Goal: Transaction & Acquisition: Purchase product/service

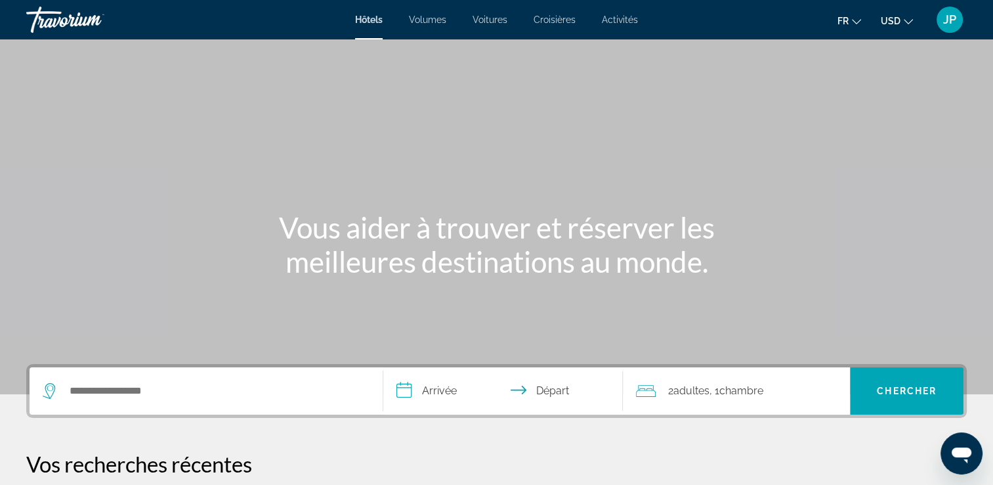
click at [887, 30] on button "USD USD ($) MXN (Mex$) CAD (Can$) GBP (£) EUR (€) AUD (A$) NZD (NZ$) CNY (CN¥)" at bounding box center [897, 20] width 32 height 19
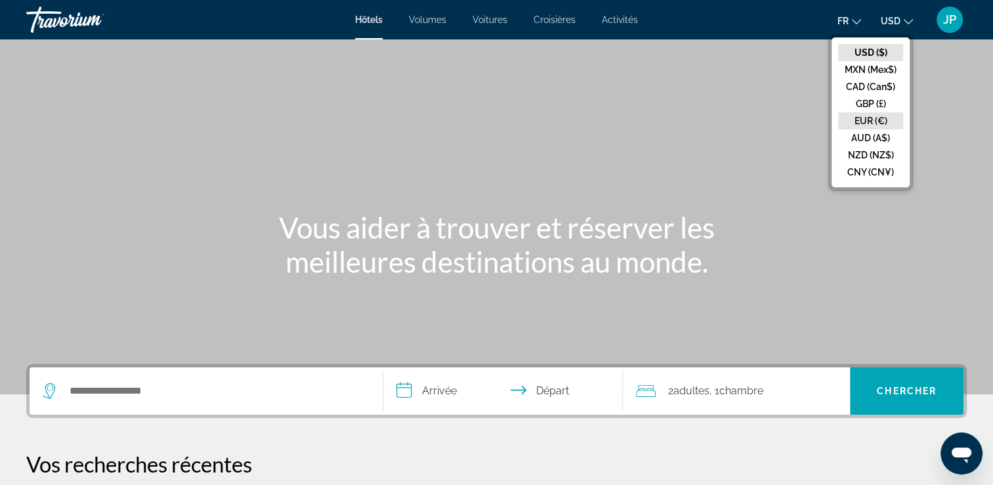
click at [852, 120] on button "EUR (€)" at bounding box center [870, 120] width 65 height 17
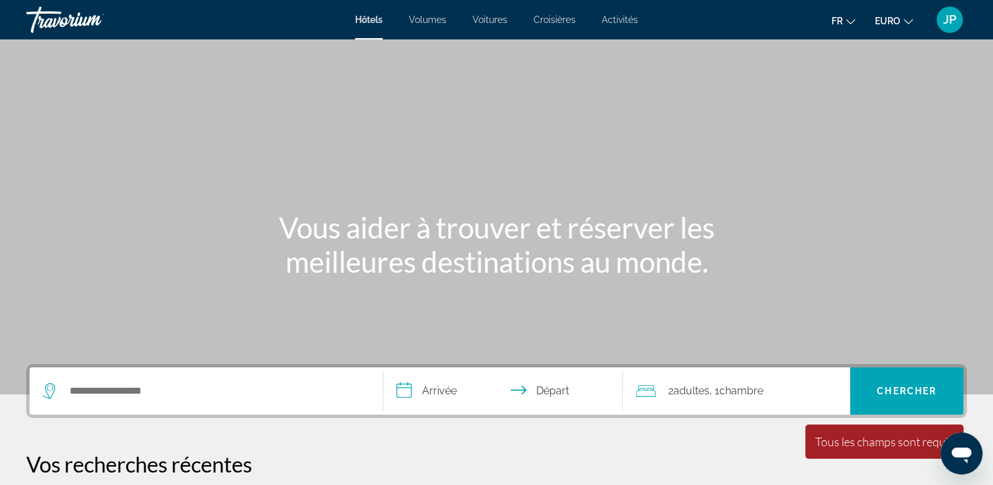
click at [945, 28] on div "JP" at bounding box center [950, 20] width 26 height 26
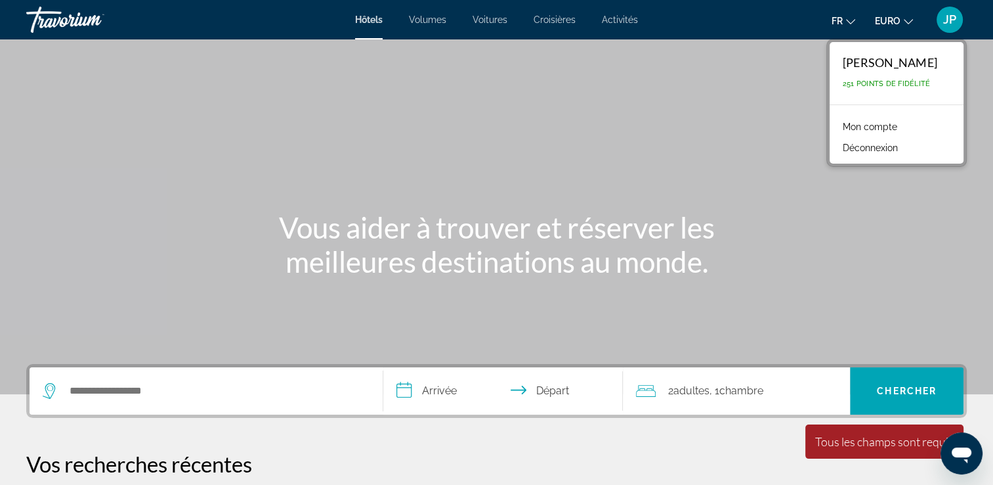
click at [890, 125] on link "Mon compte" at bounding box center [870, 126] width 68 height 17
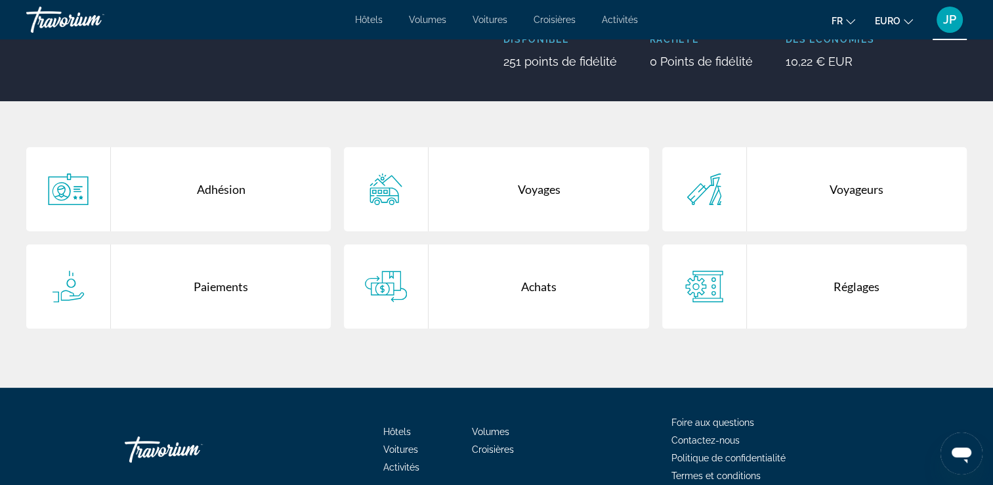
scroll to position [192, 0]
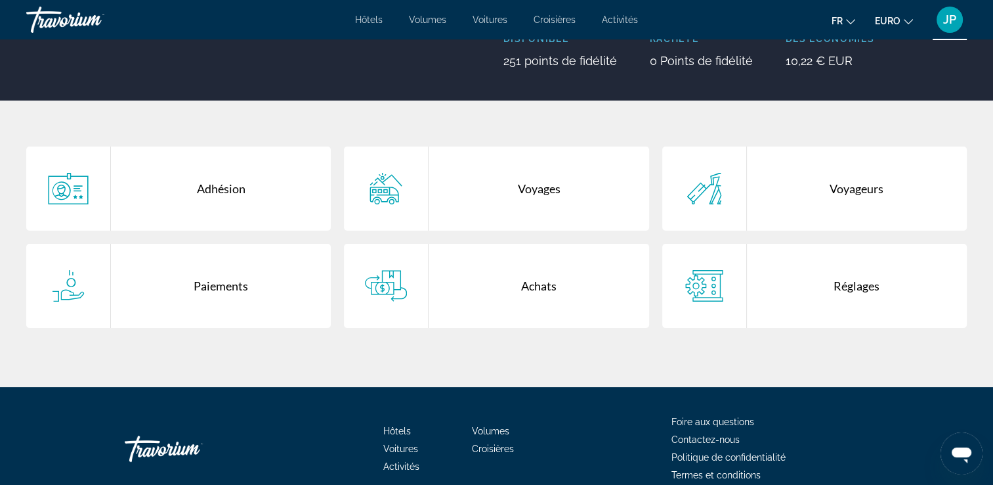
click at [460, 283] on div "Achats" at bounding box center [539, 286] width 220 height 84
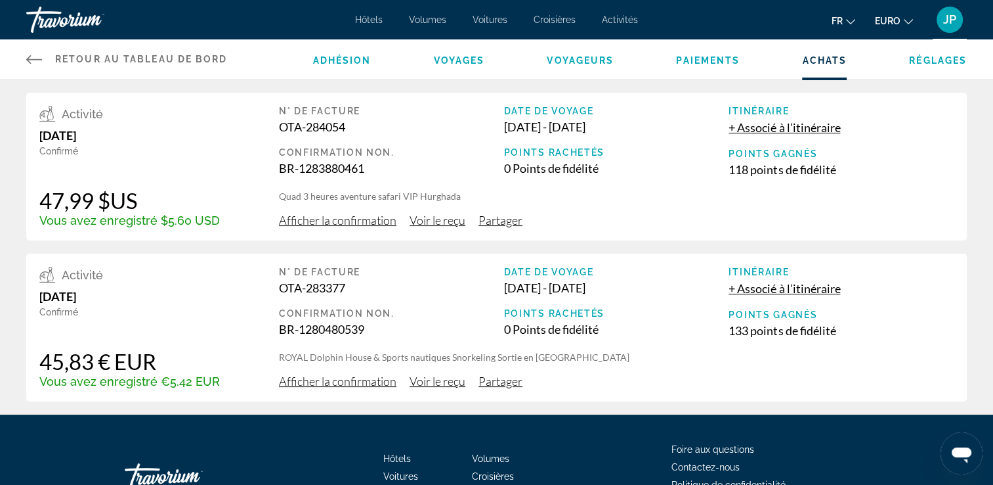
click at [441, 227] on span "Voir le reçu" at bounding box center [438, 220] width 56 height 14
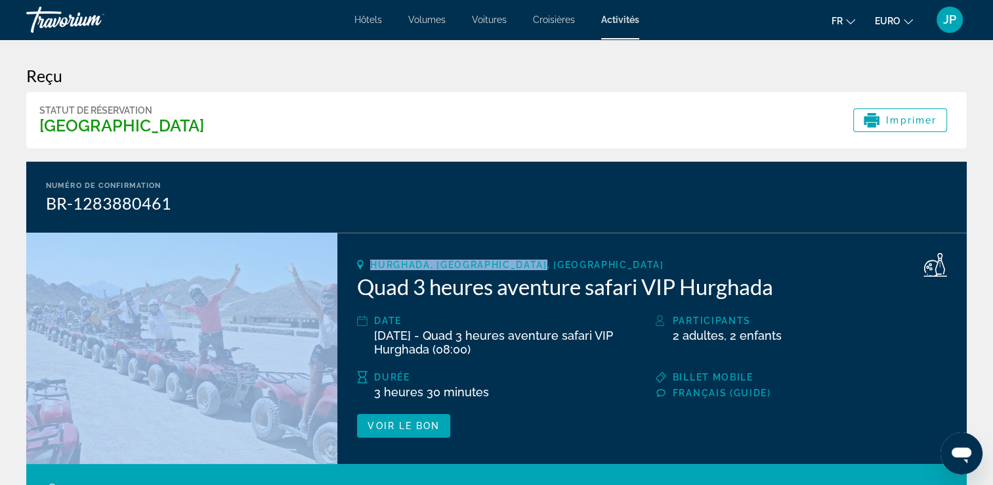
drag, startPoint x: 987, startPoint y: 197, endPoint x: 984, endPoint y: 241, distance: 44.2
click at [984, 241] on div "Reçu Statut de réservation Parcouru Imprimer Numéro de confirmation BR-12838804…" at bounding box center [496, 475] width 993 height 872
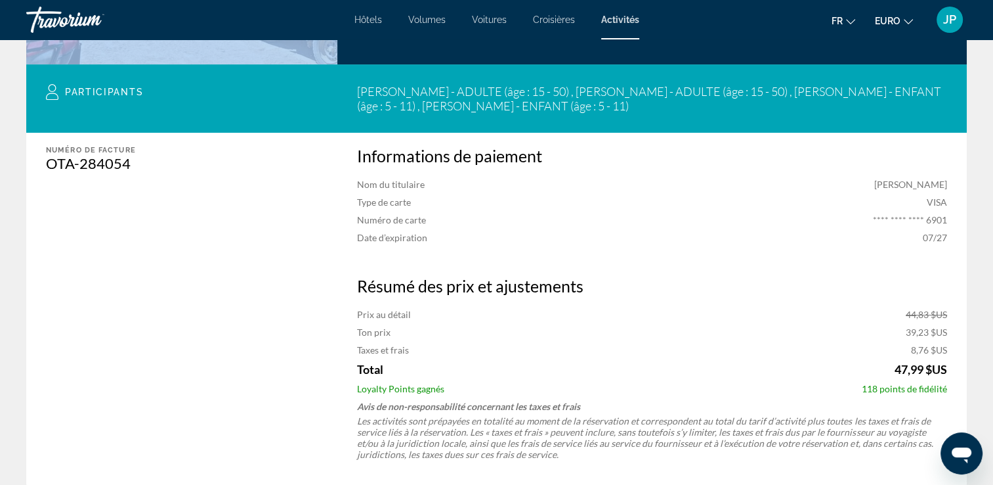
scroll to position [144, 0]
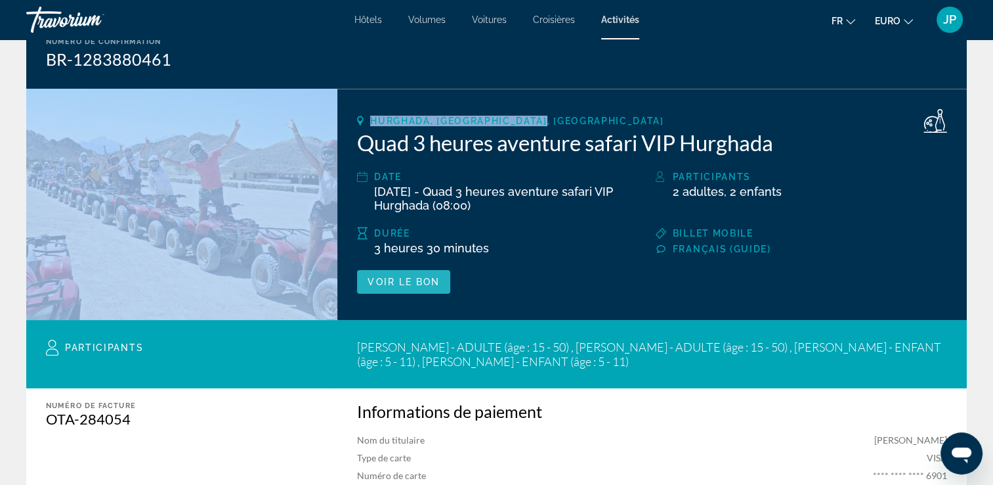
click at [380, 280] on span "Voir le bon" at bounding box center [404, 281] width 72 height 11
click at [961, 22] on div "JP" at bounding box center [950, 20] width 26 height 26
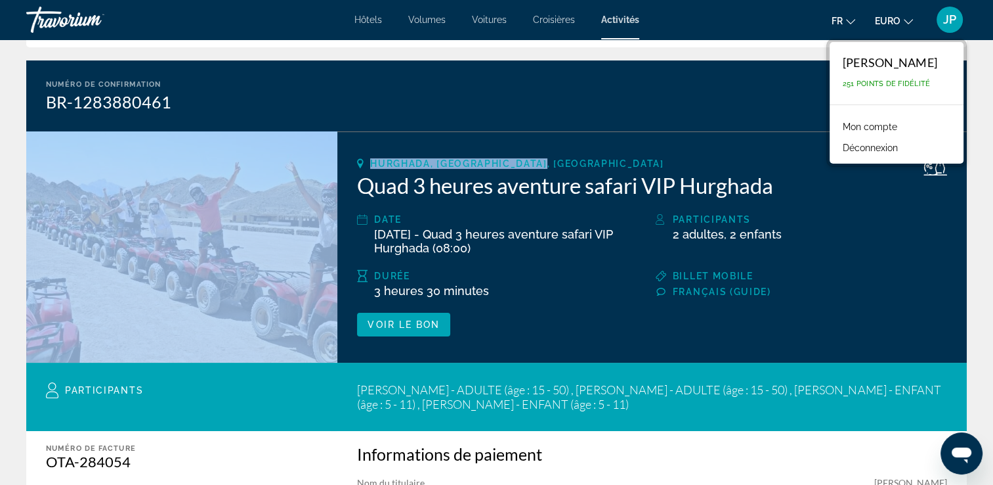
scroll to position [0, 0]
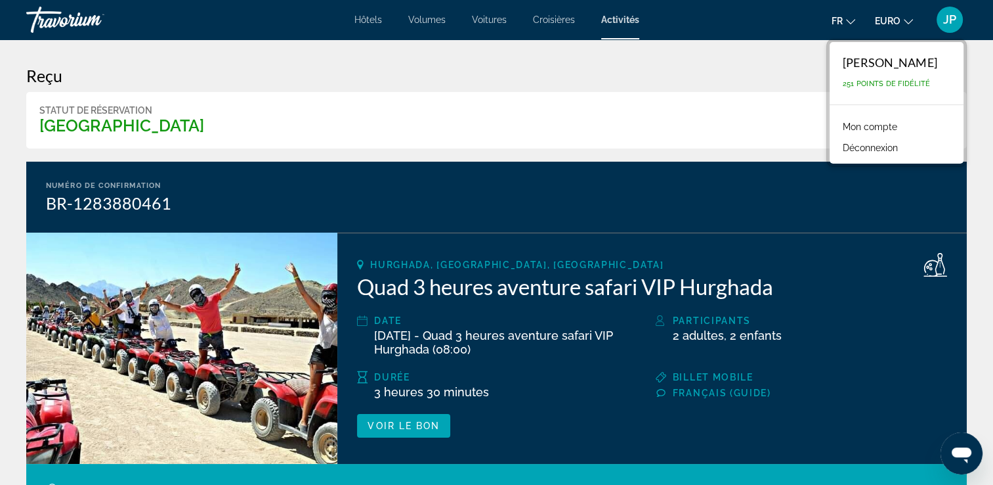
click at [886, 77] on div "Jennifer Parent 251 points de fidélité" at bounding box center [897, 73] width 134 height 62
click at [612, 15] on span "Activités" at bounding box center [620, 19] width 38 height 11
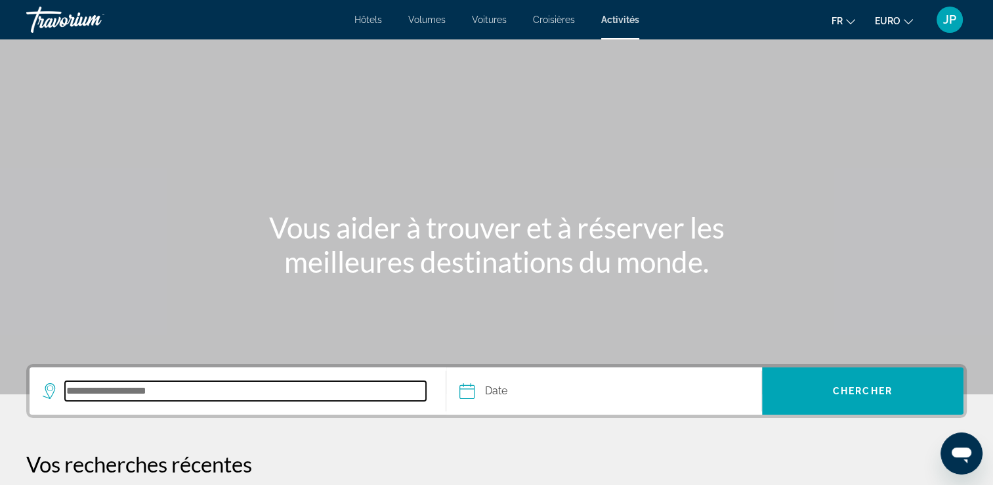
click at [87, 399] on input "Destination de recherche" at bounding box center [245, 391] width 361 height 20
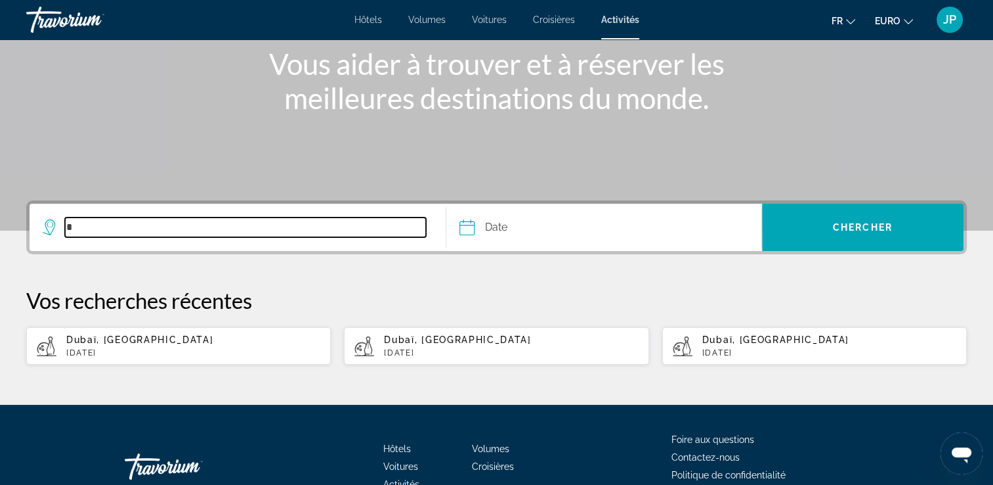
scroll to position [243, 0]
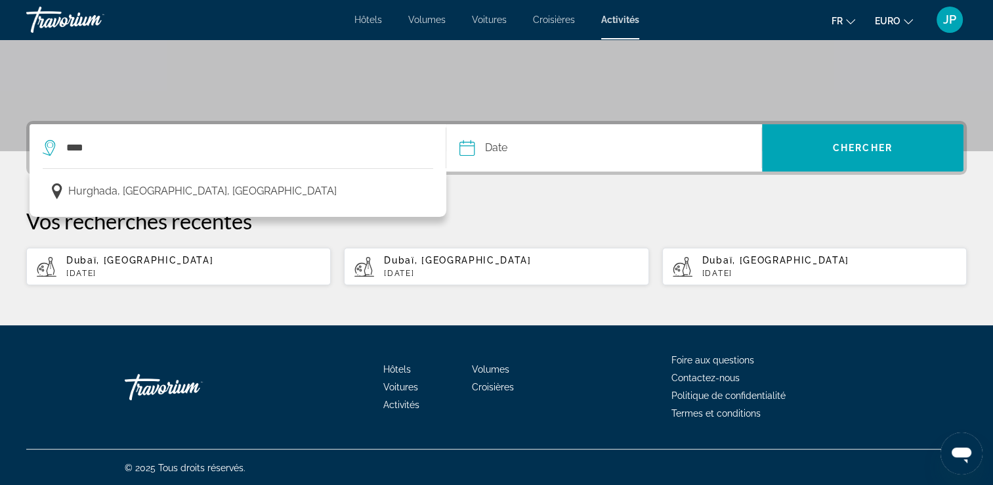
click at [242, 204] on div "Hurghada, Mer Rouge, Égypte" at bounding box center [238, 195] width 391 height 32
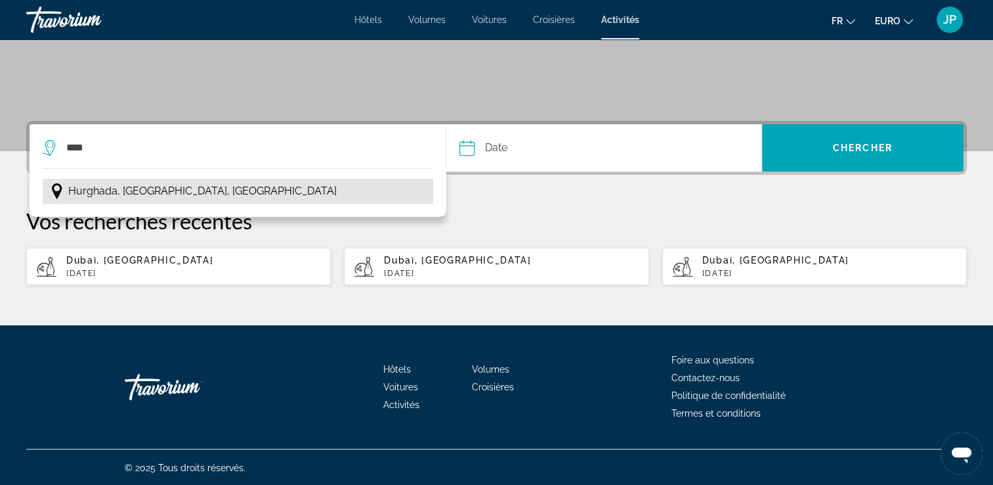
click at [207, 195] on span "Hurghada, Mer Rouge, Égypte" at bounding box center [202, 191] width 269 height 18
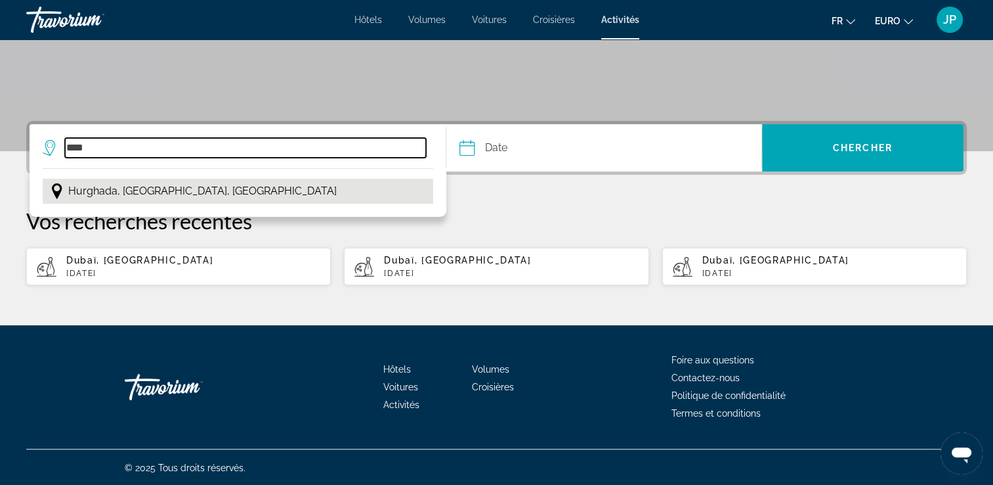
type input "**********"
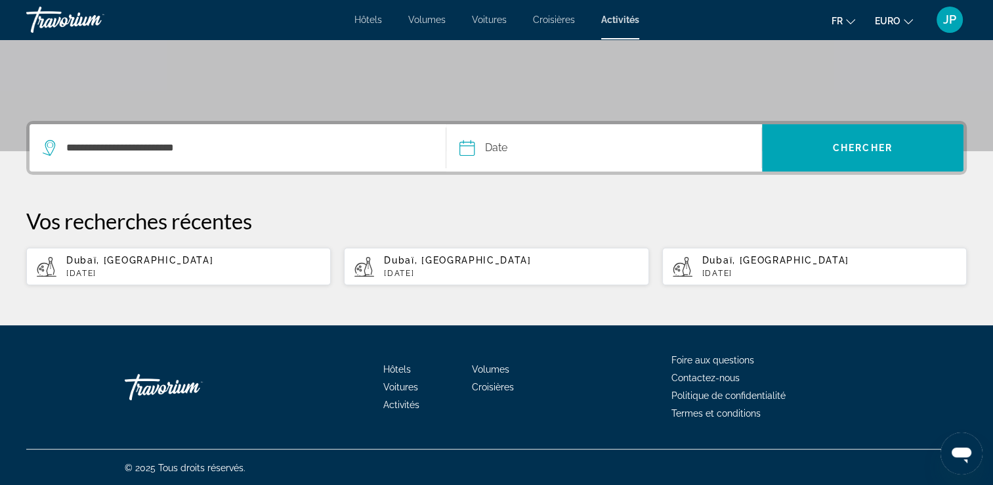
click at [514, 146] on input "Date" at bounding box center [534, 149] width 156 height 51
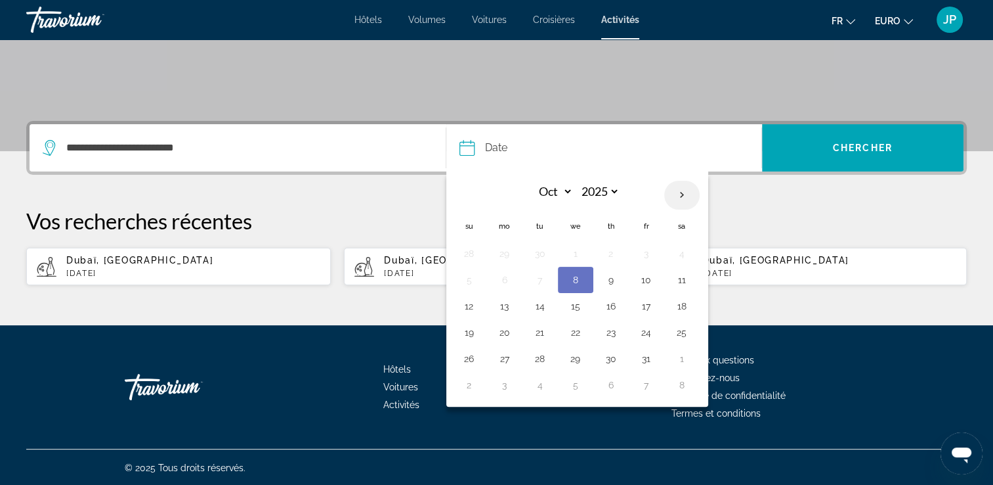
click at [679, 201] on th "Next month" at bounding box center [681, 195] width 35 height 29
select select "**"
click at [586, 327] on td "19" at bounding box center [575, 332] width 35 height 26
click at [577, 319] on td "19" at bounding box center [575, 332] width 35 height 26
click at [569, 331] on button "19" at bounding box center [575, 332] width 21 height 18
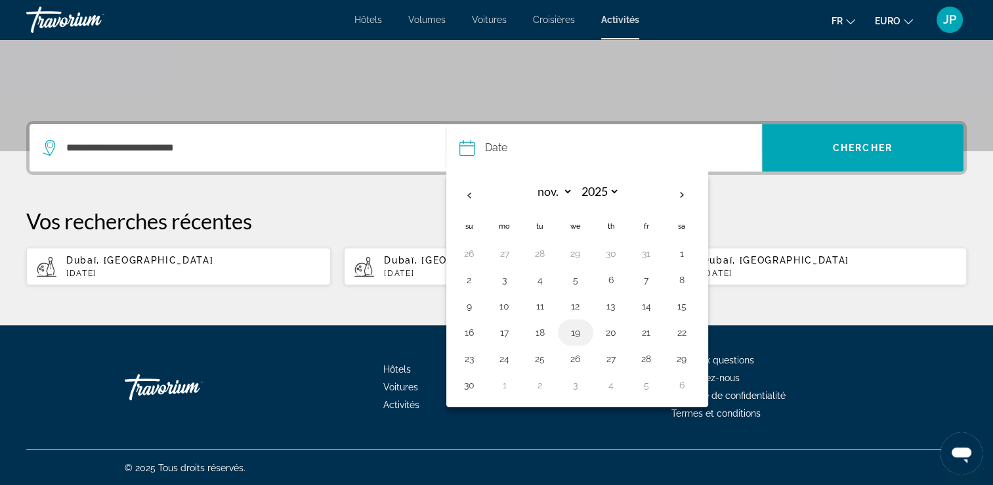
type input "**********"
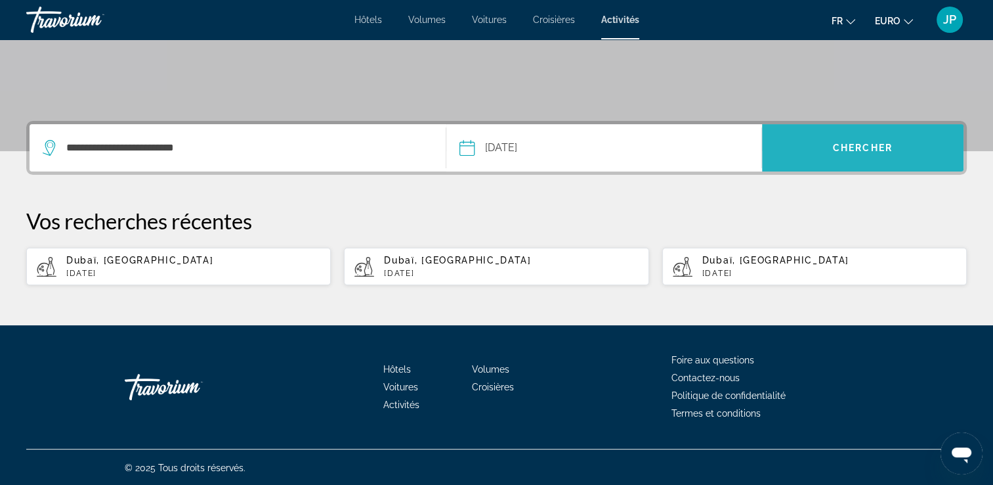
click at [878, 137] on span "Rechercher" at bounding box center [863, 148] width 202 height 32
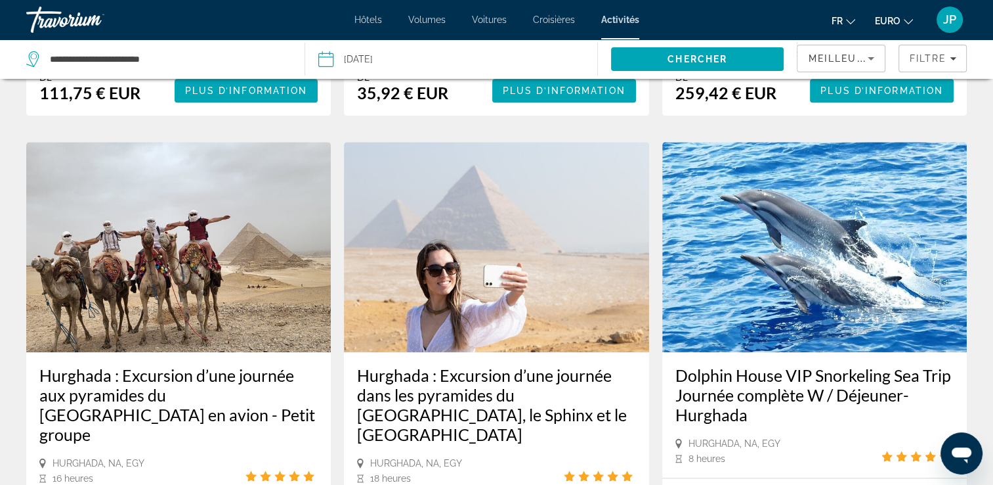
scroll to position [1451, 0]
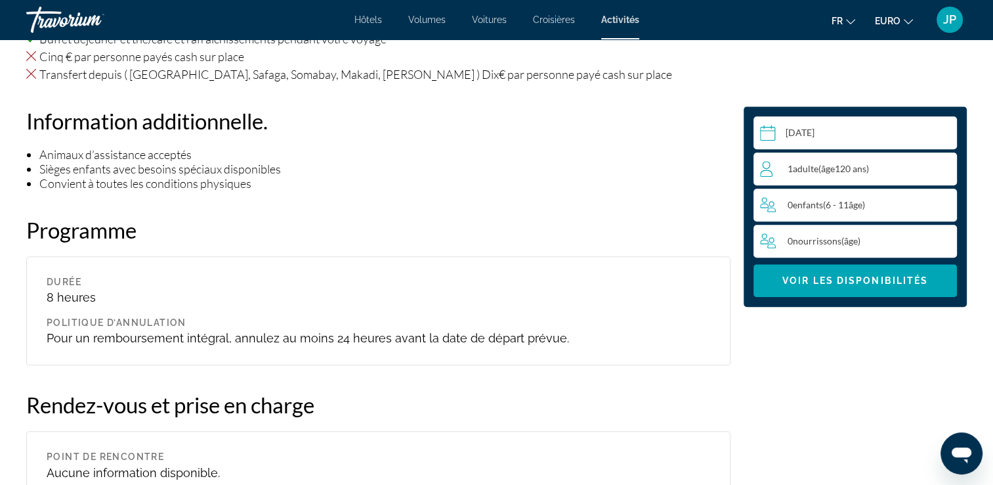
scroll to position [1132, 0]
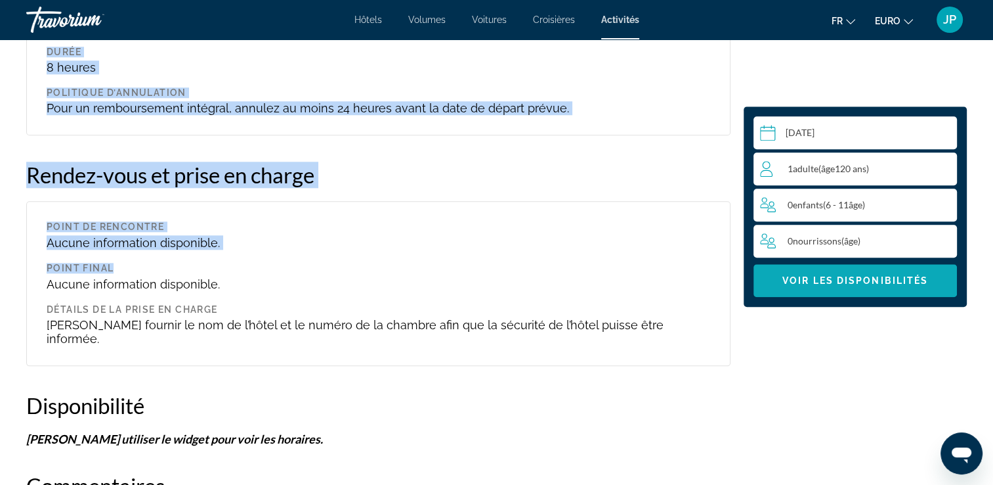
click at [796, 285] on span "Voir les disponibilités" at bounding box center [856, 280] width 146 height 11
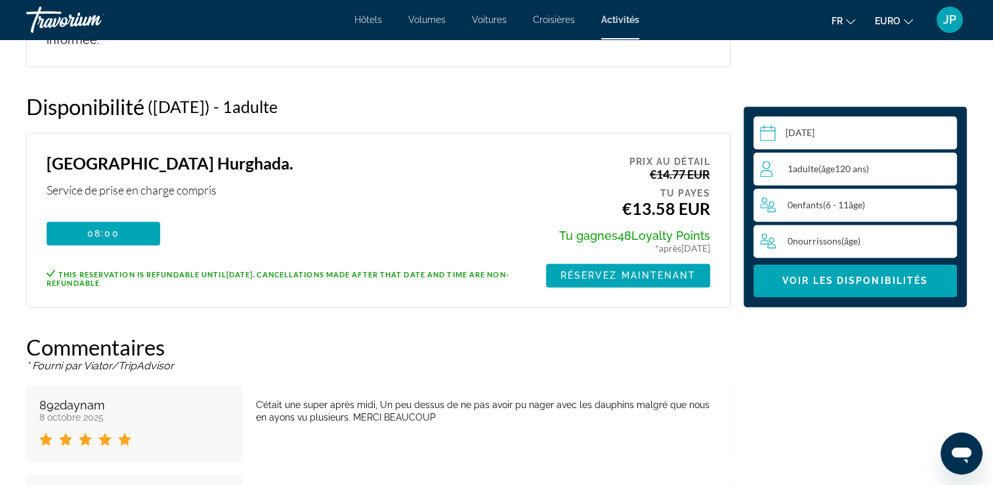
scroll to position [1720, 0]
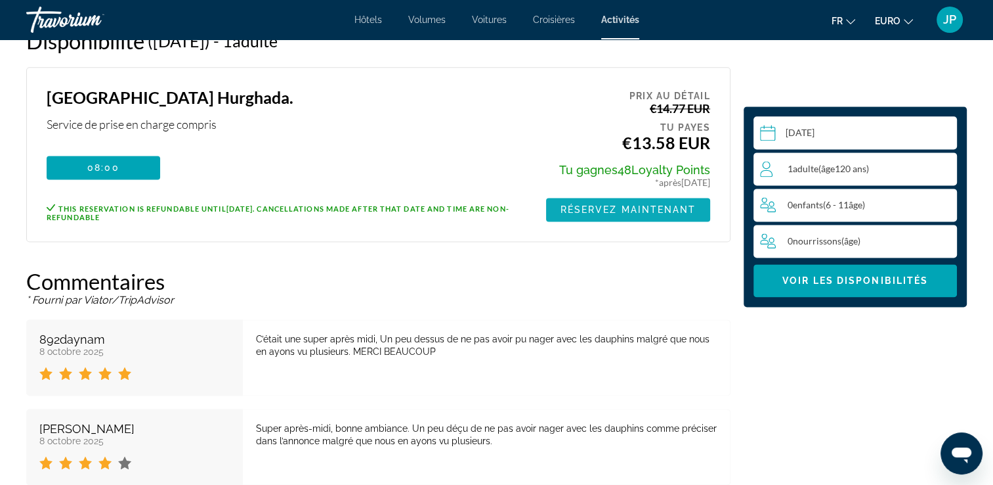
click at [679, 204] on span "Réservez maintenant" at bounding box center [629, 209] width 136 height 11
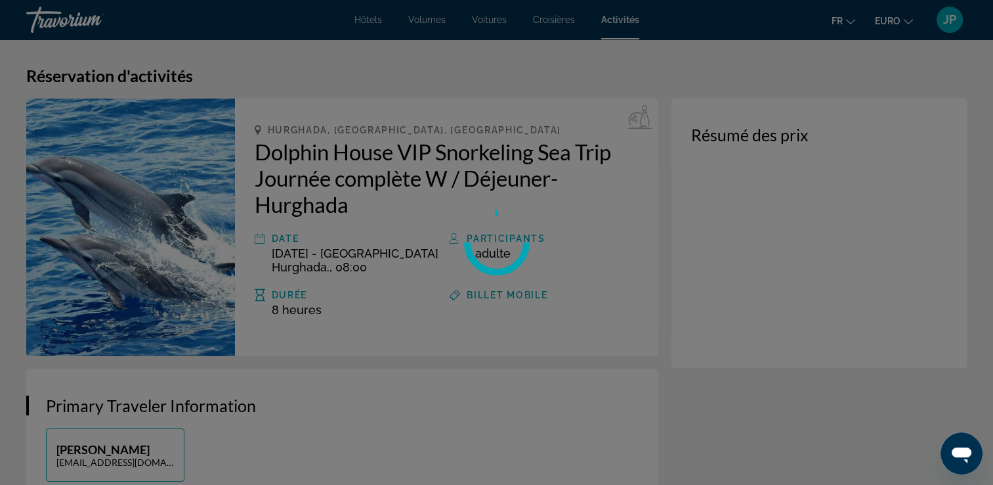
scroll to position [131, 0]
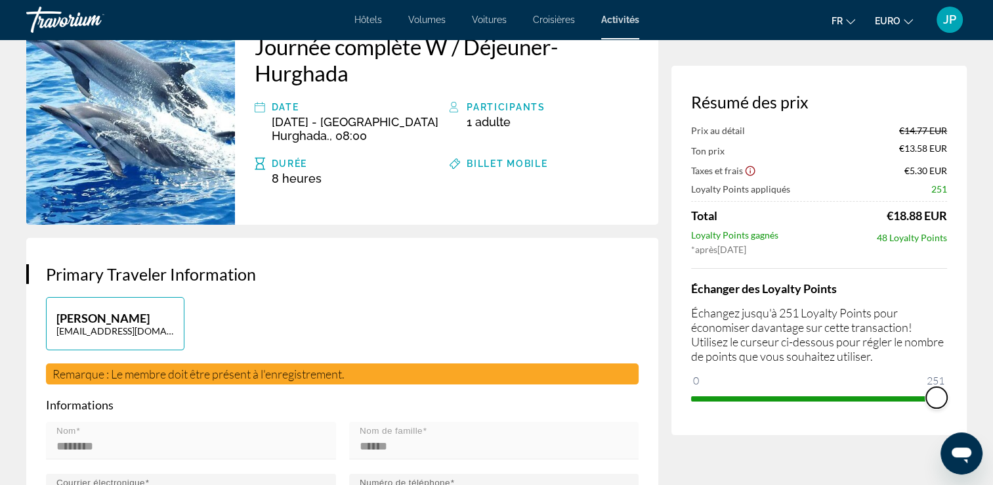
drag, startPoint x: 704, startPoint y: 381, endPoint x: 972, endPoint y: 390, distance: 268.0
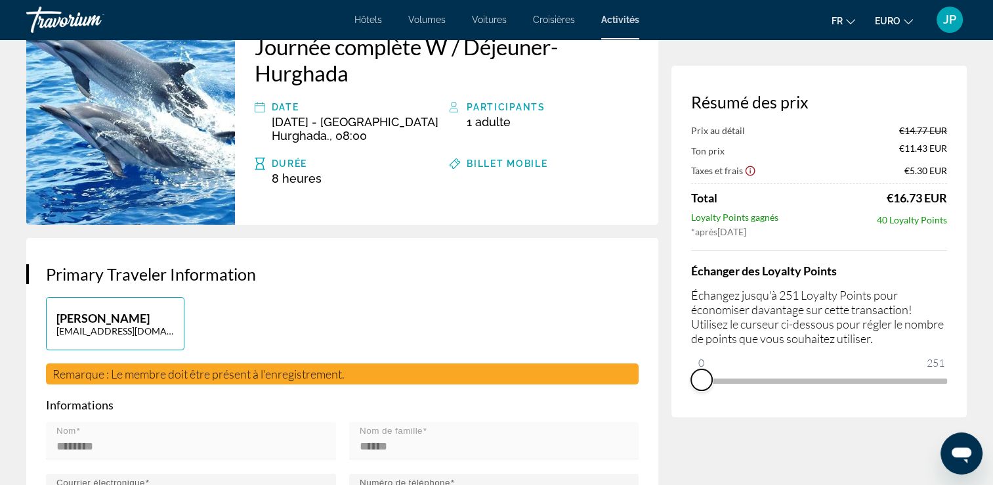
drag, startPoint x: 942, startPoint y: 395, endPoint x: 679, endPoint y: 423, distance: 264.8
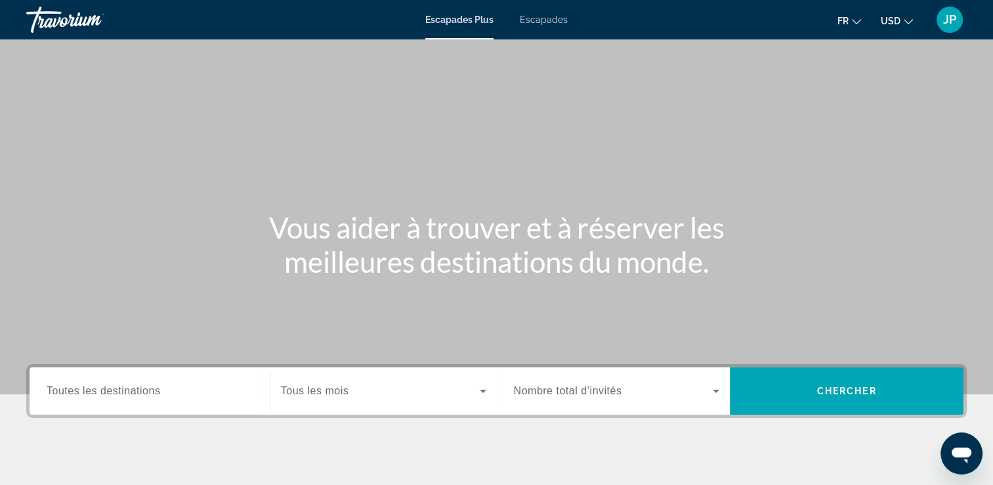
click at [113, 405] on div "Widget de recherche" at bounding box center [150, 390] width 206 height 37
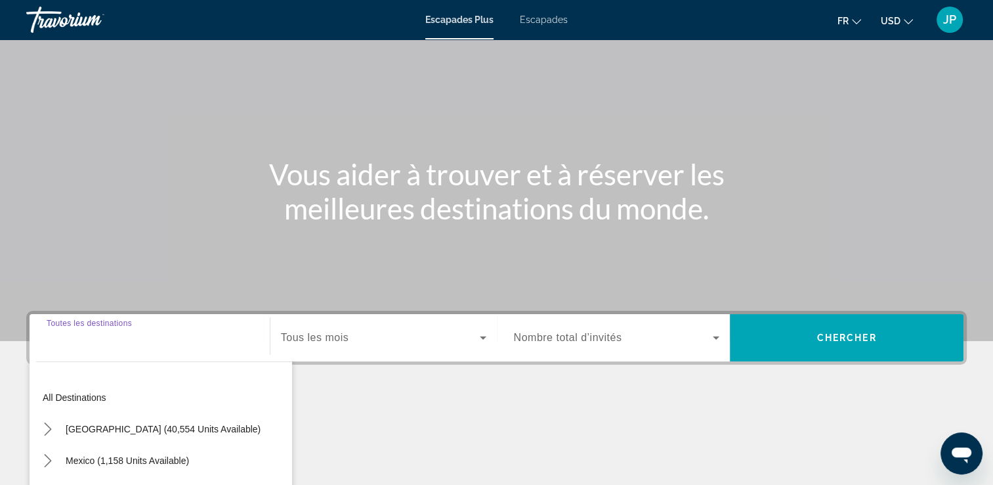
scroll to position [225, 0]
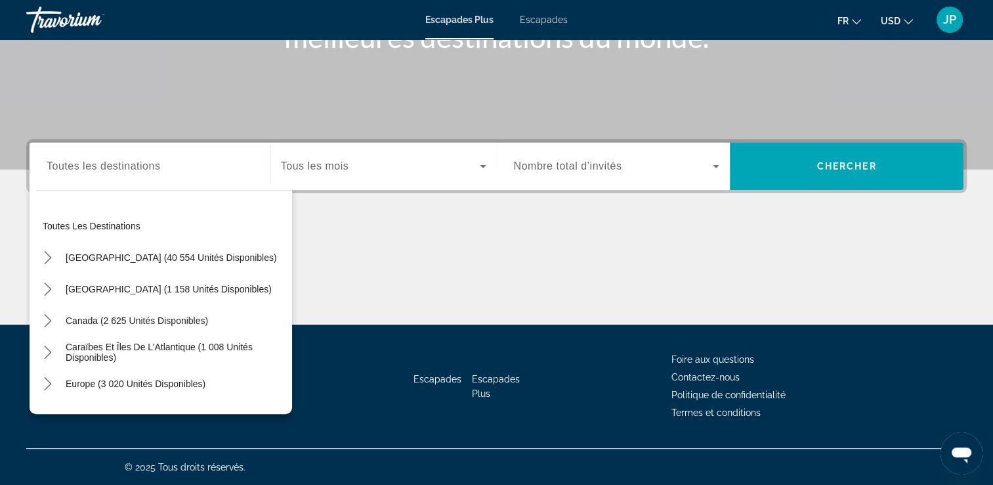
click at [365, 264] on div "Contenu principal" at bounding box center [496, 275] width 941 height 98
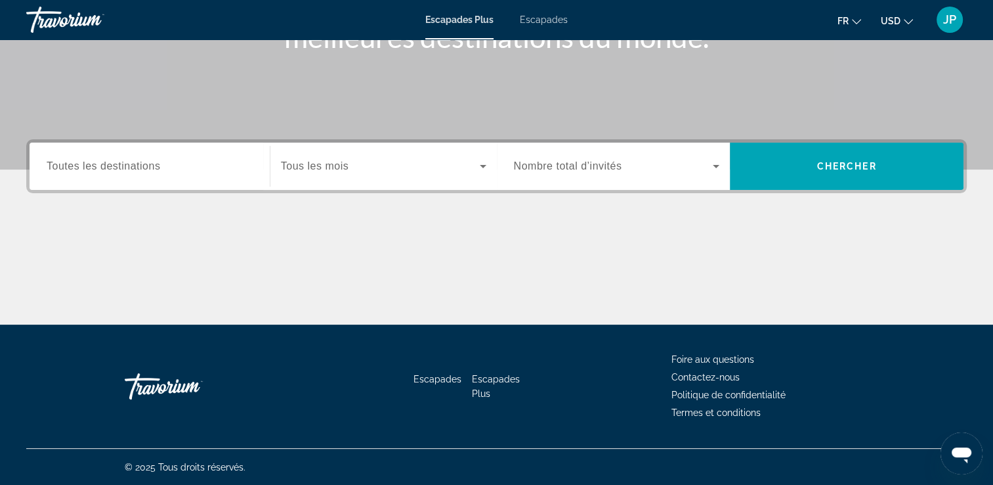
click at [210, 182] on div "Widget de recherche" at bounding box center [150, 166] width 206 height 37
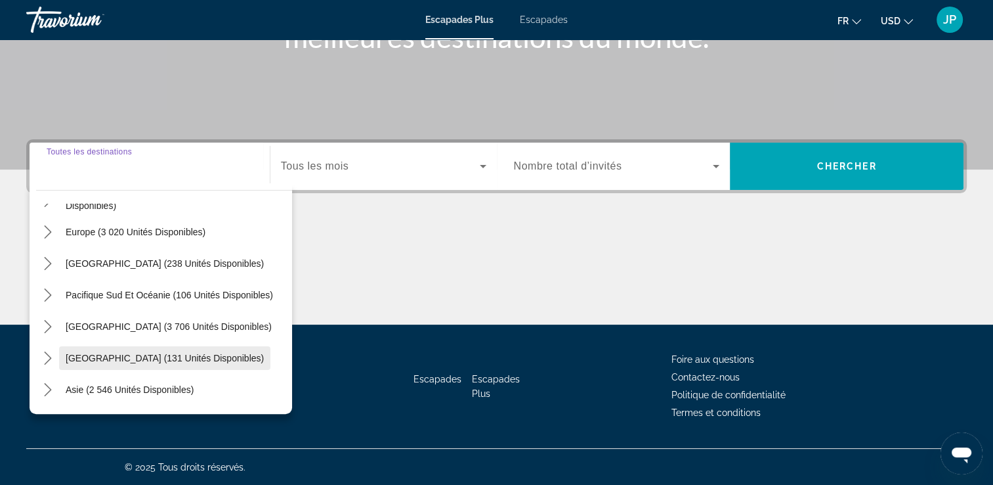
scroll to position [81, 0]
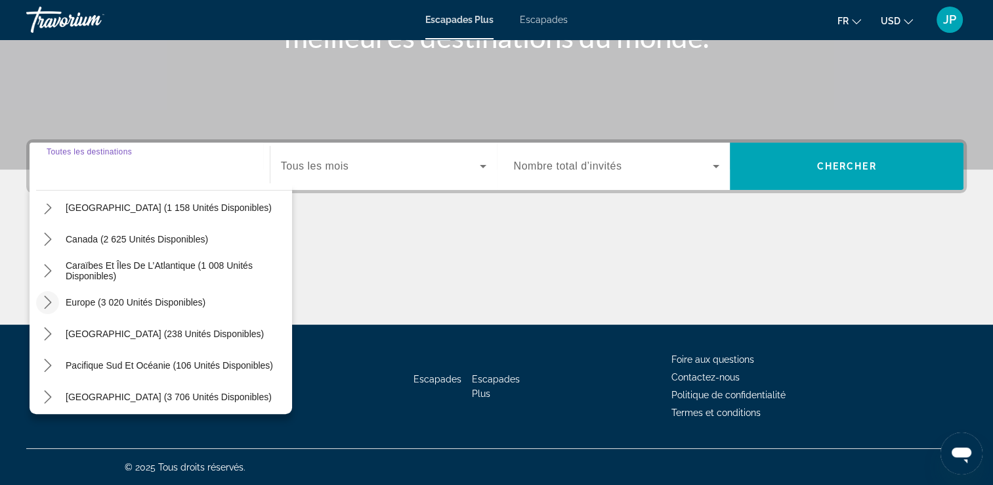
click at [51, 298] on icon "Toggle Europe (3 020 unités disponibles) sous-menu" at bounding box center [47, 301] width 13 height 13
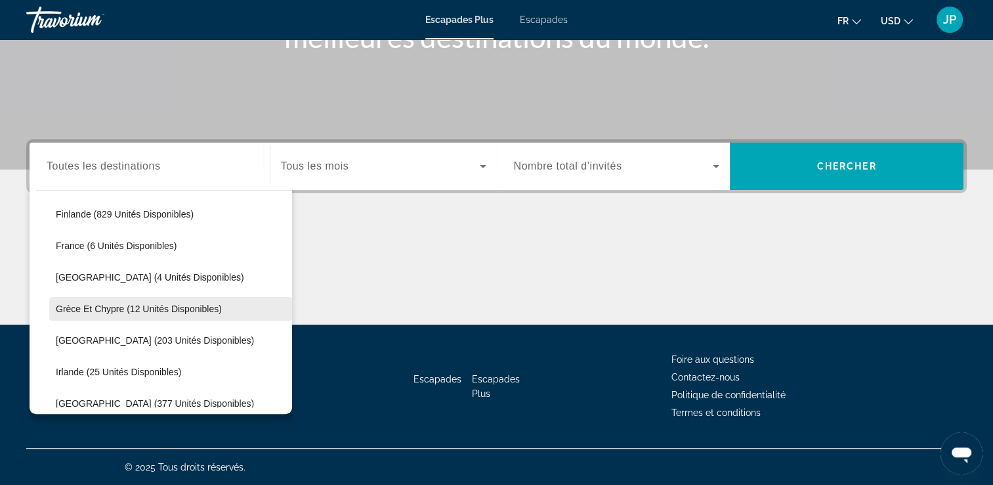
scroll to position [427, 0]
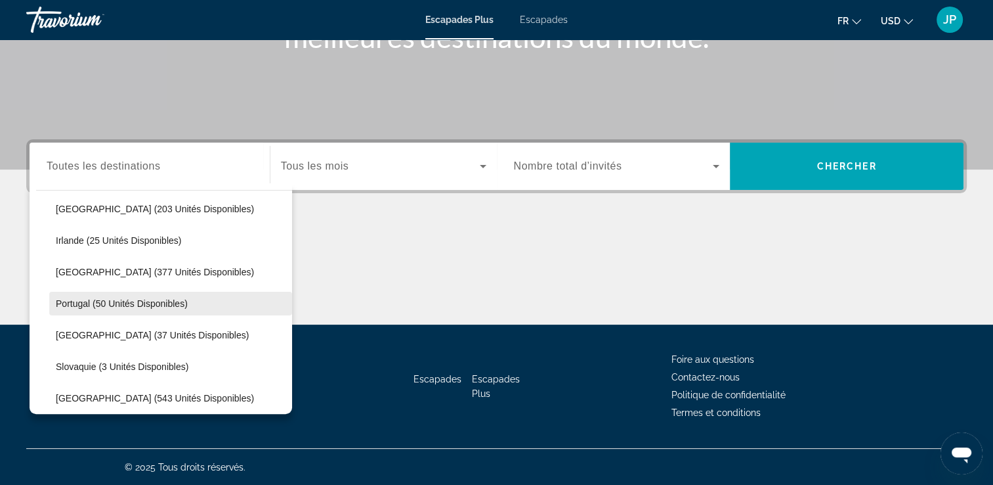
click at [119, 305] on span "Portugal (50 unités disponibles)" at bounding box center [122, 303] width 132 height 11
type input "**********"
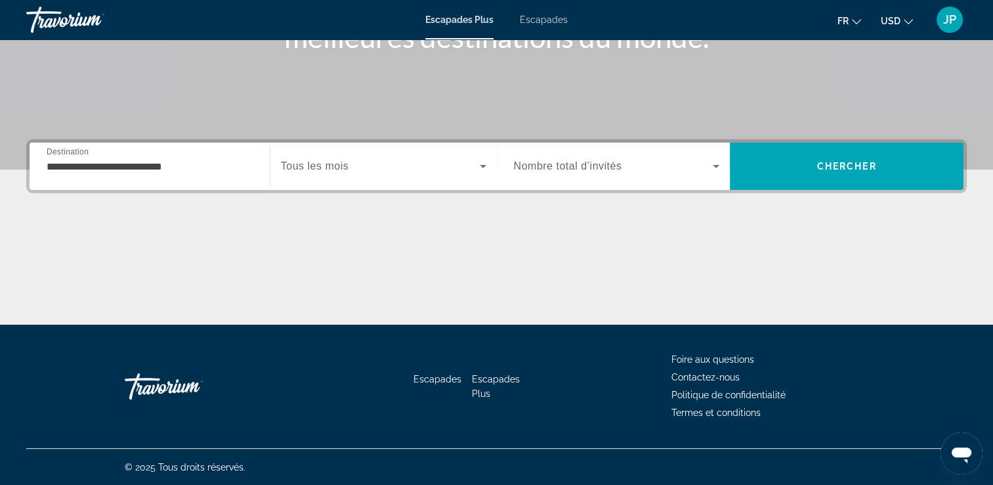
click at [303, 162] on span "Tous les mois" at bounding box center [315, 165] width 68 height 11
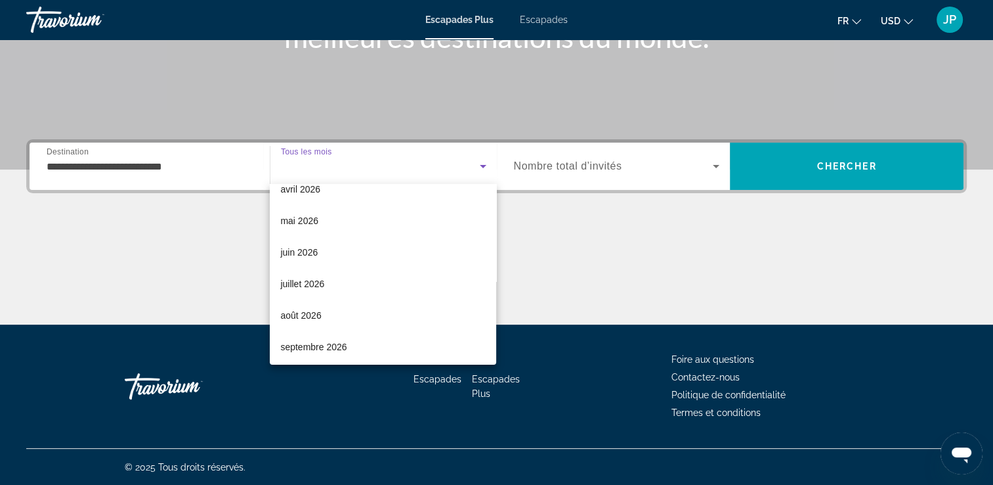
scroll to position [263, 0]
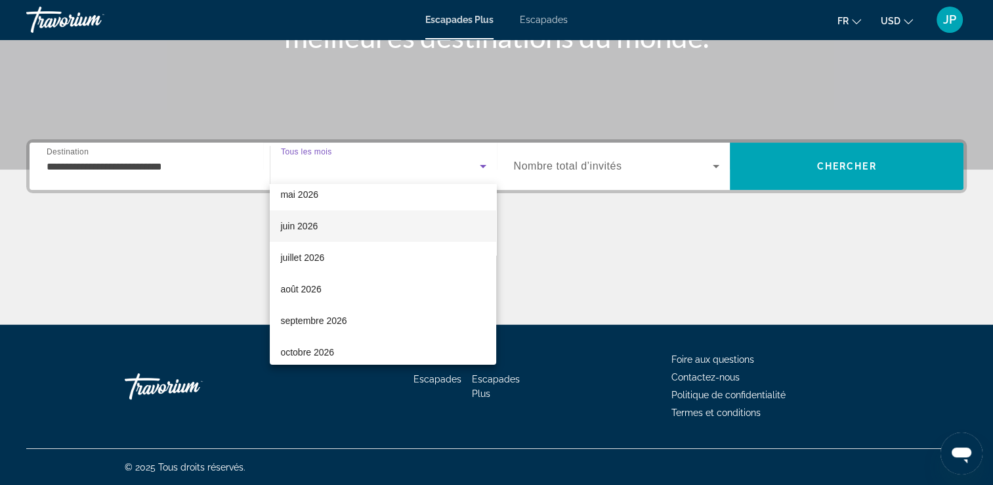
click at [335, 232] on mat-option "juin 2026" at bounding box center [383, 226] width 227 height 32
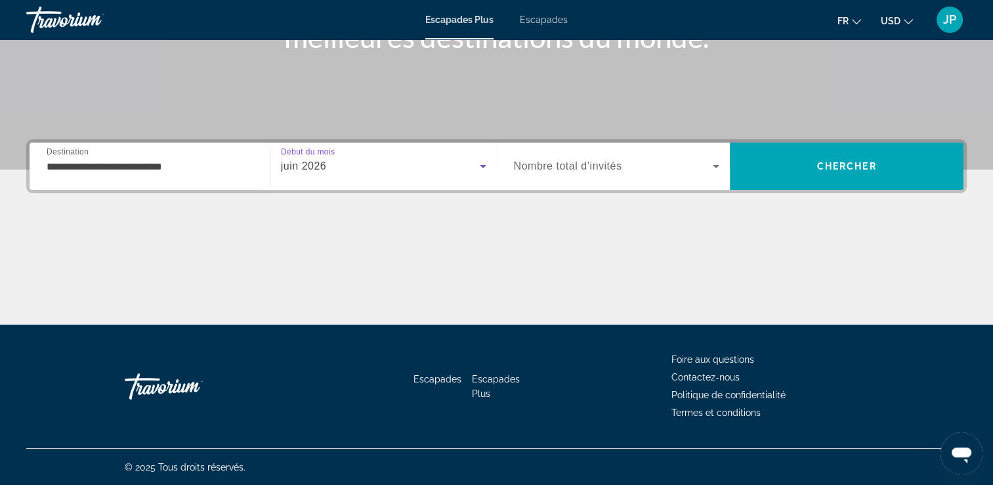
click at [596, 173] on span "Widget de recherche" at bounding box center [614, 166] width 200 height 16
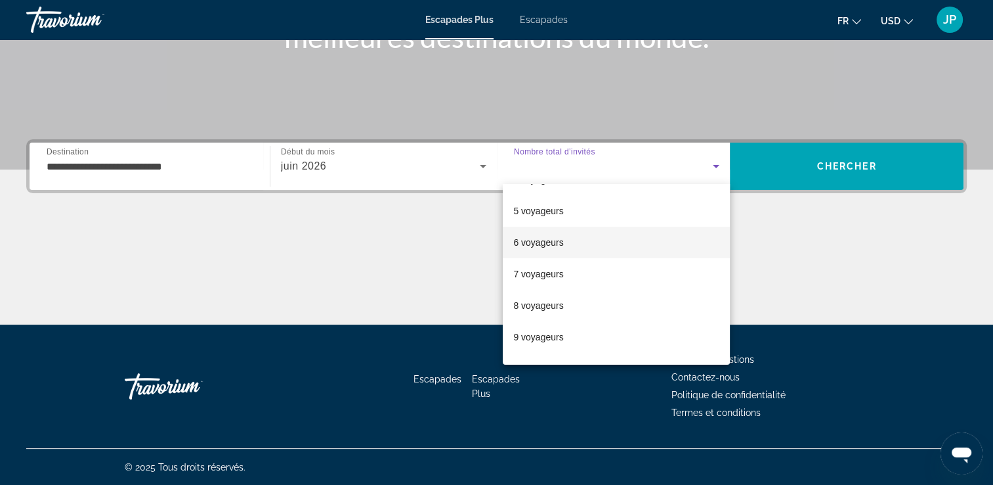
scroll to position [79, 0]
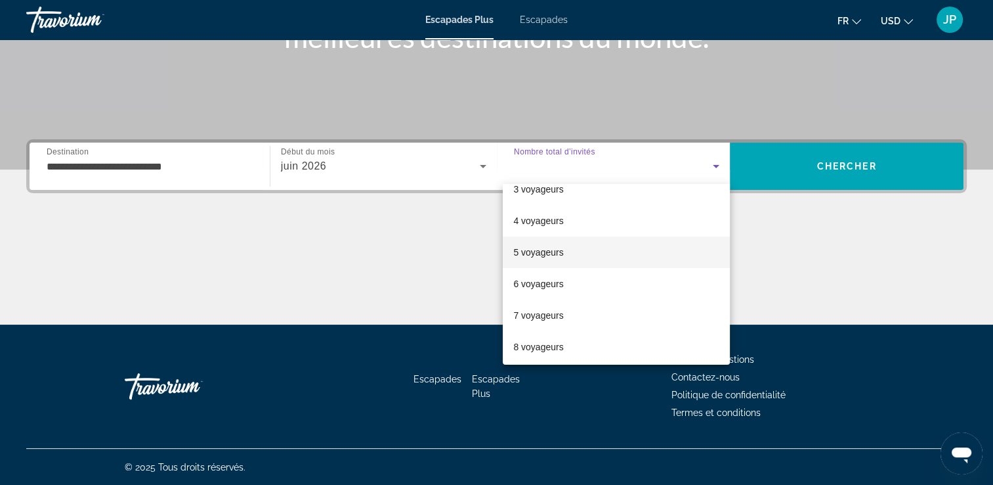
click at [561, 249] on font "5 voyageurs" at bounding box center [538, 252] width 50 height 11
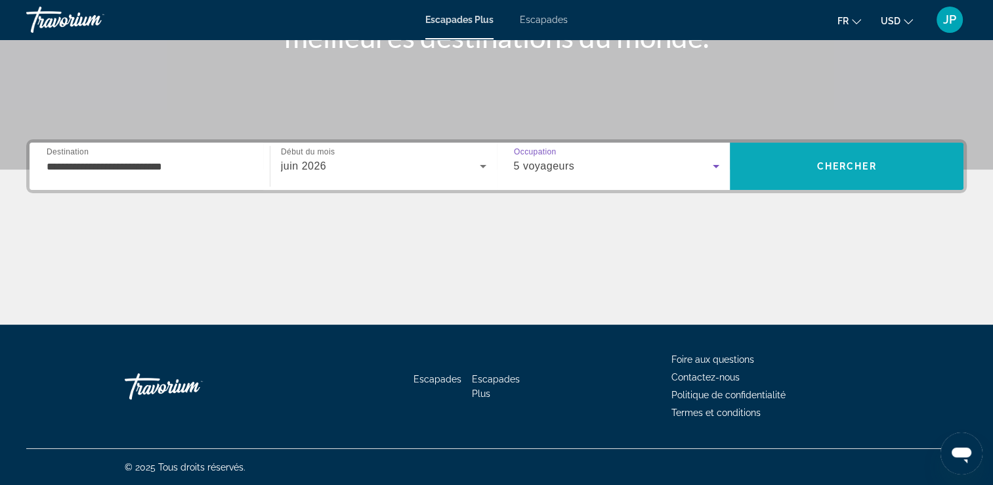
click at [859, 165] on span "Chercher" at bounding box center [847, 166] width 60 height 11
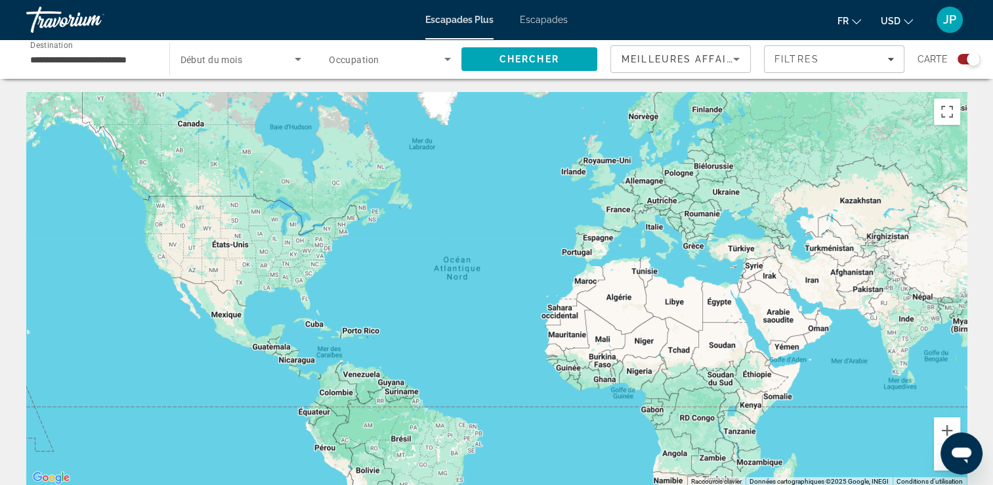
click at [396, 59] on span "Widget de recherche" at bounding box center [387, 59] width 116 height 16
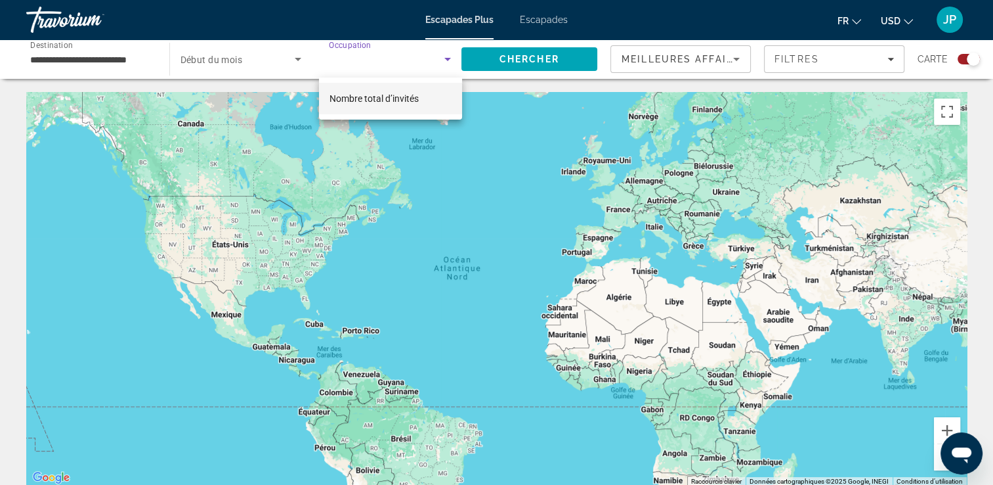
click at [120, 56] on div at bounding box center [496, 242] width 993 height 485
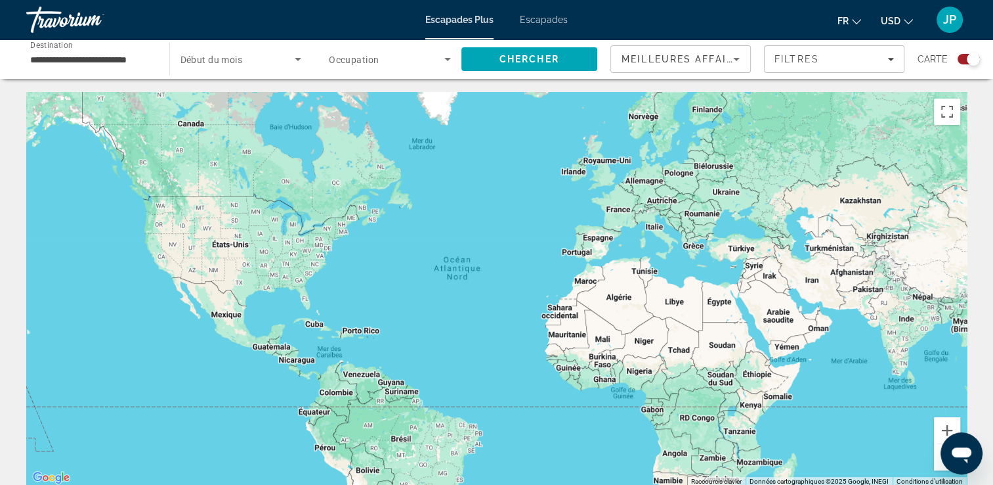
click at [121, 56] on input "**********" at bounding box center [91, 60] width 122 height 16
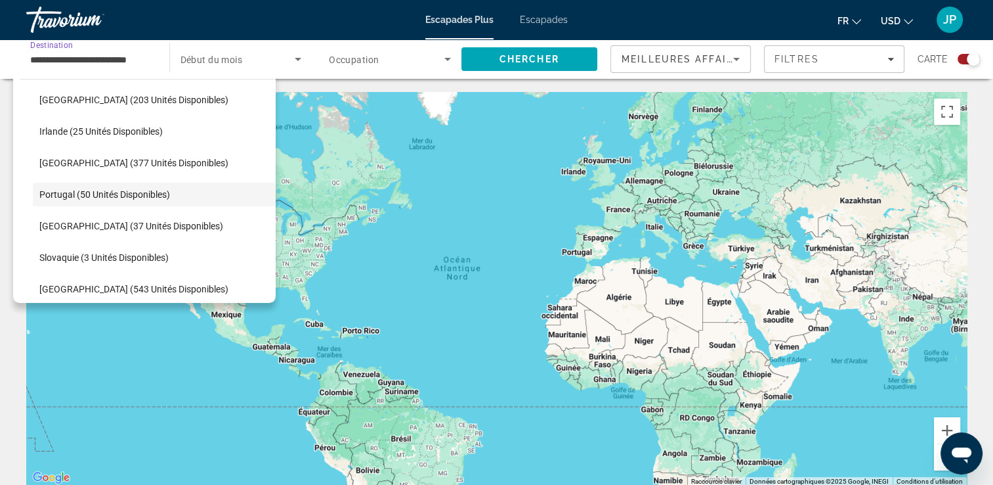
scroll to position [556, 0]
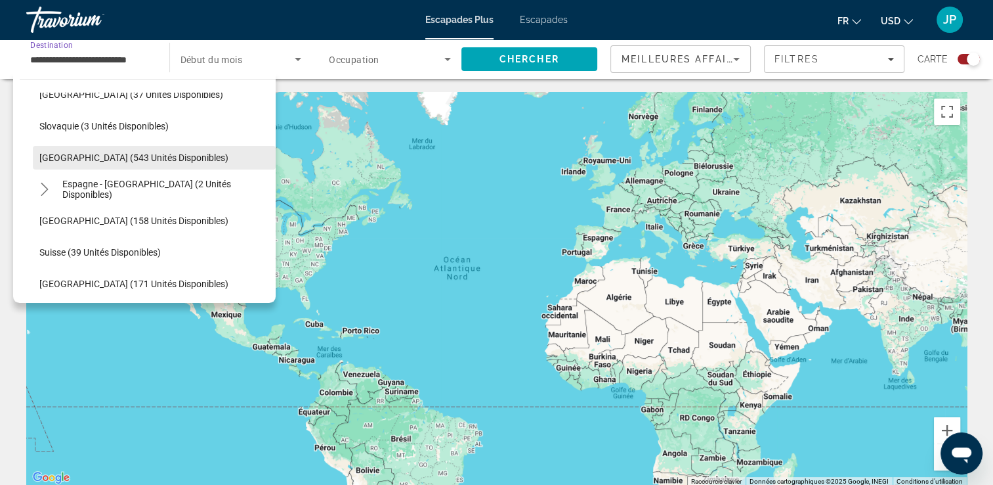
click at [129, 154] on span "Espagne (543 unités disponibles)" at bounding box center [133, 157] width 189 height 11
type input "**********"
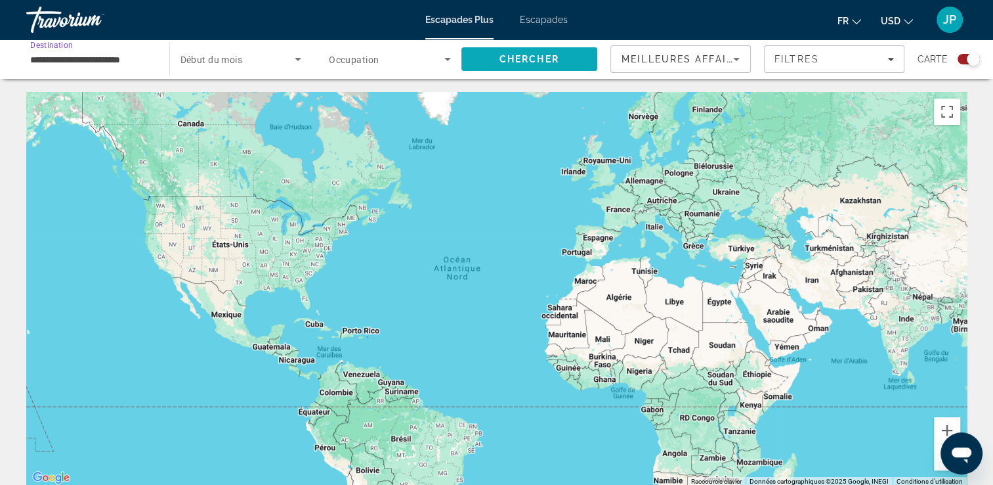
click at [525, 56] on span "Chercher" at bounding box center [530, 59] width 60 height 11
click at [236, 58] on span "Début du mois" at bounding box center [212, 59] width 62 height 11
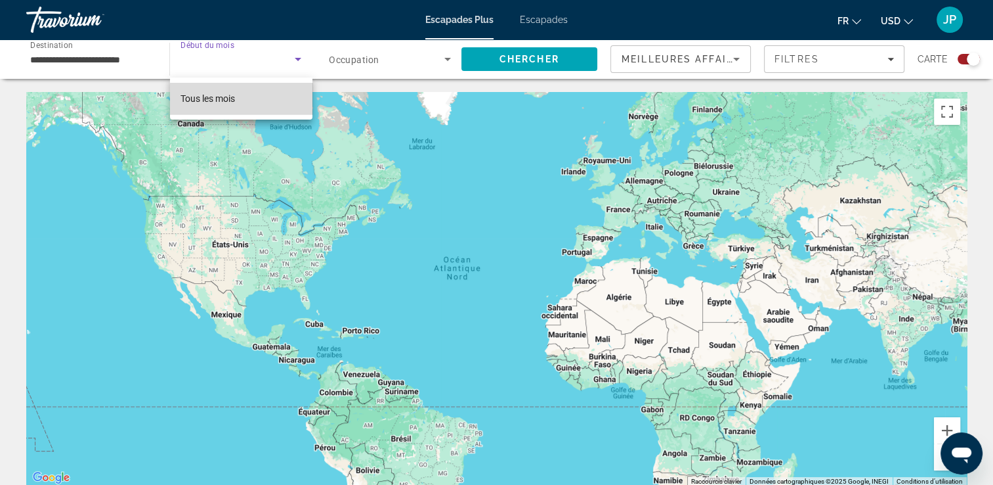
click at [267, 106] on mat-option "Tous les mois" at bounding box center [241, 99] width 142 height 32
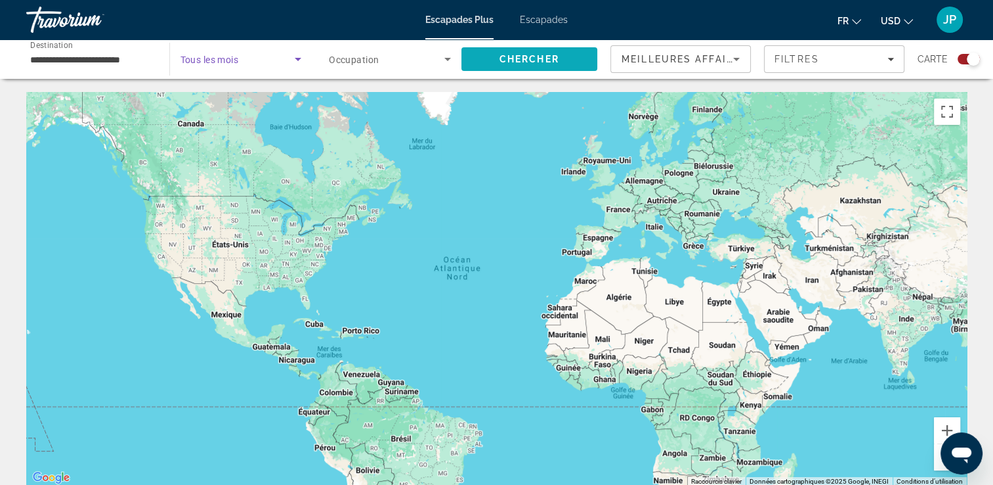
click at [521, 58] on span "Chercher" at bounding box center [530, 59] width 60 height 11
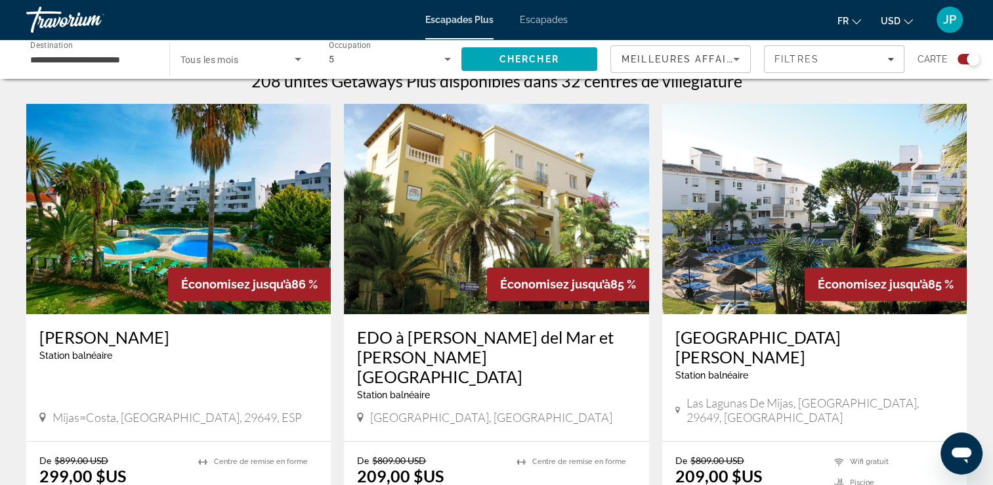
scroll to position [525, 0]
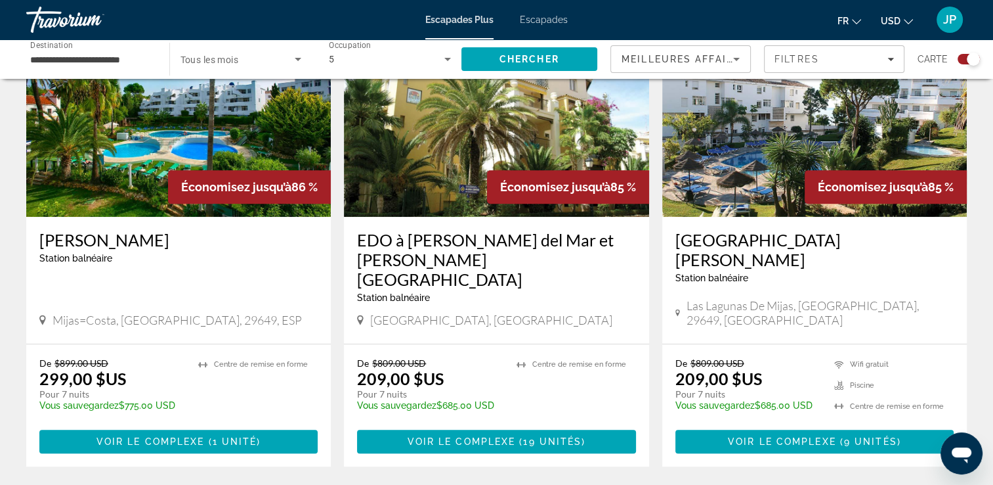
click at [890, 22] on span "USD" at bounding box center [891, 21] width 20 height 11
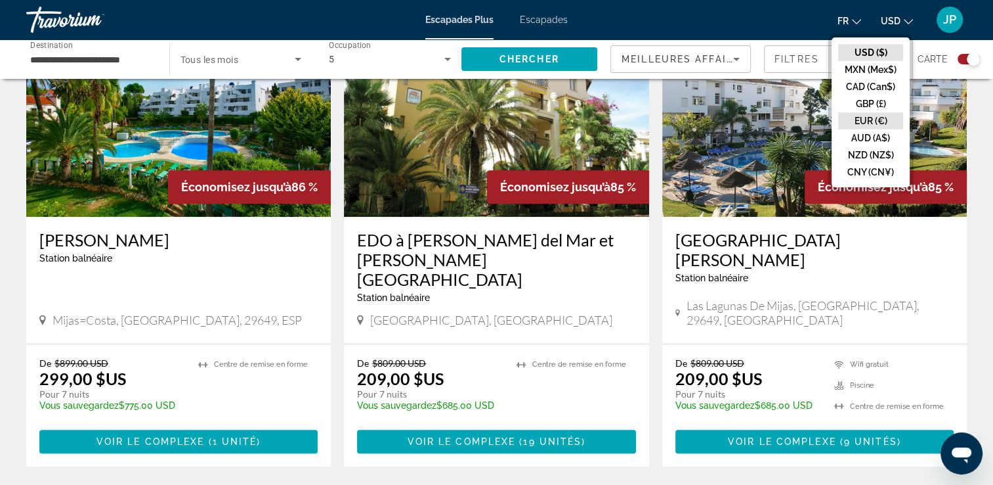
click at [862, 120] on button "EUR (€)" at bounding box center [870, 120] width 65 height 17
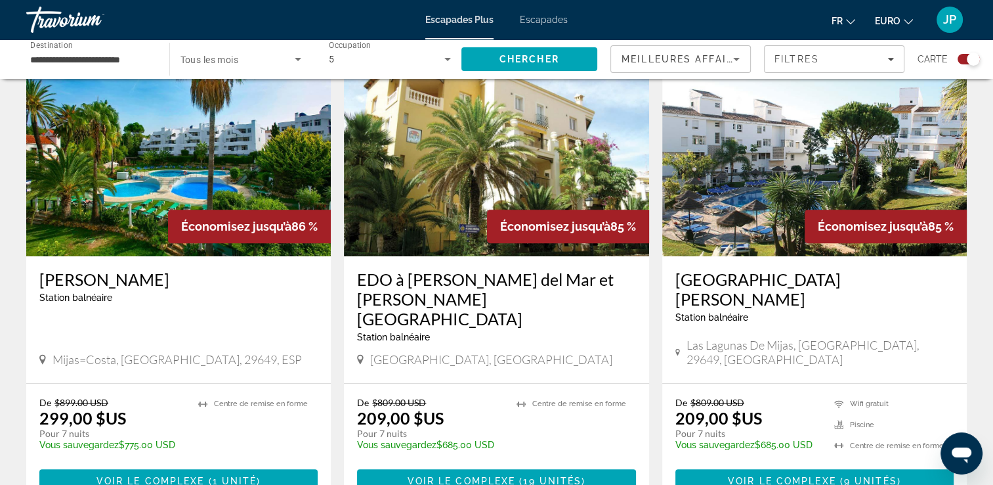
scroll to position [460, 0]
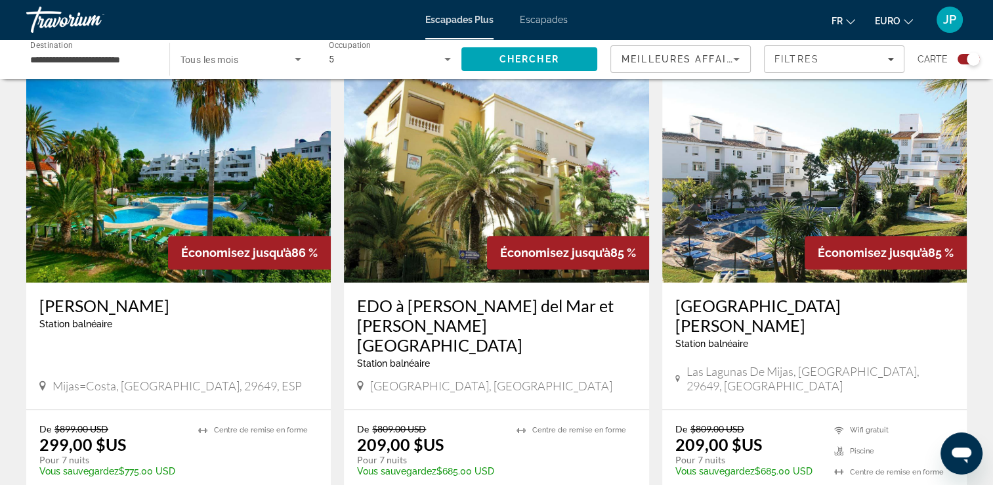
click at [894, 20] on span "EURO" at bounding box center [888, 21] width 26 height 11
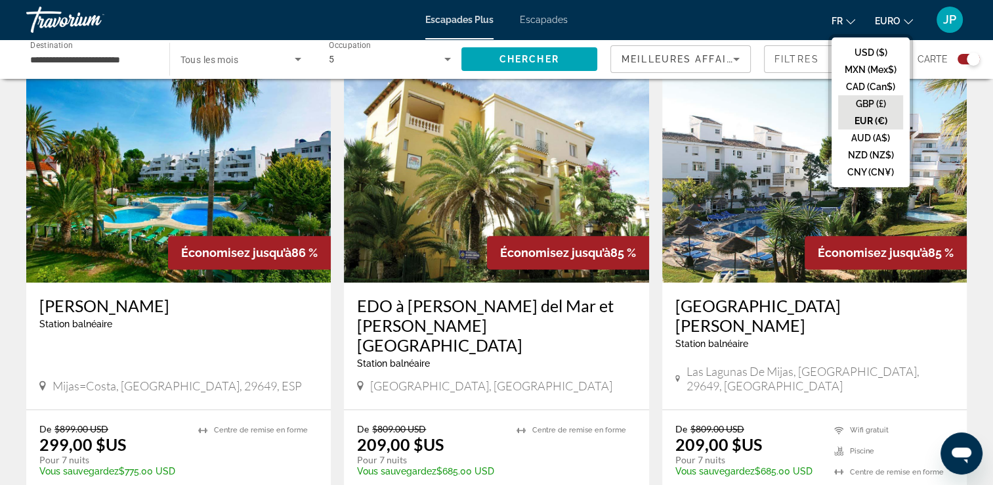
click at [871, 102] on button "GBP (£)" at bounding box center [870, 103] width 65 height 17
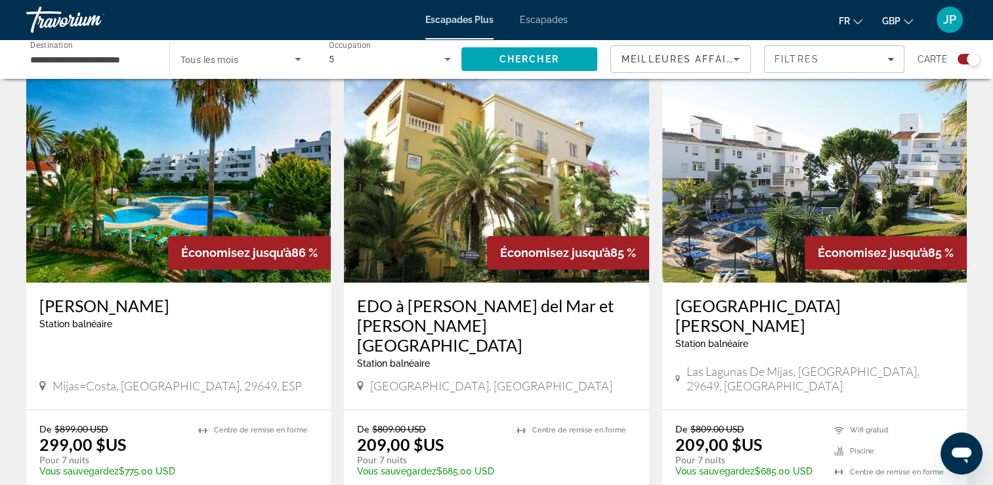
click at [896, 23] on span "GBP" at bounding box center [891, 21] width 18 height 11
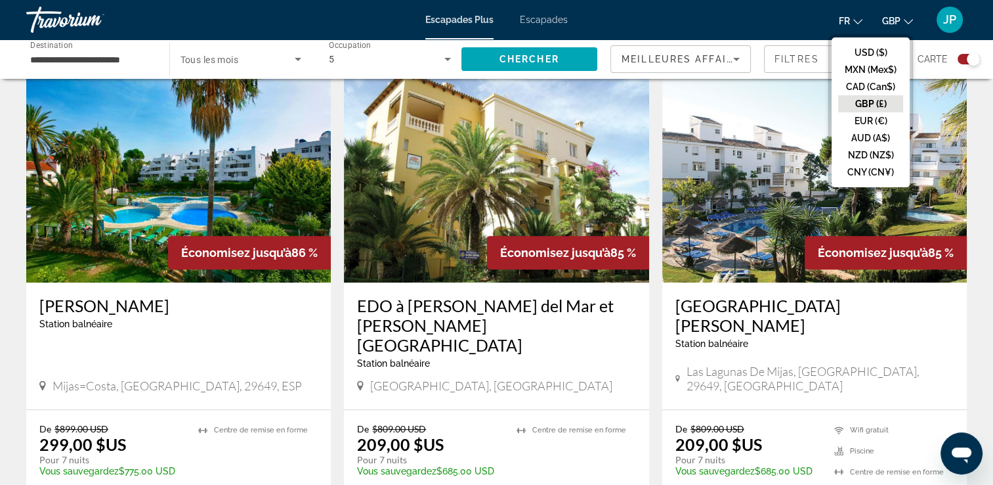
click at [875, 118] on button "EUR (€)" at bounding box center [870, 120] width 65 height 17
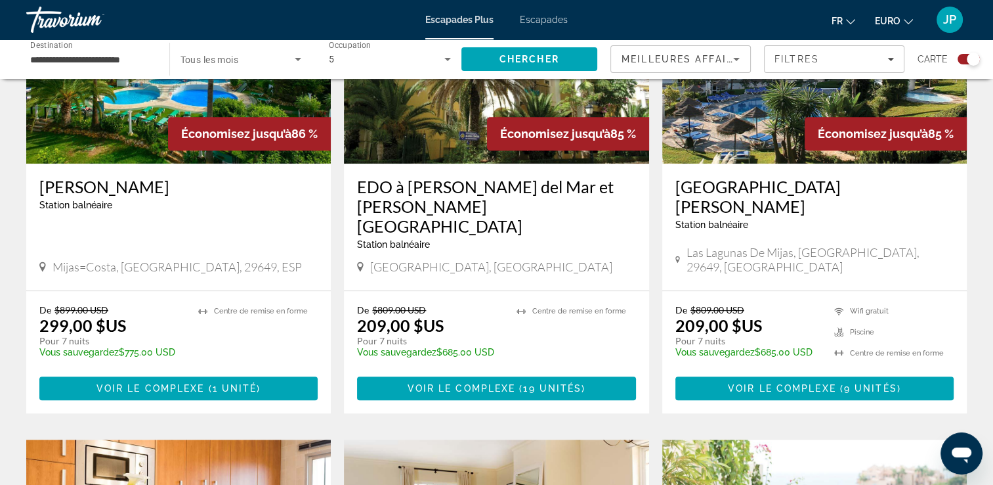
scroll to position [591, 0]
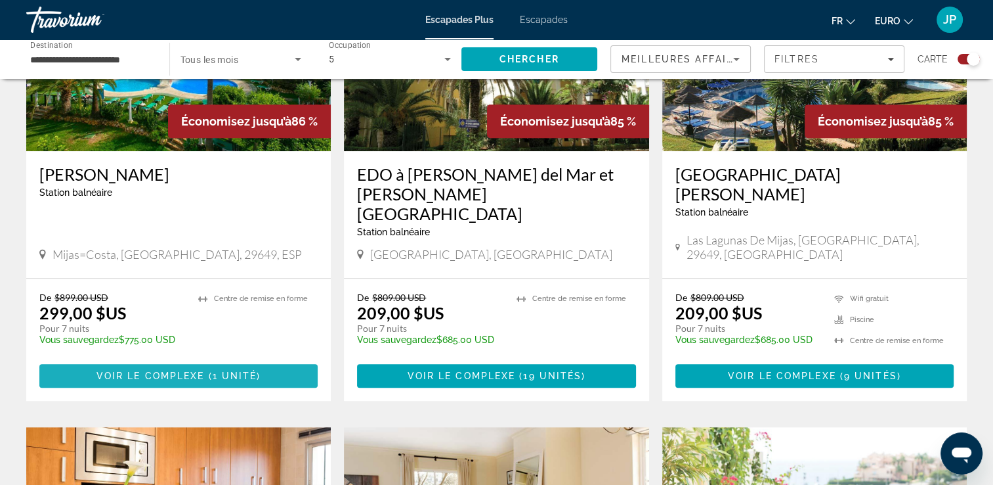
click at [207, 370] on span "Contenu principal" at bounding box center [206, 375] width 4 height 11
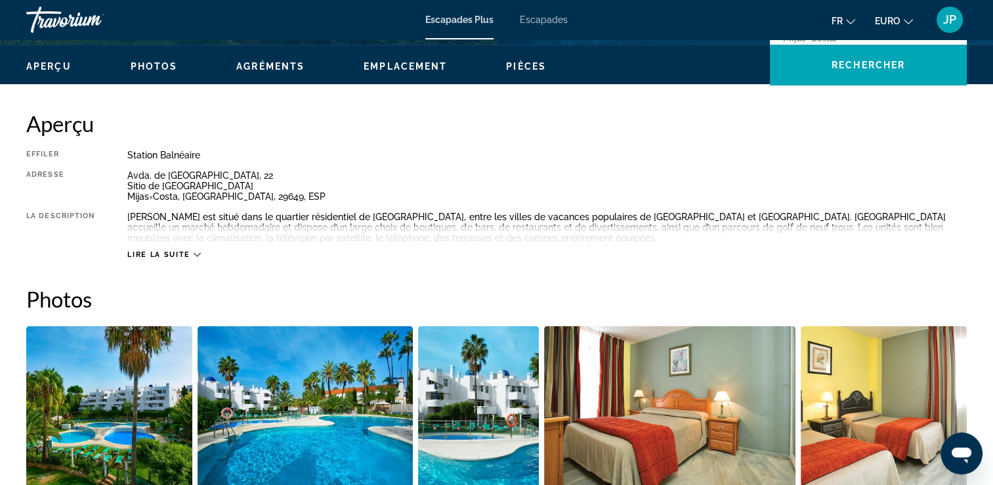
scroll to position [460, 0]
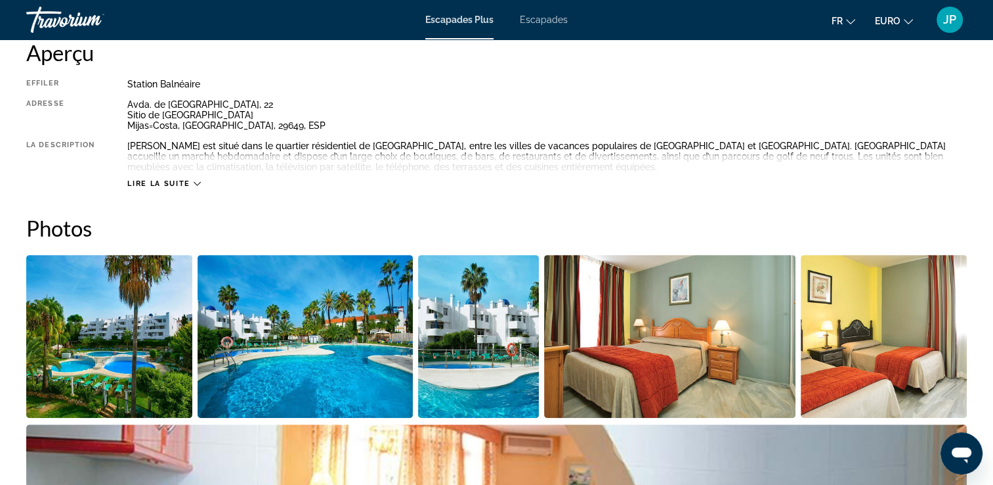
click at [189, 183] on span "Lire la suite" at bounding box center [158, 183] width 62 height 9
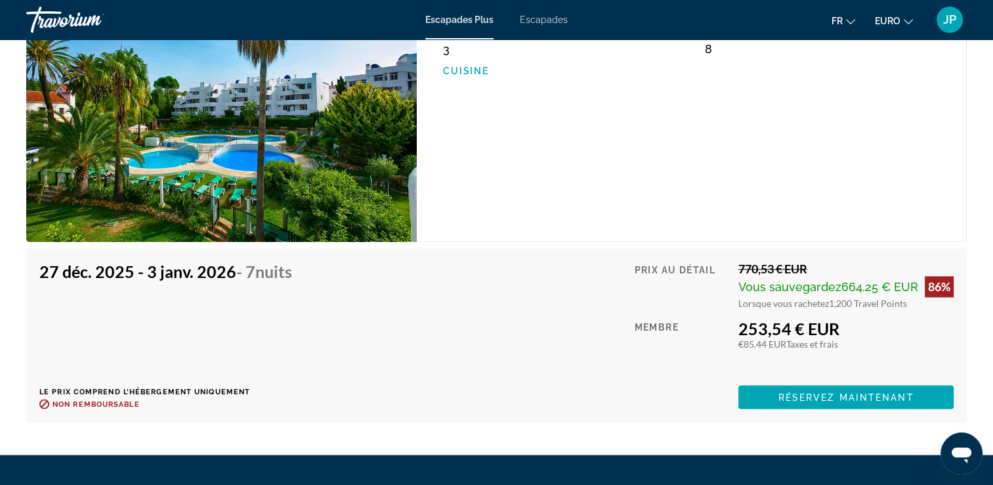
scroll to position [2320, 0]
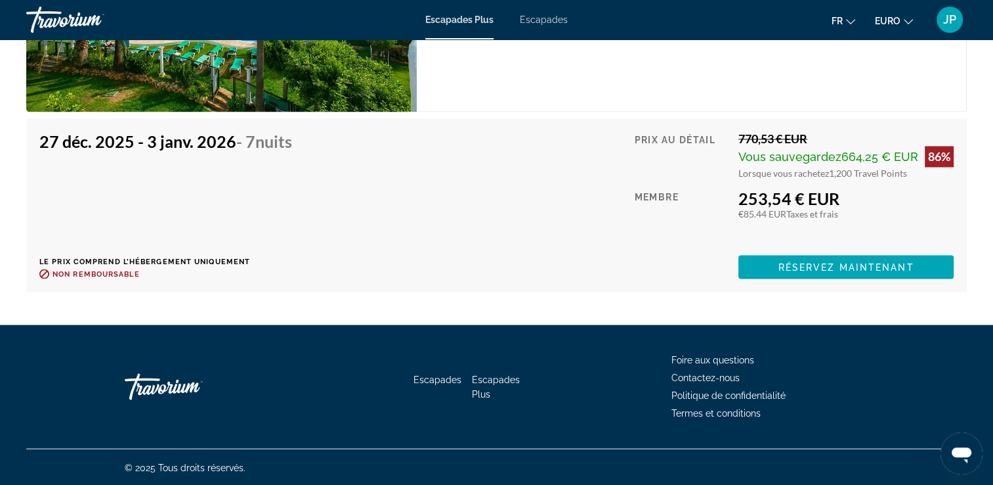
drag, startPoint x: 733, startPoint y: 190, endPoint x: 846, endPoint y: 188, distance: 113.6
click at [846, 188] on div "Prix au détail 770,53 € EUR Vous sauvegardez 664,25 € EUR 86% Lorsque vous rach…" at bounding box center [794, 204] width 320 height 147
click at [498, 215] on div "27 déc. 2025 - 3 janv. 2026 - 7 nuits Le prix comprend l’hébergement uniquement…" at bounding box center [496, 204] width 915 height 147
click at [903, 270] on span "Réservez maintenant" at bounding box center [847, 266] width 136 height 11
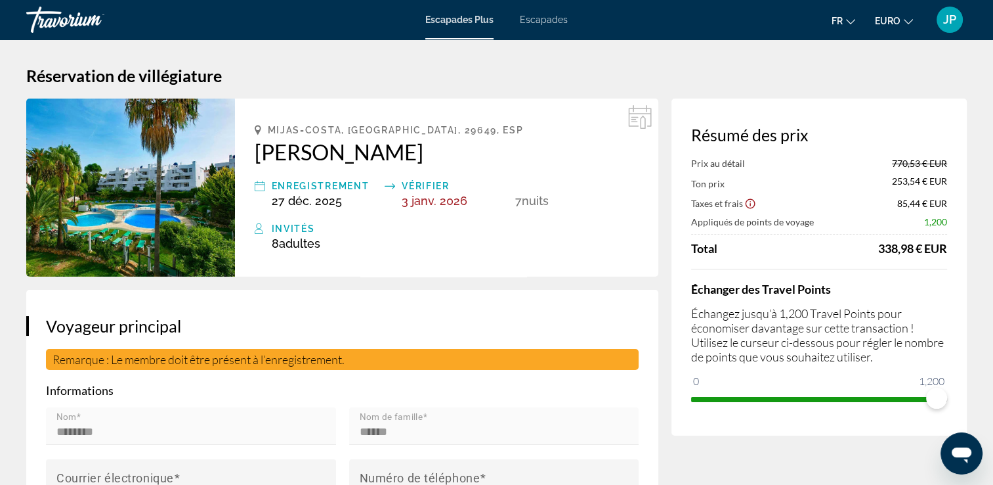
scroll to position [66, 0]
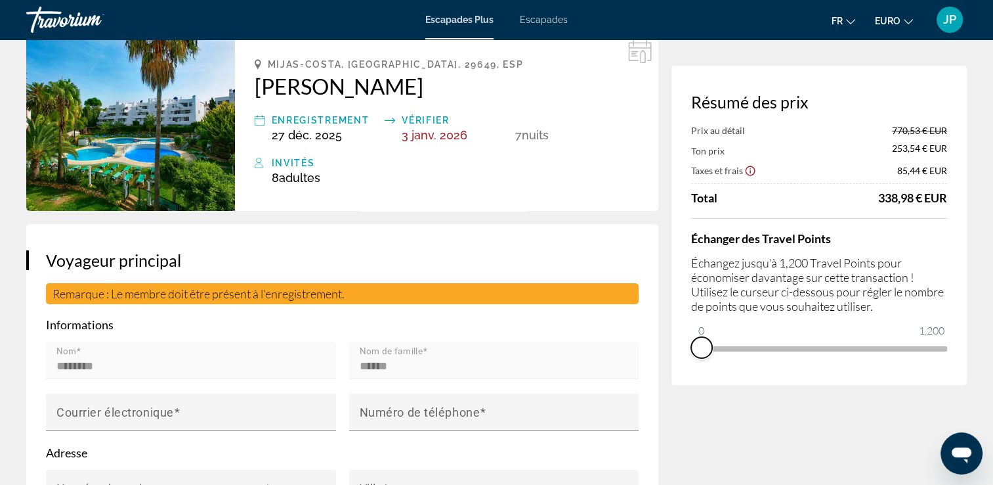
drag, startPoint x: 940, startPoint y: 369, endPoint x: 647, endPoint y: 408, distance: 296.1
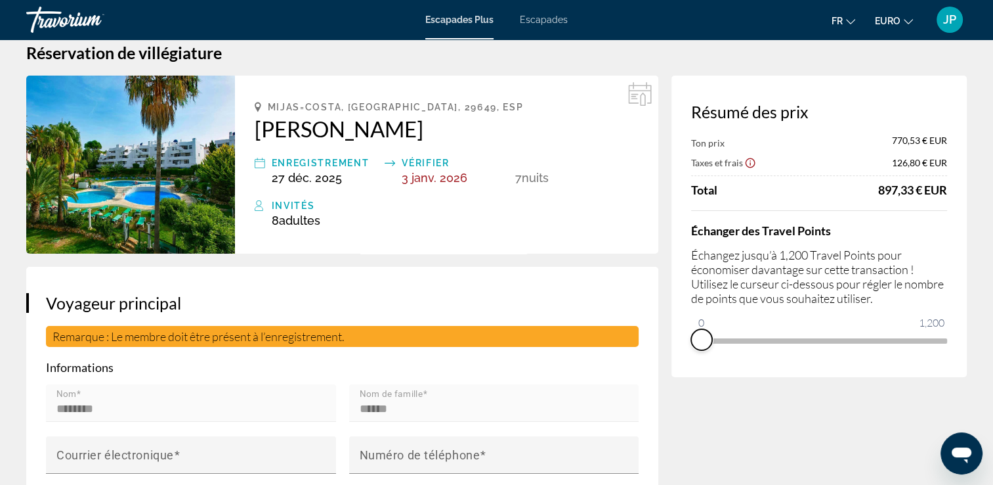
scroll to position [0, 0]
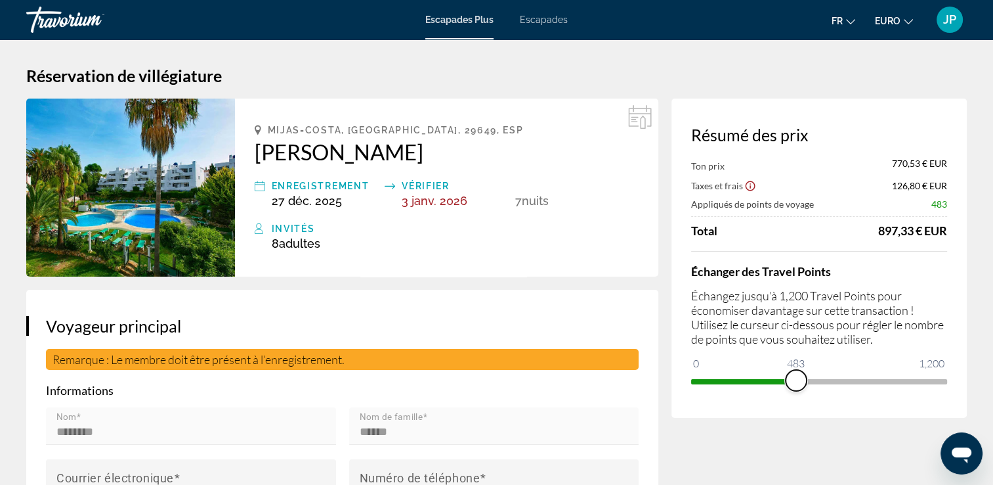
drag, startPoint x: 700, startPoint y: 366, endPoint x: 796, endPoint y: 355, distance: 97.2
click at [796, 379] on ngx-slider "0 1,200 483" at bounding box center [819, 380] width 256 height 3
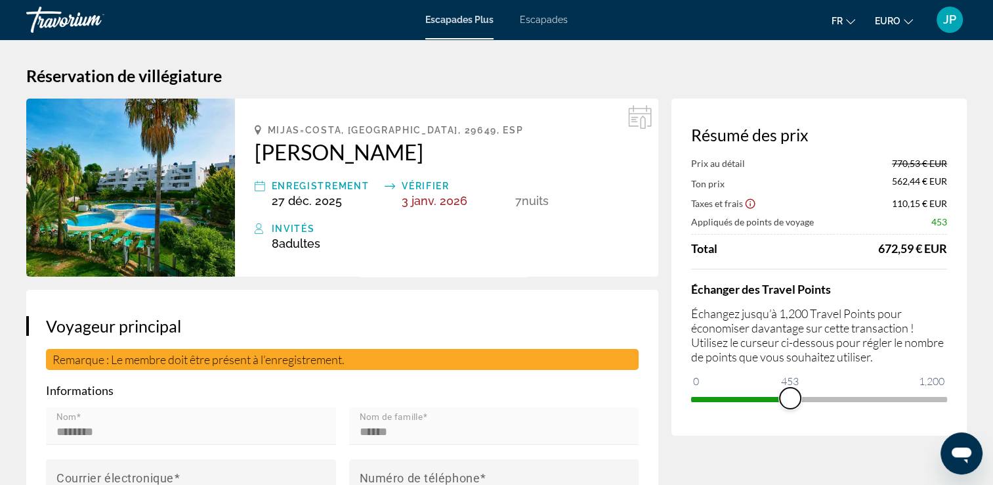
click at [789, 401] on span "ngx-slider" at bounding box center [790, 397] width 21 height 21
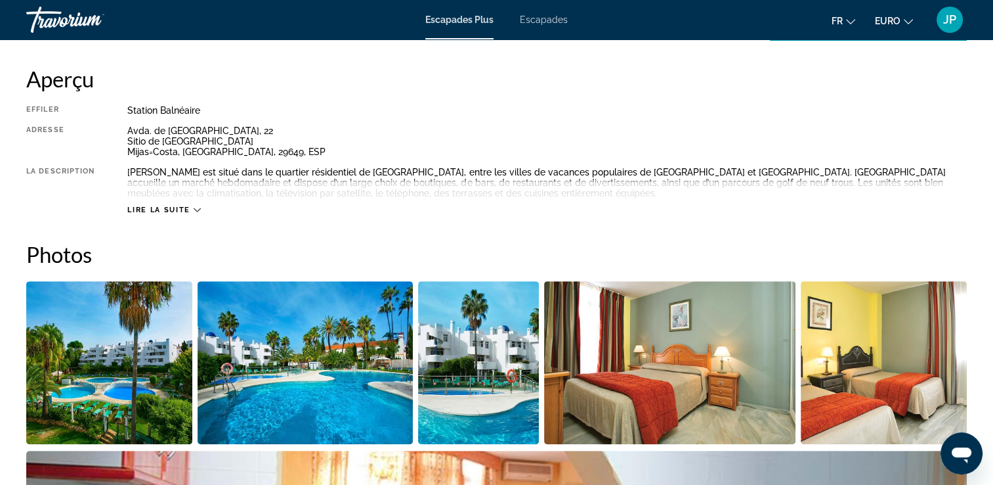
scroll to position [197, 0]
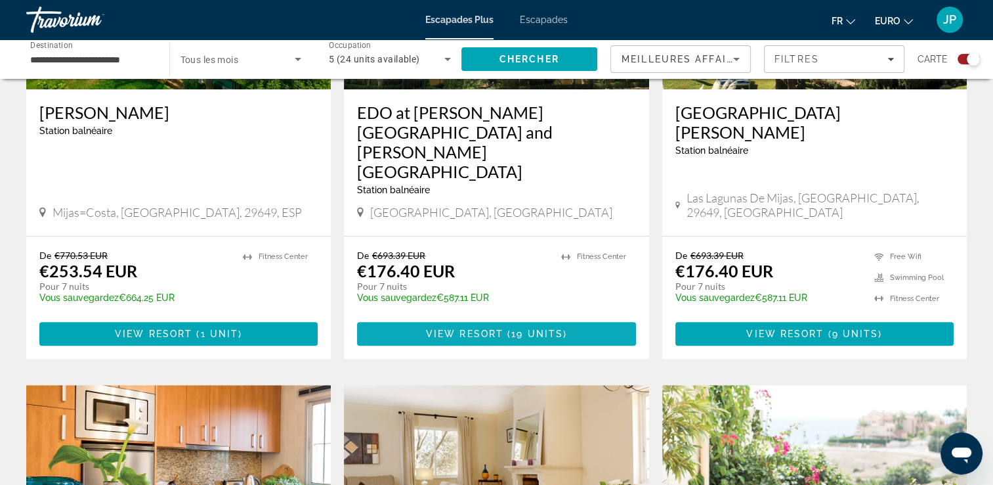
scroll to position [591, 0]
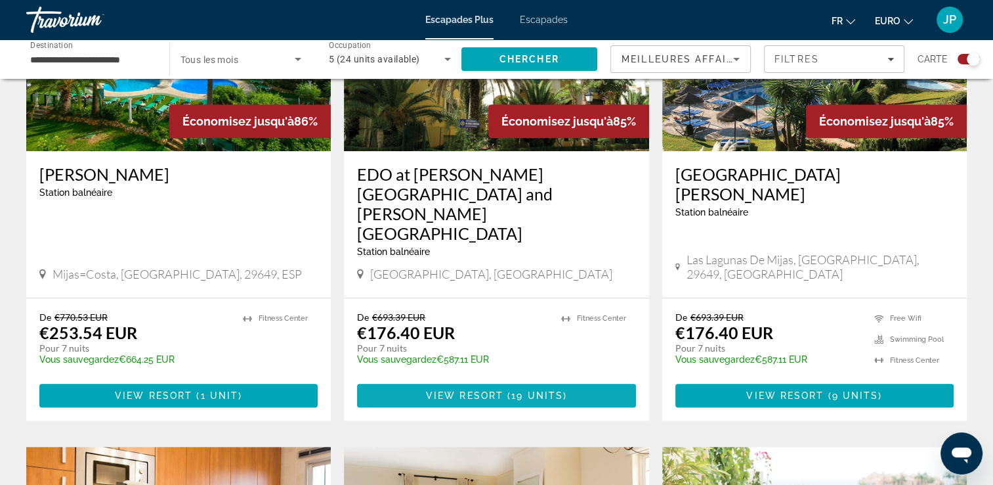
click at [541, 390] on span "19 units" at bounding box center [537, 395] width 52 height 11
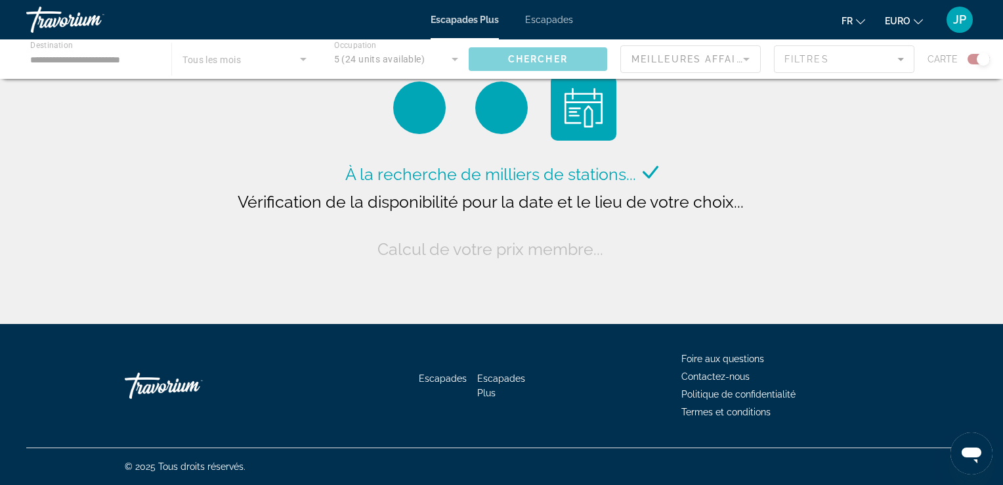
click at [952, 16] on div "JP" at bounding box center [960, 20] width 26 height 26
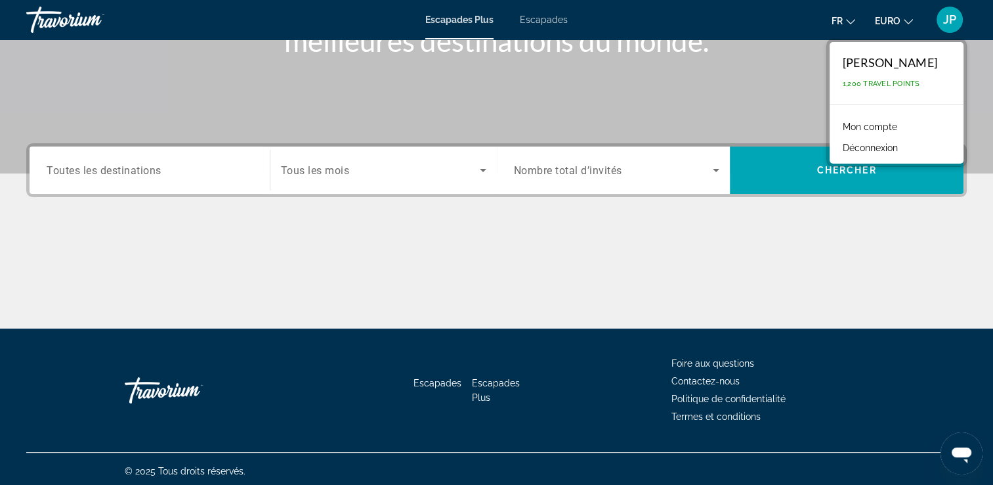
scroll to position [225, 0]
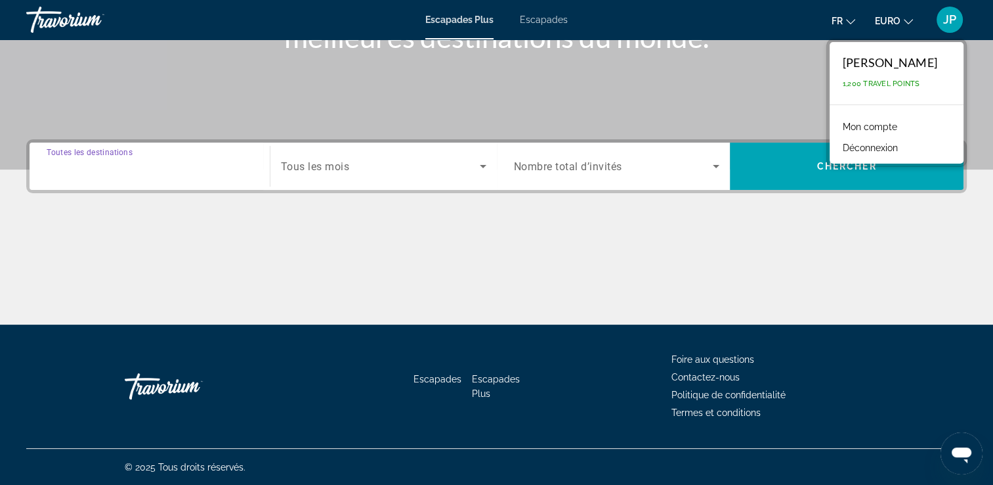
click at [204, 159] on input "Destination Toutes les destinations" at bounding box center [150, 167] width 206 height 16
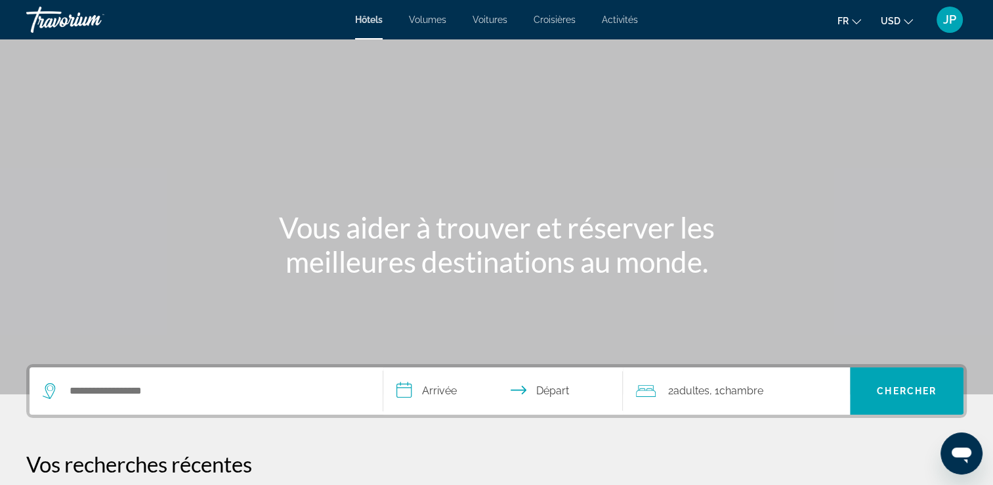
click at [183, 376] on div "Widget de recherche" at bounding box center [206, 390] width 327 height 47
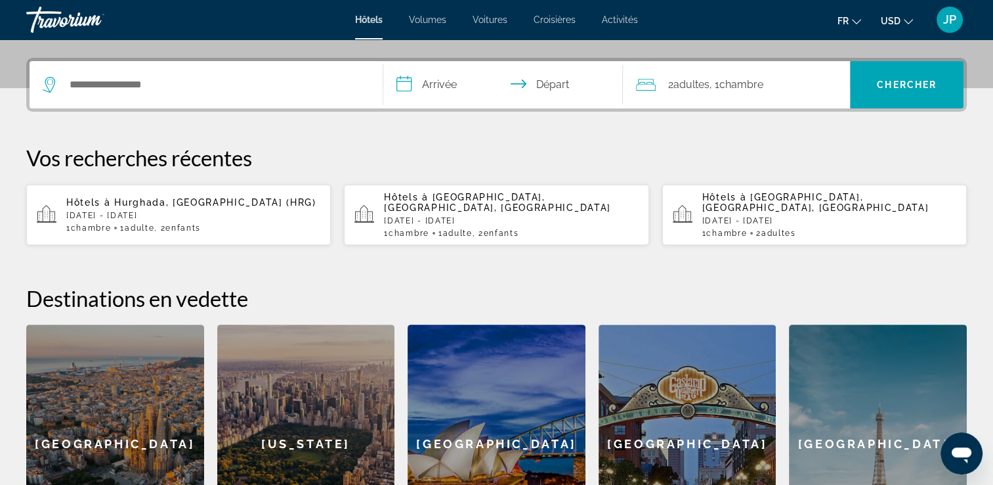
scroll to position [320, 0]
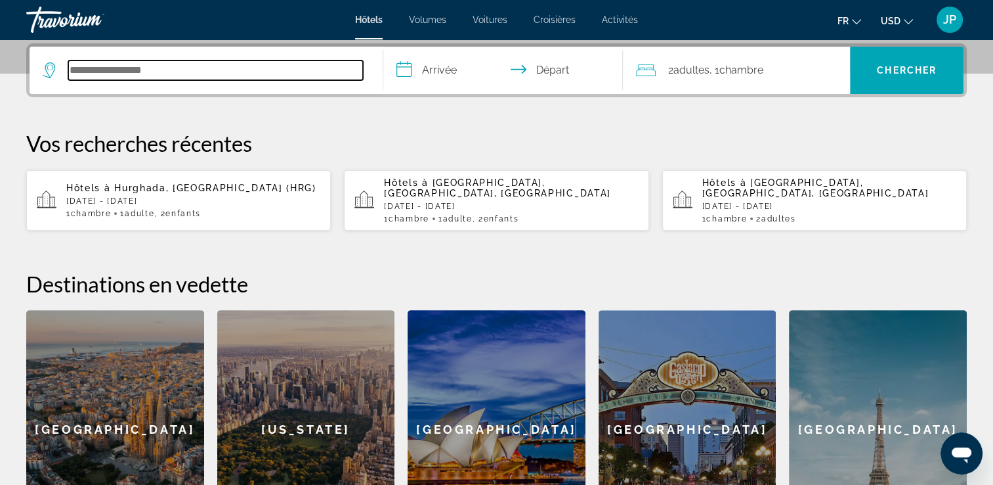
click at [141, 75] on input "Rechercher une destination hôtelière" at bounding box center [215, 70] width 295 height 20
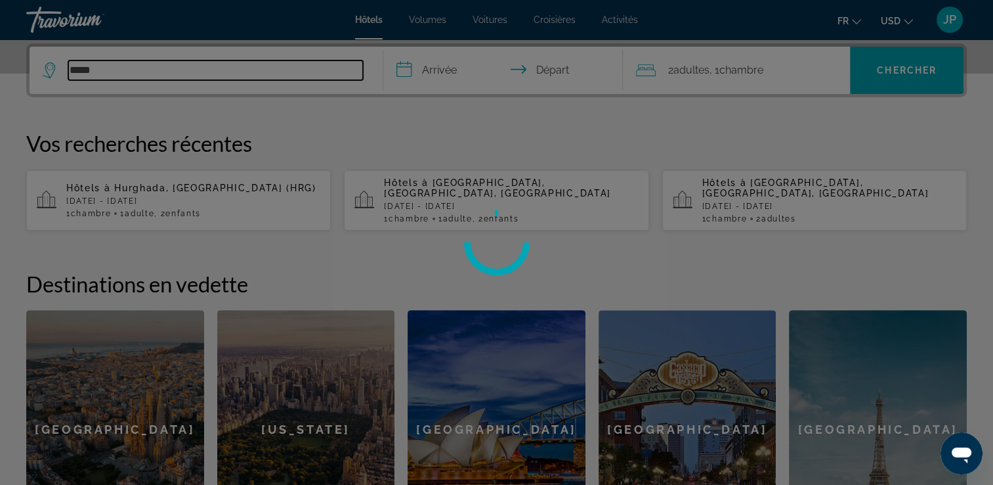
type input "******"
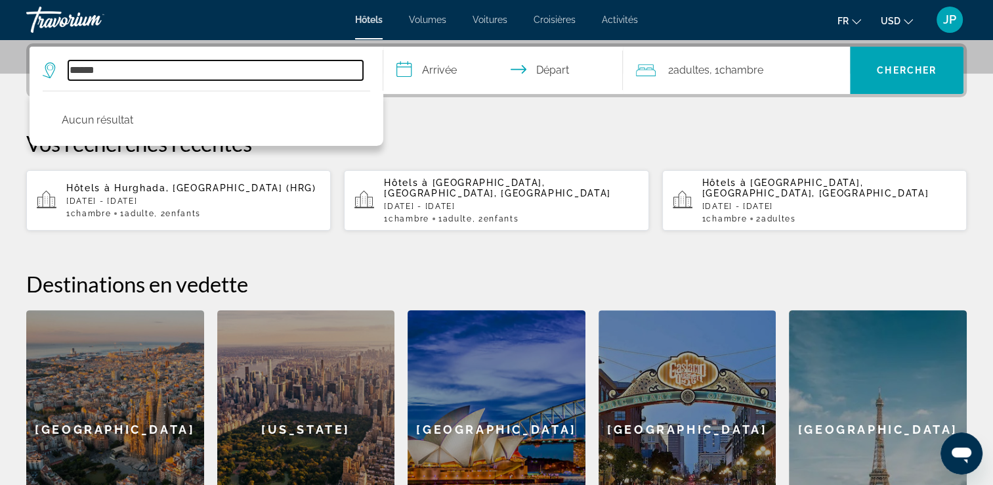
drag, startPoint x: 147, startPoint y: 72, endPoint x: 14, endPoint y: 61, distance: 133.0
click at [14, 61] on div "**********" at bounding box center [496, 296] width 993 height 506
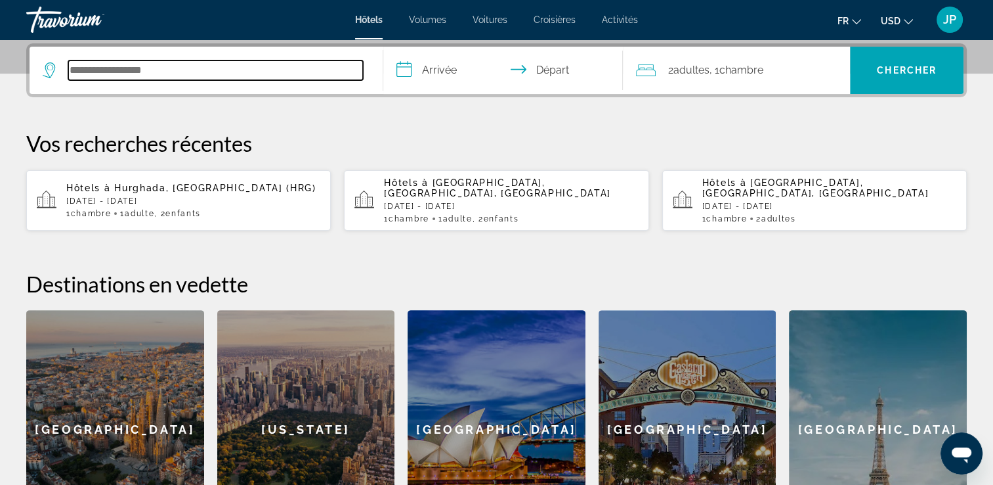
click at [179, 66] on input "Rechercher une destination hôtelière" at bounding box center [215, 70] width 295 height 20
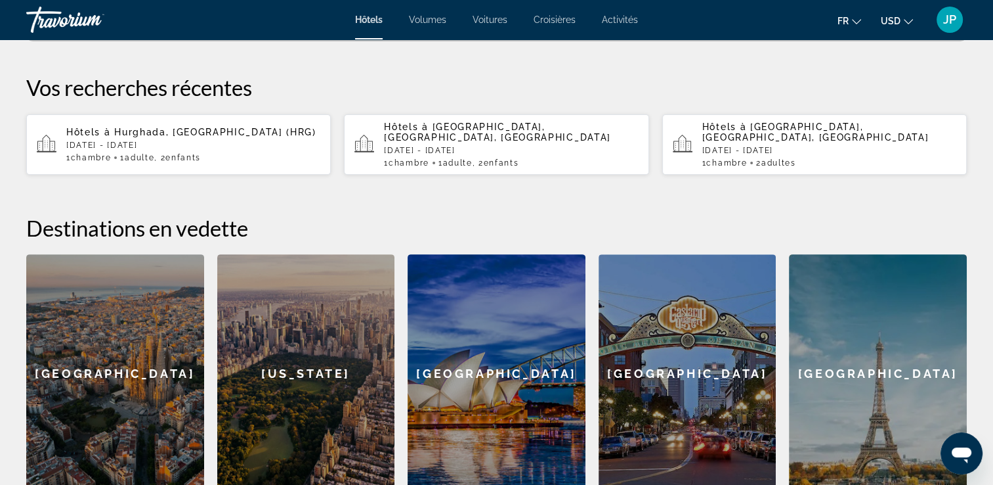
scroll to position [452, 0]
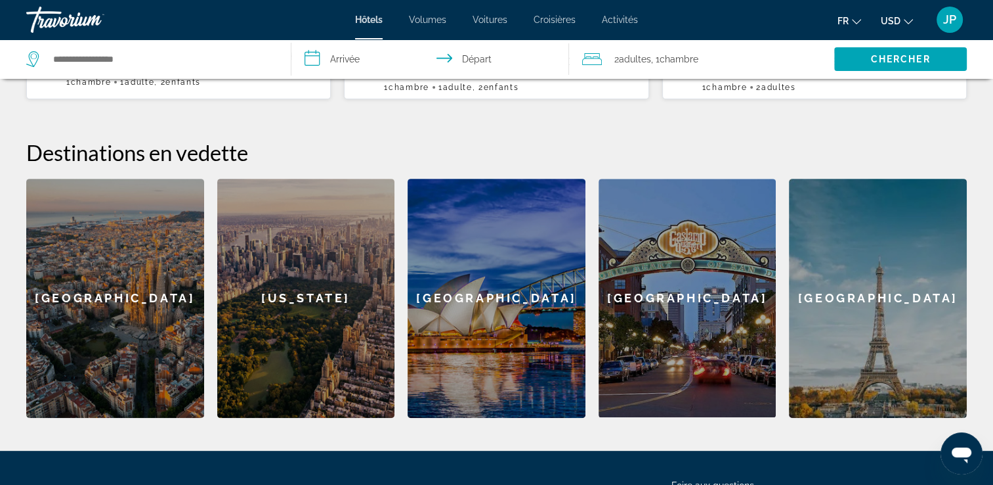
click at [295, 309] on div "[US_STATE]" at bounding box center [306, 298] width 178 height 239
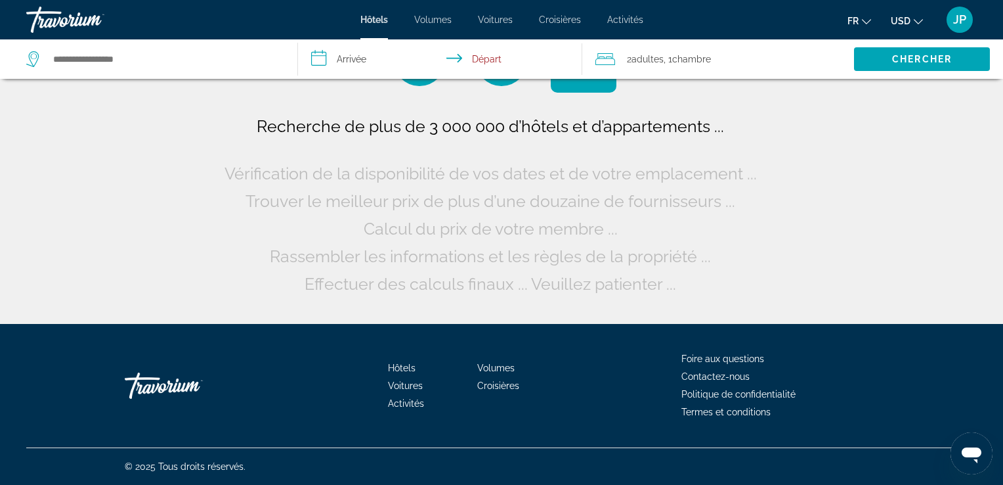
click at [341, 56] on input "**********" at bounding box center [443, 60] width 290 height 43
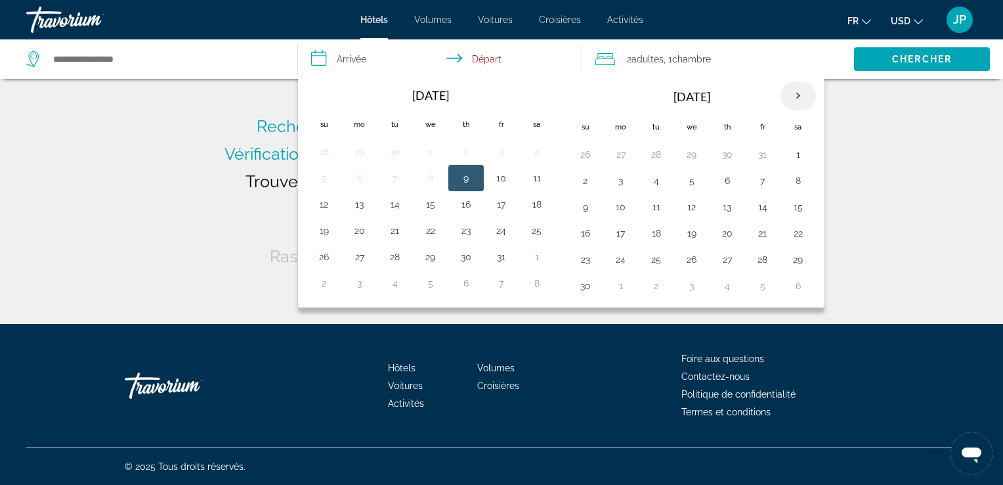
click at [793, 96] on th "Next month" at bounding box center [798, 95] width 35 height 29
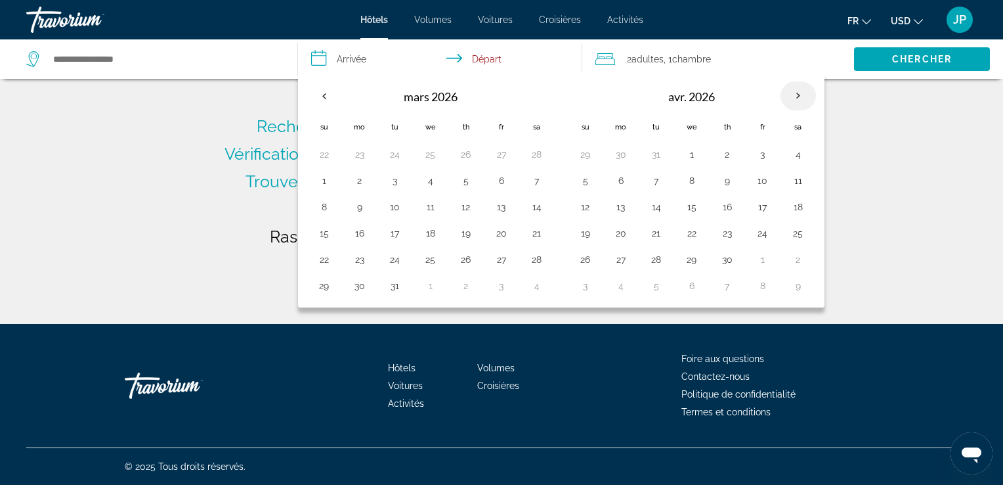
click at [793, 96] on th "Next month" at bounding box center [798, 95] width 35 height 29
type input "**********"
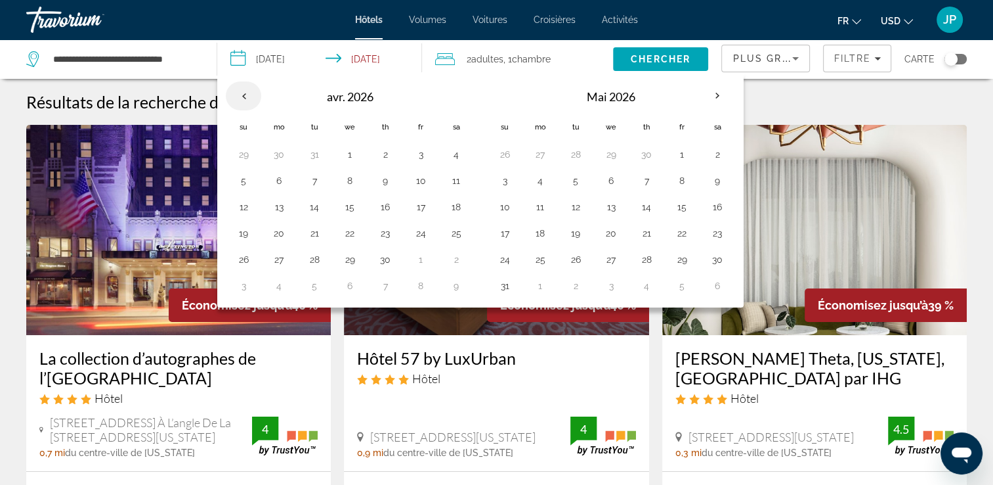
click at [239, 91] on th "Le mois précédent" at bounding box center [243, 95] width 35 height 29
click at [273, 228] on button "16" at bounding box center [279, 233] width 21 height 18
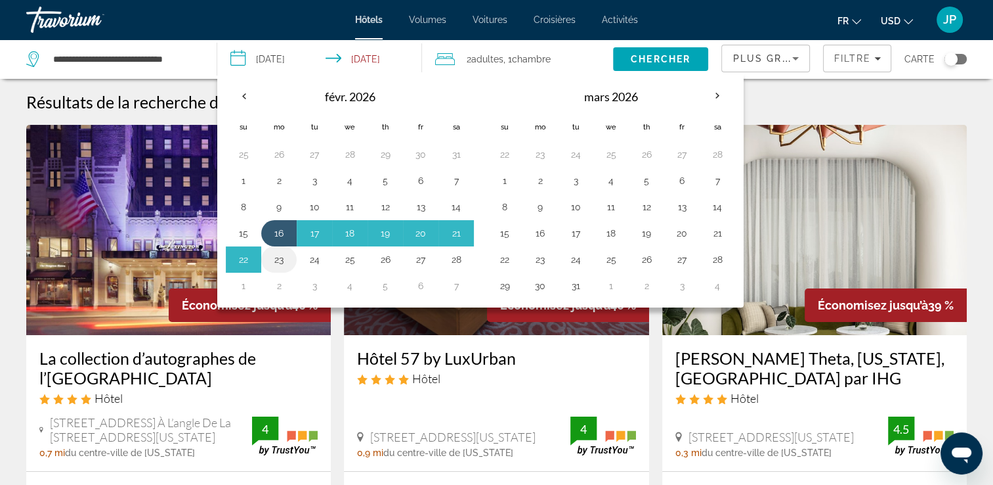
click at [283, 259] on button "23" at bounding box center [279, 259] width 21 height 18
type input "**********"
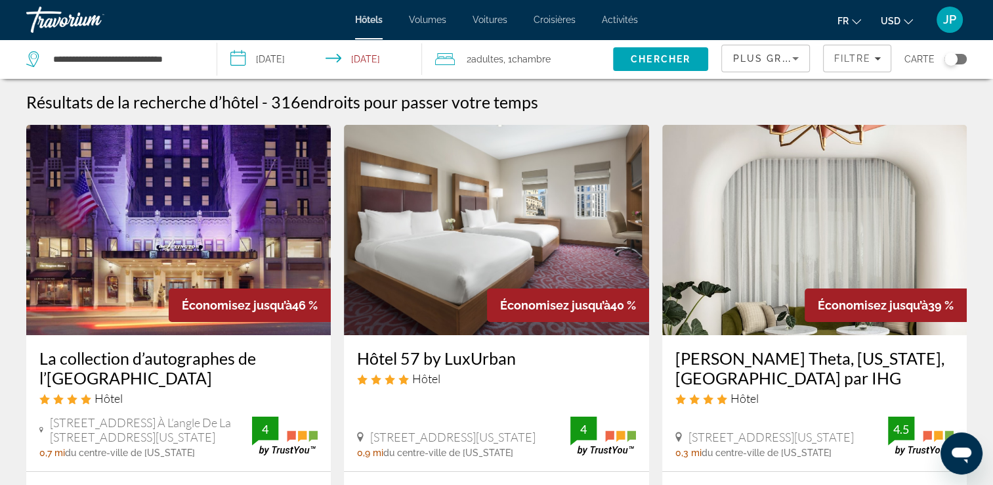
click at [575, 57] on div "2 Adulte Adultes , 1 Chambre pièces" at bounding box center [524, 59] width 178 height 18
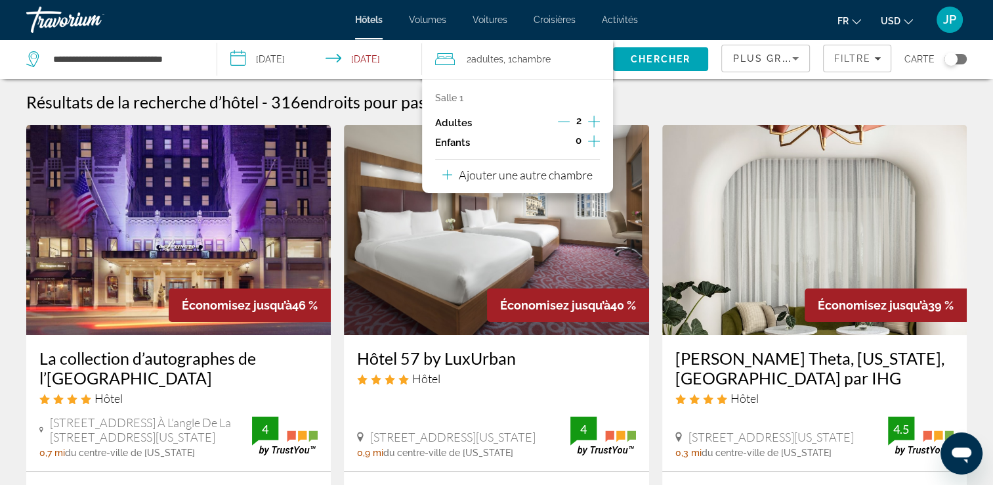
click at [565, 116] on icon "Décrément des adultes" at bounding box center [564, 122] width 12 height 12
click at [596, 146] on icon "Augmenter les enfants" at bounding box center [594, 141] width 12 height 16
click at [595, 146] on icon "Augmenter les enfants" at bounding box center [594, 141] width 12 height 16
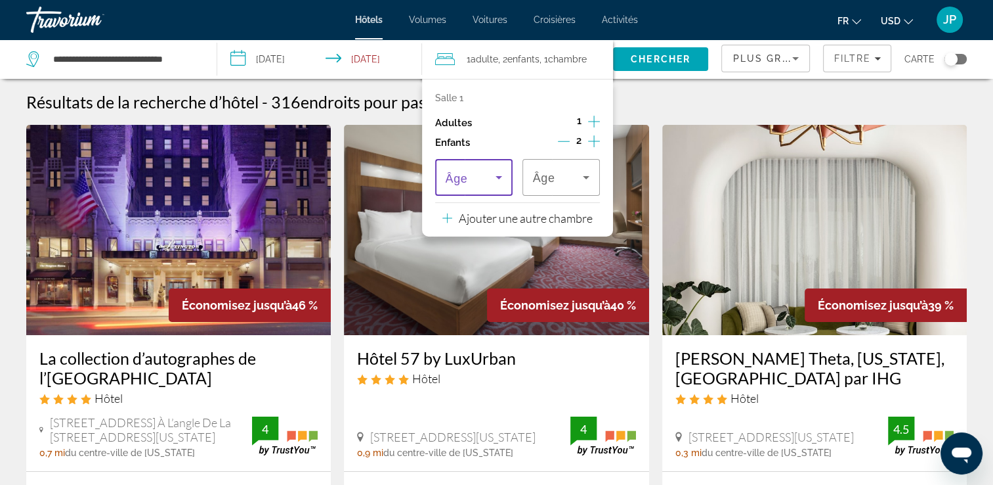
click at [494, 177] on icon "Voyageurs : 1 adulte, 2 enfants" at bounding box center [499, 177] width 16 height 16
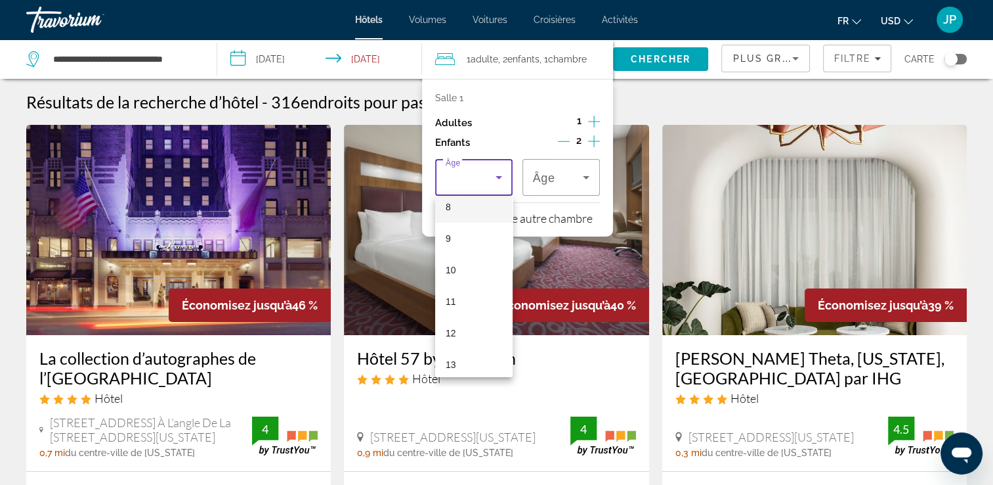
scroll to position [394, 0]
click at [465, 334] on mat-option "16" at bounding box center [473, 328] width 77 height 32
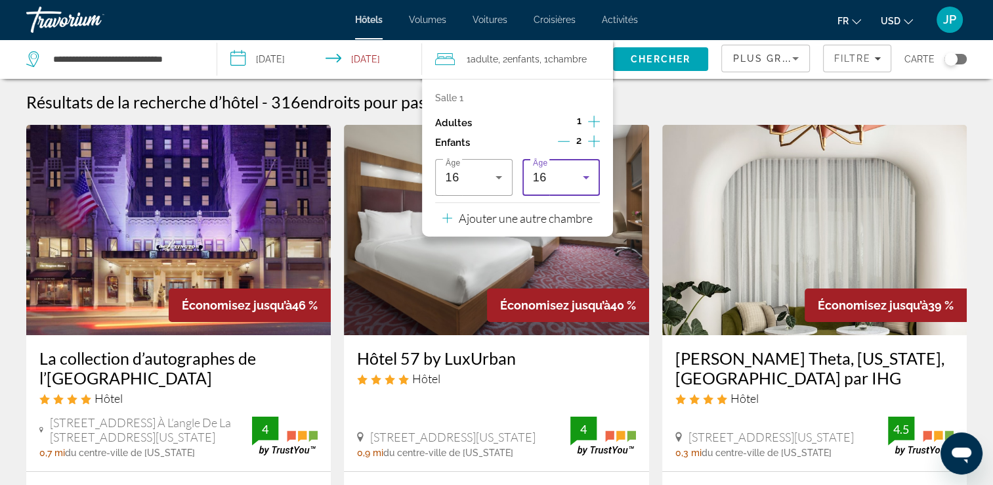
click at [566, 172] on div "16" at bounding box center [558, 177] width 50 height 16
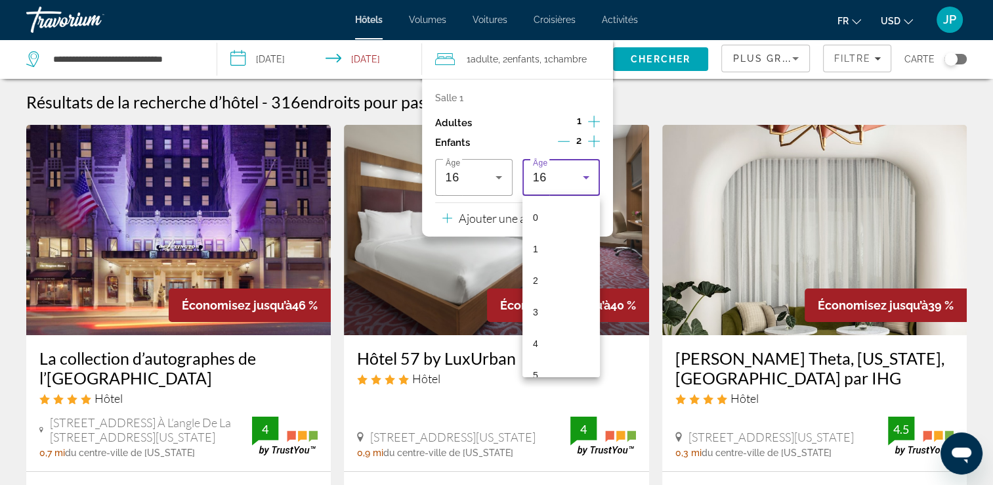
scroll to position [360, 0]
click at [552, 294] on mat-option "14" at bounding box center [561, 299] width 77 height 32
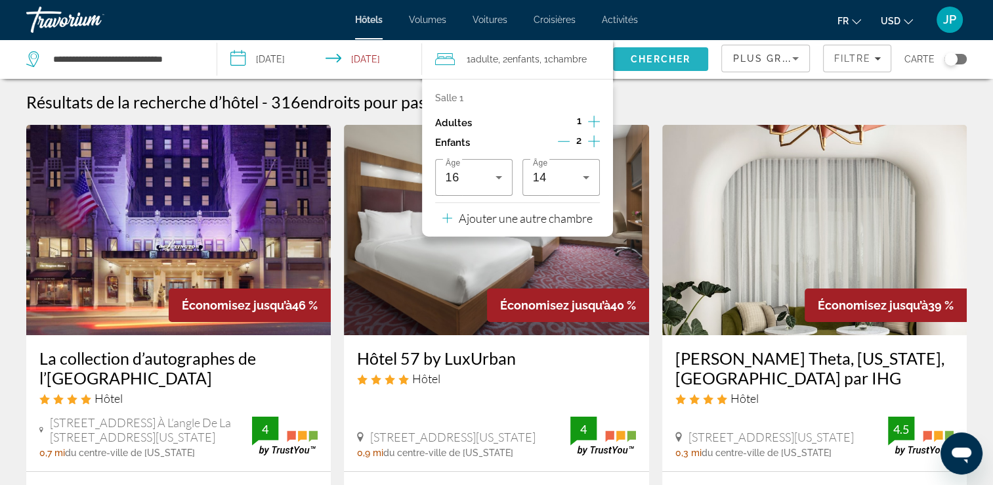
click at [672, 66] on span "Rechercher" at bounding box center [661, 59] width 96 height 32
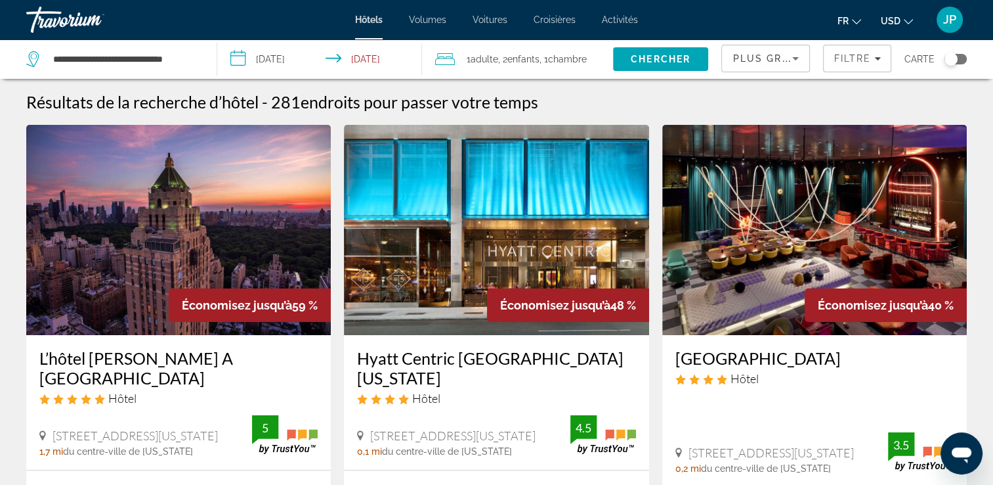
scroll to position [131, 0]
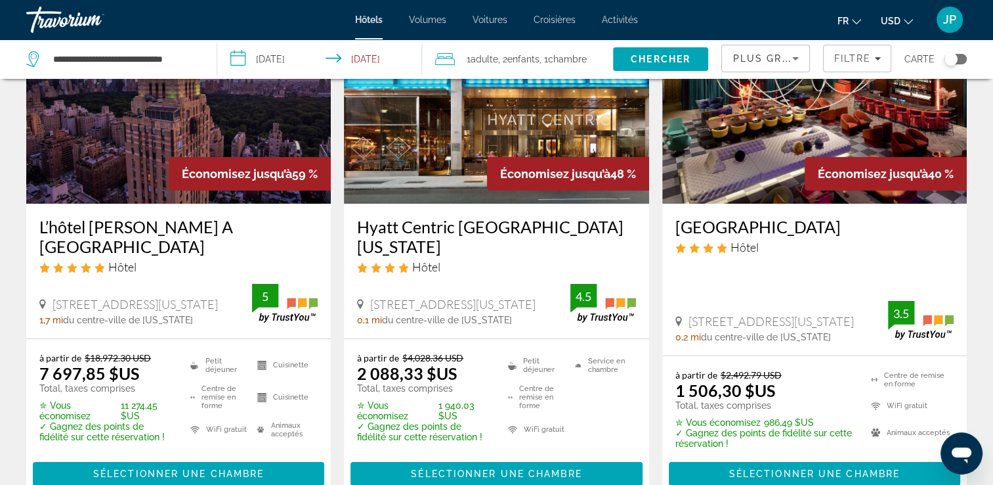
click at [877, 15] on ul "Fr English Español Français Italiano Português русский USD USD ($) MXN (Mex$) C…" at bounding box center [885, 19] width 95 height 21
click at [895, 21] on span "USD" at bounding box center [891, 21] width 20 height 11
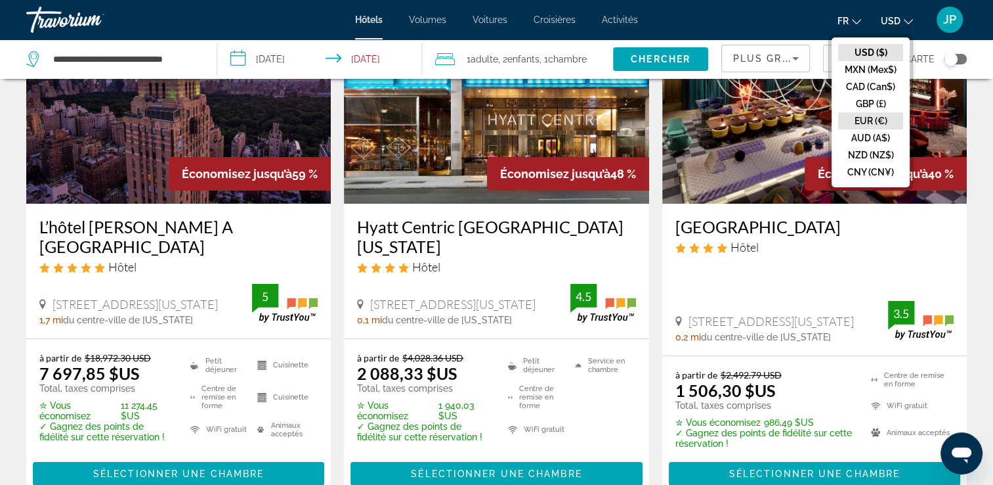
click at [877, 121] on button "EUR (€)" at bounding box center [870, 120] width 65 height 17
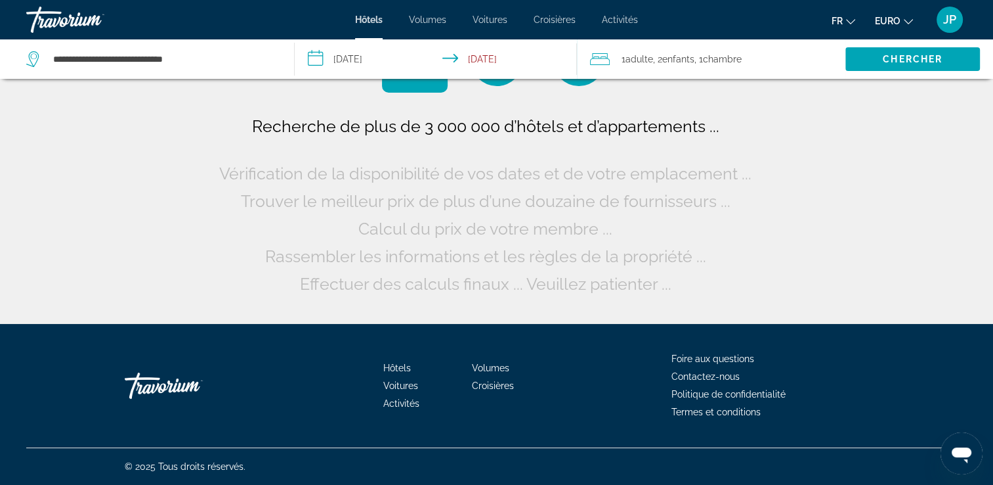
scroll to position [0, 0]
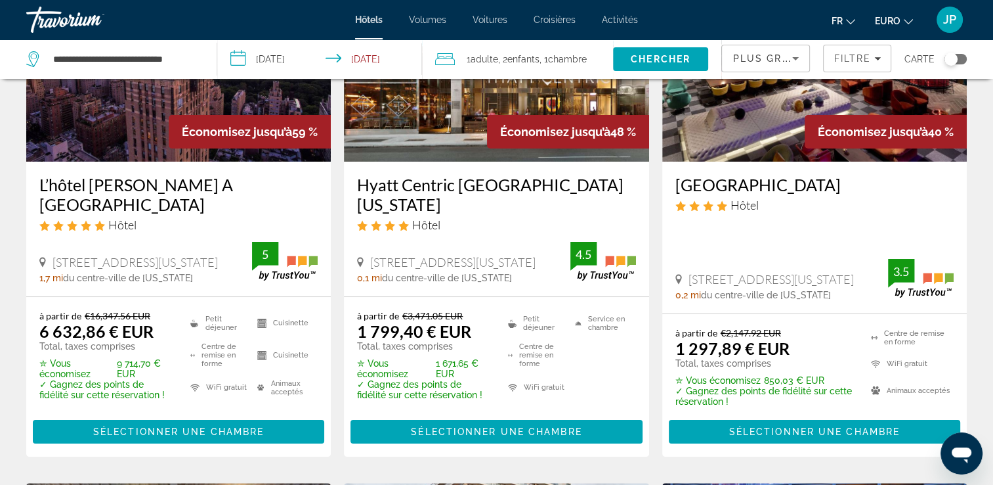
scroll to position [263, 0]
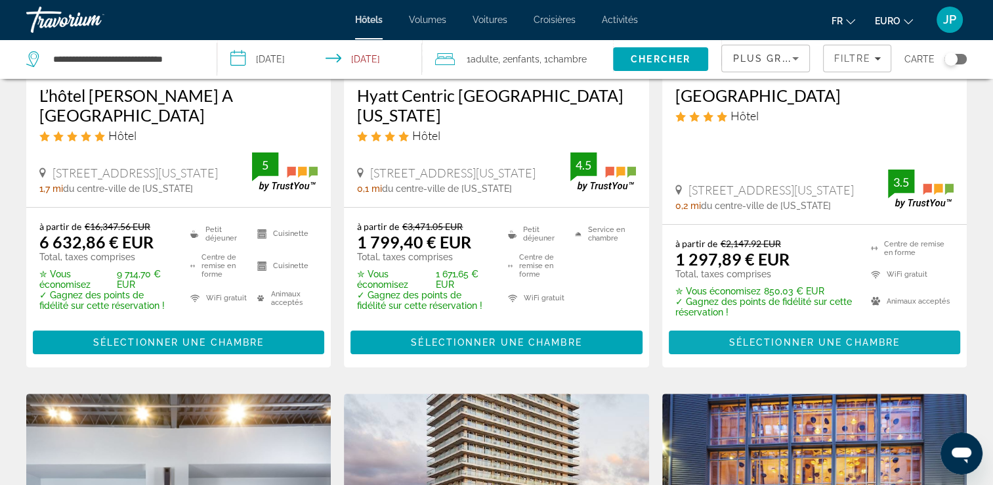
click at [792, 337] on span "Sélectionner une chambre" at bounding box center [814, 342] width 171 height 11
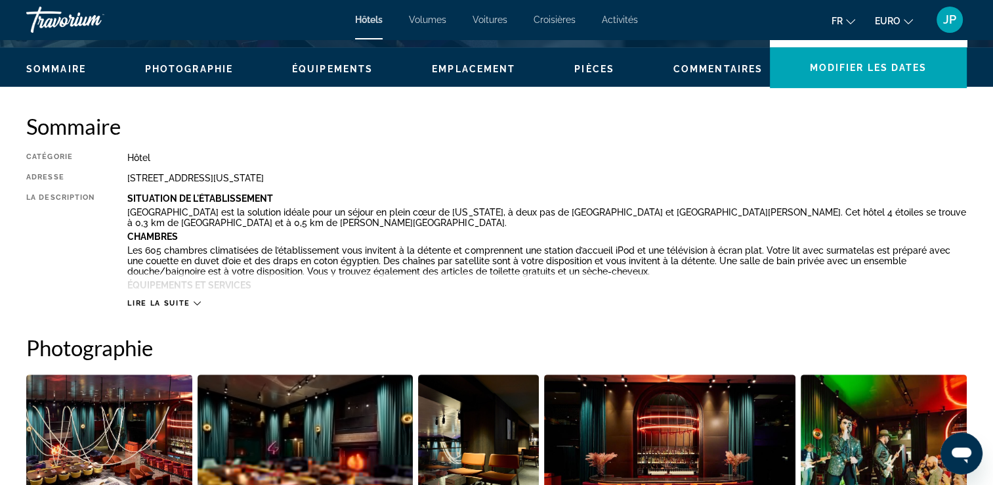
scroll to position [394, 0]
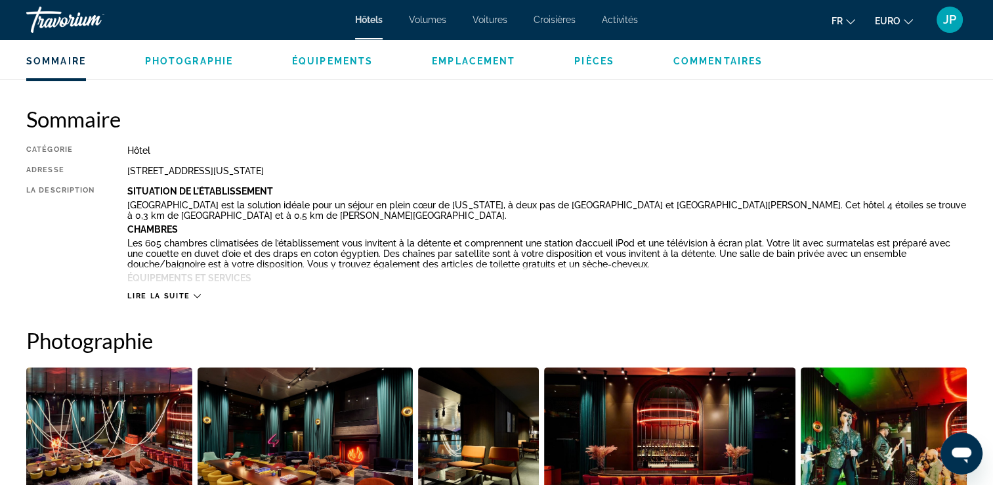
click at [174, 297] on span "Lire la suite" at bounding box center [158, 296] width 62 height 9
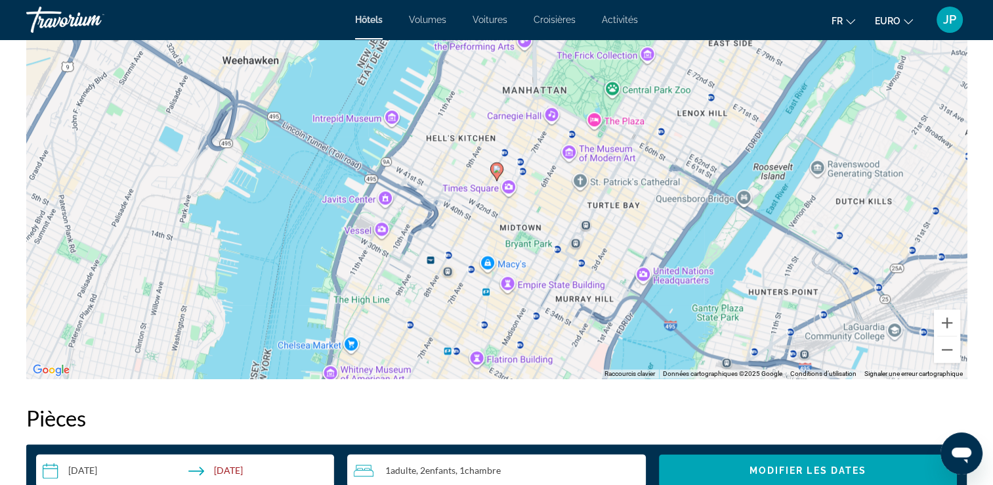
scroll to position [1313, 0]
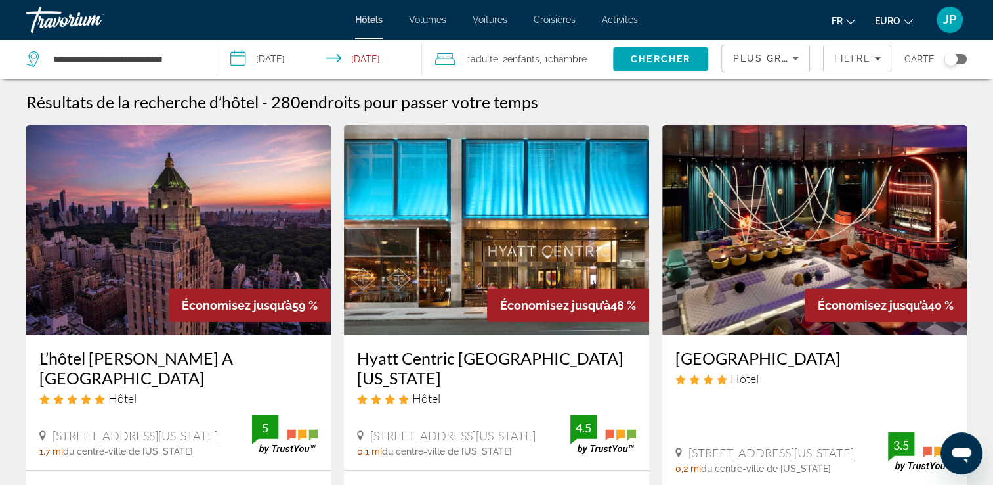
click at [777, 55] on span "Plus grandes économies" at bounding box center [811, 58] width 157 height 11
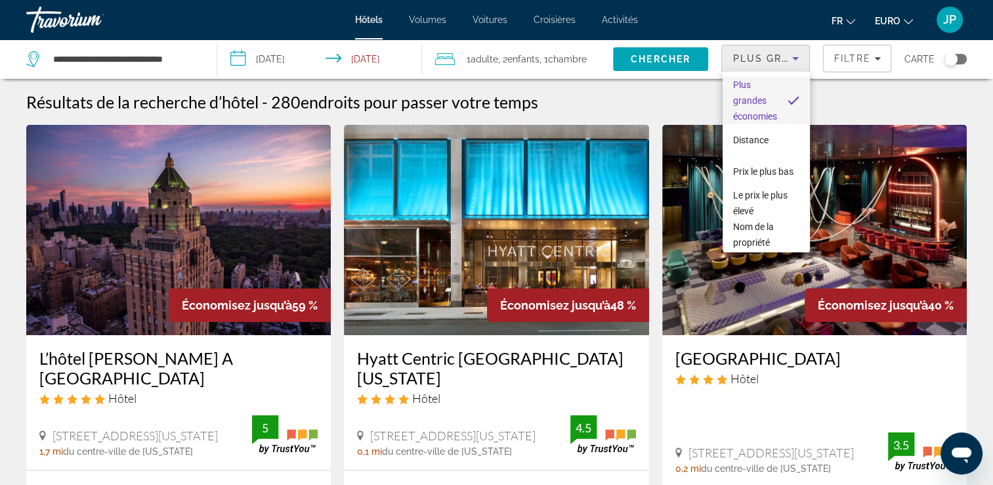
click at [777, 55] on div at bounding box center [496, 242] width 993 height 485
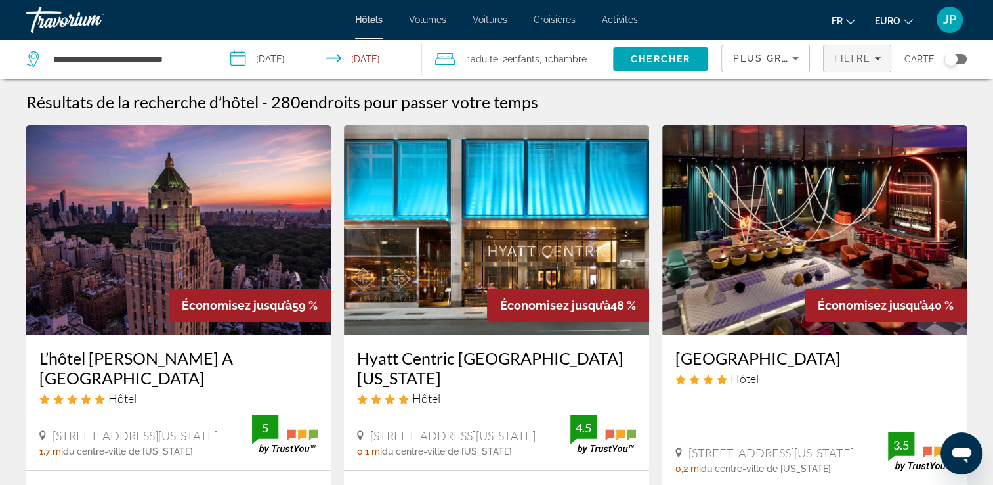
click at [863, 62] on span "Filtre" at bounding box center [852, 58] width 37 height 11
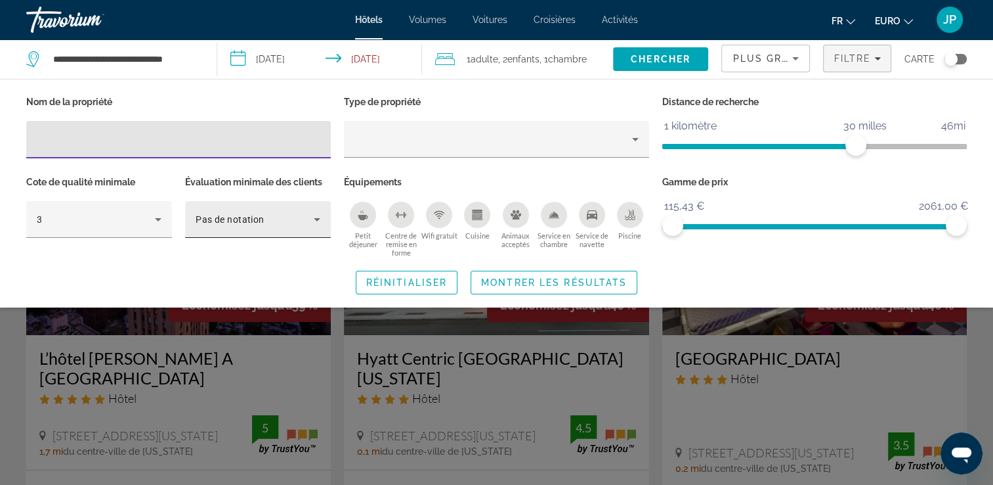
click at [245, 217] on span "Pas de notation" at bounding box center [230, 219] width 69 height 11
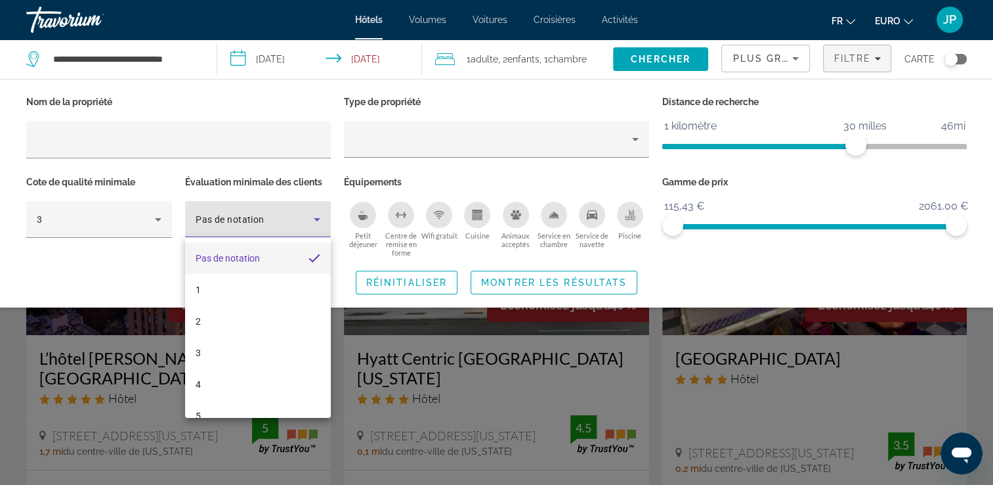
click at [118, 229] on div at bounding box center [496, 242] width 993 height 485
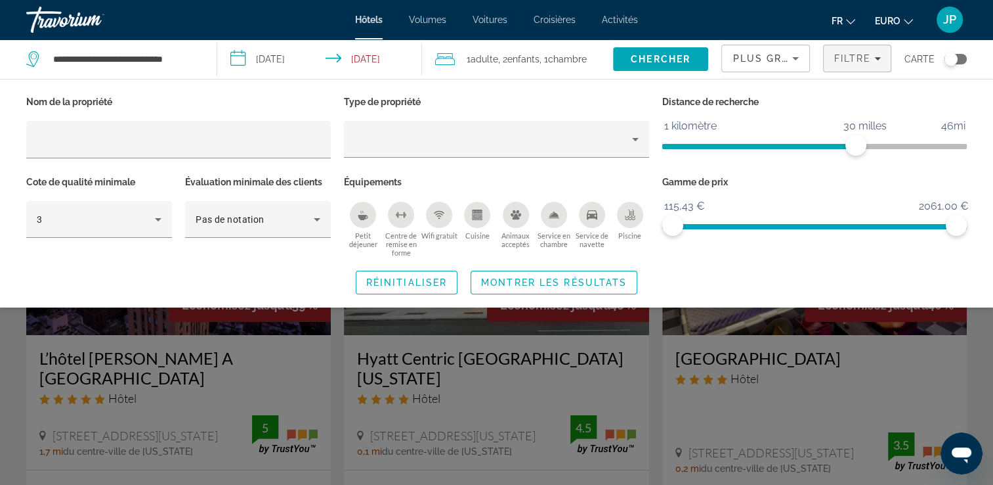
click at [360, 219] on icon "Petit déjeuner" at bounding box center [363, 214] width 11 height 11
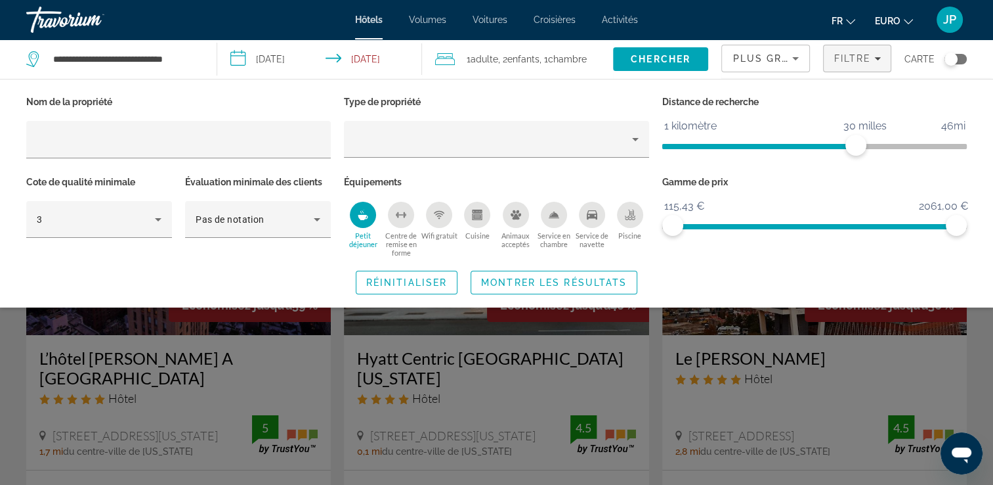
click at [637, 217] on div "Piscine" at bounding box center [630, 215] width 26 height 26
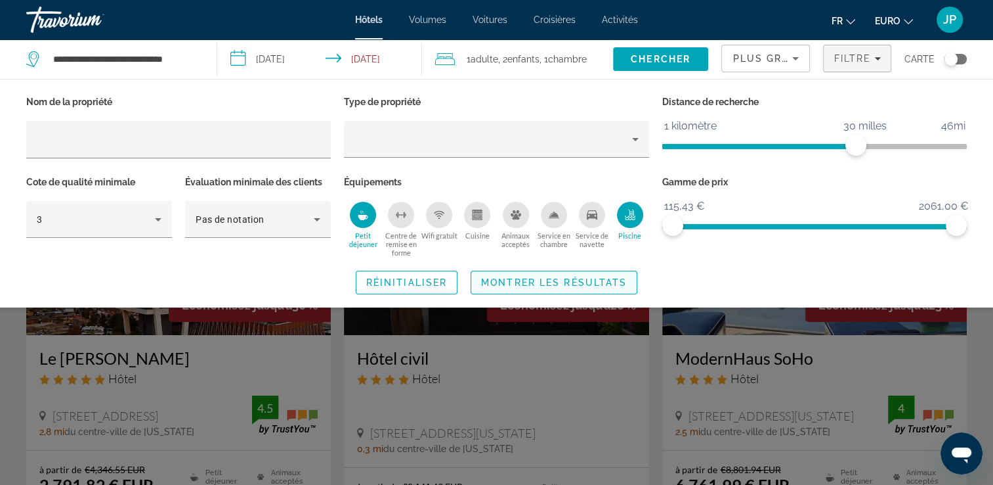
click at [565, 285] on span "Montrer les résultats" at bounding box center [554, 282] width 146 height 11
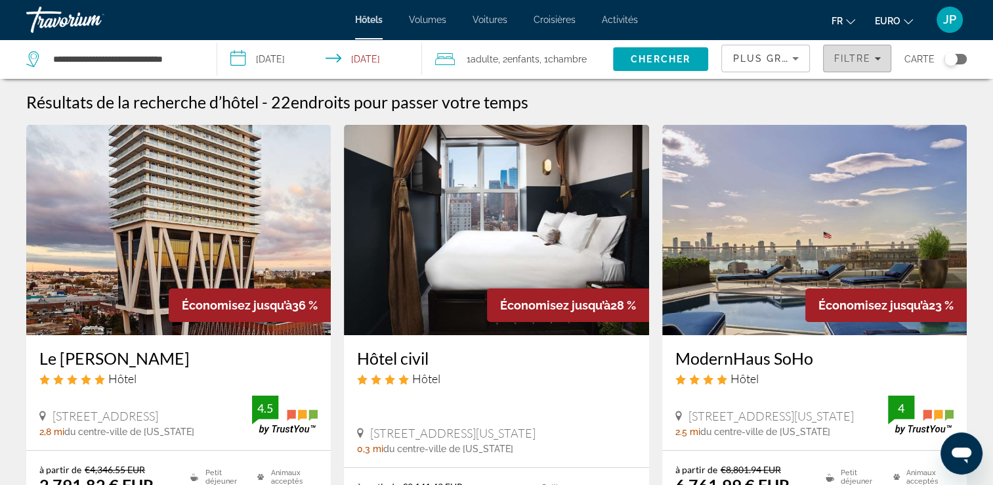
click at [856, 62] on span "Filtre" at bounding box center [852, 58] width 37 height 11
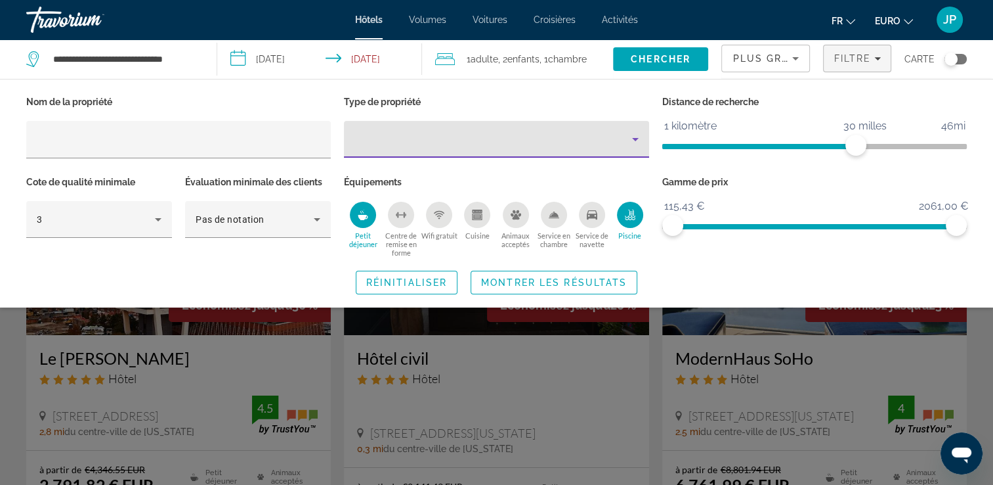
click at [457, 140] on div "Type de propriété" at bounding box center [493, 139] width 277 height 16
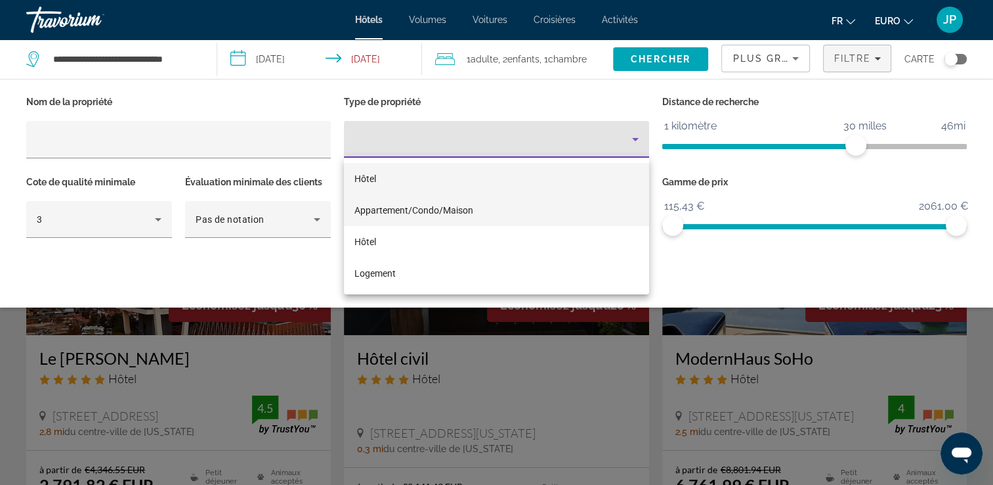
click at [413, 212] on span "Appartement/Condo/Maison" at bounding box center [414, 210] width 119 height 11
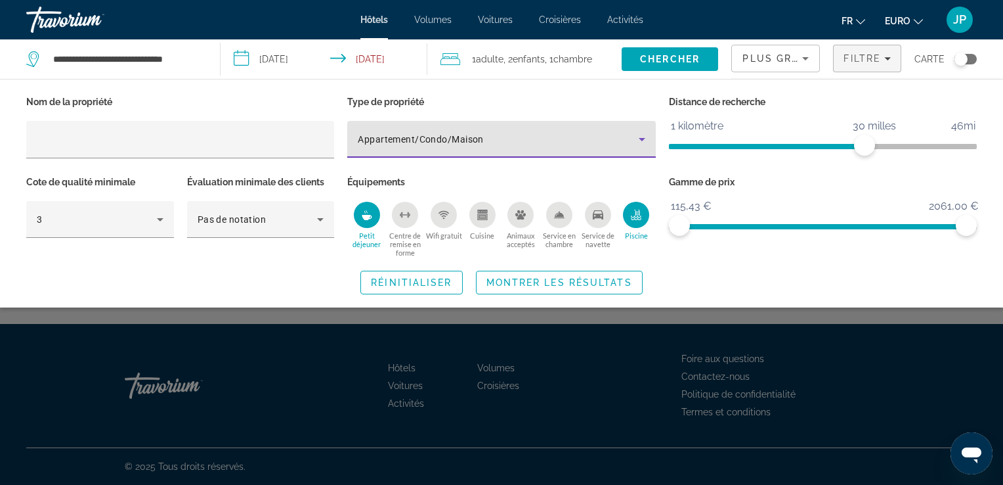
click at [639, 219] on icon "Piscine" at bounding box center [637, 218] width 11 height 3
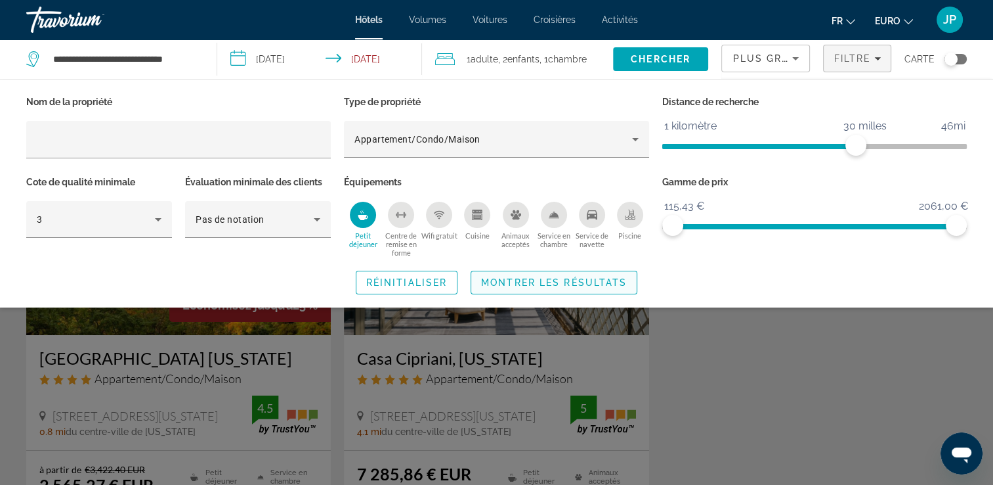
click at [531, 282] on span "Montrer les résultats" at bounding box center [554, 282] width 146 height 11
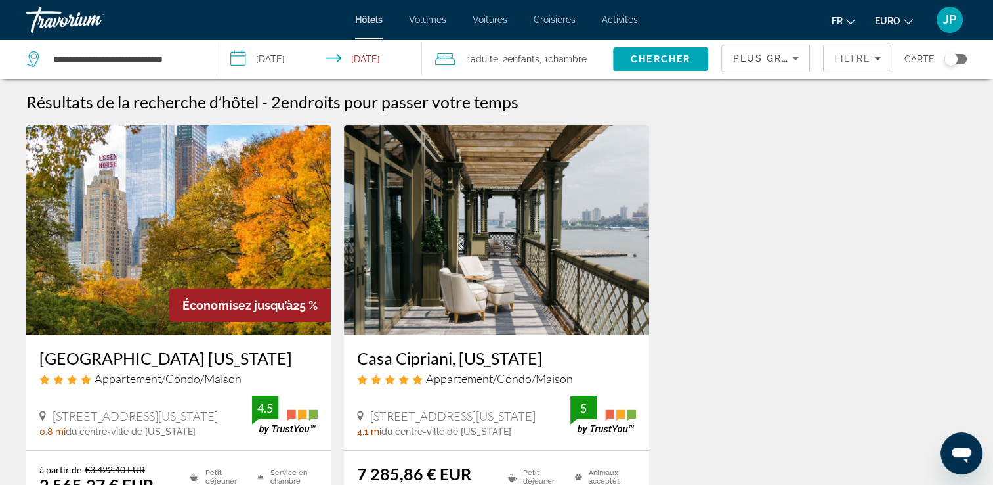
click at [746, 54] on span "Plus grandes économies" at bounding box center [811, 58] width 157 height 11
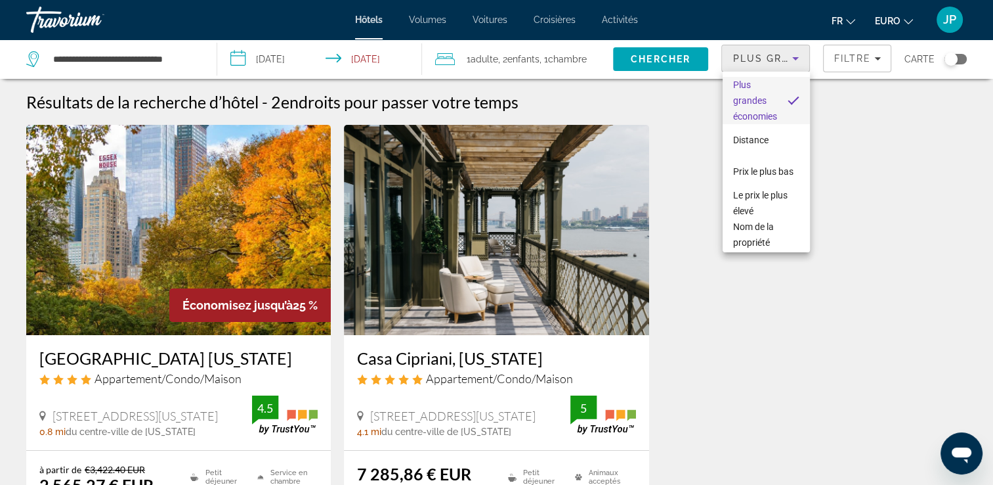
click at [877, 61] on div at bounding box center [496, 242] width 993 height 485
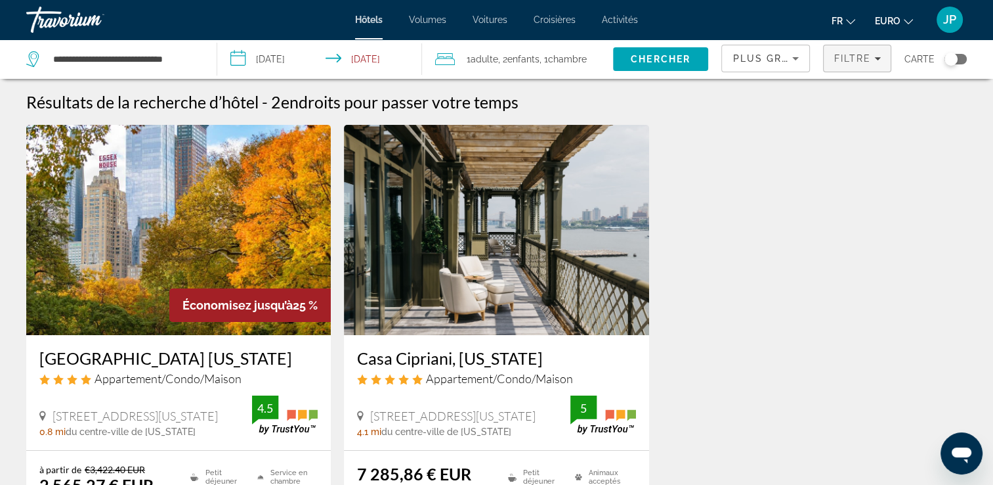
click at [867, 62] on span "Filtre" at bounding box center [852, 58] width 37 height 11
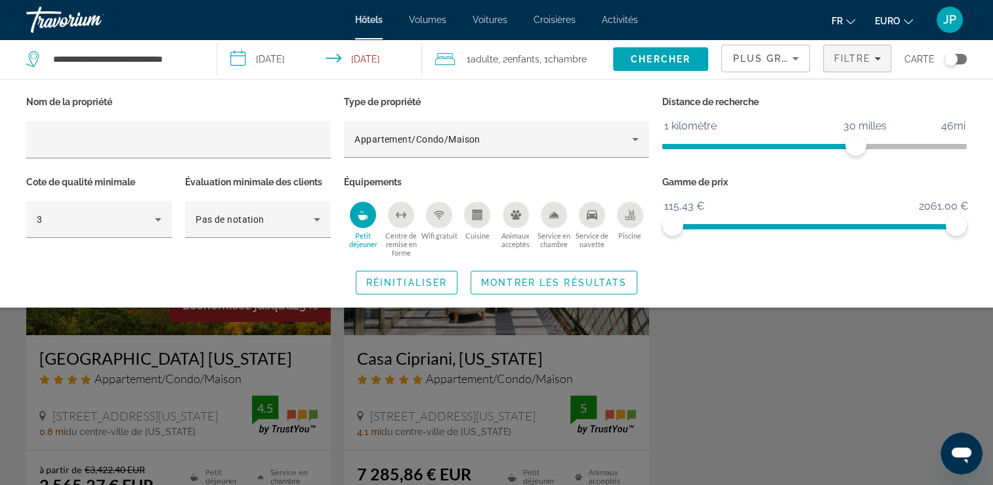
click at [366, 215] on icon "Petit déjeuner" at bounding box center [363, 217] width 10 height 5
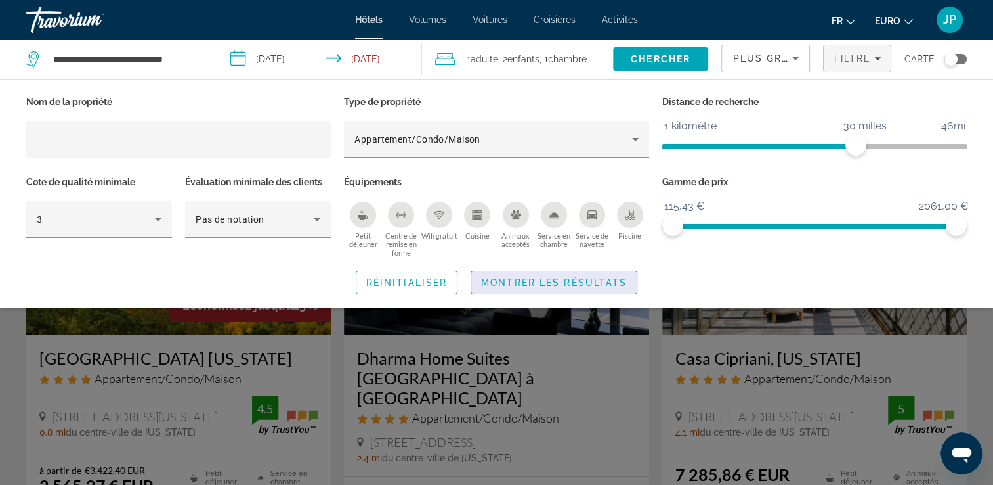
click at [544, 280] on span "Montrer les résultats" at bounding box center [554, 282] width 146 height 11
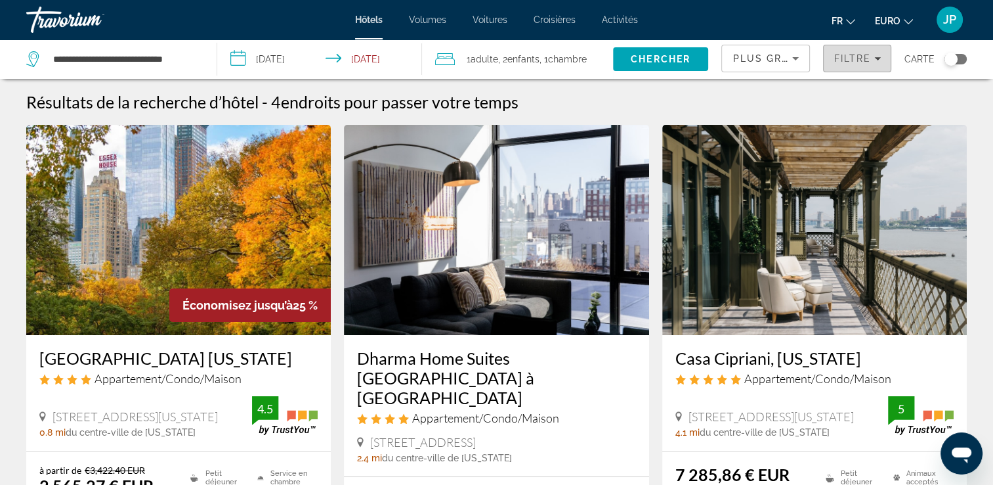
click at [851, 55] on span "Filtre" at bounding box center [852, 58] width 37 height 11
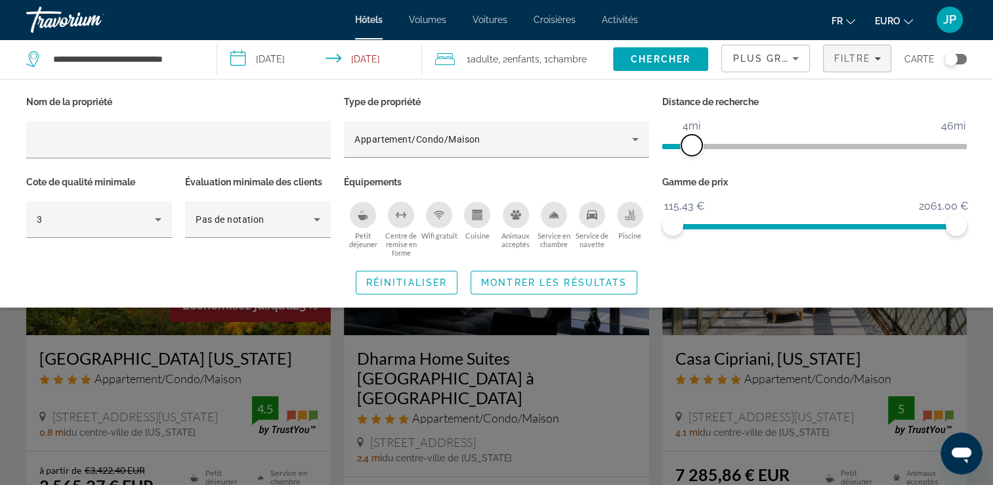
drag, startPoint x: 854, startPoint y: 148, endPoint x: 693, endPoint y: 155, distance: 161.0
click at [693, 155] on span "ngx-slider" at bounding box center [692, 145] width 21 height 21
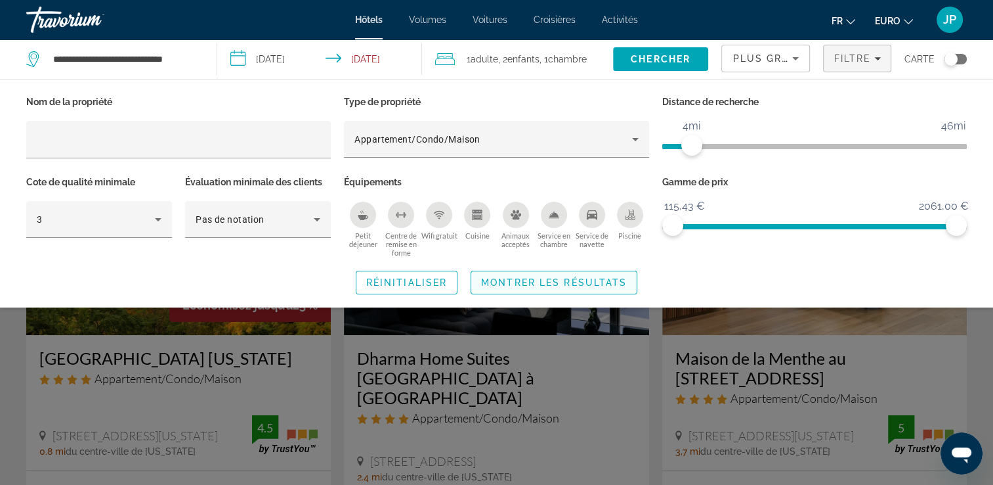
click at [559, 286] on span "Montrer les résultats" at bounding box center [554, 282] width 146 height 11
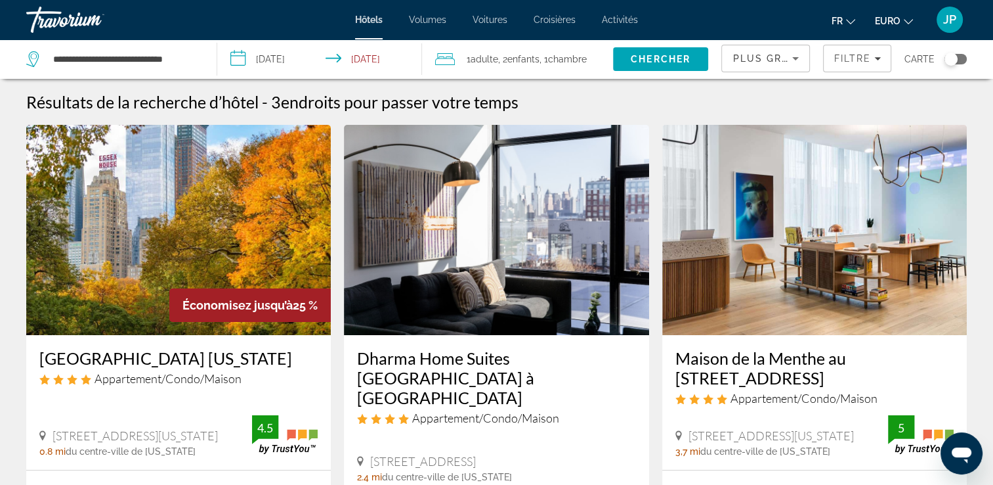
click at [379, 16] on span "Hôtels" at bounding box center [369, 19] width 28 height 11
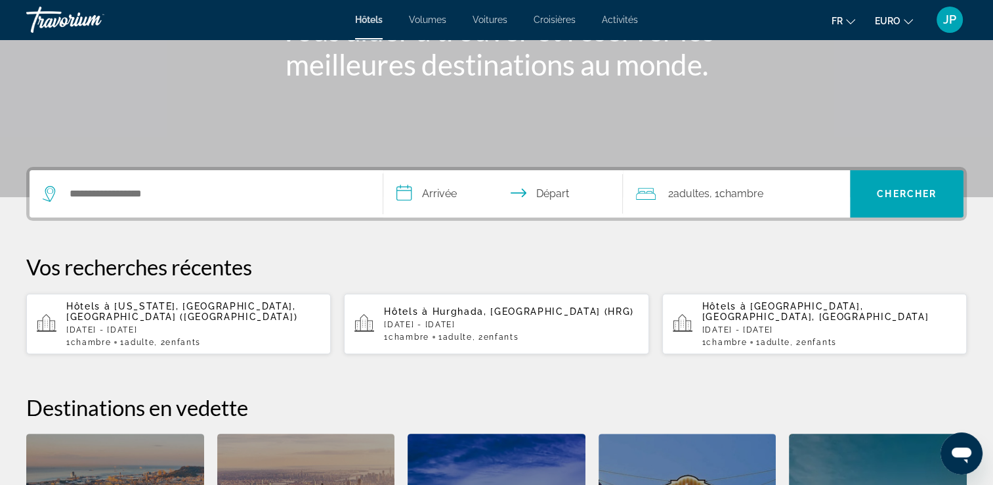
click at [217, 209] on div "Widget de recherche" at bounding box center [206, 193] width 327 height 47
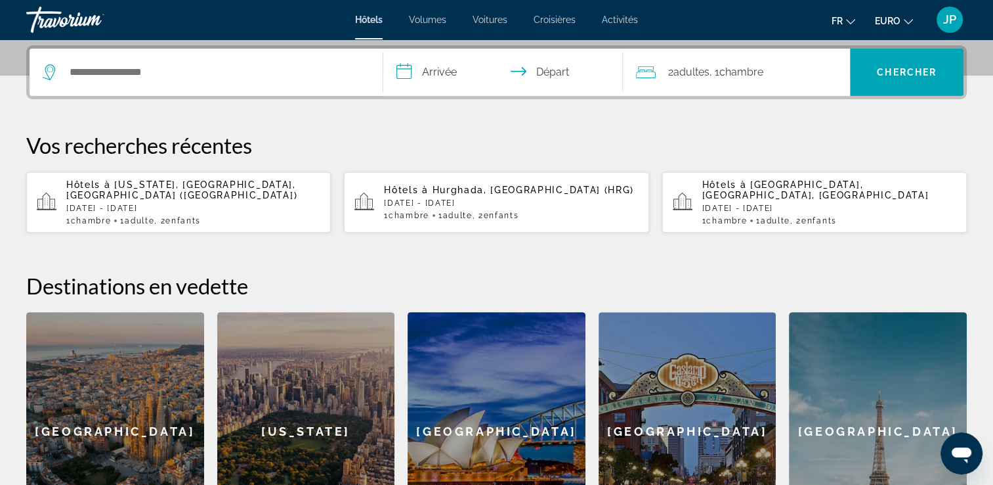
scroll to position [320, 0]
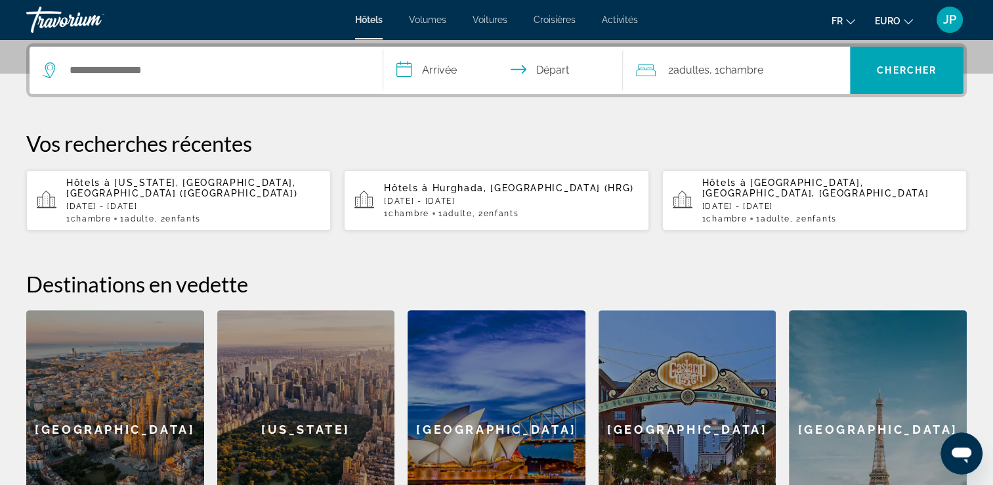
click at [200, 83] on div "Widget de recherche" at bounding box center [206, 70] width 327 height 47
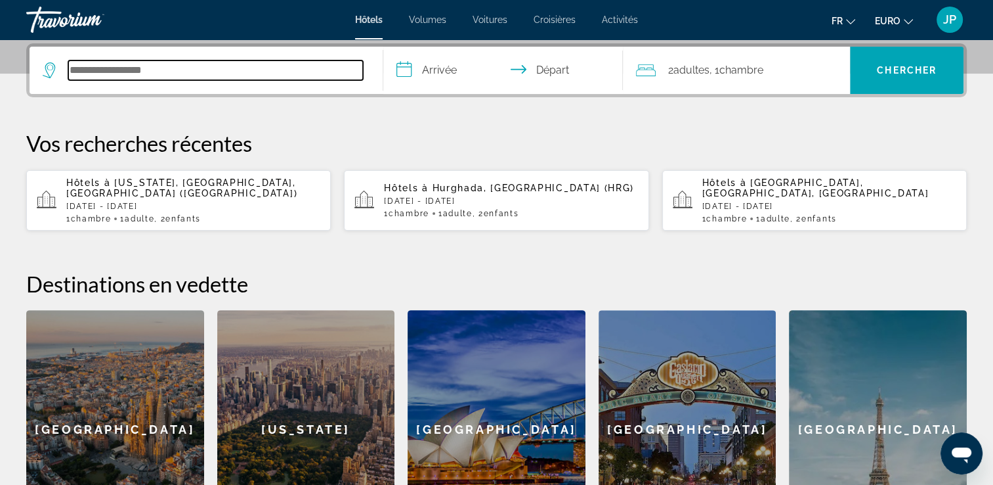
click at [200, 74] on input "Rechercher une destination hôtelière" at bounding box center [215, 70] width 295 height 20
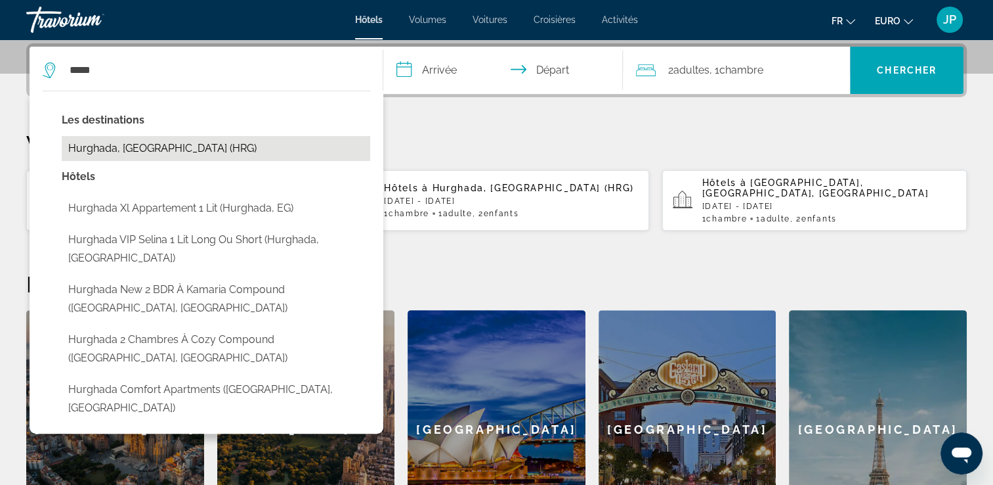
click at [146, 148] on button "Hurghada, Égypte (HRG)" at bounding box center [216, 148] width 309 height 25
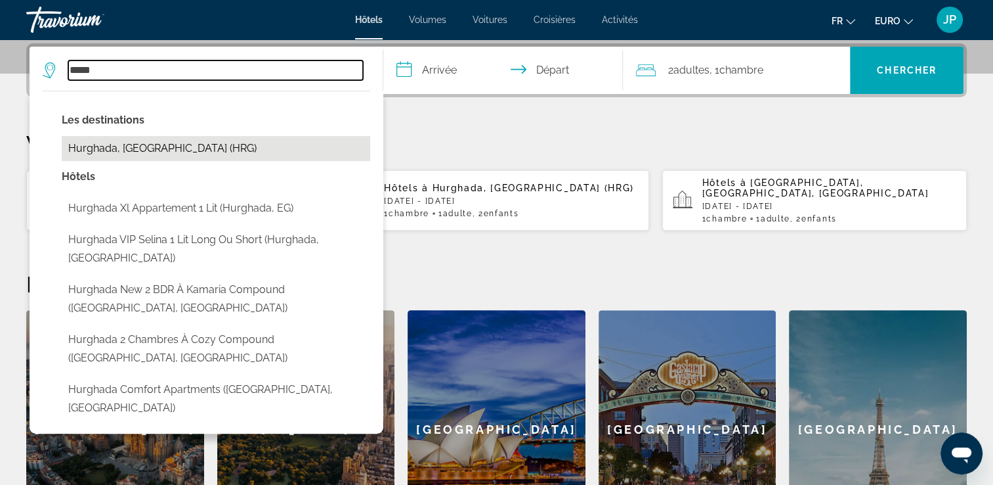
type input "**********"
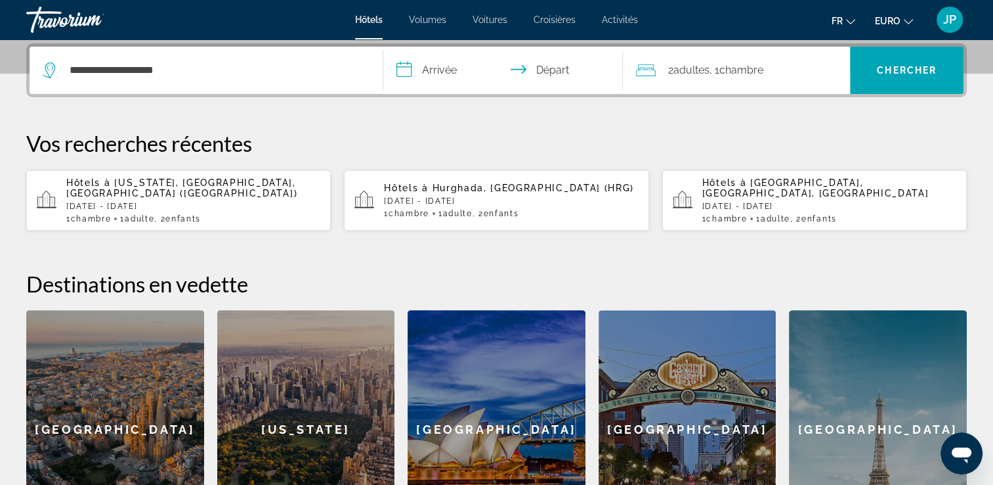
click at [441, 75] on input "**********" at bounding box center [506, 72] width 246 height 51
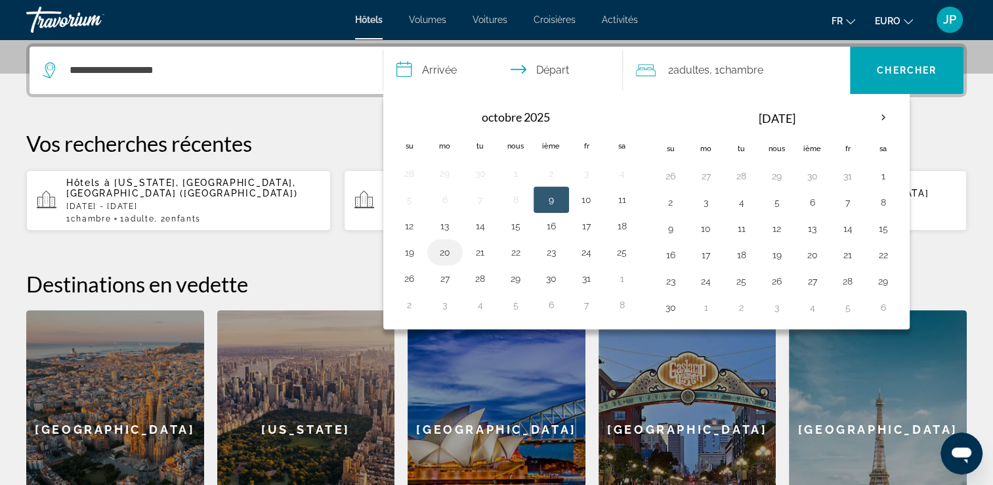
click at [444, 246] on button "20" at bounding box center [445, 252] width 21 height 18
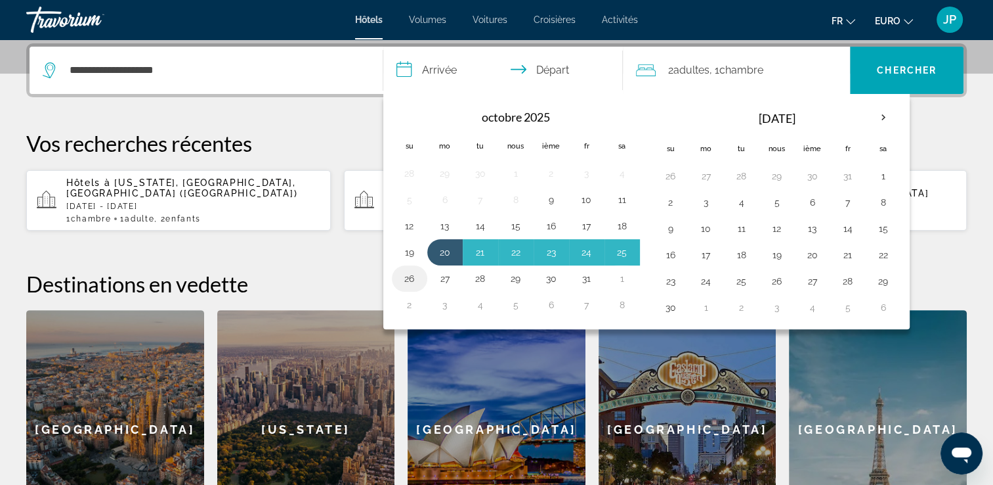
click at [412, 279] on button "26" at bounding box center [409, 278] width 21 height 18
type input "**********"
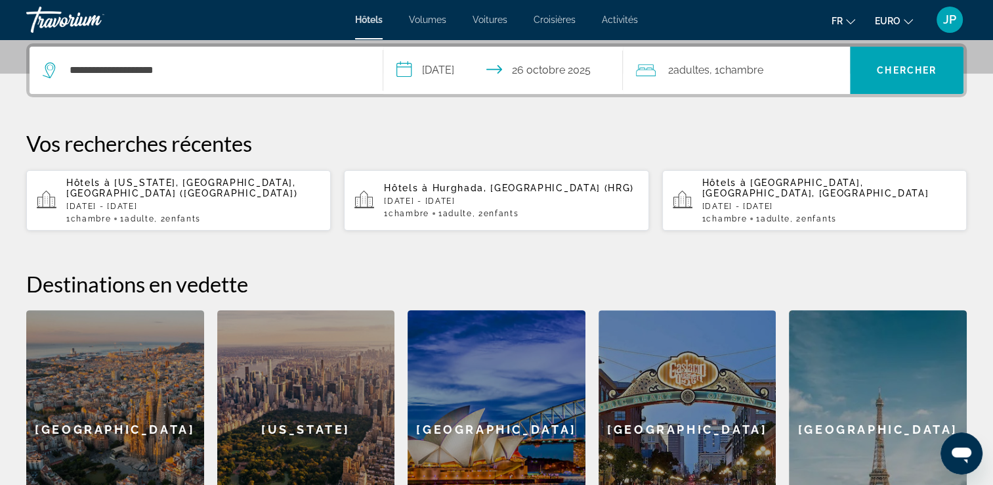
click at [714, 68] on font ", 1" at bounding box center [714, 70] width 10 height 12
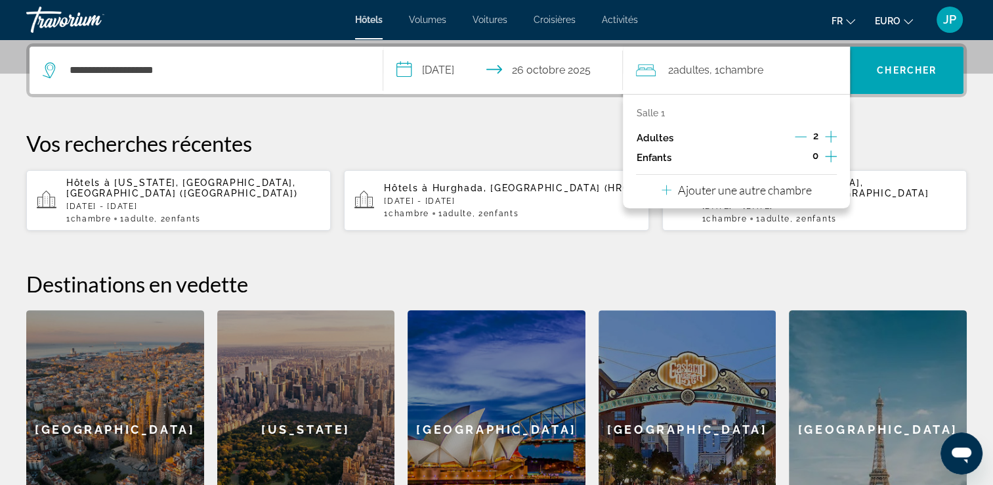
click at [805, 134] on icon "Décrément des adultes" at bounding box center [801, 137] width 12 height 12
click at [829, 156] on icon "Augmenter les enfants" at bounding box center [831, 156] width 12 height 16
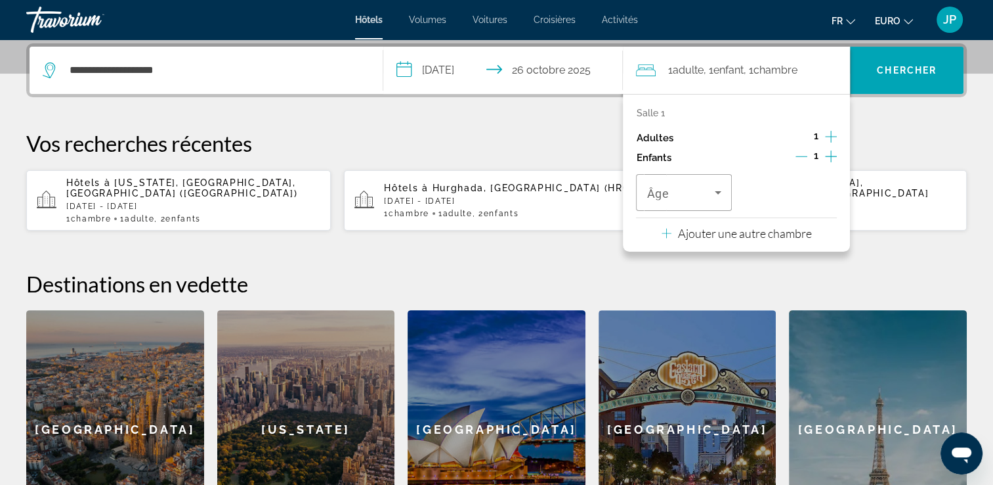
click at [829, 155] on icon "Augmenter les enfants" at bounding box center [831, 156] width 12 height 16
click at [714, 198] on icon "Voyageurs : 1 adulte, 2 enfants" at bounding box center [718, 192] width 16 height 16
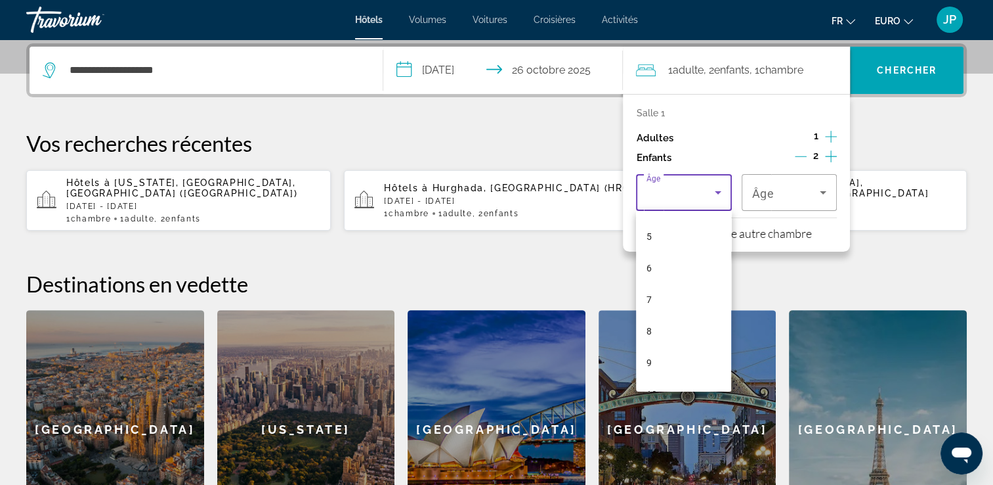
scroll to position [328, 0]
click at [684, 348] on mat-option "14" at bounding box center [683, 345] width 95 height 32
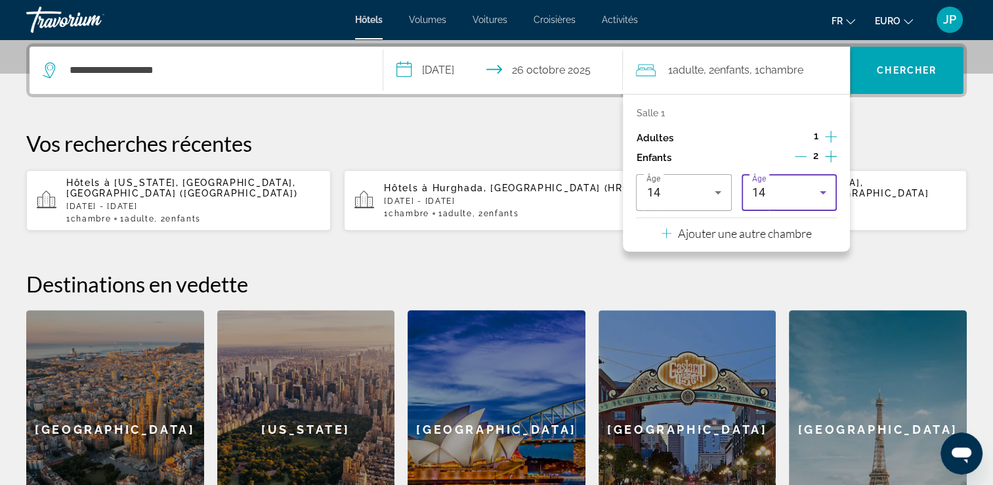
click at [791, 184] on div "14" at bounding box center [786, 192] width 68 height 16
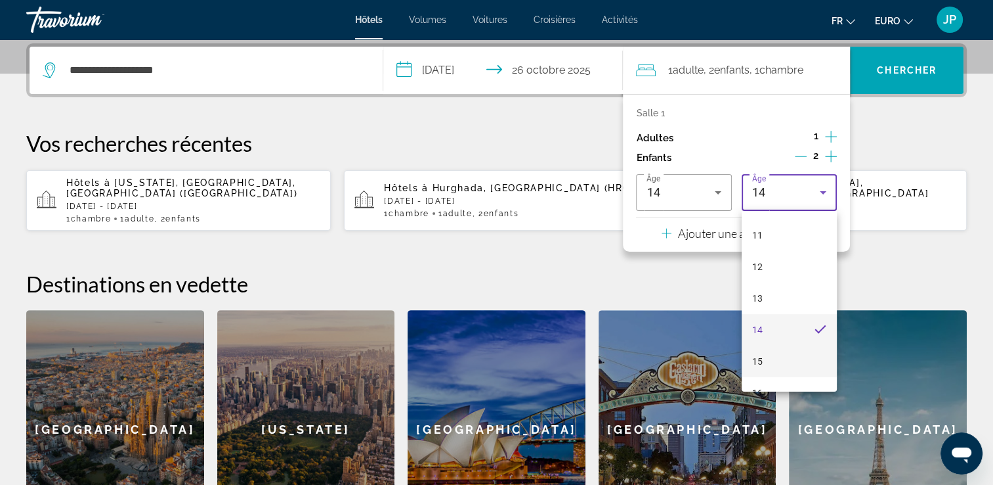
scroll to position [397, 0]
click at [779, 332] on mat-option "16" at bounding box center [789, 340] width 95 height 32
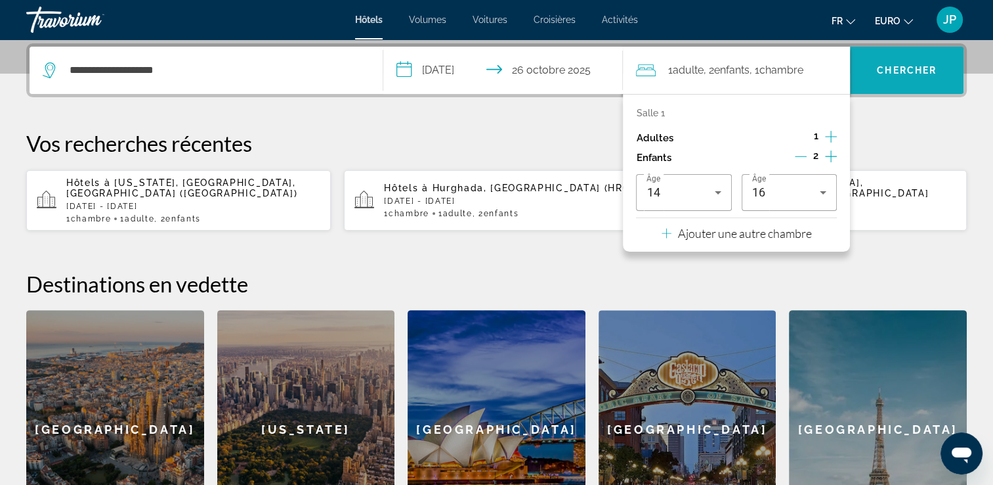
click at [882, 79] on span "Rechercher" at bounding box center [907, 70] width 114 height 32
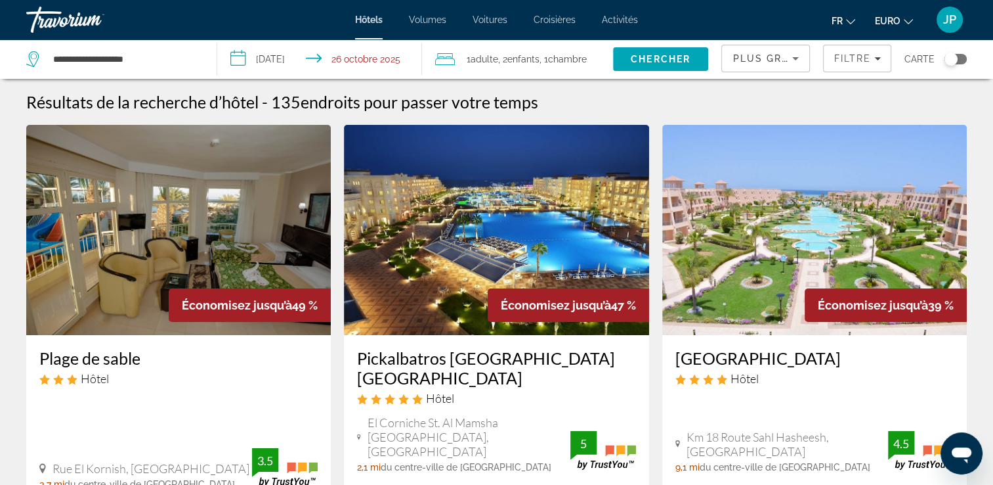
click at [277, 70] on input "**********" at bounding box center [321, 60] width 209 height 43
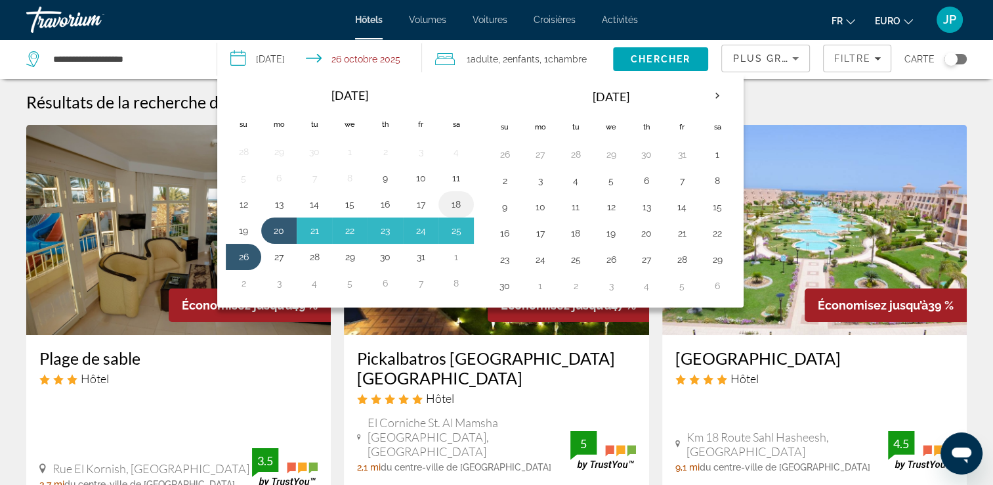
click at [453, 202] on button "18" at bounding box center [456, 204] width 21 height 18
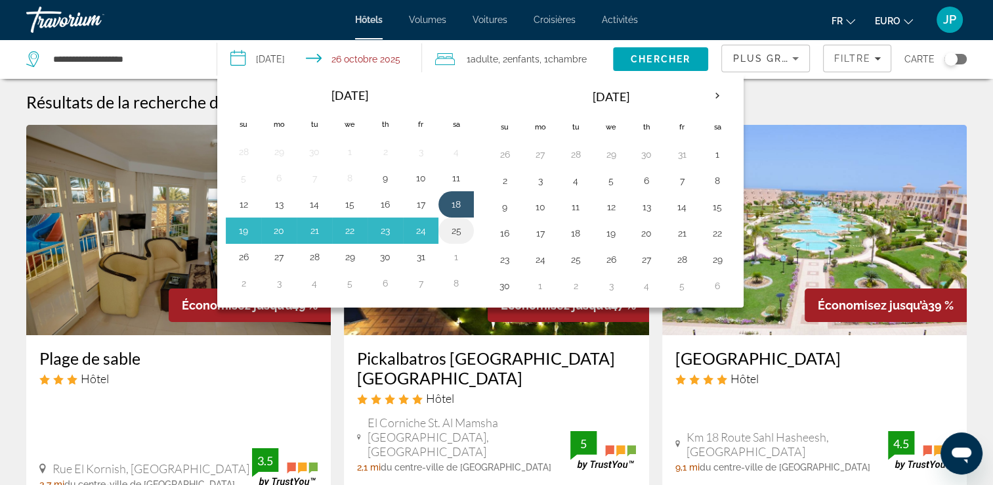
click at [457, 230] on button "25" at bounding box center [456, 230] width 21 height 18
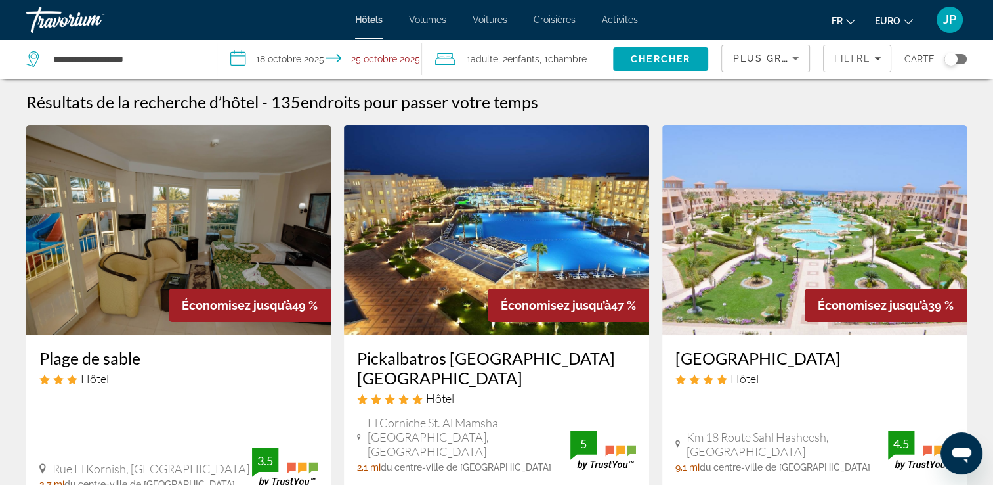
click at [658, 60] on span "Chercher" at bounding box center [661, 59] width 60 height 11
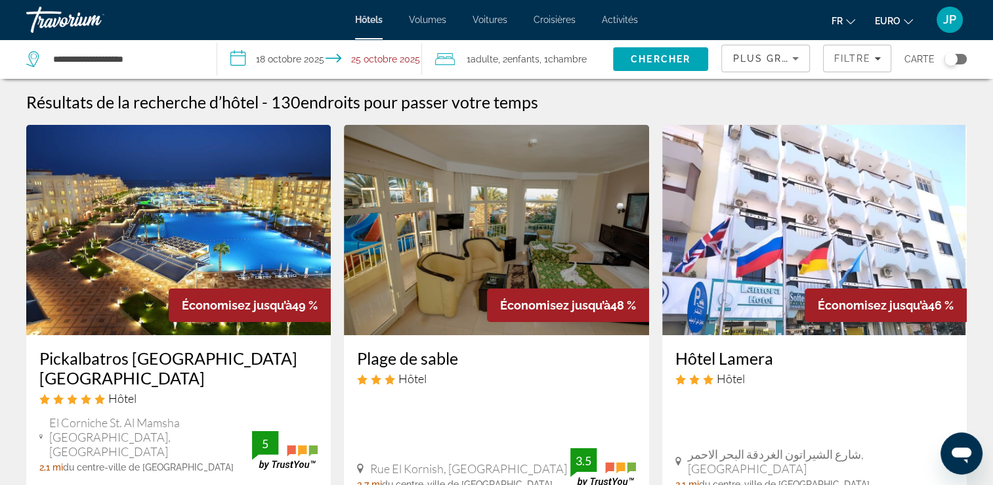
click at [280, 58] on input "**********" at bounding box center [321, 60] width 209 height 43
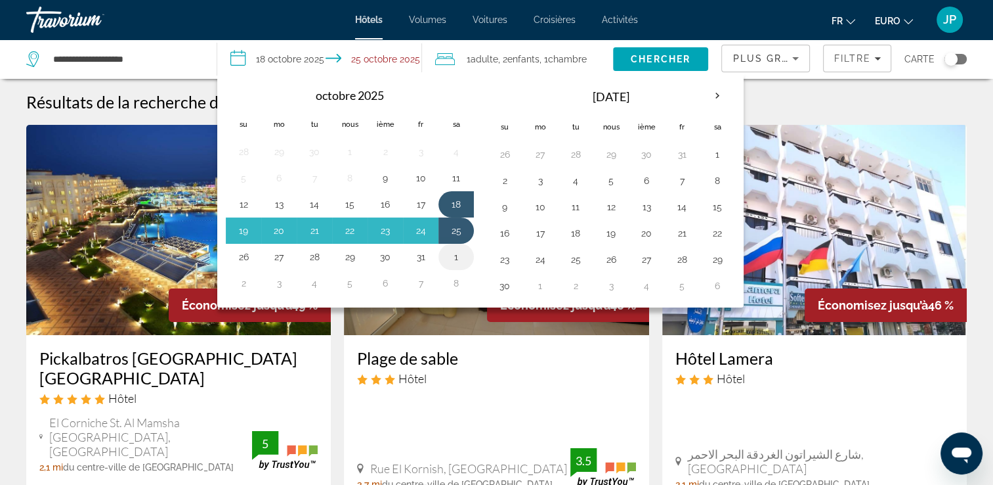
click at [451, 255] on button "1" at bounding box center [456, 257] width 21 height 18
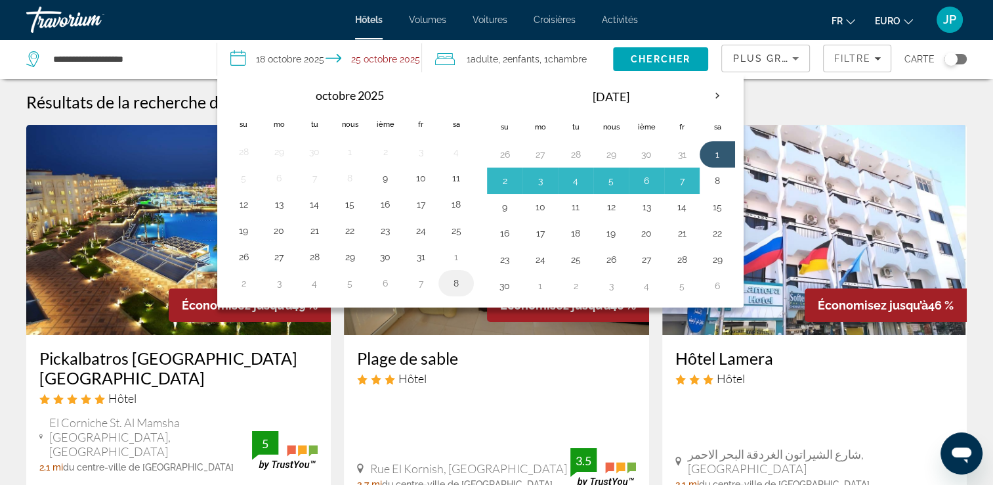
click at [456, 278] on button "8" at bounding box center [456, 283] width 21 height 18
type input "**********"
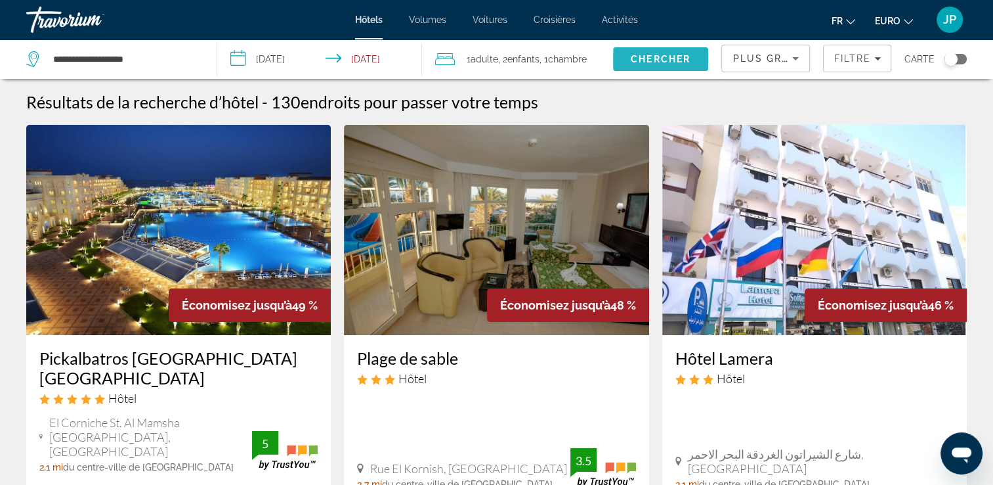
click at [649, 61] on span "Chercher" at bounding box center [661, 59] width 60 height 11
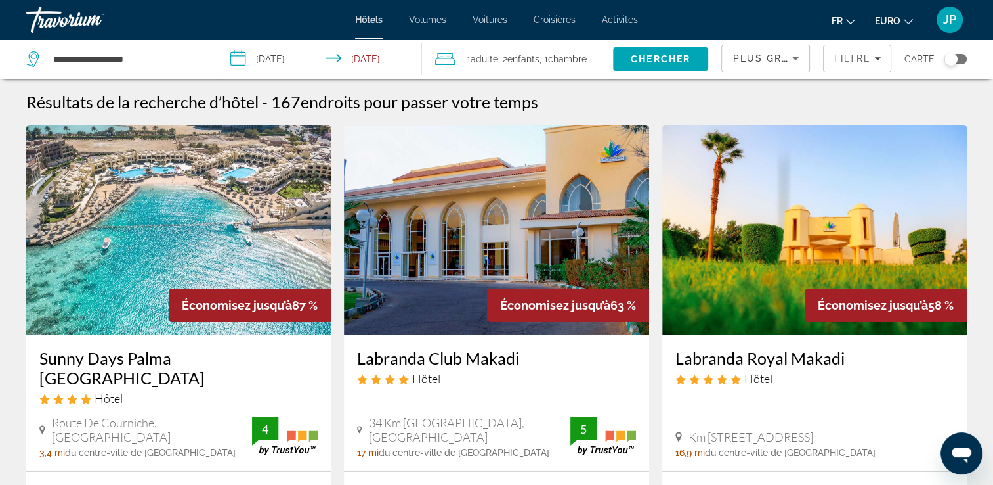
click at [32, 57] on icon "Widget de recherche" at bounding box center [34, 59] width 16 height 16
click at [162, 59] on input "**********" at bounding box center [124, 59] width 145 height 20
click at [215, 62] on app-destination-search "**********" at bounding box center [108, 58] width 217 height 39
click at [316, 58] on input "**********" at bounding box center [321, 60] width 209 height 43
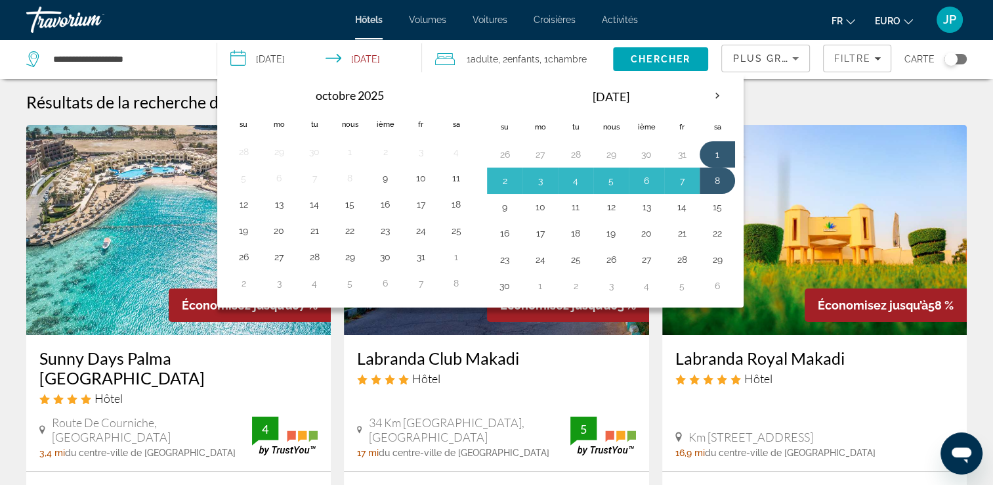
click at [372, 22] on span "Hôtels" at bounding box center [369, 19] width 28 height 11
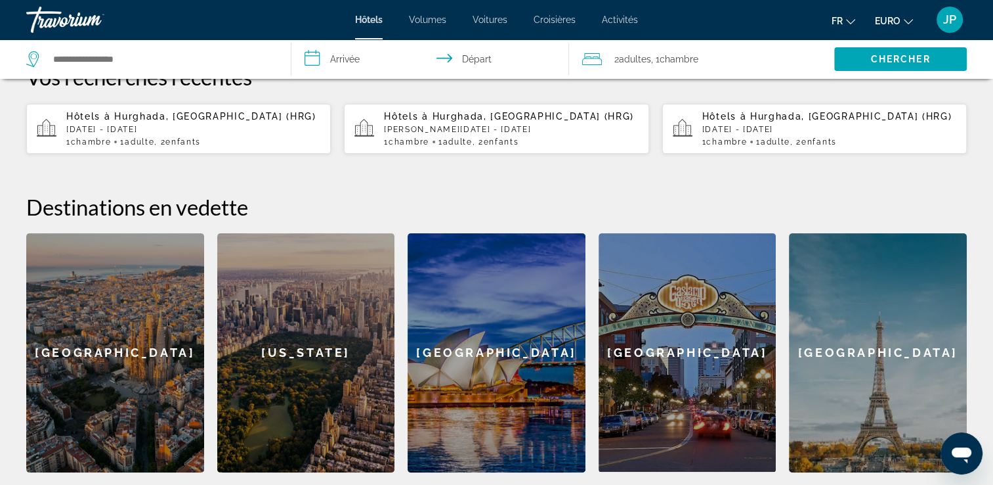
scroll to position [263, 0]
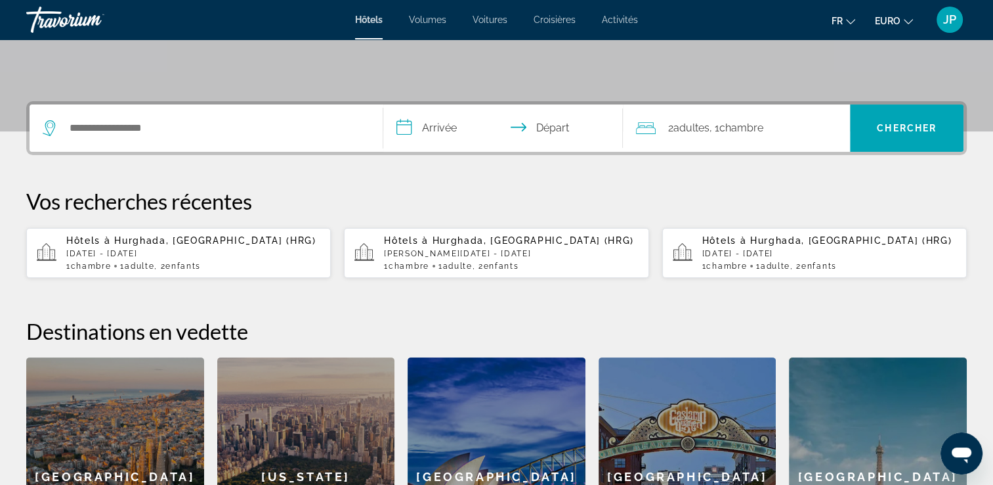
click at [797, 259] on div "Hôtels à Hurghada, Égypte (HRG) Lun, 20 Oct - Dim, 26 Oct 1 Chambre pièces 1 Ad…" at bounding box center [830, 252] width 254 height 35
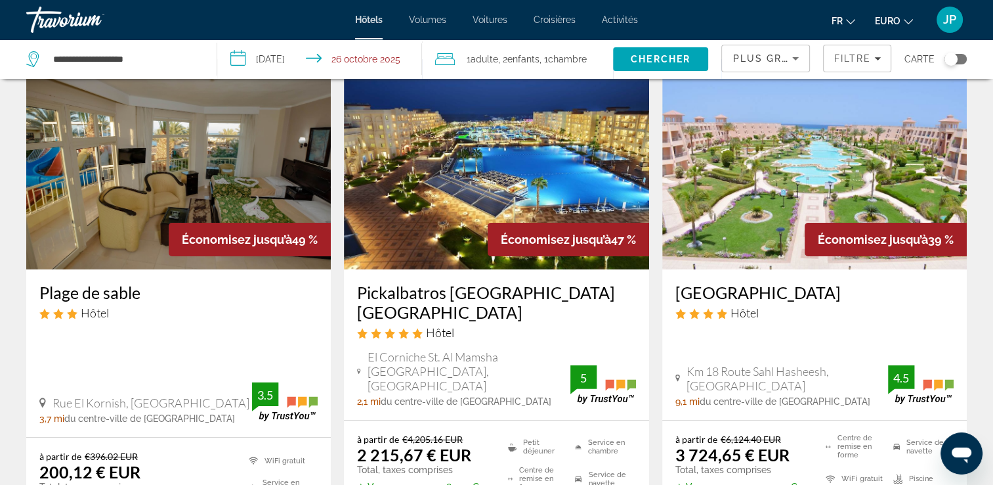
scroll to position [328, 0]
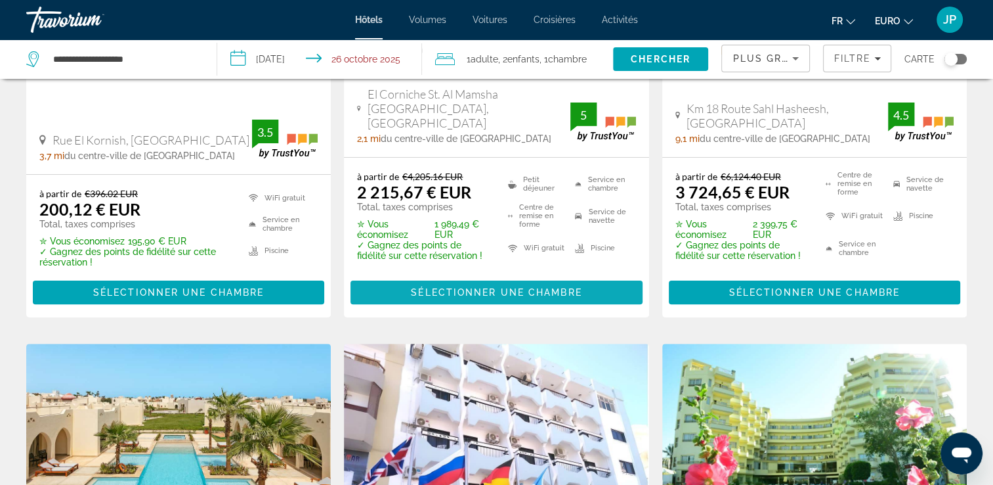
click at [536, 287] on span "Sélectionner une chambre" at bounding box center [496, 292] width 171 height 11
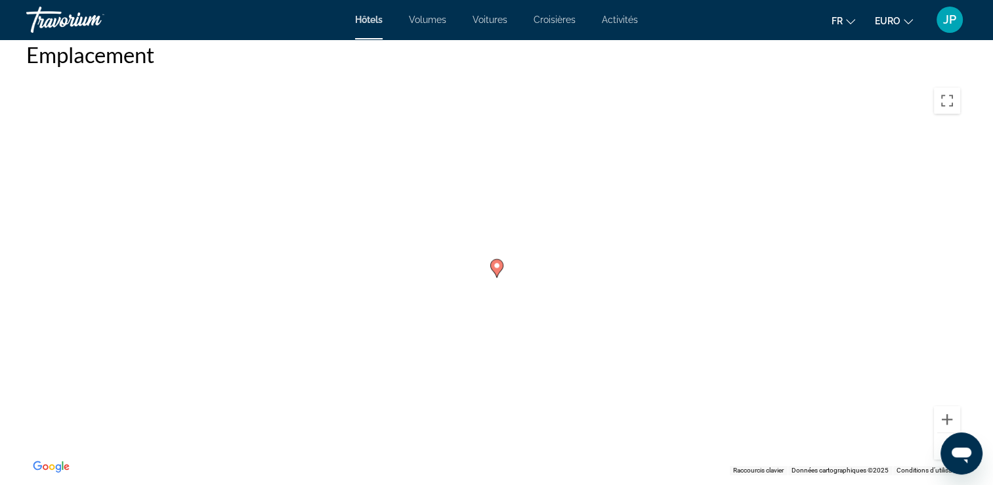
scroll to position [1063, 0]
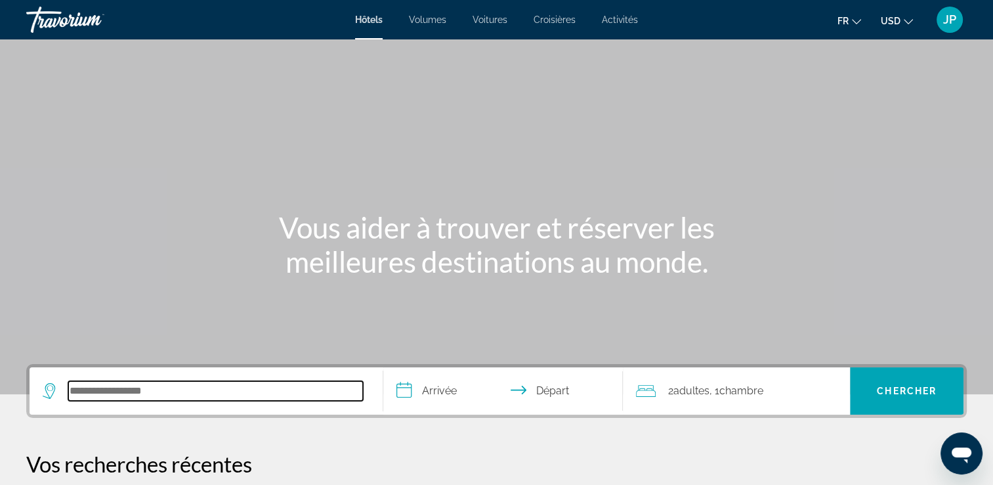
click at [212, 394] on input "Rechercher une destination hôtelière" at bounding box center [215, 391] width 295 height 20
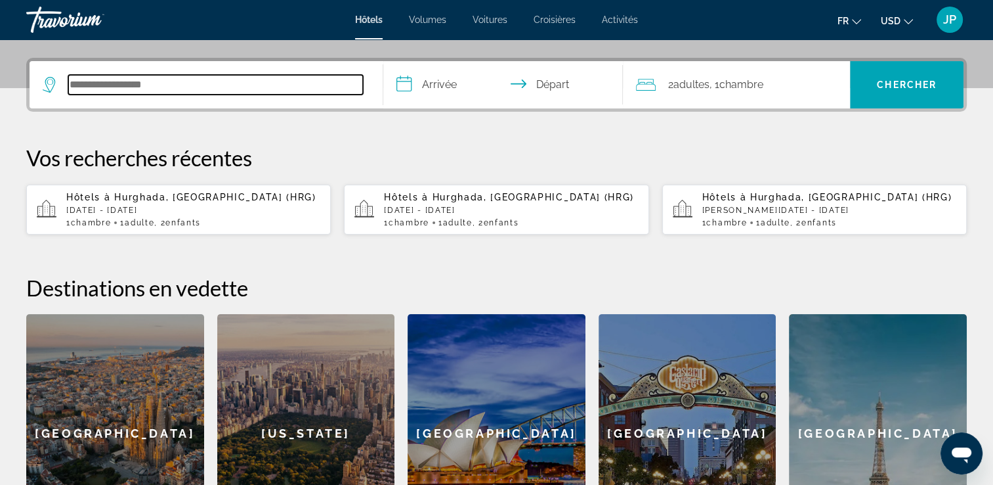
scroll to position [320, 0]
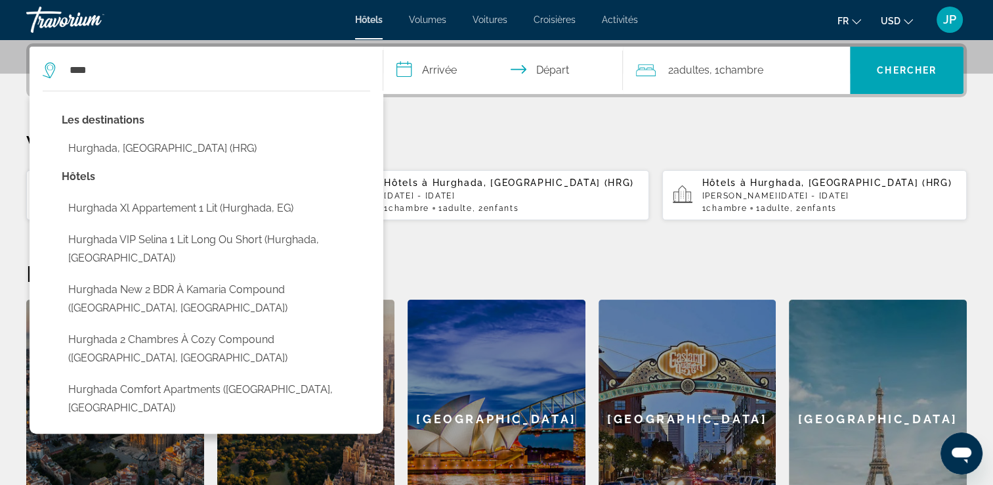
click at [173, 145] on button "Hurghada, [GEOGRAPHIC_DATA] (HRG)" at bounding box center [216, 148] width 309 height 25
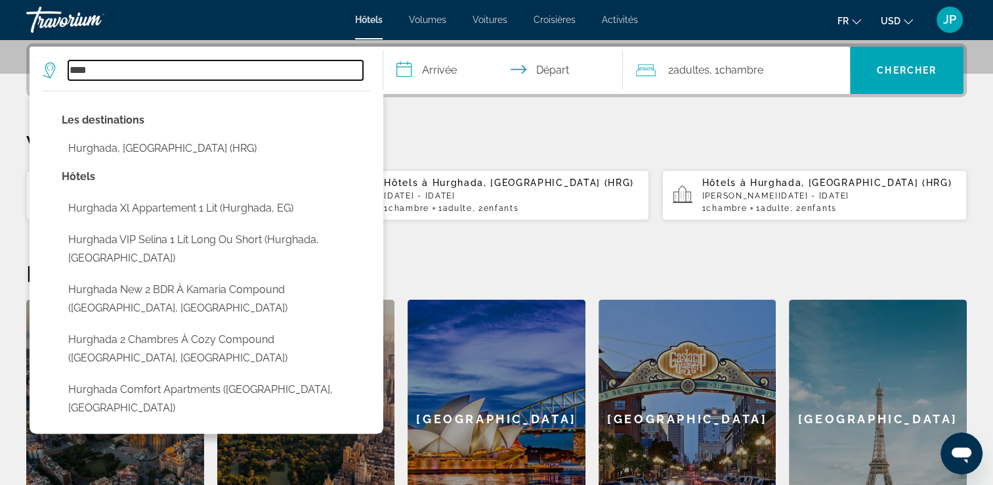
type input "**********"
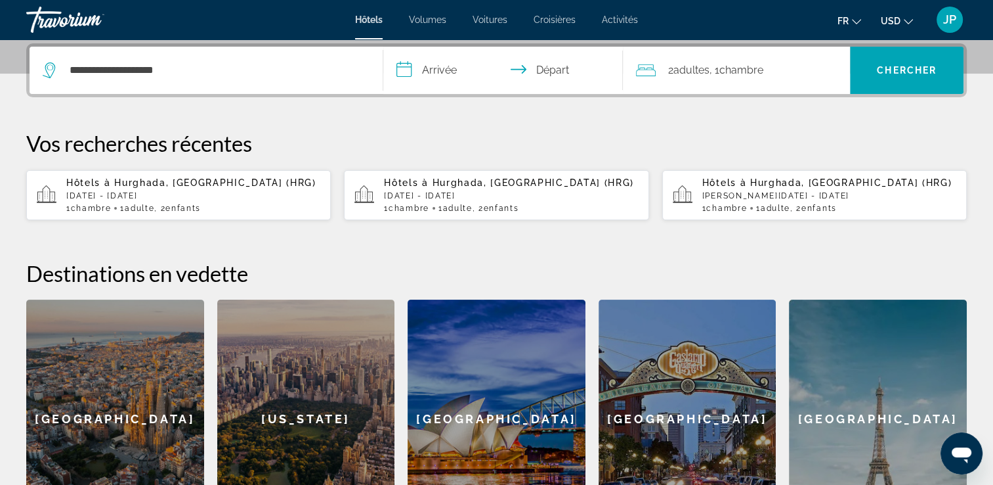
click at [460, 66] on input "**********" at bounding box center [506, 72] width 246 height 51
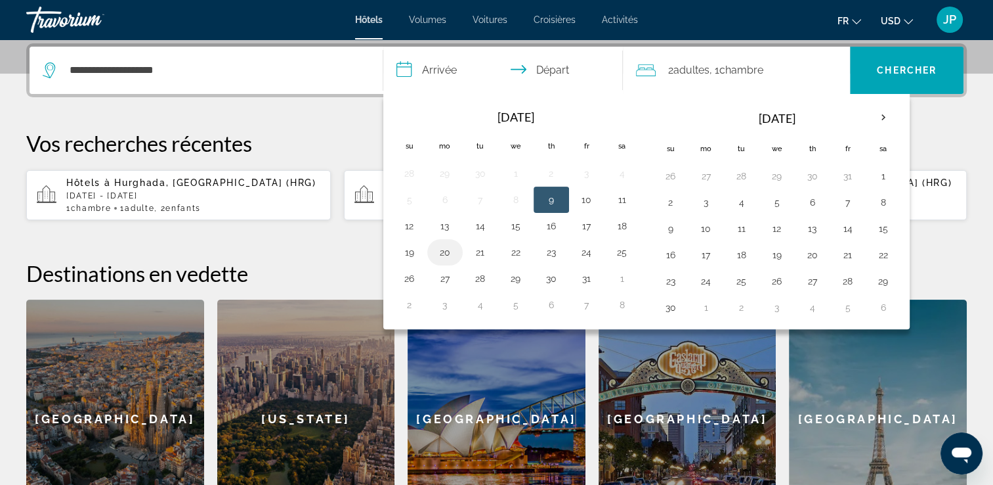
click at [451, 249] on button "20" at bounding box center [445, 252] width 21 height 18
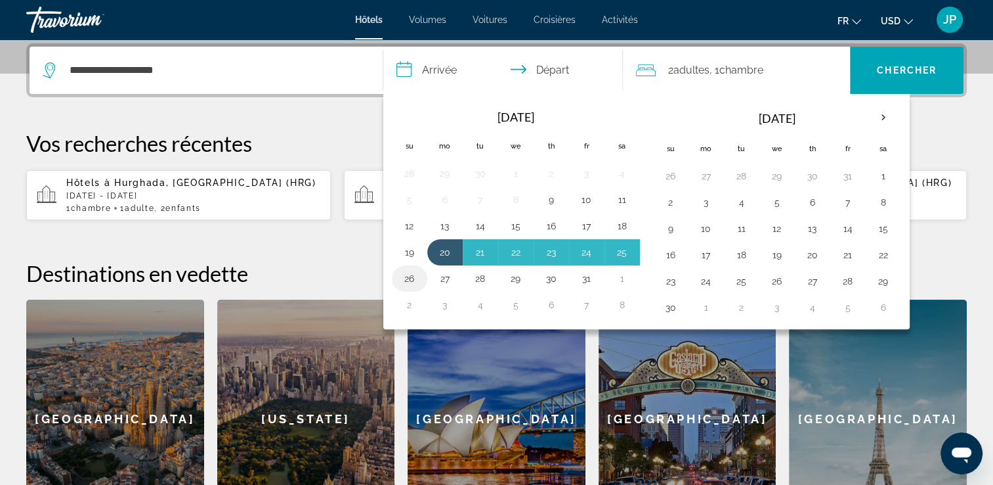
click at [406, 277] on button "26" at bounding box center [409, 278] width 21 height 18
type input "**********"
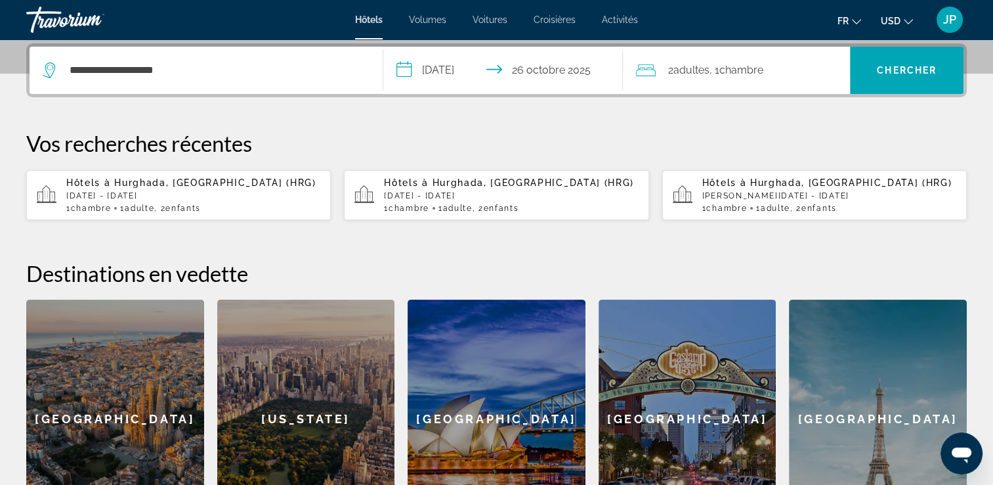
click at [791, 80] on div "2 Adulte Adultes , 1 Chambre pièces" at bounding box center [743, 70] width 214 height 47
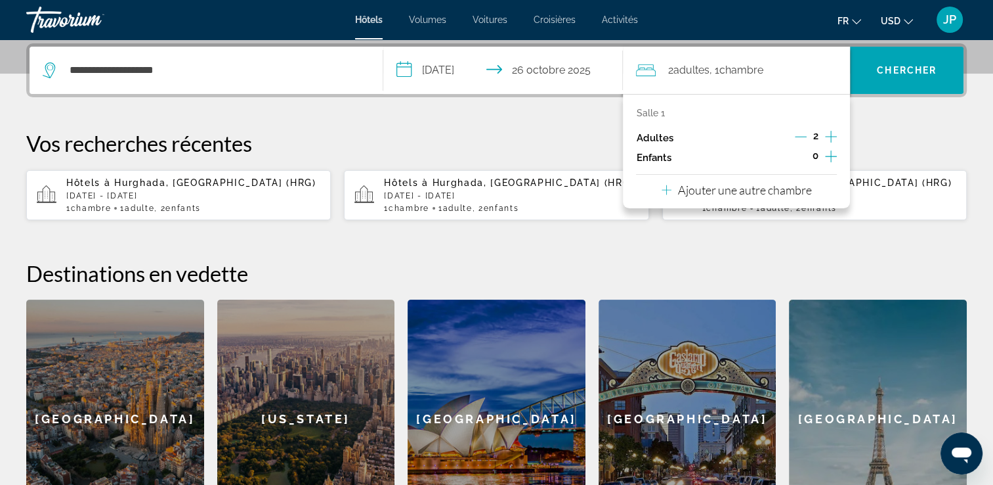
click at [836, 154] on icon "Augmenter les enfants" at bounding box center [831, 156] width 12 height 16
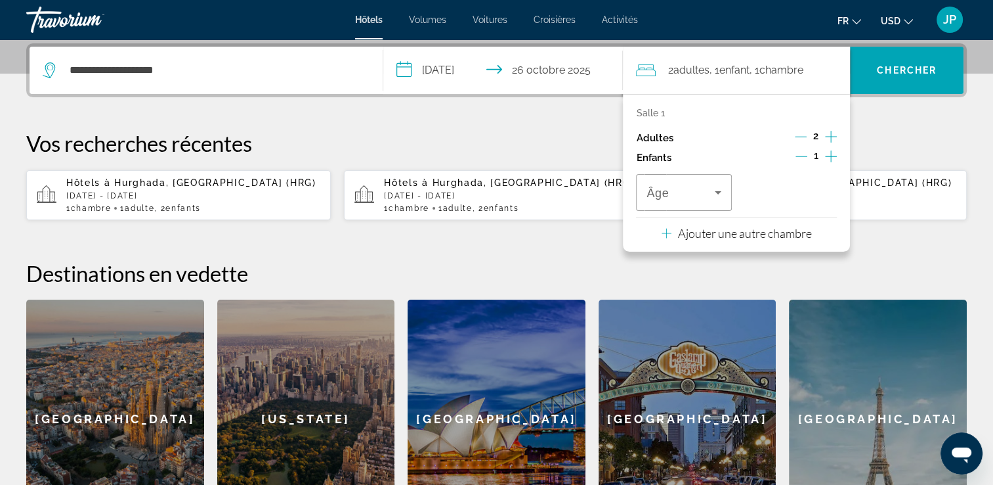
click at [837, 154] on button "Augmenter les enfants" at bounding box center [831, 158] width 12 height 20
click at [699, 190] on span "Voyageurs : 2 adultes, 2 enfants" at bounding box center [681, 192] width 68 height 16
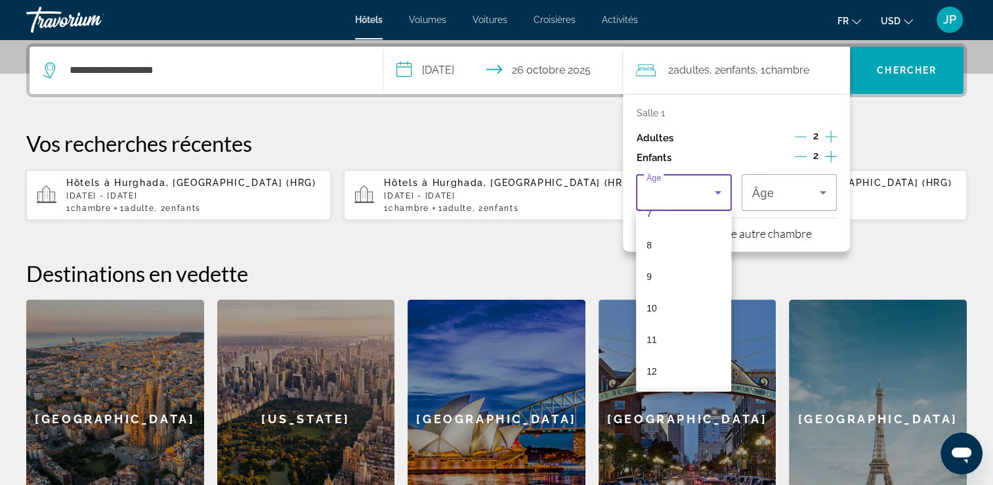
scroll to position [197, 0]
click at [664, 383] on mat-option "11" at bounding box center [683, 382] width 95 height 32
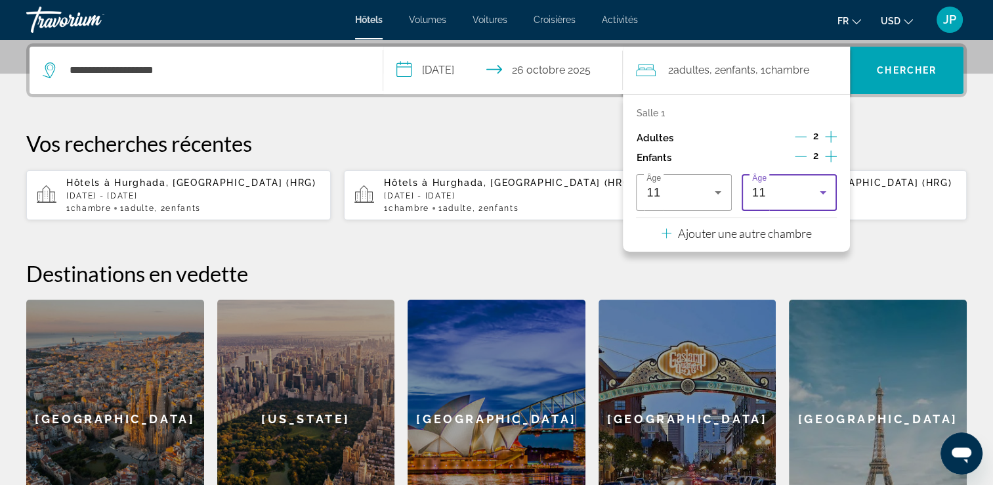
click at [783, 194] on div "11" at bounding box center [786, 192] width 68 height 16
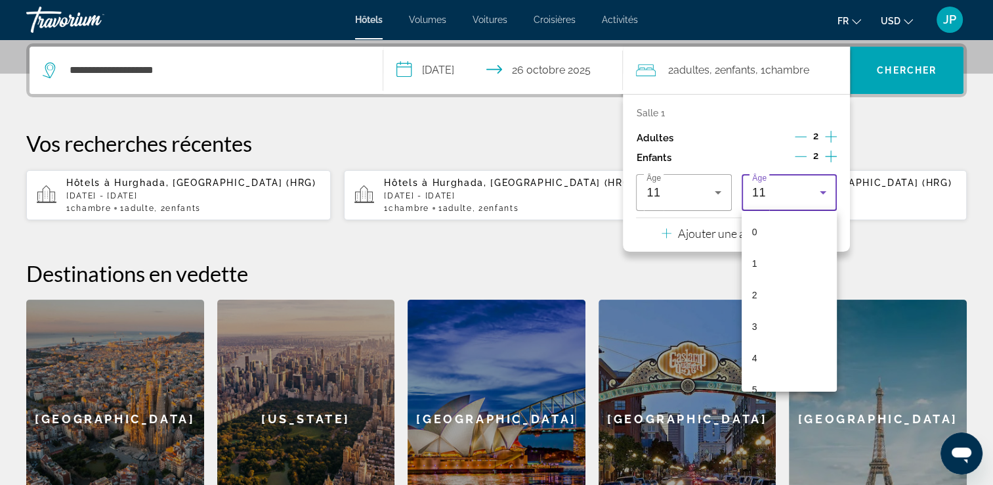
scroll to position [202, 0]
click at [787, 280] on mat-option "8" at bounding box center [789, 282] width 95 height 32
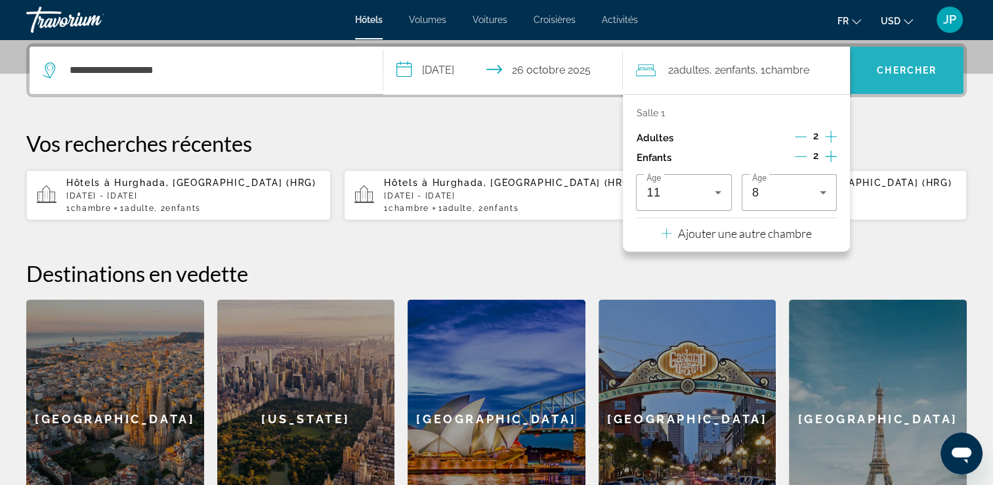
click at [909, 70] on span "Chercher" at bounding box center [907, 70] width 60 height 11
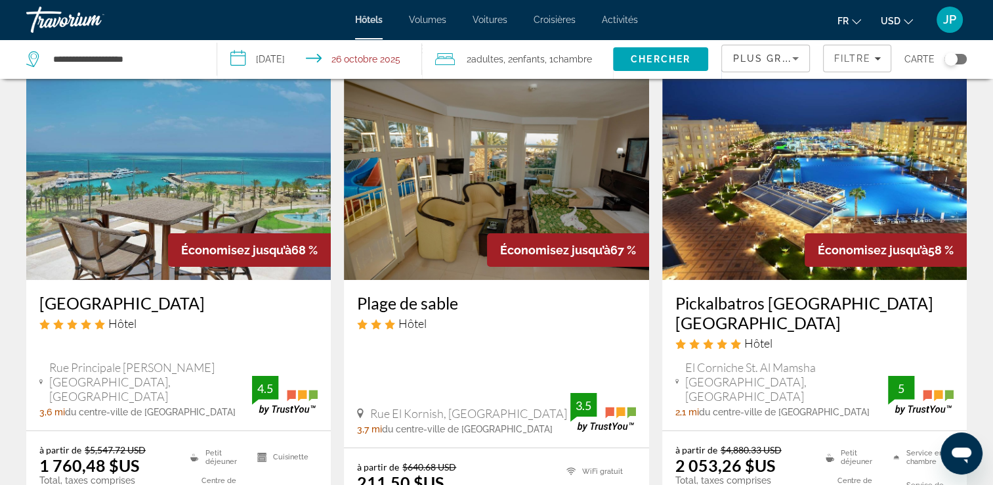
scroll to position [131, 0]
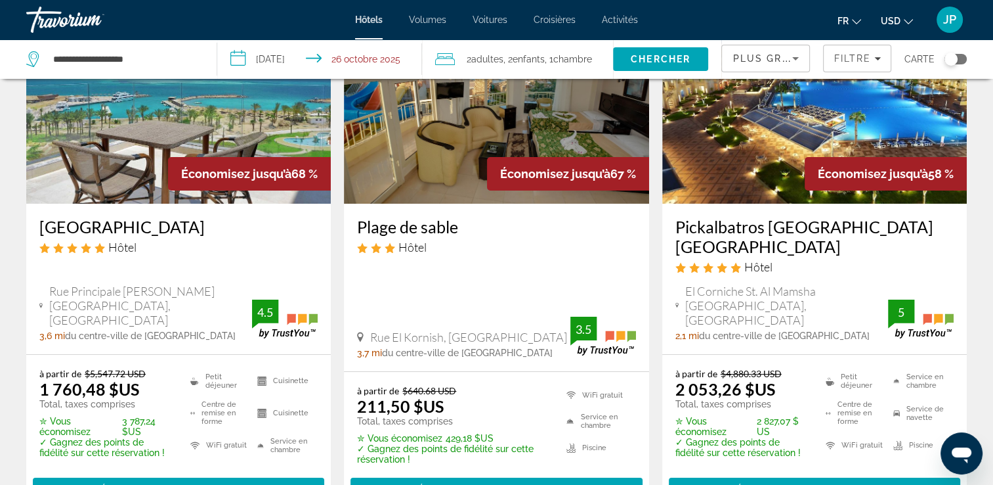
click at [885, 18] on span "USD" at bounding box center [891, 21] width 20 height 11
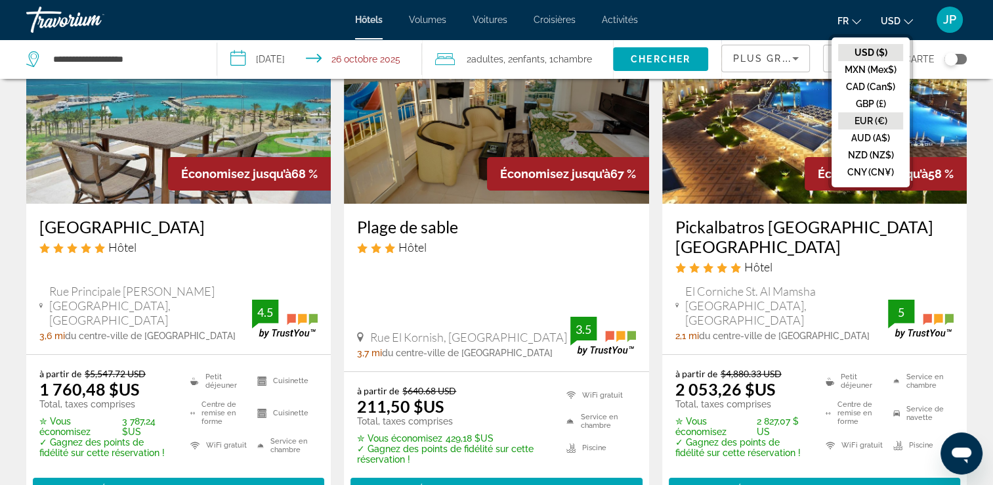
click at [869, 119] on button "EUR (€)" at bounding box center [870, 120] width 65 height 17
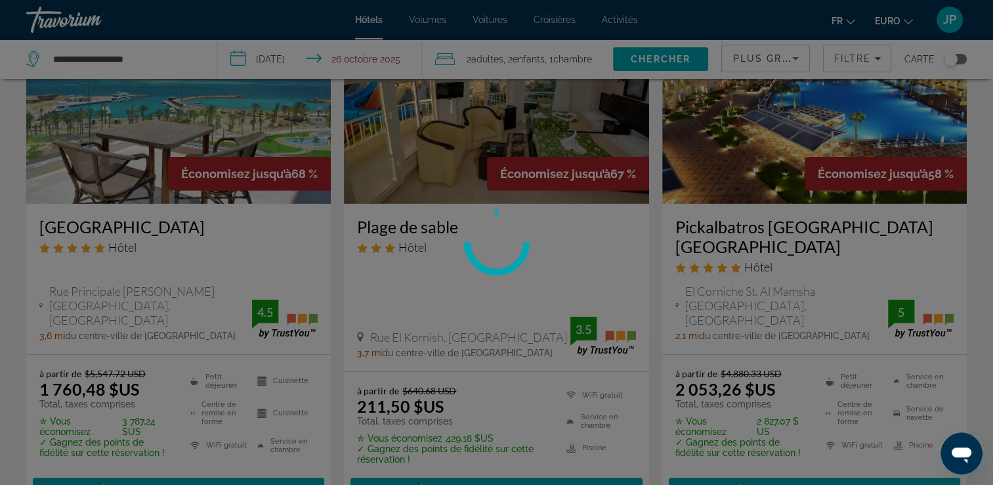
scroll to position [0, 0]
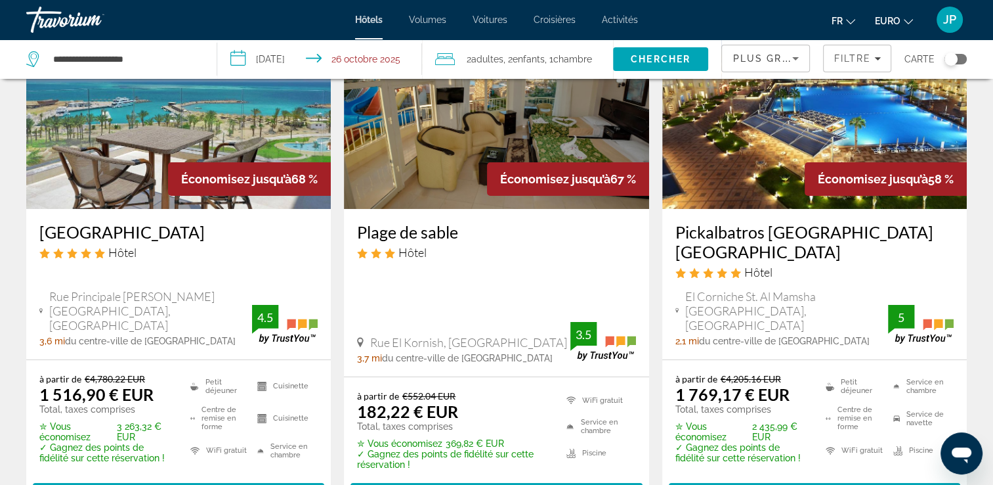
scroll to position [197, 0]
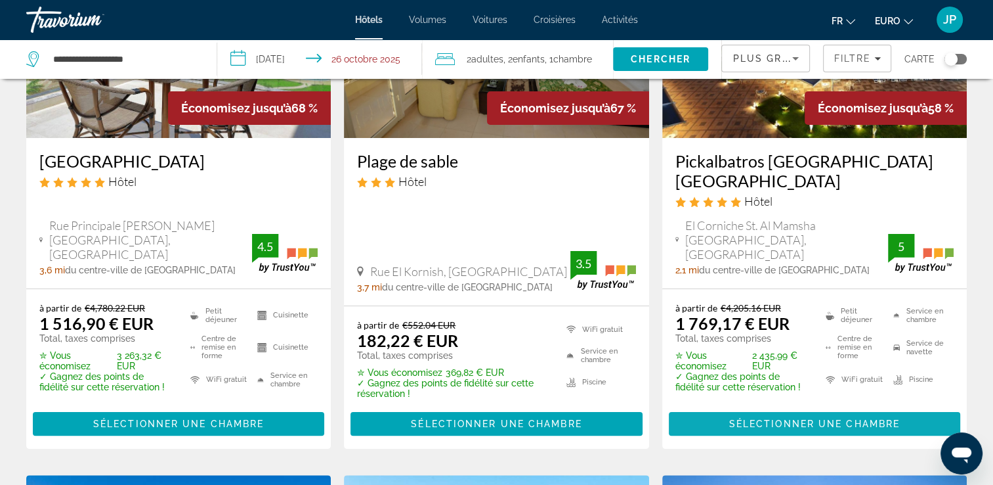
click at [819, 416] on span "Contenu principal" at bounding box center [815, 424] width 292 height 32
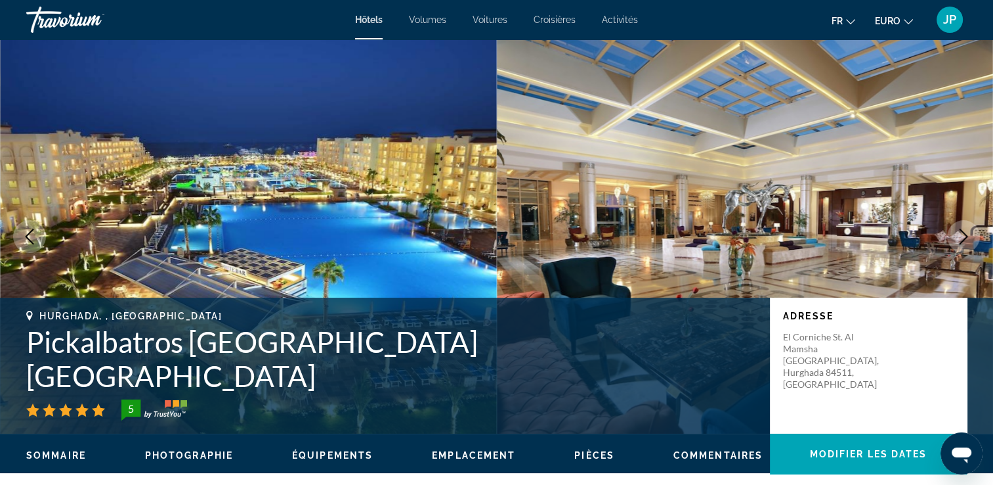
click at [365, 23] on span "Hôtels" at bounding box center [369, 19] width 28 height 11
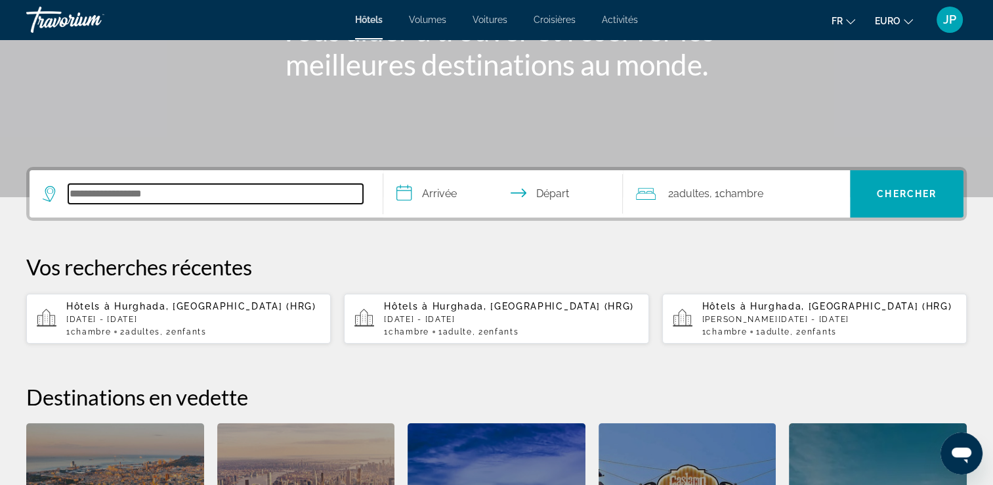
click at [220, 188] on input "Rechercher une destination hôtelière" at bounding box center [215, 194] width 295 height 20
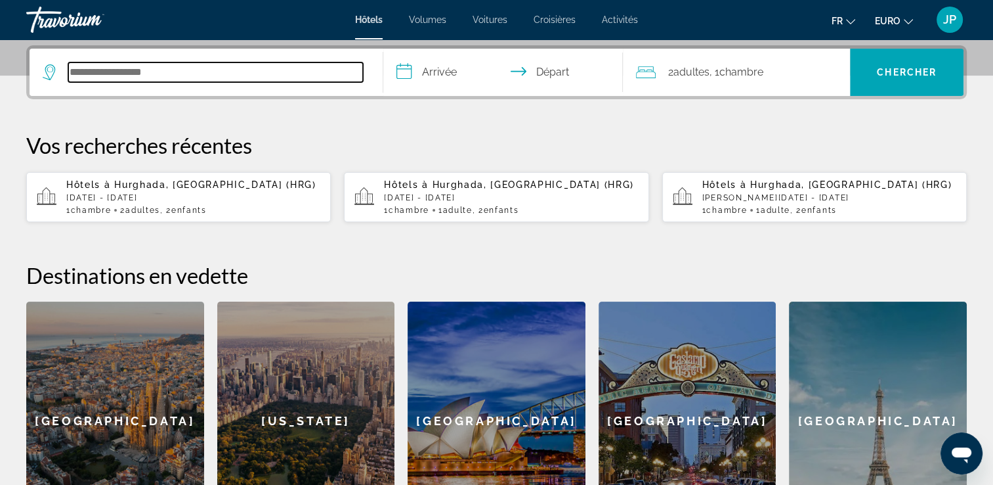
scroll to position [320, 0]
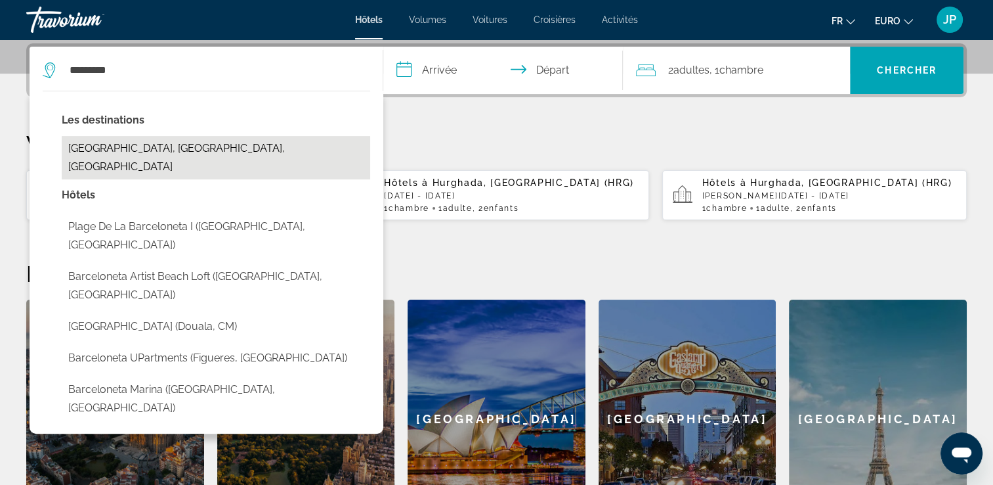
click at [154, 143] on button "Barceloneta, Île de Porto Rico, Porto Rico" at bounding box center [216, 157] width 309 height 43
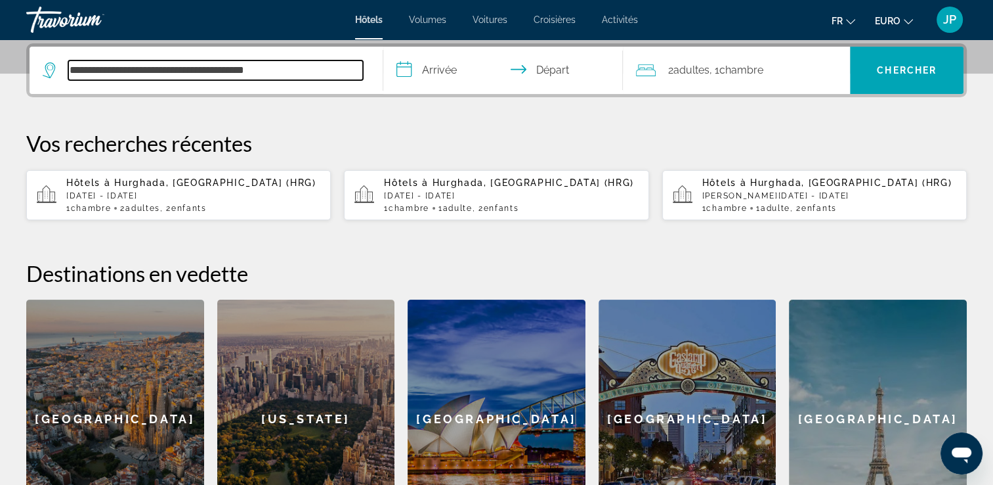
drag, startPoint x: 251, startPoint y: 56, endPoint x: 27, endPoint y: 60, distance: 224.6
click at [28, 59] on div "**********" at bounding box center [496, 70] width 941 height 54
type input "*"
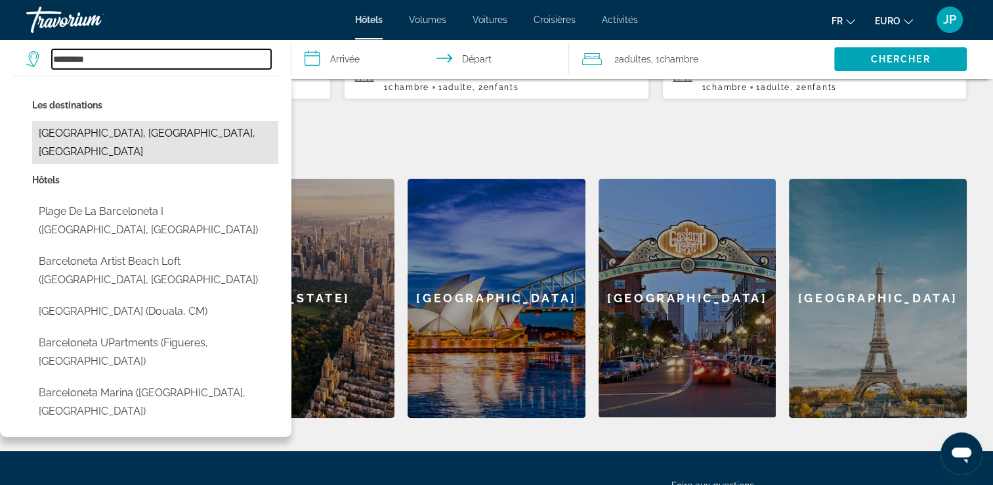
scroll to position [452, 0]
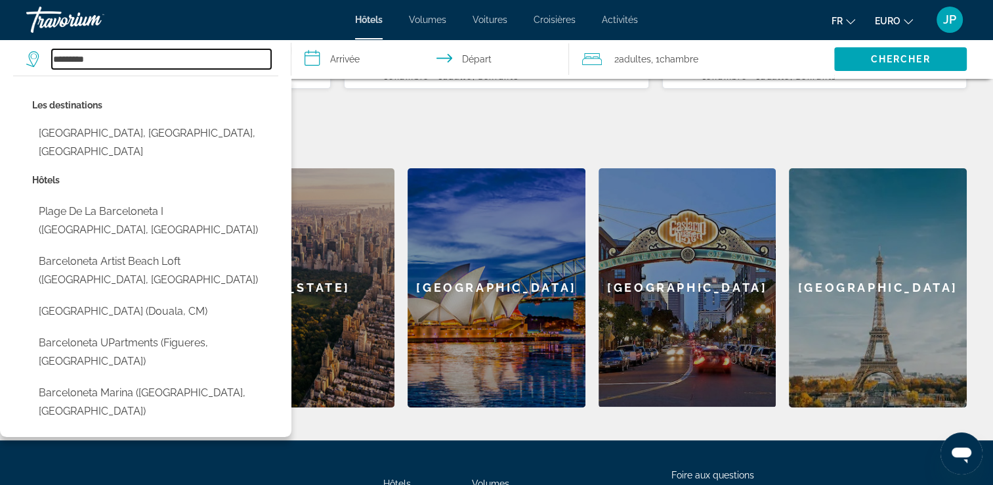
drag, startPoint x: 150, startPoint y: 60, endPoint x: 51, endPoint y: 51, distance: 98.9
click at [53, 51] on input "*********" at bounding box center [161, 59] width 219 height 20
type input "******"
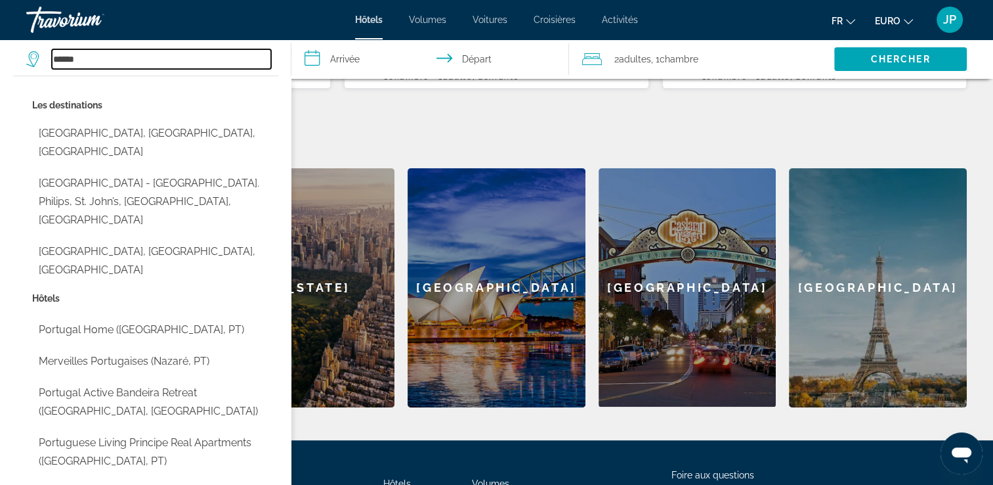
drag, startPoint x: 105, startPoint y: 62, endPoint x: 22, endPoint y: 56, distance: 83.6
click at [22, 56] on app-destination-search "****** Les destinations Quartier portugais, Hambourg, Allemagne Portugal Cove -…" at bounding box center [146, 58] width 292 height 39
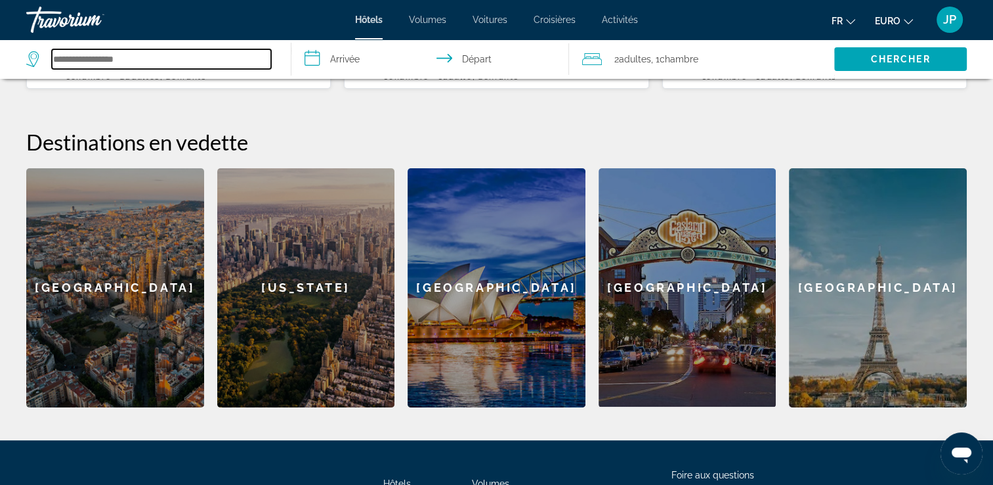
click at [77, 58] on input "Rechercher une destination hôtelière" at bounding box center [161, 59] width 219 height 20
type input "****"
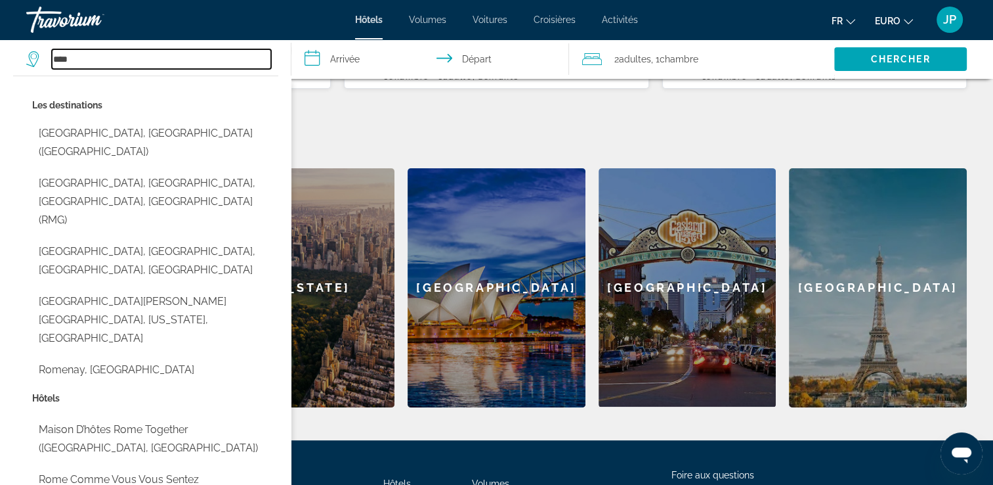
drag, startPoint x: 121, startPoint y: 67, endPoint x: 29, endPoint y: 64, distance: 92.0
click at [29, 64] on div "****" at bounding box center [148, 59] width 245 height 20
type input "*"
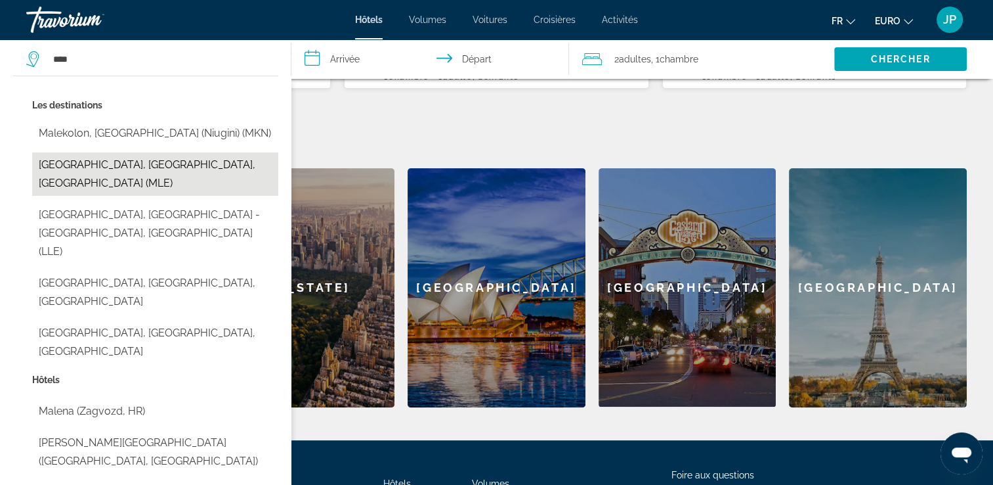
click at [155, 186] on button "[GEOGRAPHIC_DATA], [GEOGRAPHIC_DATA], [GEOGRAPHIC_DATA] (MLE)" at bounding box center [155, 173] width 246 height 43
type input "**********"
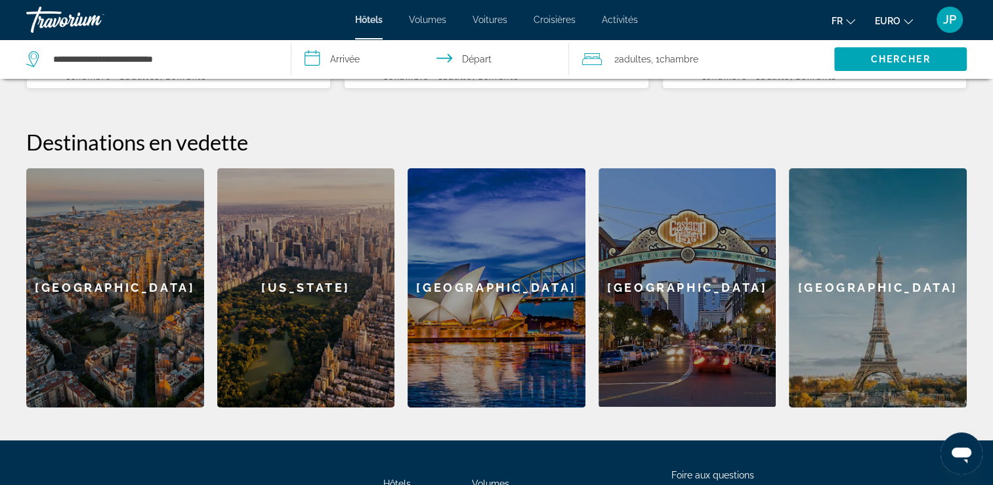
click at [363, 63] on input "**********" at bounding box center [434, 60] width 284 height 43
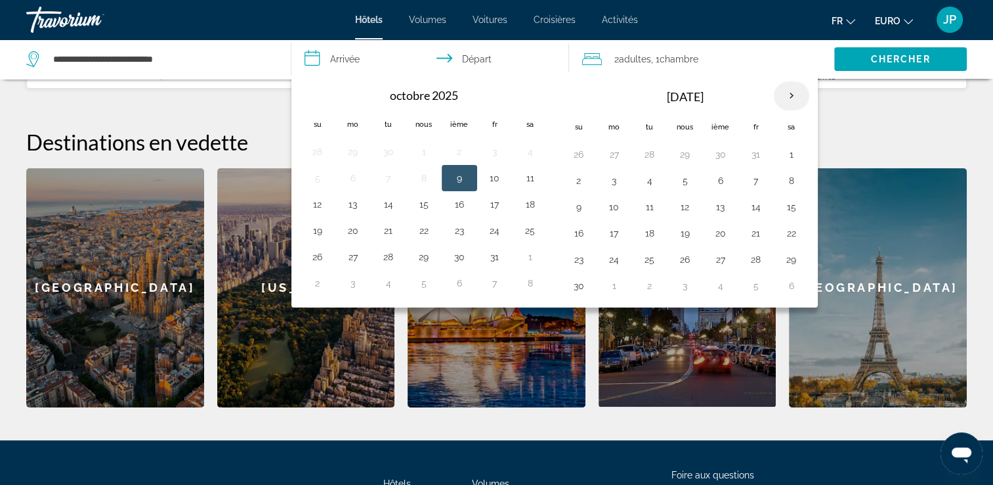
click at [778, 93] on th "Prochain" at bounding box center [791, 95] width 35 height 29
click at [779, 93] on th "Prochain" at bounding box center [791, 95] width 35 height 29
click at [779, 97] on th "Prochain" at bounding box center [791, 95] width 35 height 29
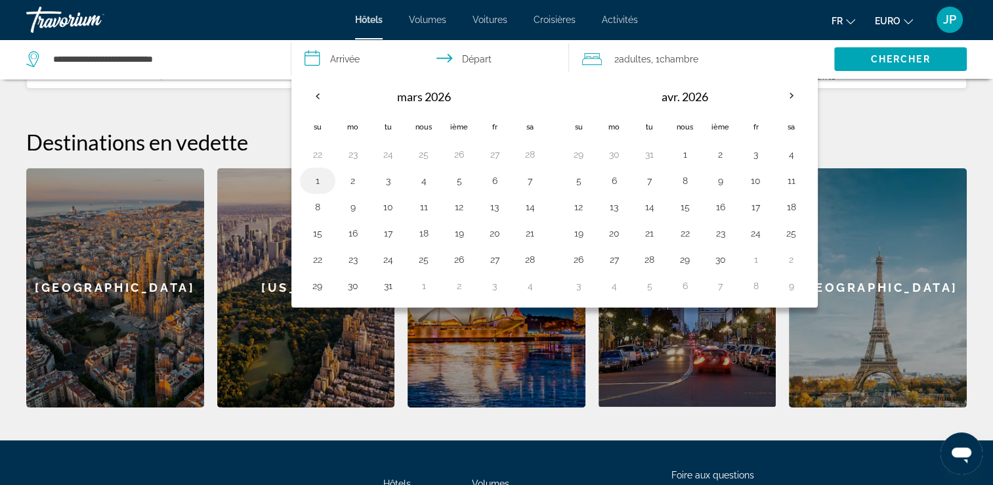
click at [315, 188] on td "1" at bounding box center [317, 180] width 35 height 26
click at [319, 178] on button "1" at bounding box center [317, 180] width 21 height 18
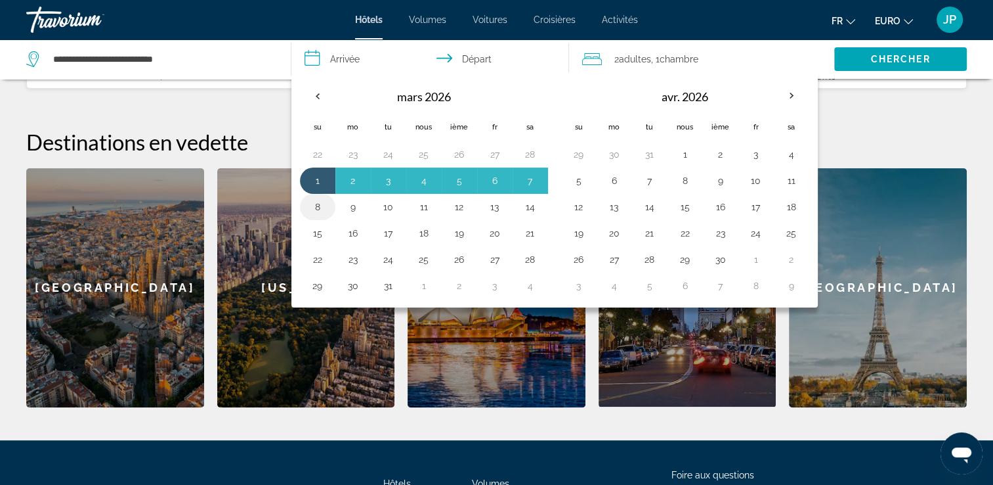
click at [316, 209] on button "8" at bounding box center [317, 207] width 21 height 18
type input "**********"
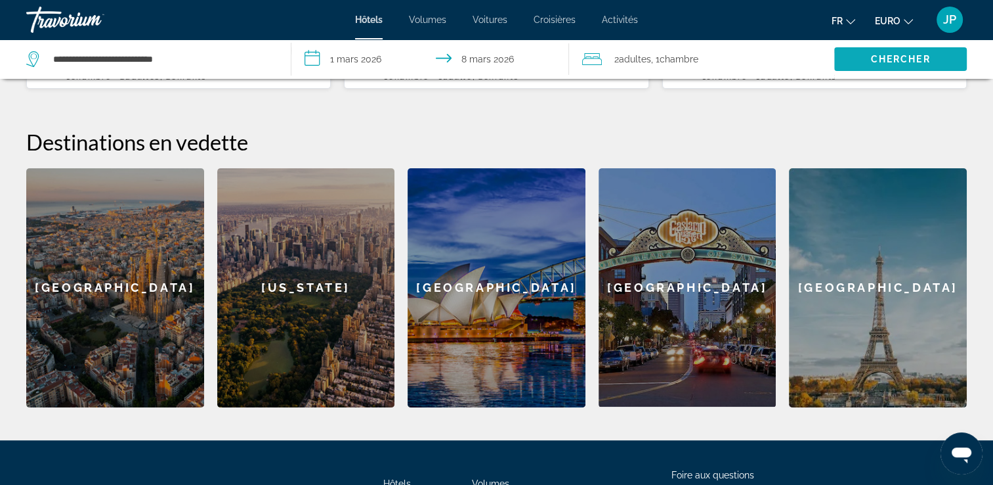
click at [864, 55] on span "Rechercher" at bounding box center [900, 59] width 133 height 32
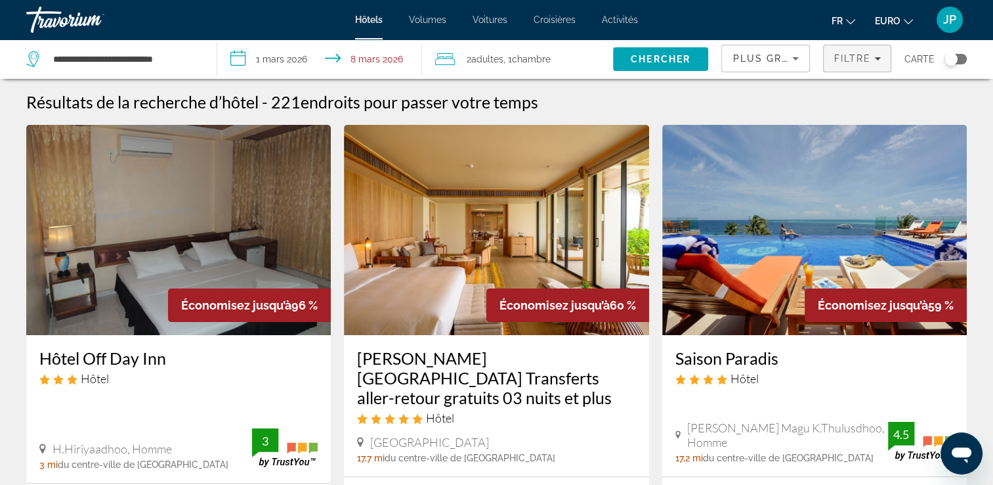
click at [846, 58] on span "Filtre" at bounding box center [852, 58] width 37 height 11
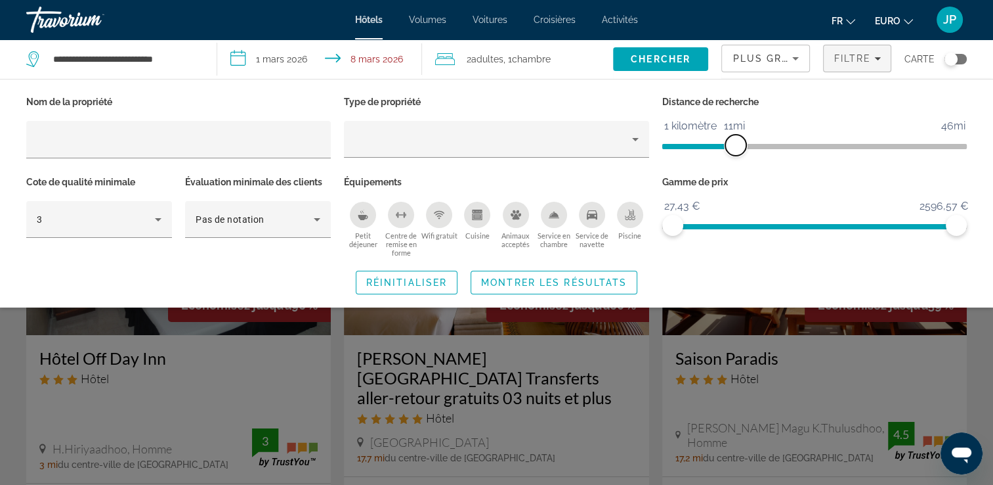
drag, startPoint x: 846, startPoint y: 146, endPoint x: 730, endPoint y: 150, distance: 115.6
click at [730, 150] on span "ngx-slider" at bounding box center [736, 145] width 21 height 21
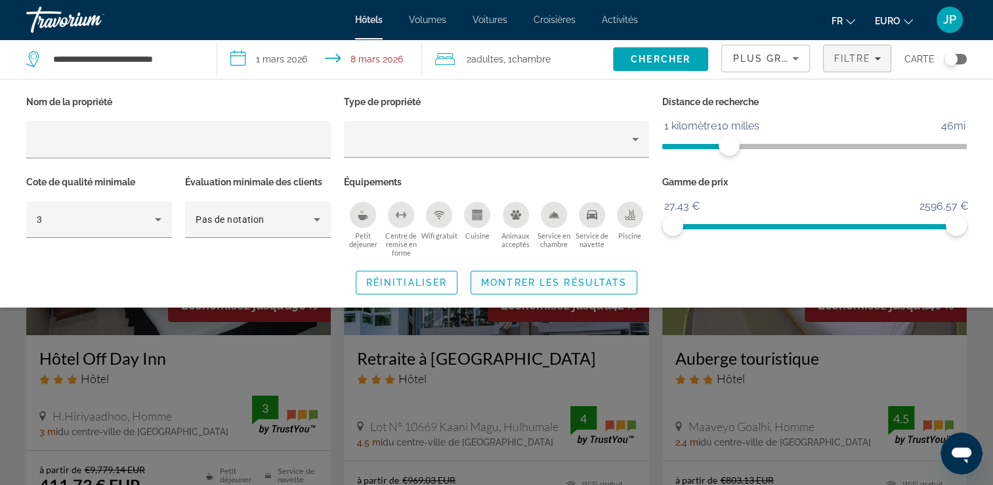
click at [617, 276] on span "Widget de recherche" at bounding box center [553, 283] width 165 height 32
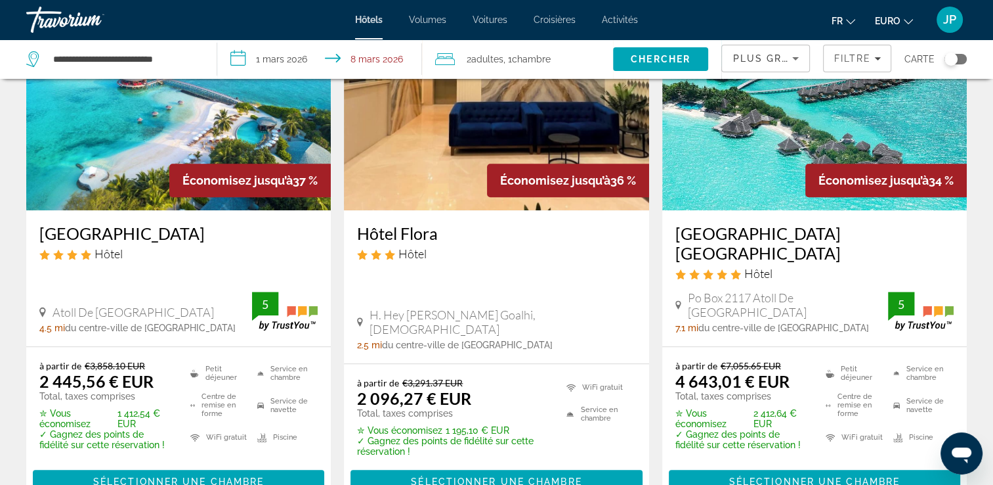
scroll to position [1116, 0]
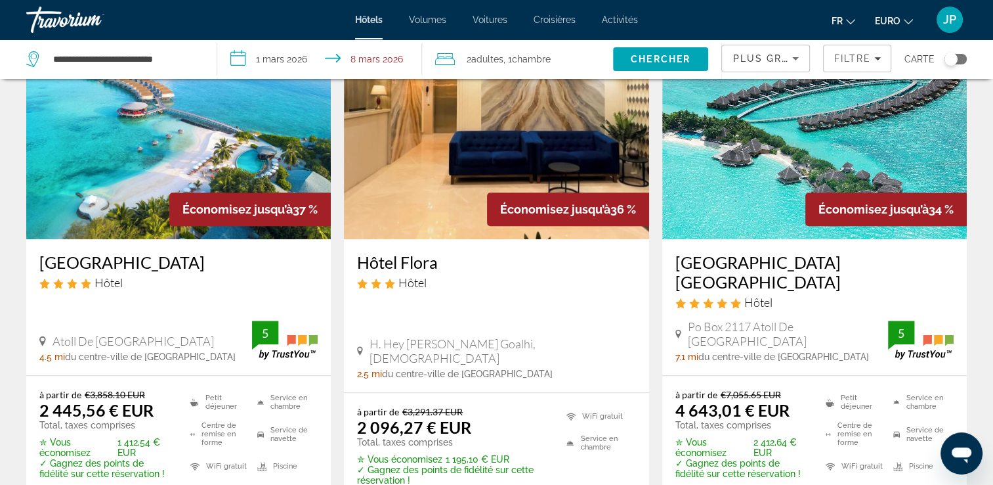
click at [158, 152] on img "Contenu principal" at bounding box center [178, 134] width 305 height 210
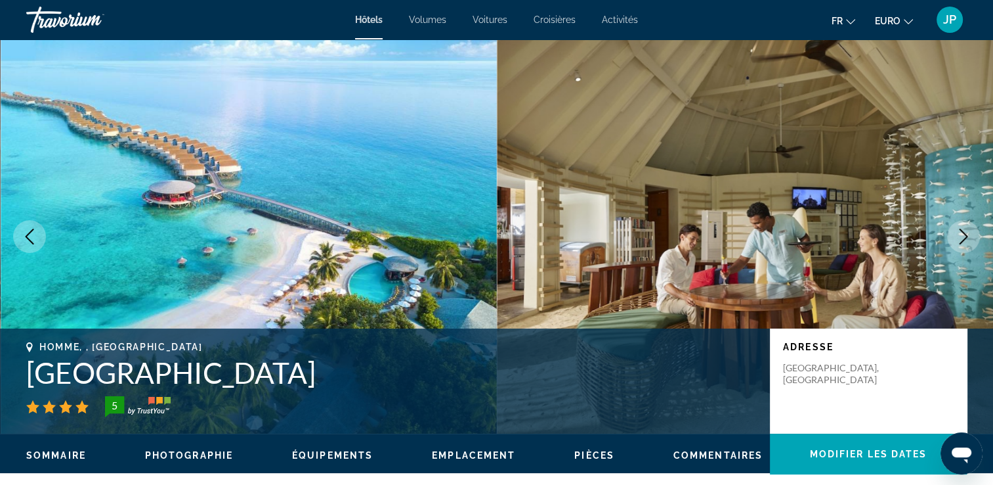
click at [970, 232] on icon "Image suivante" at bounding box center [964, 236] width 16 height 16
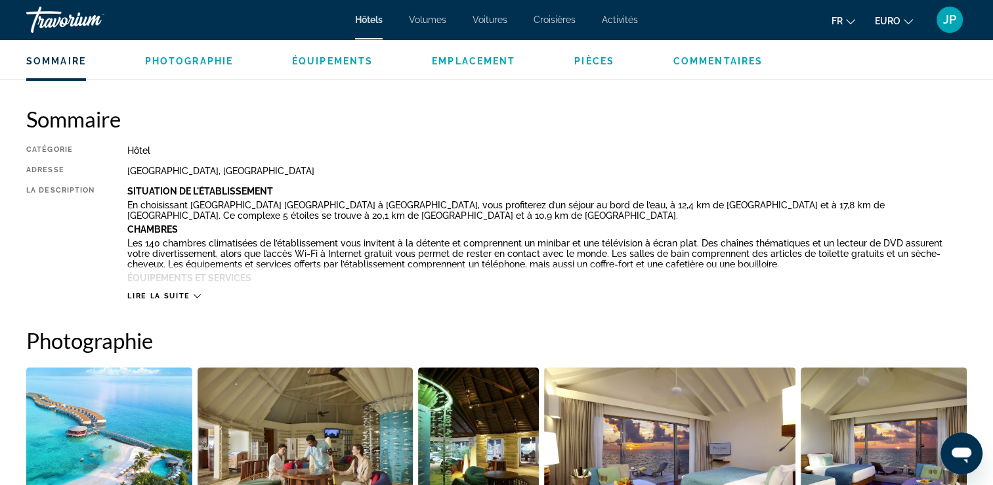
scroll to position [131, 0]
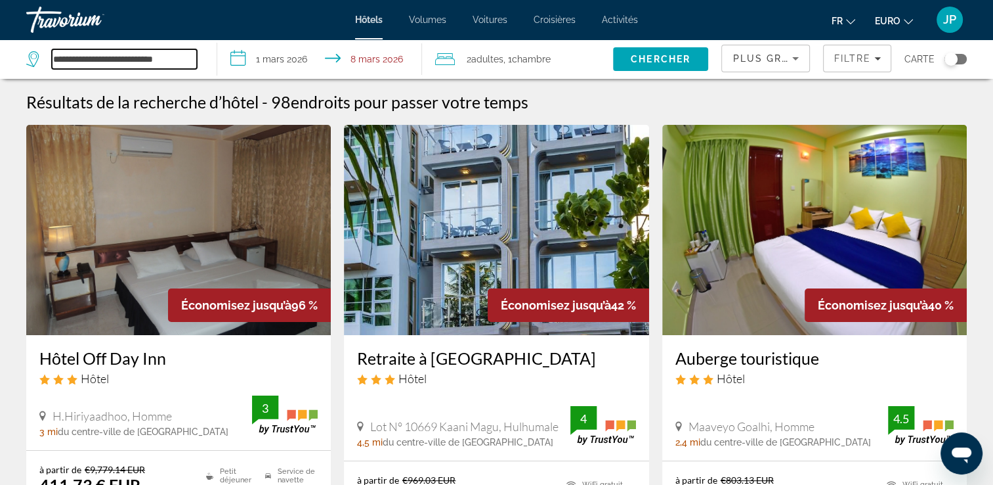
click at [121, 61] on input "**********" at bounding box center [124, 59] width 145 height 20
drag, startPoint x: 187, startPoint y: 60, endPoint x: 0, endPoint y: 35, distance: 188.8
click at [0, 33] on html "**********" at bounding box center [496, 242] width 993 height 485
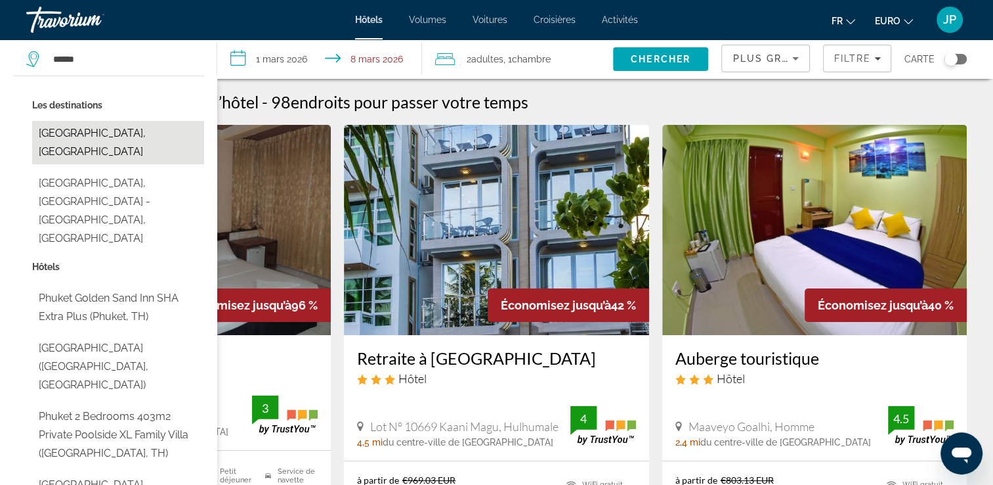
click at [133, 140] on button "[GEOGRAPHIC_DATA], [GEOGRAPHIC_DATA]" at bounding box center [118, 142] width 172 height 43
type input "**********"
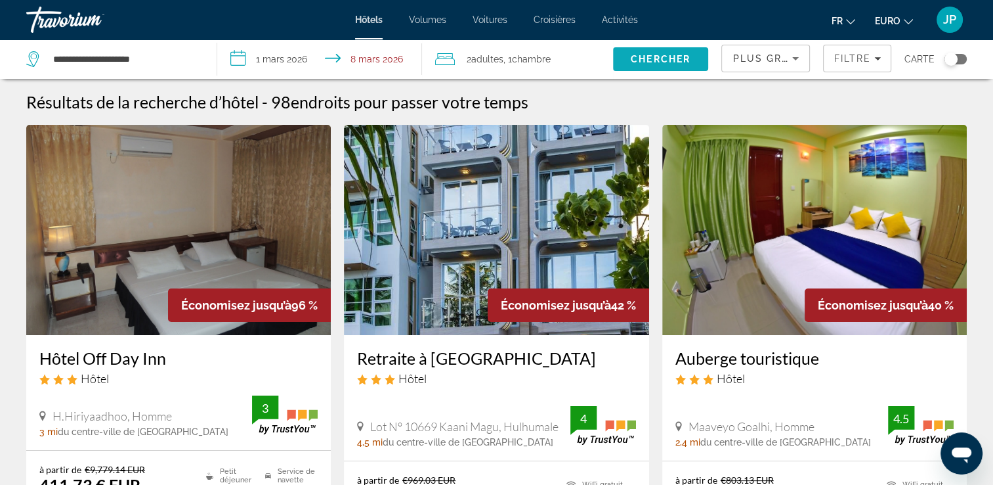
click at [651, 58] on span "Chercher" at bounding box center [661, 59] width 60 height 11
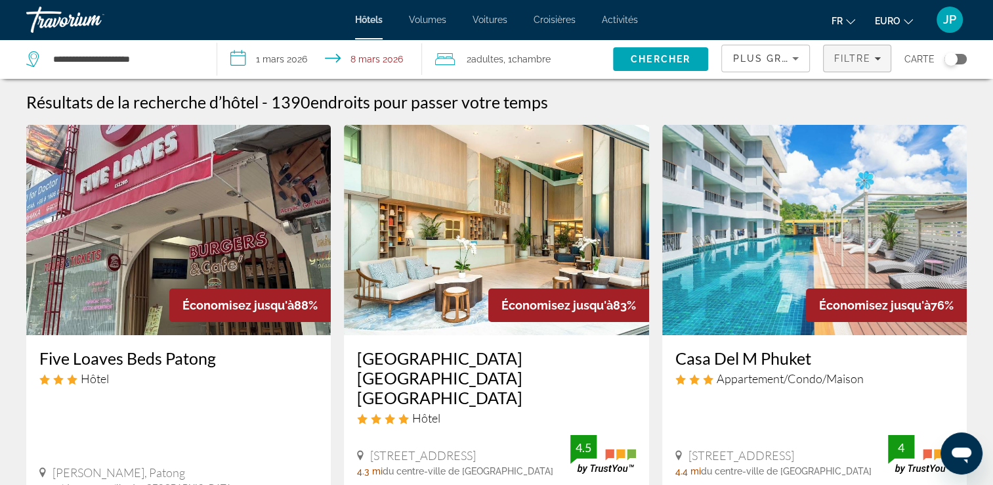
click at [864, 64] on span "Filtres" at bounding box center [857, 59] width 67 height 32
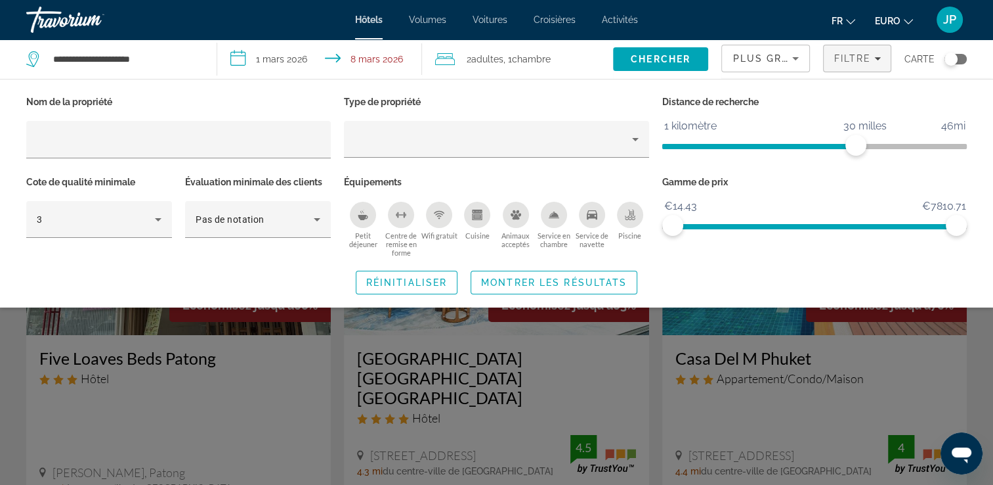
click at [636, 215] on div "Piscine" at bounding box center [630, 215] width 26 height 26
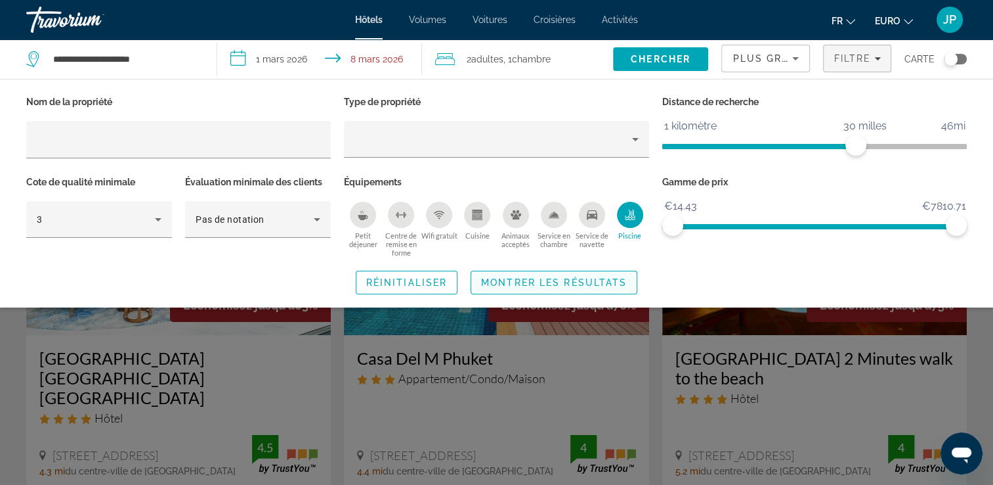
click at [568, 291] on span "Widget de recherche" at bounding box center [553, 283] width 165 height 32
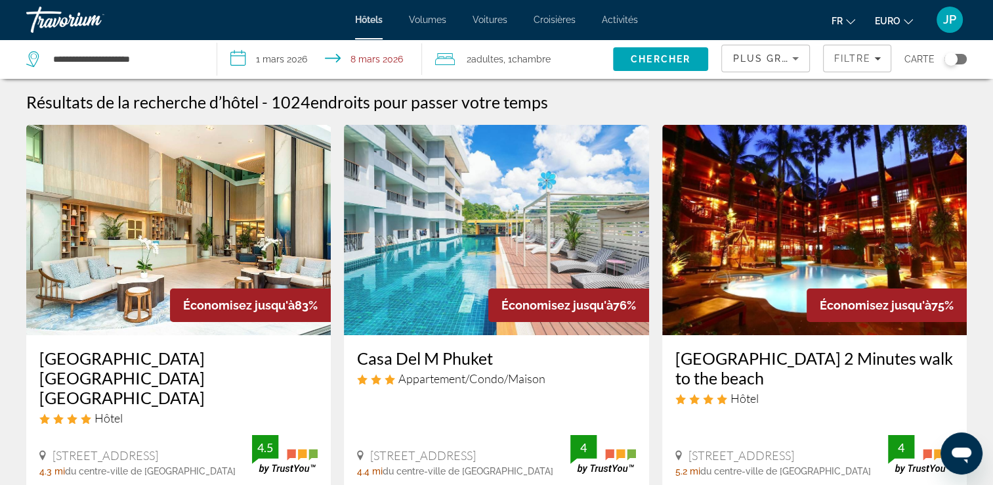
click at [284, 56] on input "**********" at bounding box center [321, 60] width 209 height 43
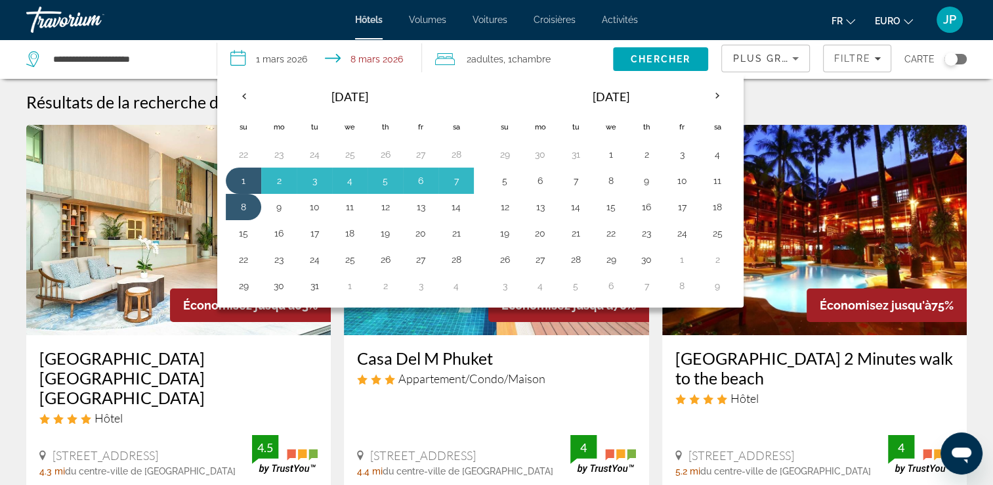
click at [946, 395] on div "Hôtel" at bounding box center [815, 398] width 278 height 14
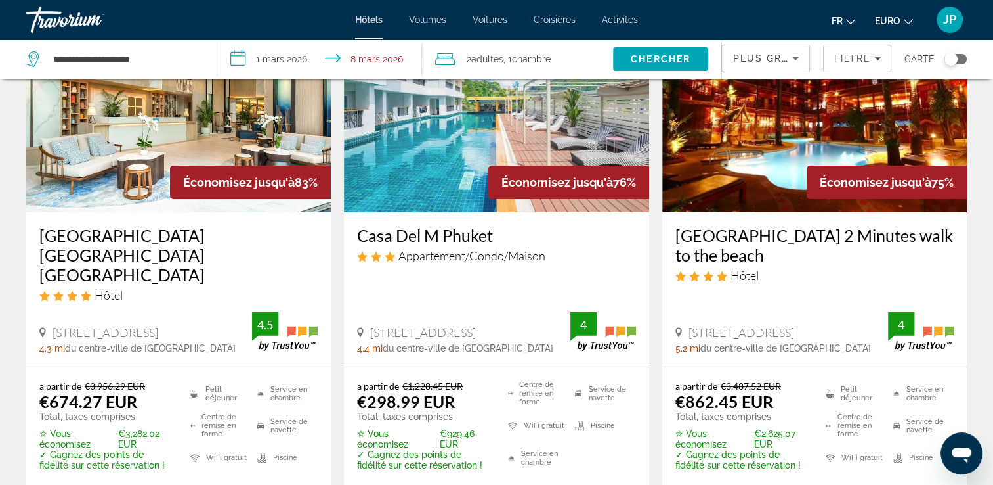
scroll to position [197, 0]
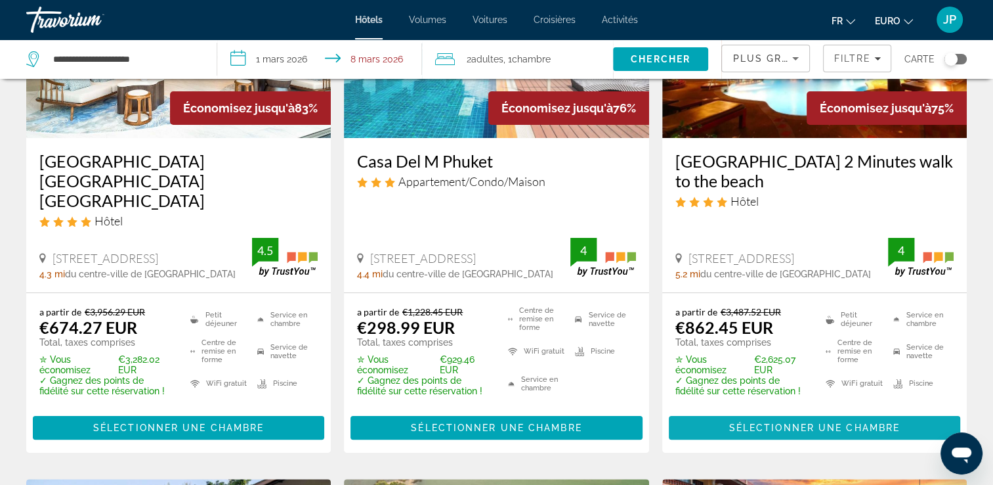
click at [846, 422] on span "Sélectionner une chambre" at bounding box center [814, 427] width 171 height 11
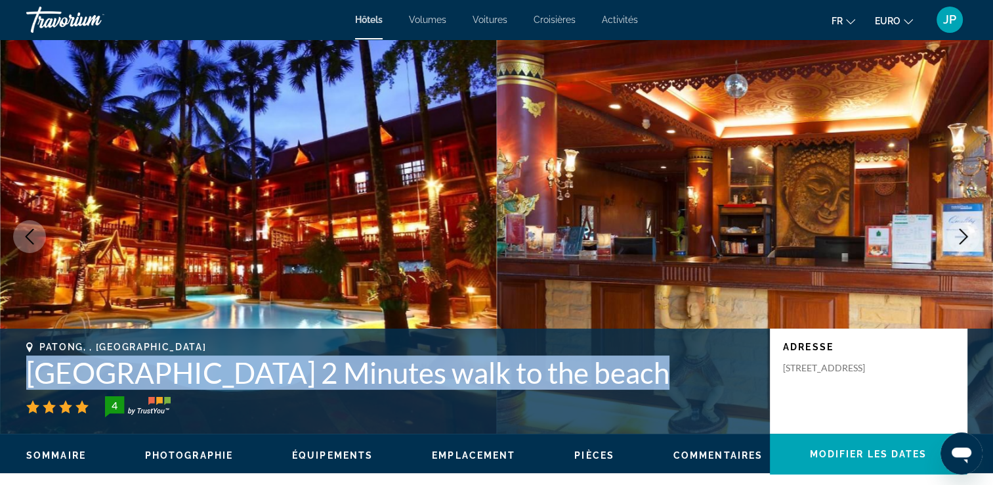
drag, startPoint x: 29, startPoint y: 334, endPoint x: 137, endPoint y: 395, distance: 124.1
click at [137, 395] on div "Patong, , Thailand Royal Phawadee Village Patong 2 Minutes walk to the beach 4" at bounding box center [391, 379] width 731 height 76
drag, startPoint x: 137, startPoint y: 395, endPoint x: 123, endPoint y: 357, distance: 40.9
copy div "Royal Phawadee Village Patong 2 Minutes walk to the beach"
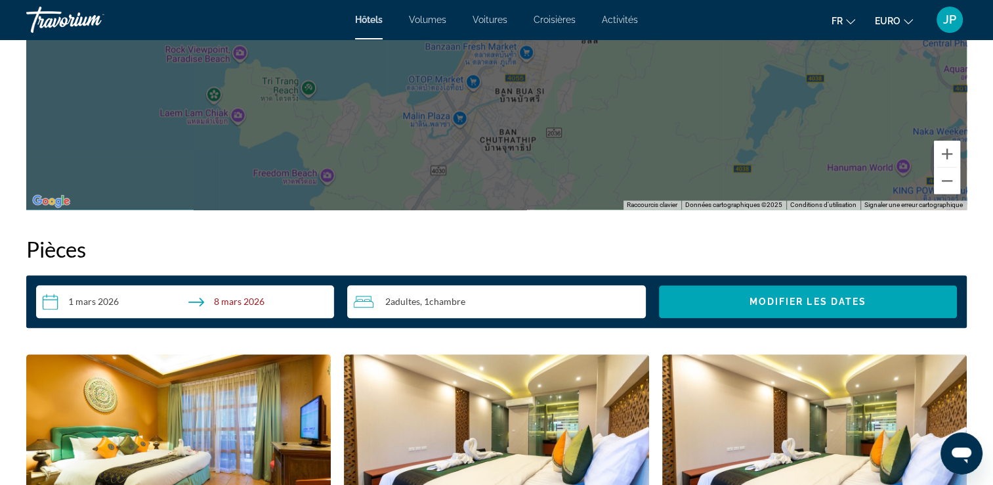
scroll to position [1510, 0]
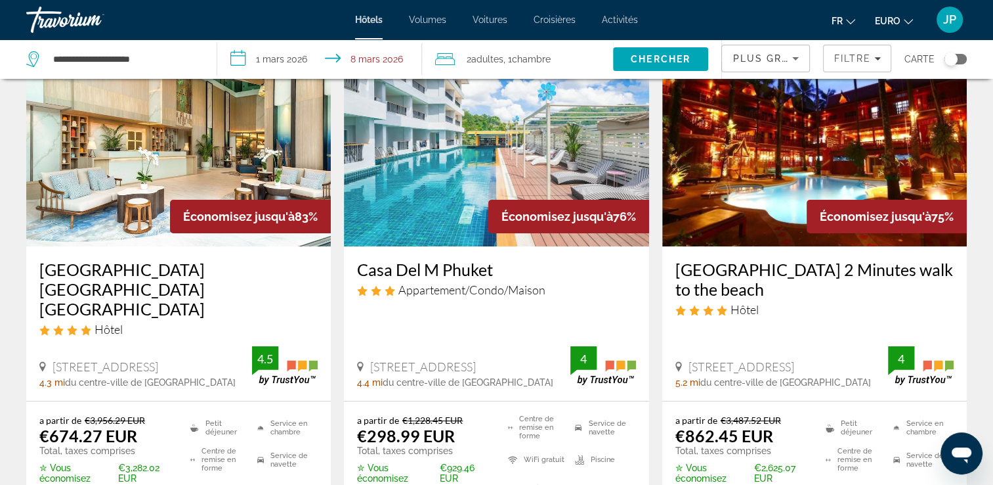
scroll to position [66, 0]
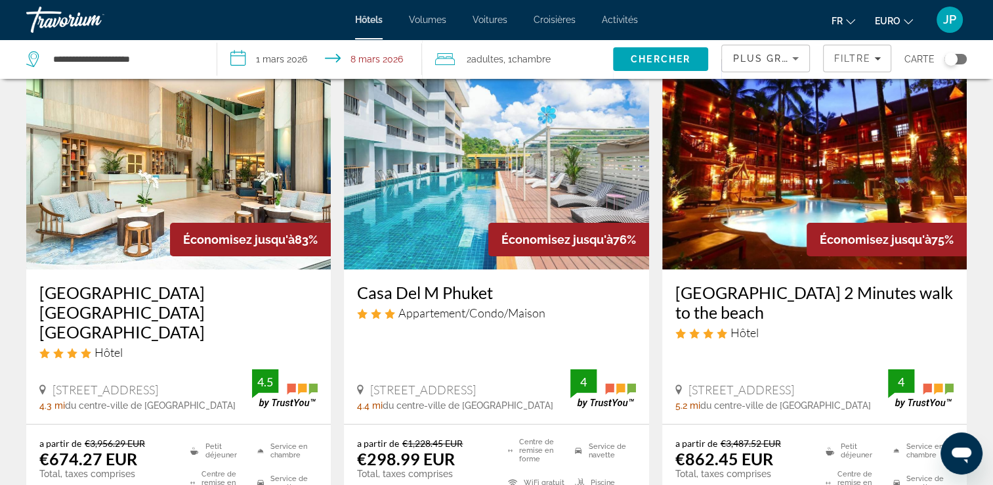
click at [824, 197] on img "Contenu principal" at bounding box center [814, 164] width 305 height 210
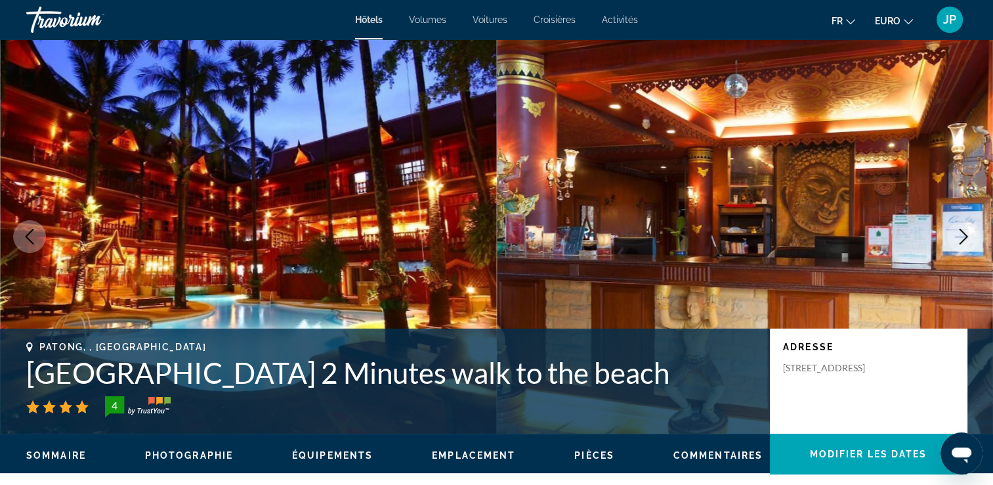
click at [970, 234] on icon "Image suivante" at bounding box center [964, 236] width 16 height 16
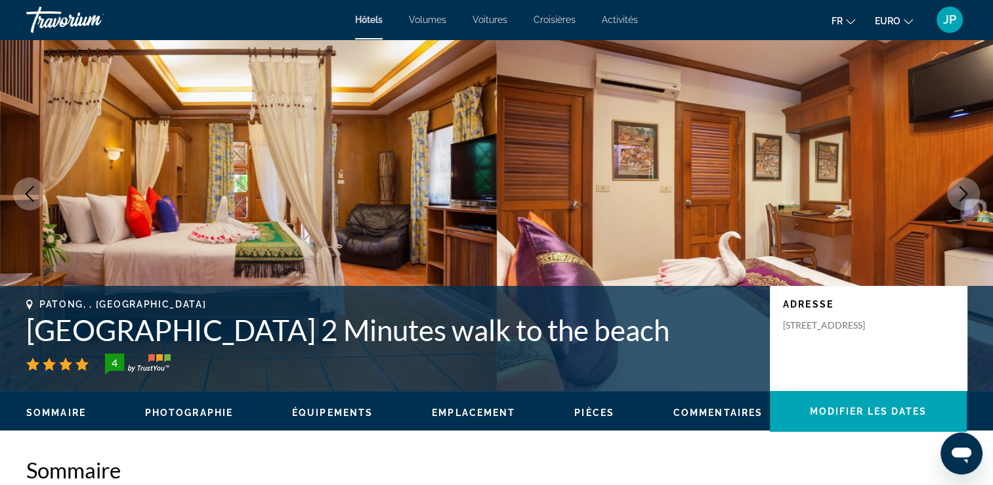
scroll to position [66, 0]
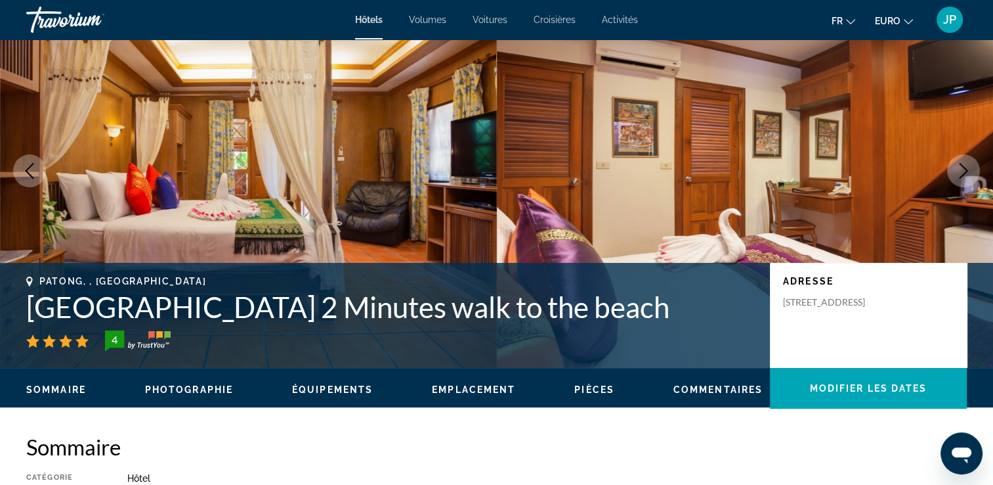
click at [961, 162] on button "Image suivante" at bounding box center [963, 170] width 33 height 33
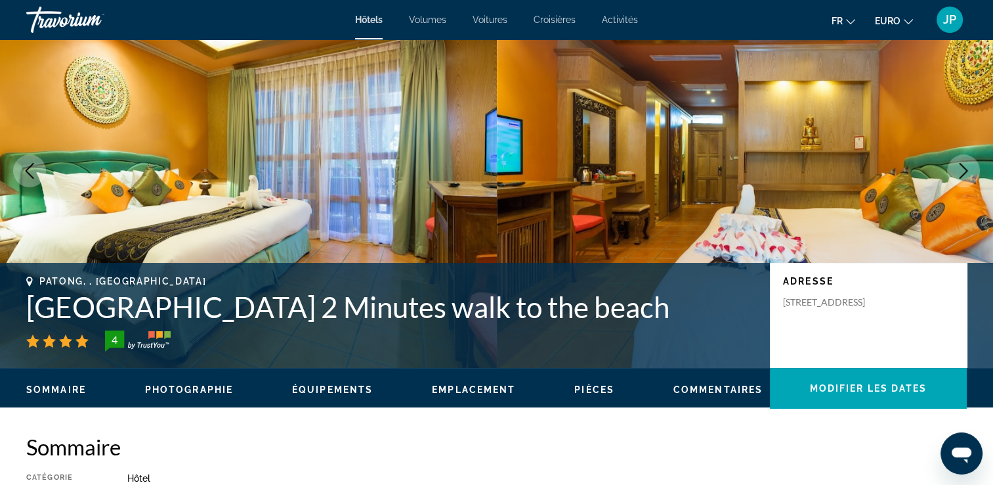
click at [957, 169] on icon "Image suivante" at bounding box center [964, 171] width 16 height 16
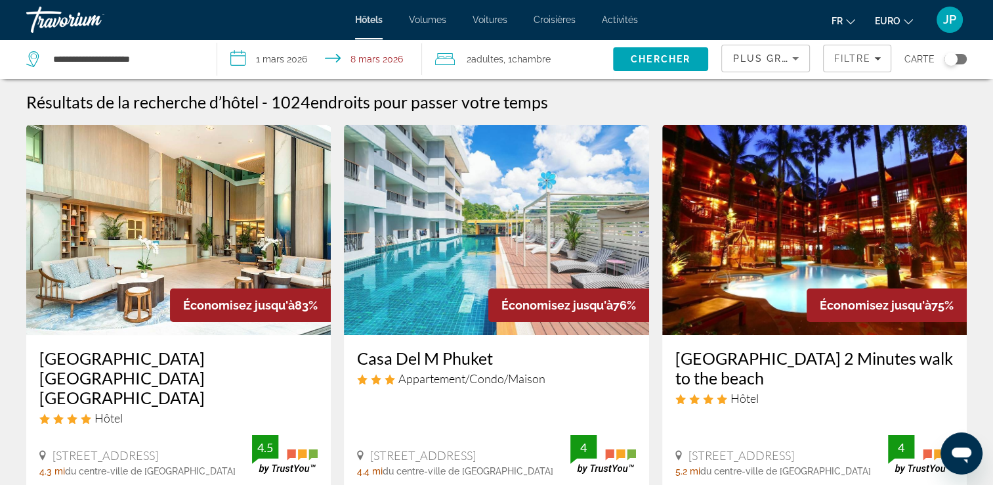
click at [176, 49] on div "**********" at bounding box center [114, 58] width 177 height 39
click at [189, 56] on input "**********" at bounding box center [124, 59] width 145 height 20
drag, startPoint x: 184, startPoint y: 59, endPoint x: 32, endPoint y: 56, distance: 152.4
click at [32, 56] on div "**********" at bounding box center [111, 59] width 171 height 20
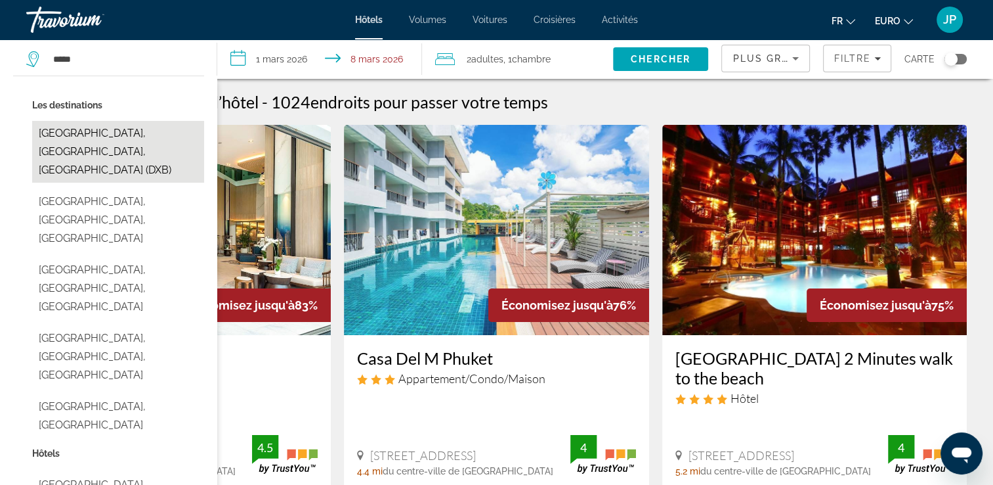
click at [126, 135] on button "[GEOGRAPHIC_DATA], [GEOGRAPHIC_DATA], [GEOGRAPHIC_DATA] (DXB)" at bounding box center [118, 152] width 172 height 62
type input "**********"
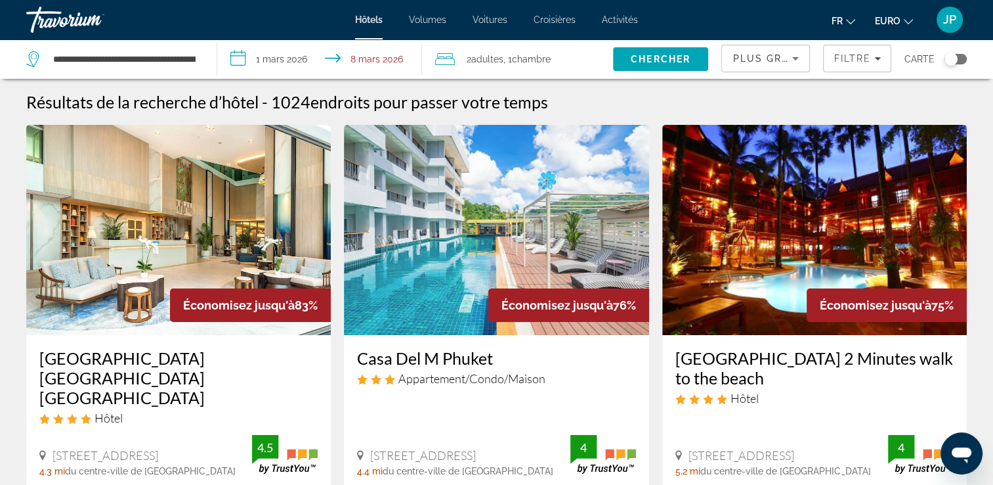
click at [301, 51] on input "**********" at bounding box center [321, 60] width 209 height 43
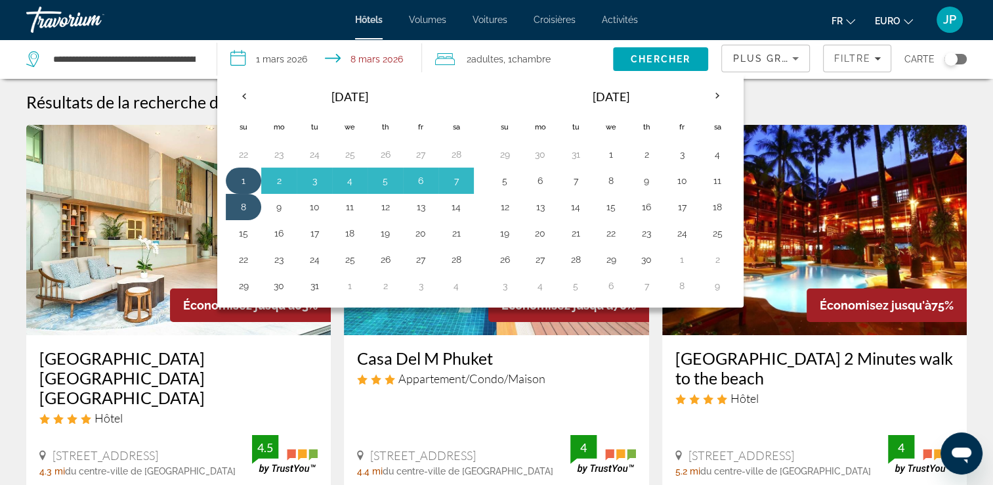
click at [245, 178] on button "1" at bounding box center [243, 180] width 21 height 18
click at [452, 179] on button "7" at bounding box center [456, 180] width 21 height 18
type input "**********"
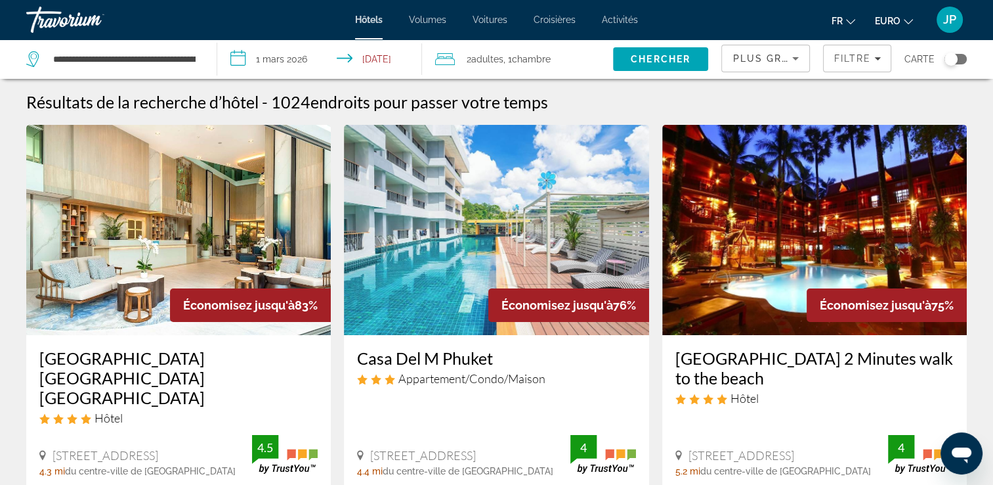
click at [654, 63] on span "Chercher" at bounding box center [661, 59] width 60 height 11
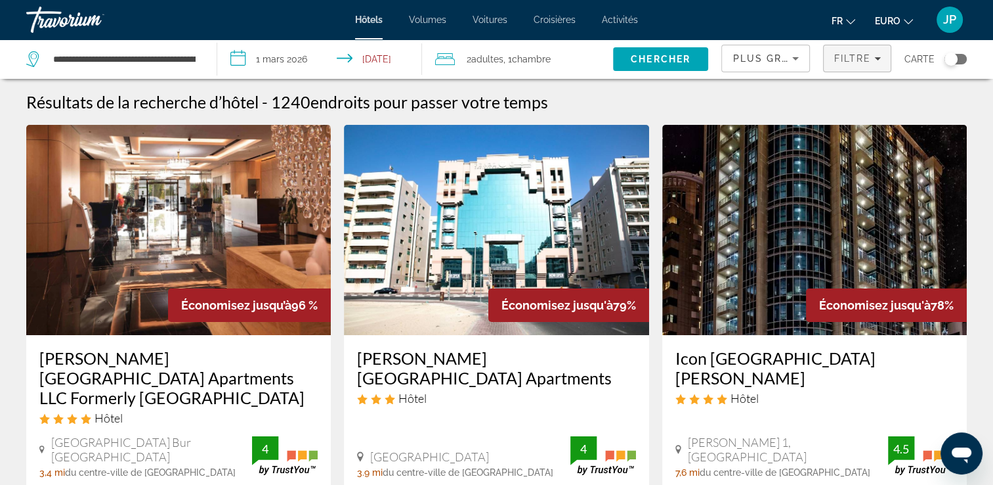
click at [853, 56] on span "Filtre" at bounding box center [852, 58] width 37 height 11
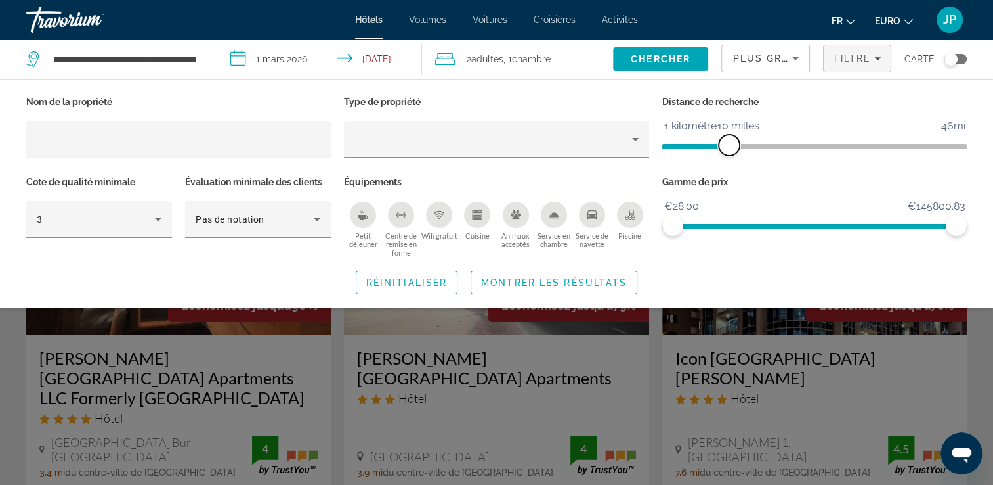
drag, startPoint x: 854, startPoint y: 146, endPoint x: 726, endPoint y: 140, distance: 127.5
click at [725, 140] on span "ngx-slider" at bounding box center [729, 145] width 21 height 21
click at [544, 288] on span "Widget de recherche" at bounding box center [553, 283] width 165 height 32
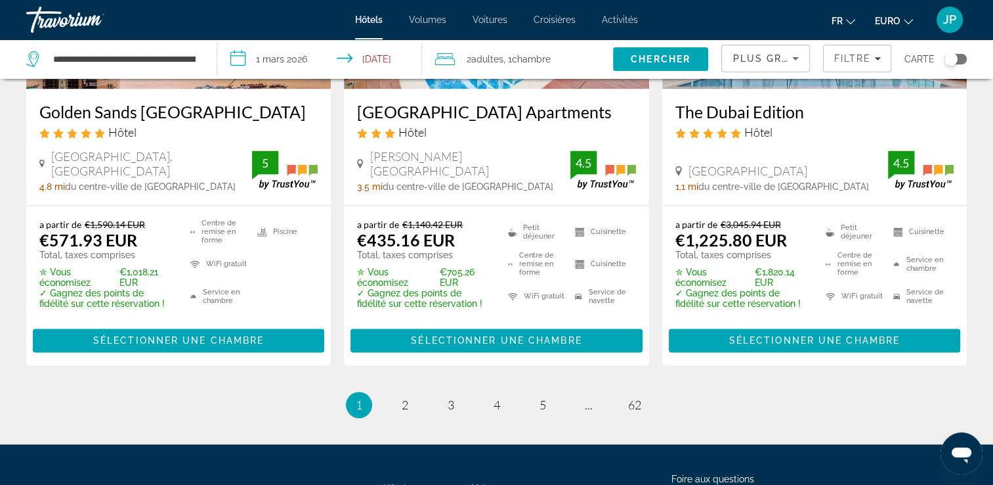
scroll to position [1904, 0]
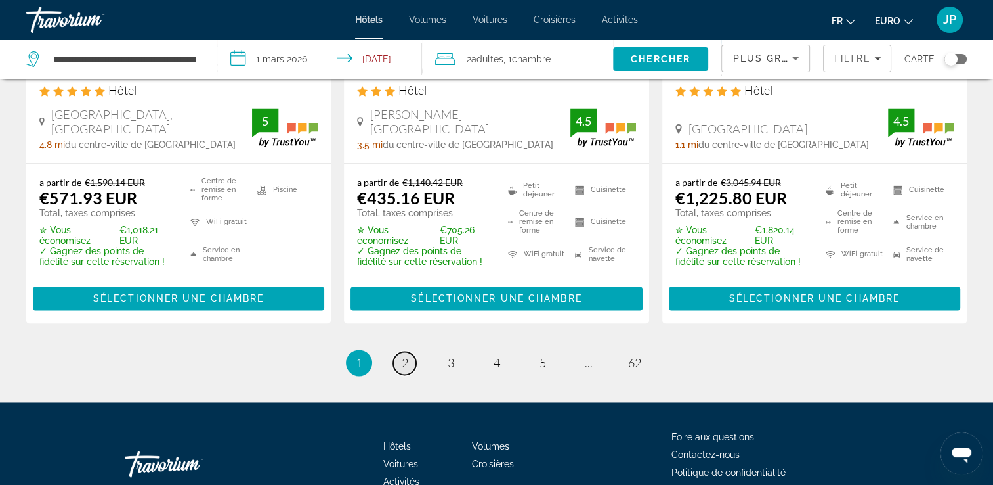
click at [404, 355] on span "2" at bounding box center [405, 362] width 7 height 14
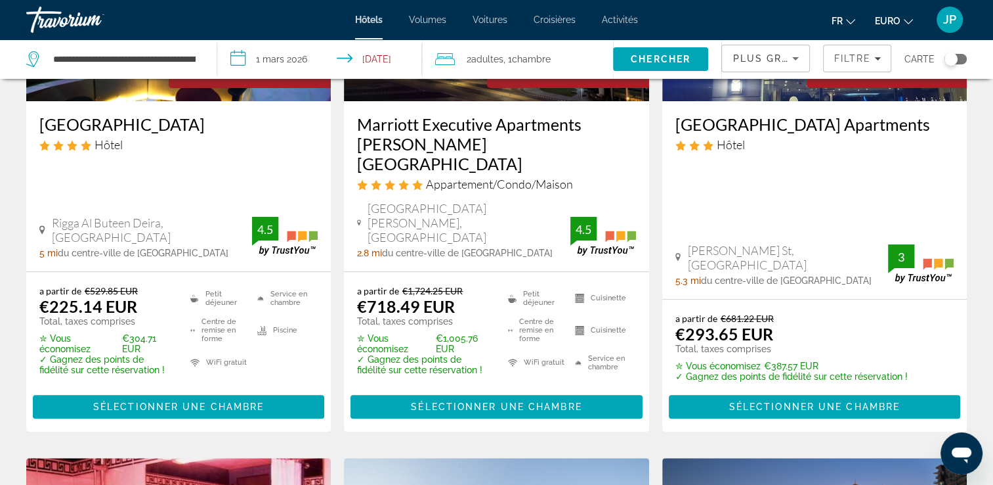
scroll to position [121, 0]
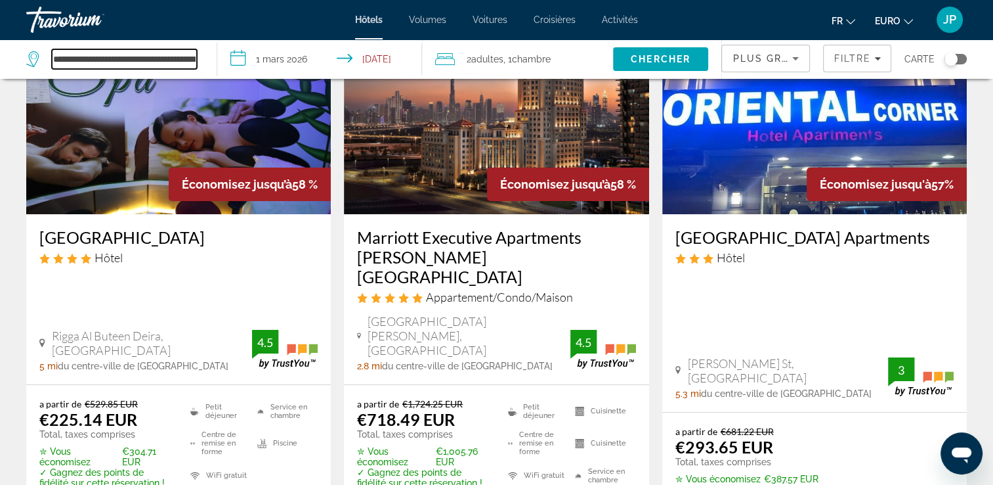
click at [97, 63] on input "**********" at bounding box center [124, 59] width 145 height 20
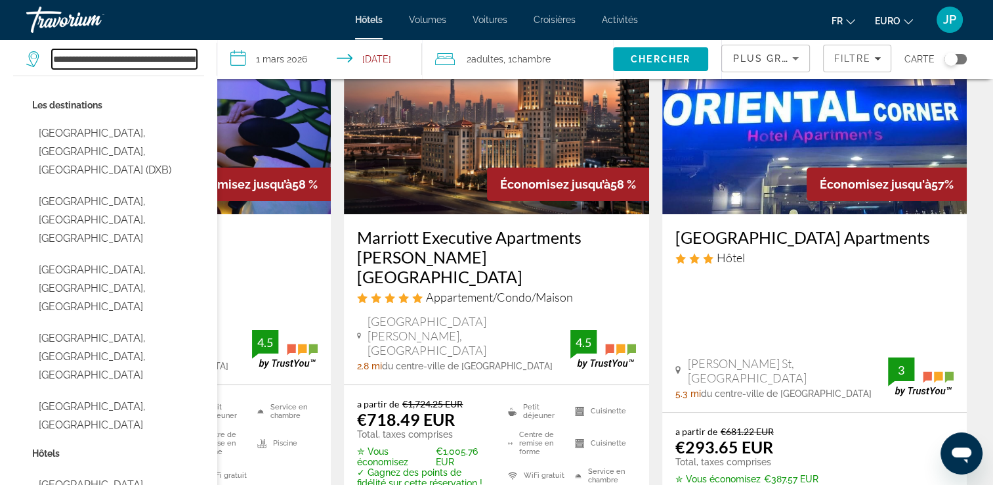
drag, startPoint x: 186, startPoint y: 51, endPoint x: -3, endPoint y: 49, distance: 189.1
click at [0, 49] on html "**********" at bounding box center [496, 121] width 993 height 485
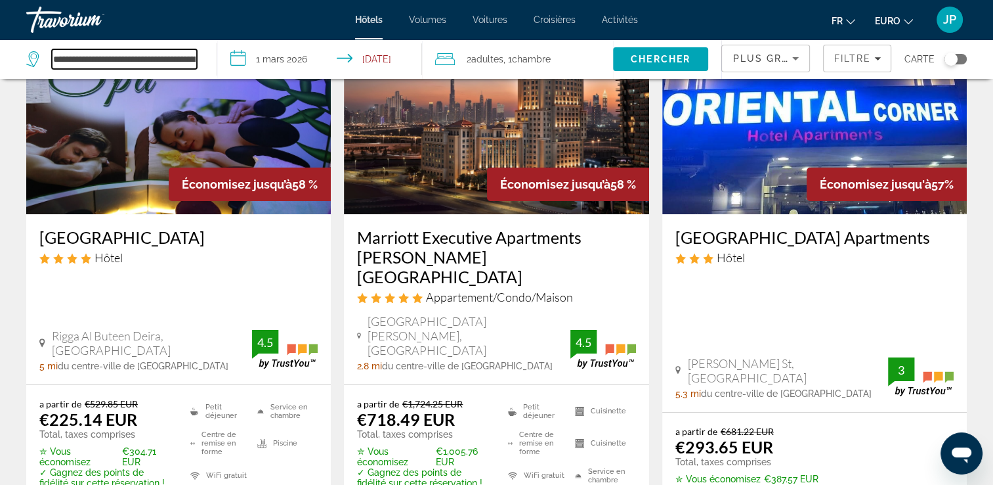
type input "**********"
drag, startPoint x: 146, startPoint y: 56, endPoint x: -3, endPoint y: 56, distance: 149.0
click at [0, 56] on html "**********" at bounding box center [496, 121] width 993 height 485
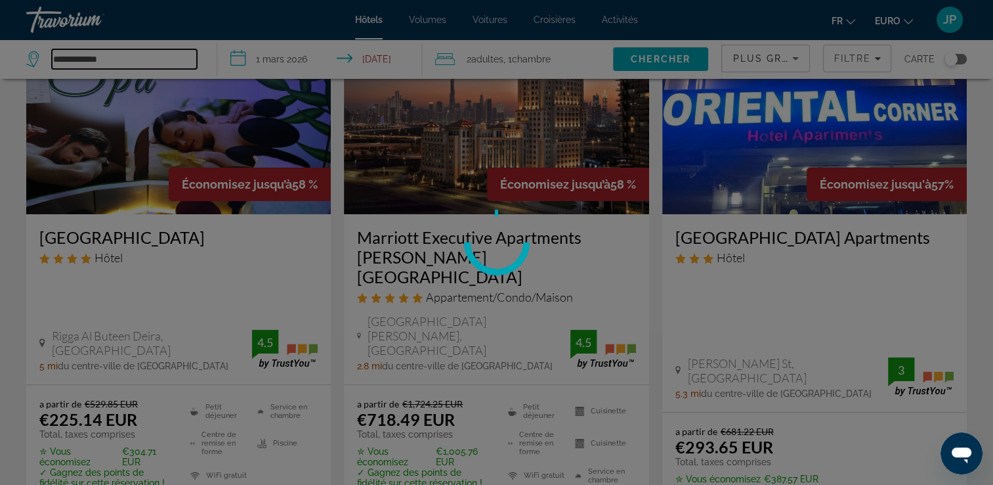
type input "**********"
click at [185, 59] on div at bounding box center [496, 242] width 993 height 485
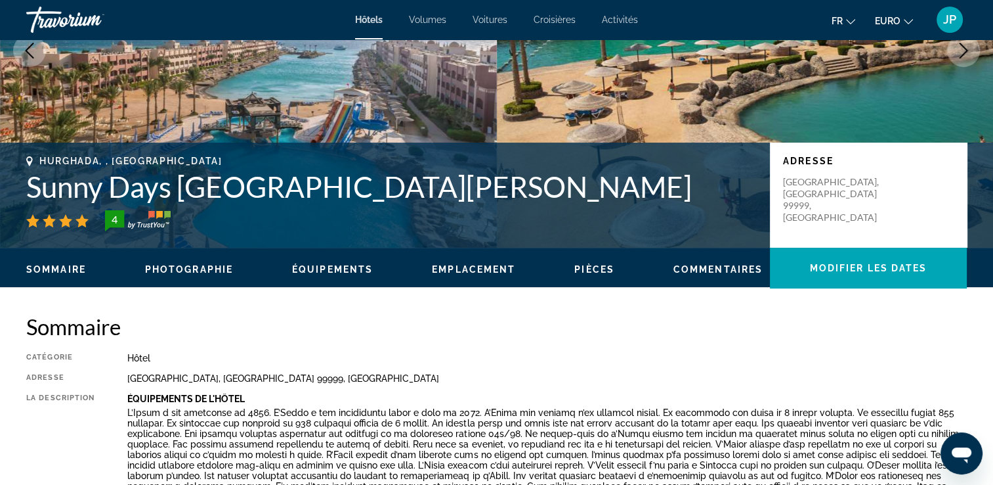
click at [378, 22] on span "Hôtels" at bounding box center [369, 19] width 28 height 11
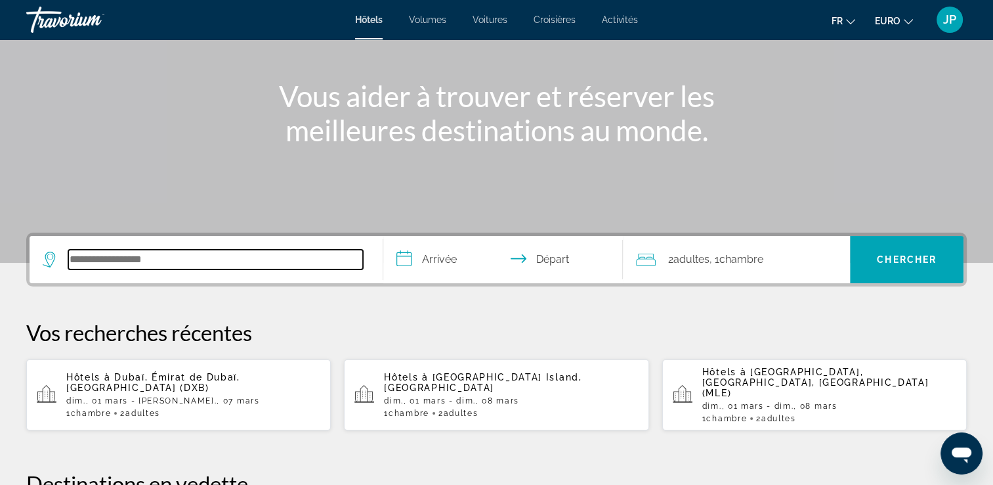
click at [156, 256] on input "Rechercher une destination hôtelière" at bounding box center [215, 259] width 295 height 20
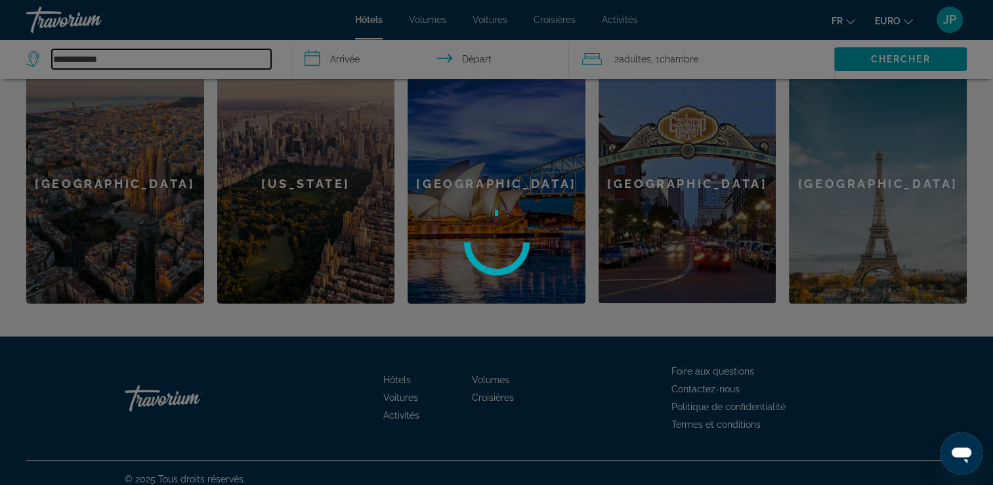
scroll to position [249, 0]
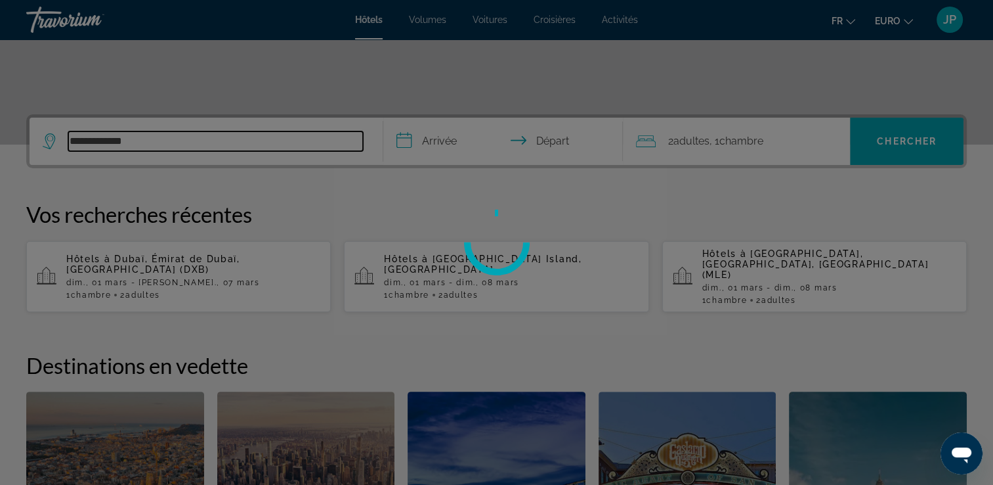
type input "**********"
click at [162, 135] on div at bounding box center [496, 242] width 993 height 485
click at [179, 138] on div at bounding box center [496, 242] width 993 height 485
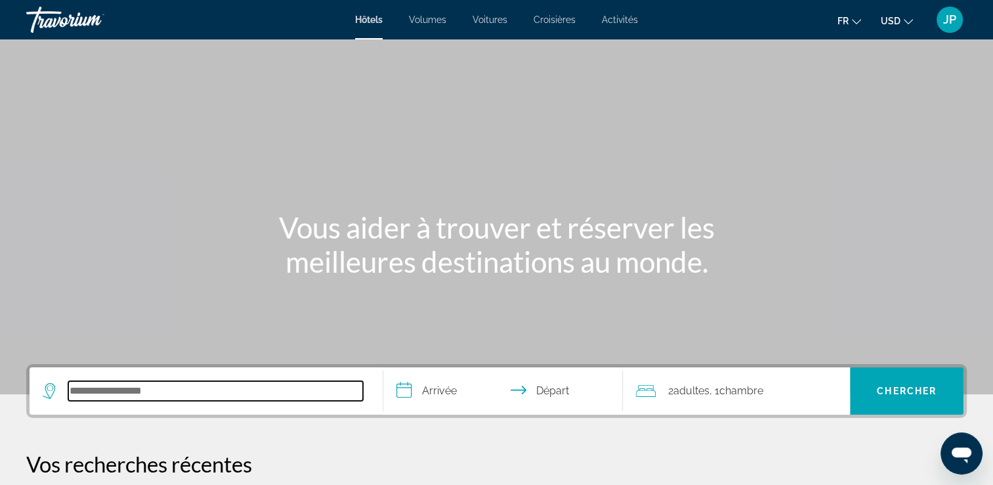
click at [142, 395] on input "Rechercher une destination hôtelière" at bounding box center [215, 391] width 295 height 20
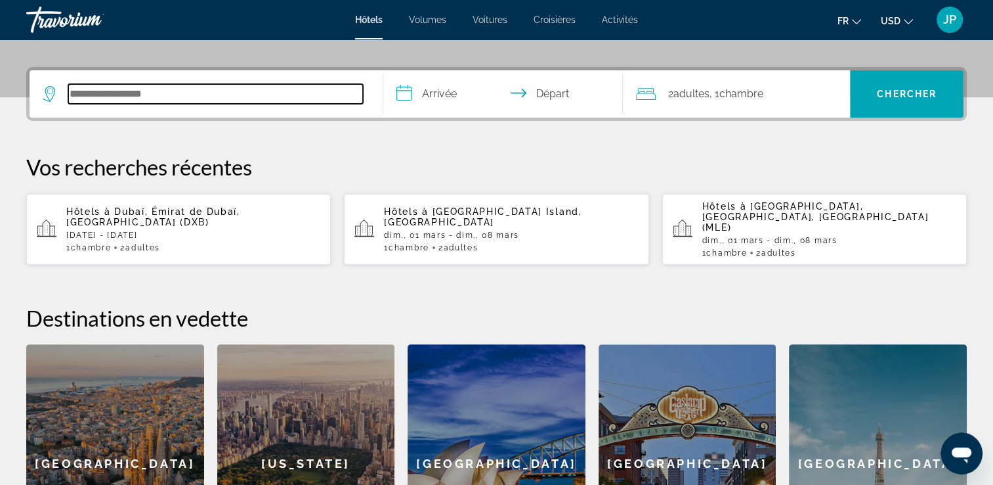
scroll to position [320, 0]
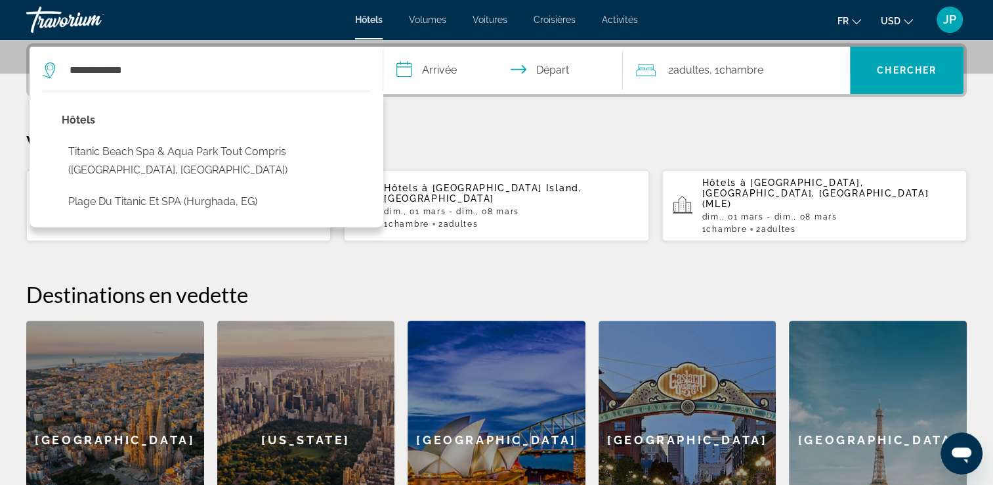
click at [230, 151] on button "Titanic Beach Spa & Aqua Park tout compris ([GEOGRAPHIC_DATA], [GEOGRAPHIC_DATA…" at bounding box center [216, 160] width 309 height 43
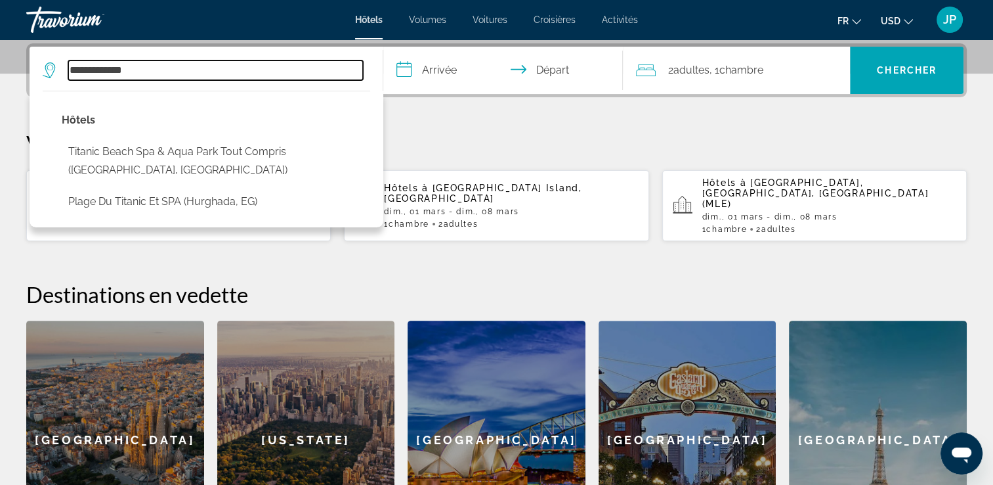
type input "**********"
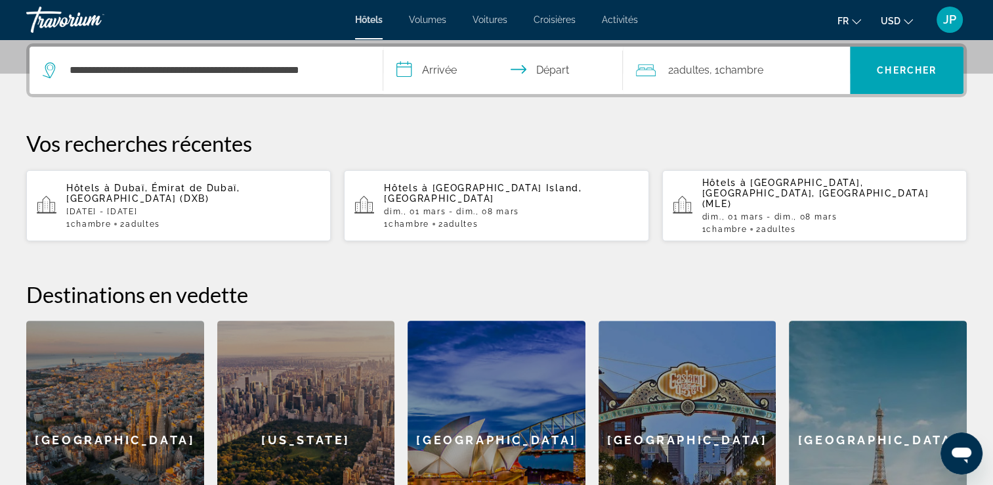
click at [428, 72] on input "**********" at bounding box center [506, 72] width 246 height 51
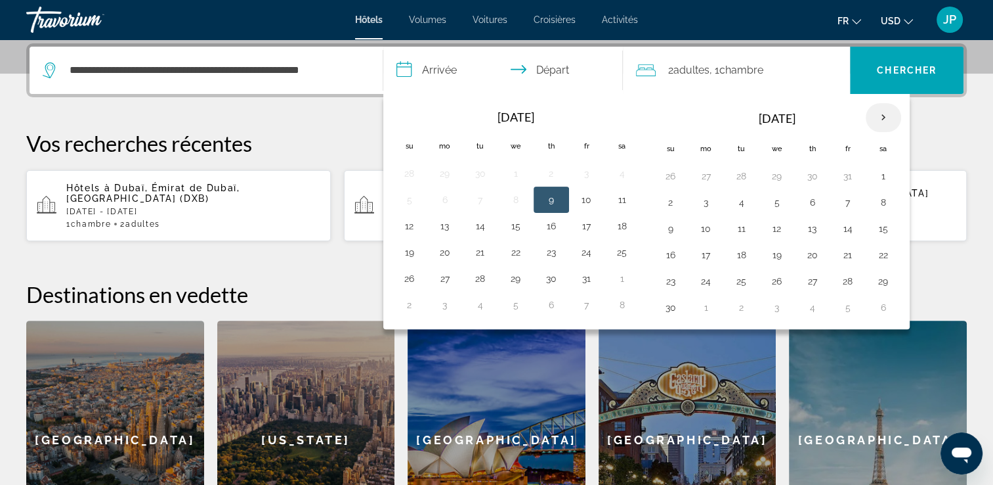
click at [878, 114] on th "Next month" at bounding box center [883, 117] width 35 height 29
click at [878, 113] on th "Next month" at bounding box center [883, 117] width 35 height 29
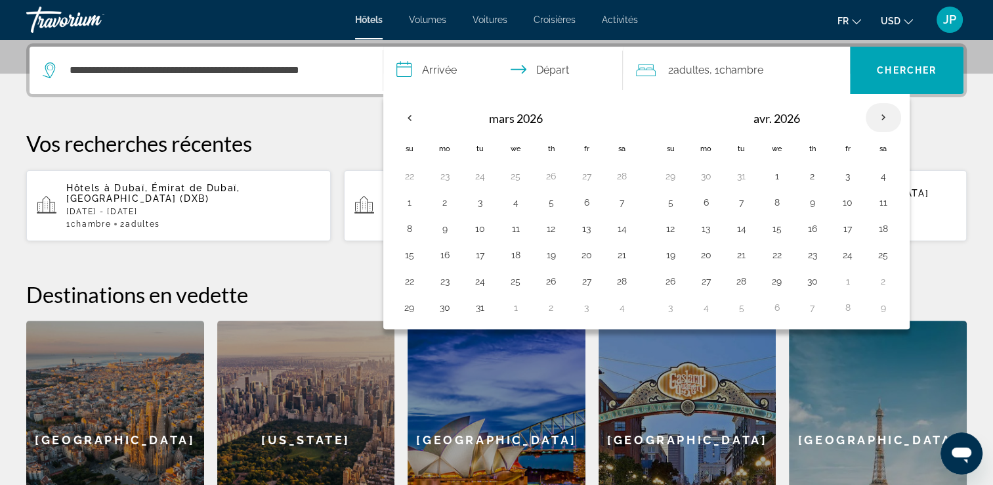
click at [878, 114] on th "Next month" at bounding box center [883, 117] width 35 height 29
click at [883, 171] on button "2" at bounding box center [883, 176] width 21 height 18
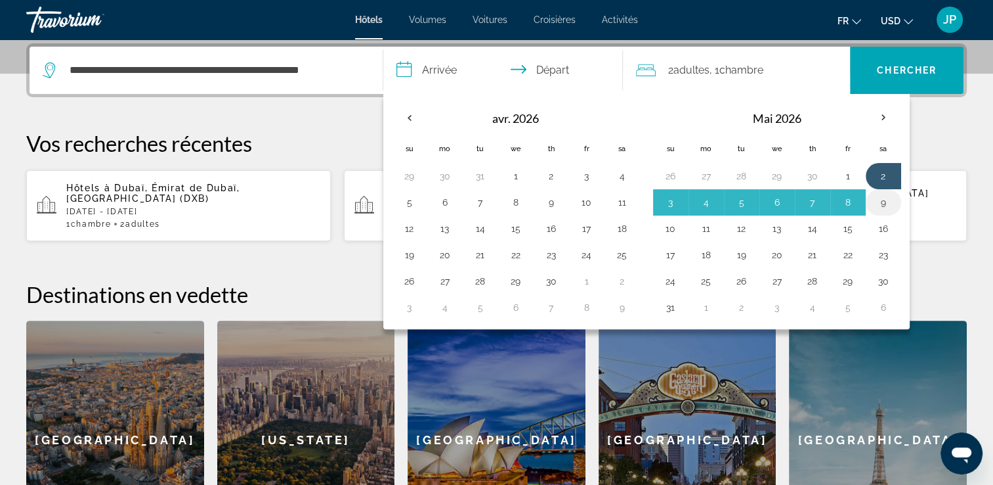
click at [876, 206] on button "9" at bounding box center [883, 202] width 21 height 18
type input "**********"
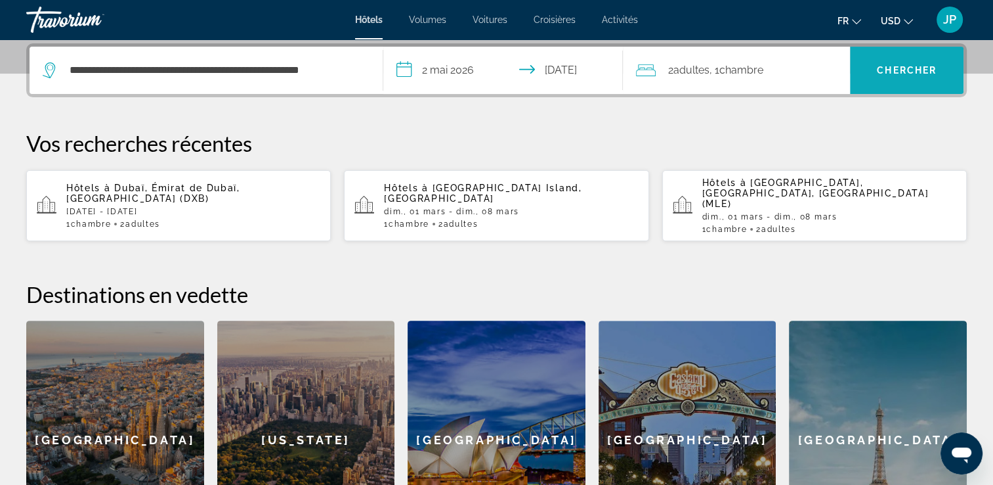
click at [892, 63] on span "Rechercher" at bounding box center [907, 70] width 114 height 32
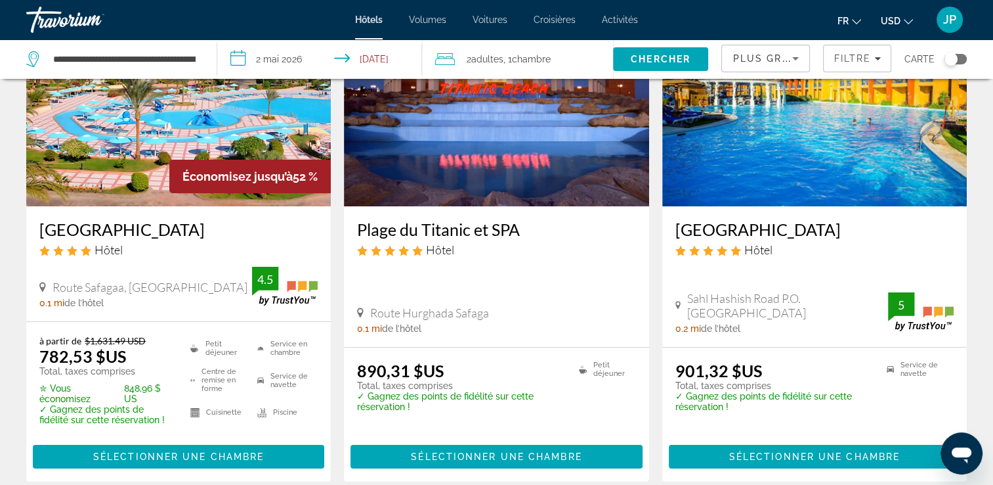
scroll to position [131, 0]
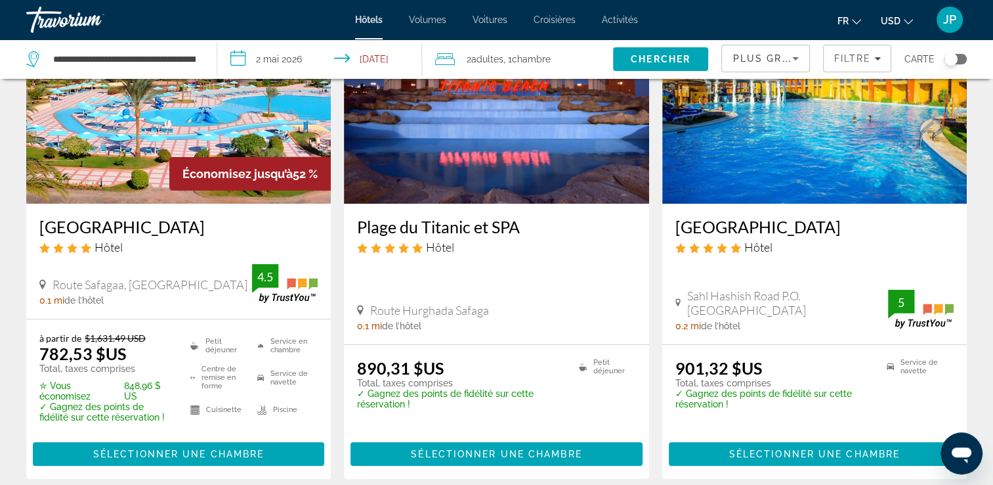
click at [886, 23] on span "USD" at bounding box center [891, 21] width 20 height 11
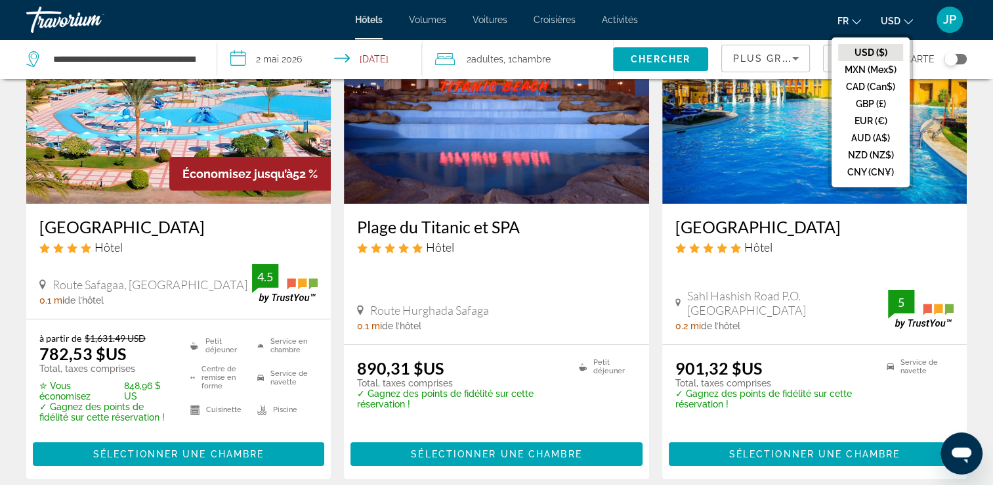
click at [869, 122] on button "EUR (€)" at bounding box center [870, 120] width 65 height 17
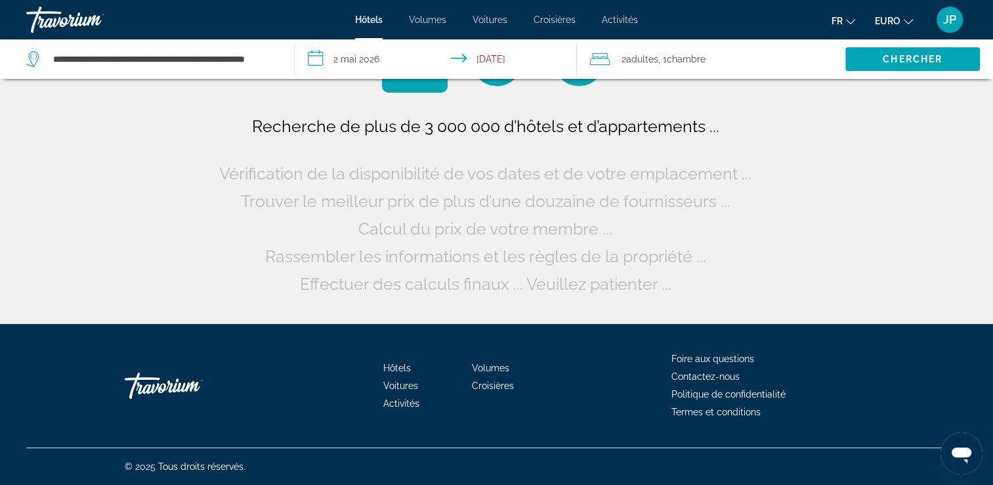
scroll to position [0, 0]
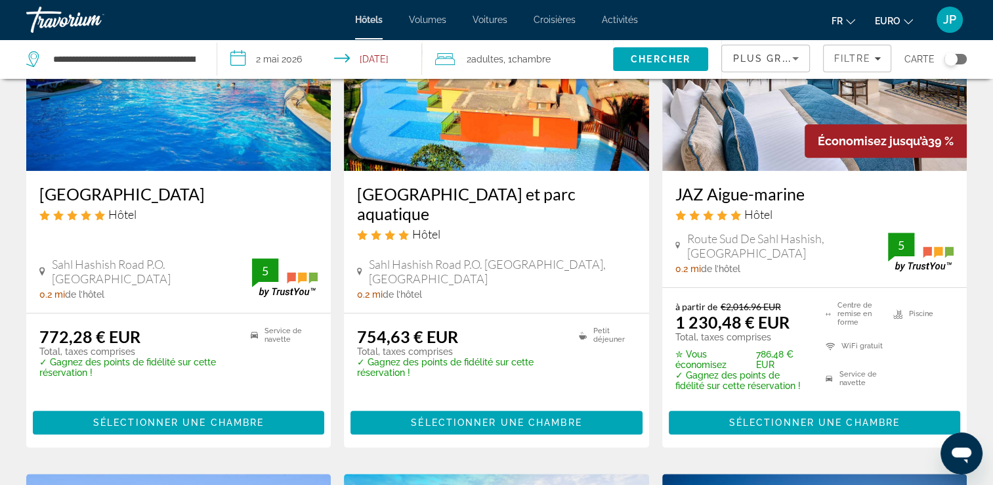
scroll to position [788, 0]
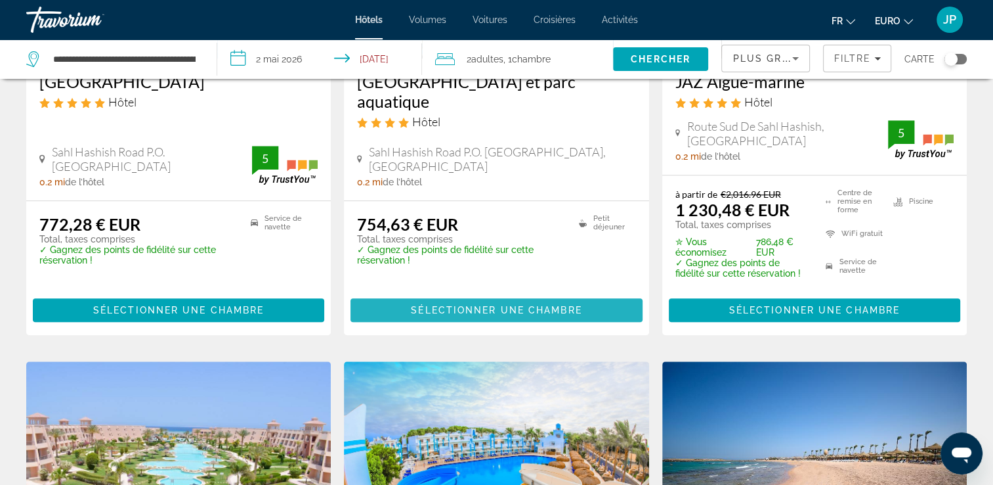
click at [512, 314] on span "Contenu principal" at bounding box center [497, 310] width 292 height 32
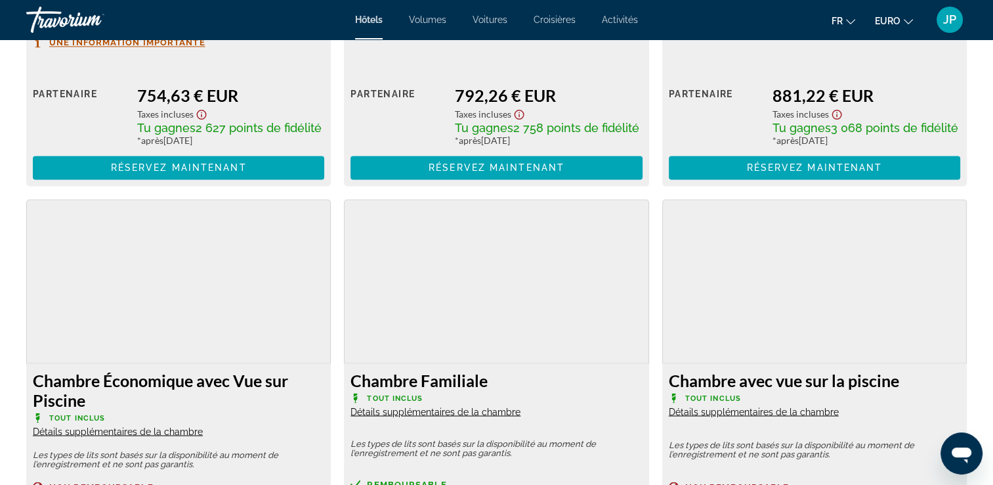
scroll to position [2364, 0]
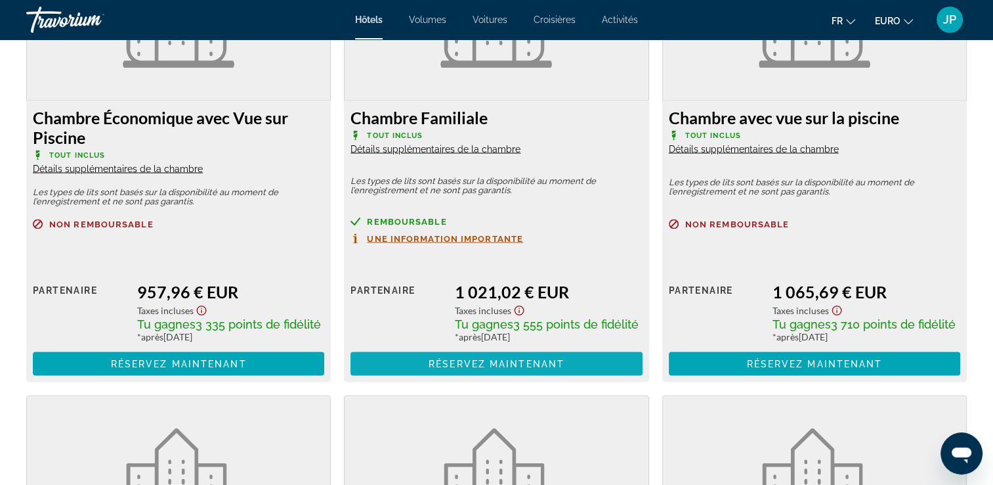
click at [541, 377] on span "Contenu principal" at bounding box center [497, 363] width 292 height 32
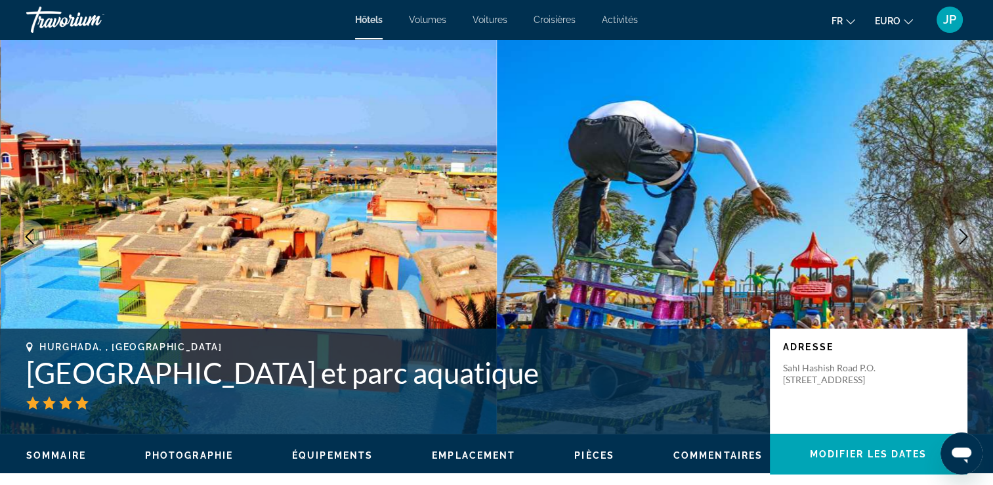
click at [625, 25] on div "Hôtels Volumes Voitures Croisières Activités Hôtels Vols Voitures Croisières Ac…" at bounding box center [496, 20] width 993 height 34
click at [614, 26] on div "Hôtels Volumes Voitures Croisières Activités Hôtels Vols Voitures Croisières Ac…" at bounding box center [496, 20] width 993 height 34
click at [617, 12] on div "Hôtels Volumes Voitures Croisières Activités Hôtels Vols Voitures Croisières Ac…" at bounding box center [496, 20] width 993 height 34
click at [617, 19] on span "Activités" at bounding box center [620, 19] width 36 height 11
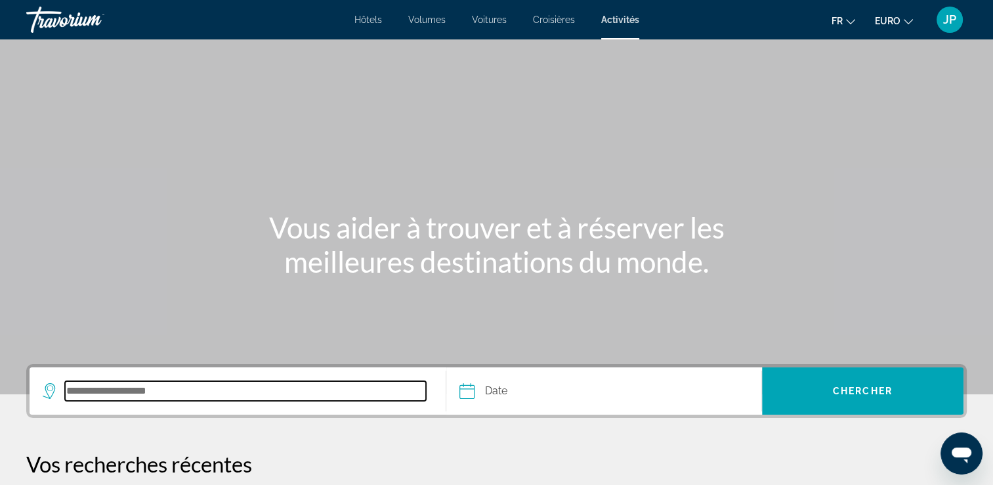
click at [179, 391] on input "Destination de recherche" at bounding box center [245, 391] width 361 height 20
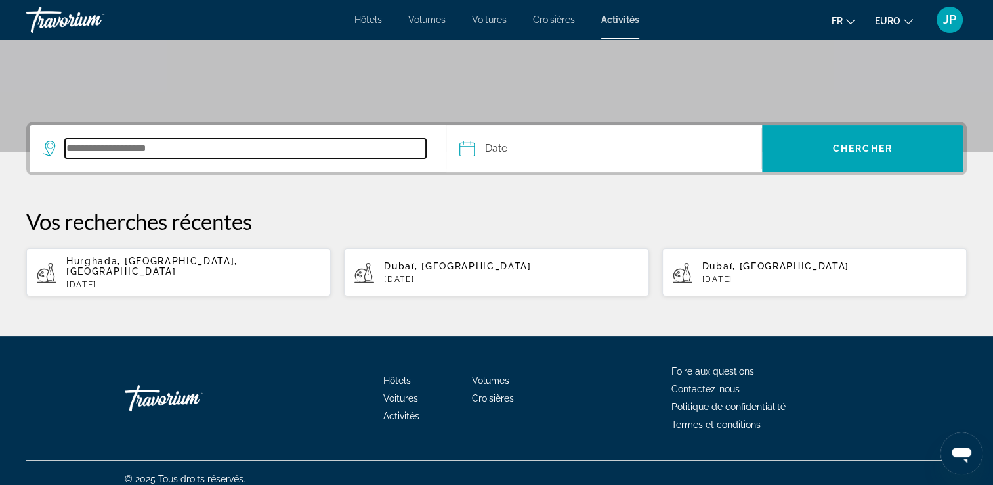
scroll to position [243, 0]
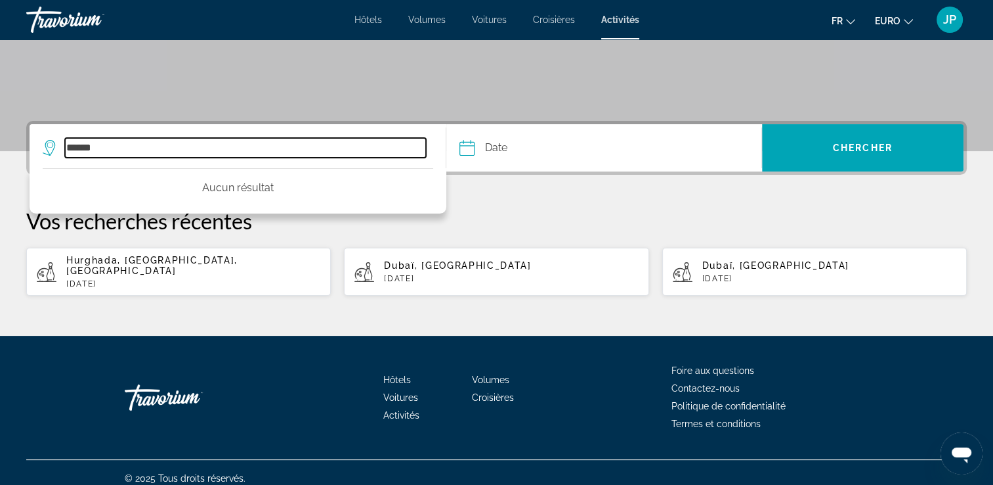
type input "*******"
drag, startPoint x: 160, startPoint y: 148, endPoint x: -3, endPoint y: 131, distance: 163.8
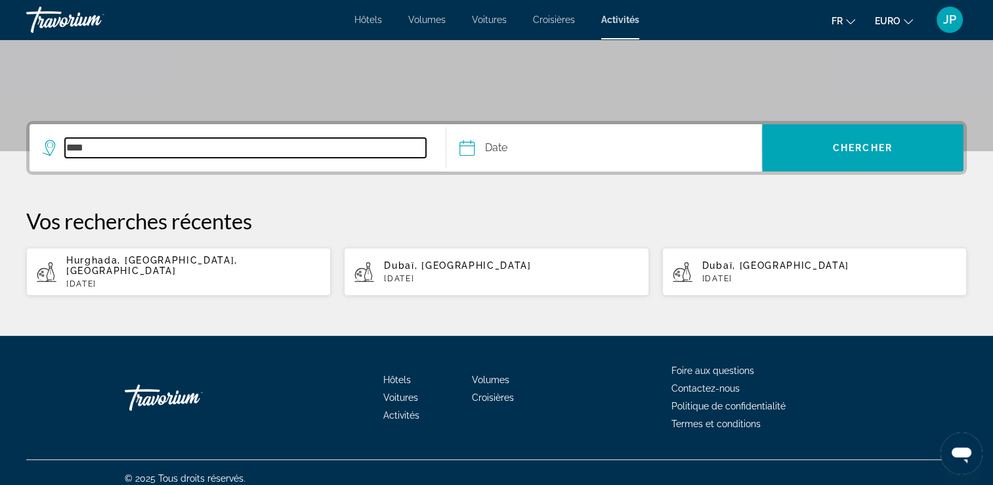
type input "*****"
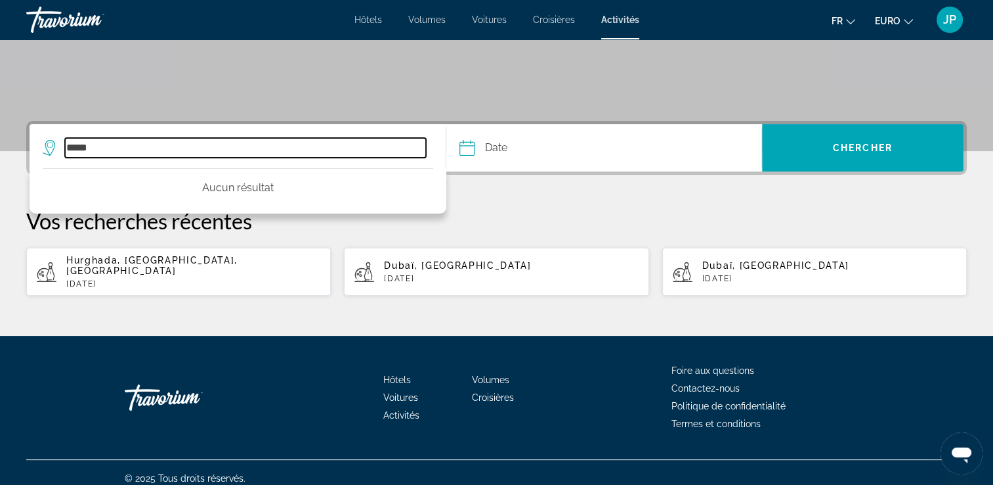
click at [56, 131] on div "***** Aucun résultat" at bounding box center [238, 147] width 390 height 47
type input "*"
click at [163, 150] on input "*****" at bounding box center [245, 148] width 361 height 20
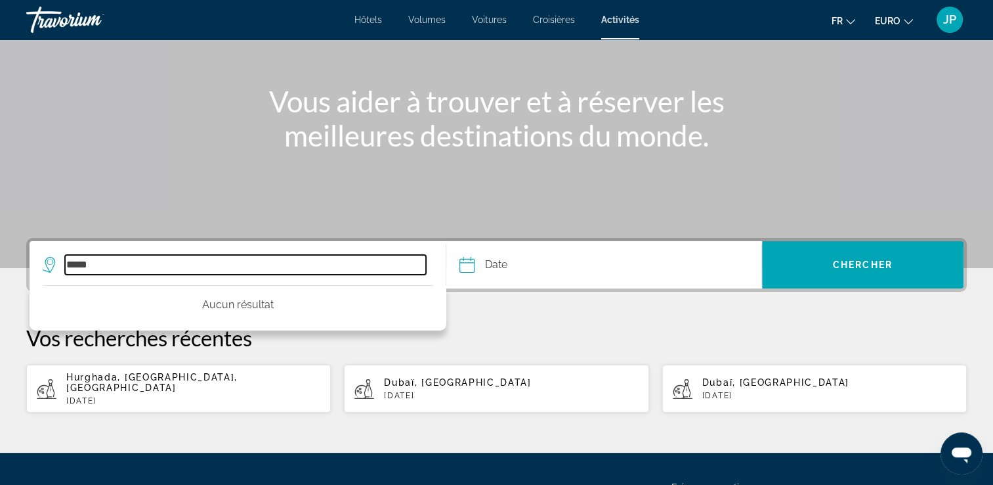
scroll to position [112, 0]
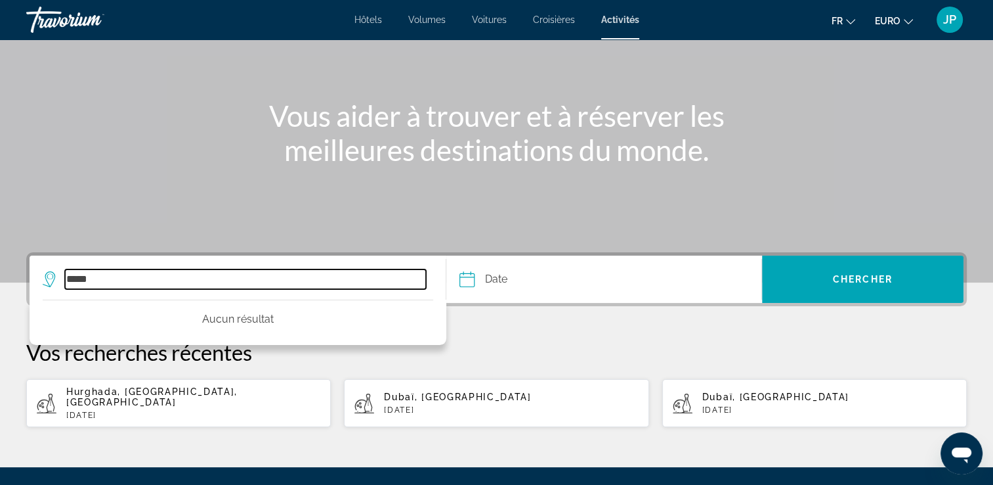
type input "*****"
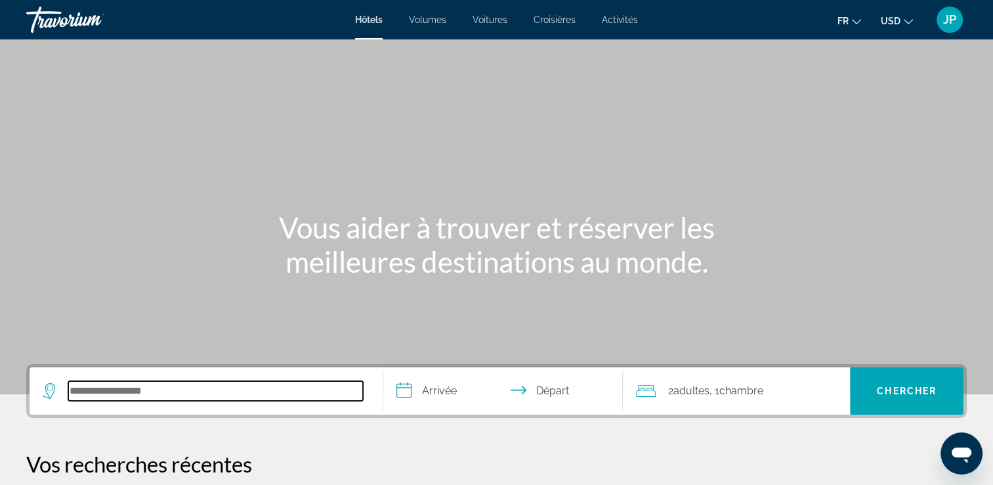
drag, startPoint x: 134, startPoint y: 387, endPoint x: 131, endPoint y: 379, distance: 7.9
click at [131, 379] on div "Widget de recherche" at bounding box center [206, 390] width 327 height 47
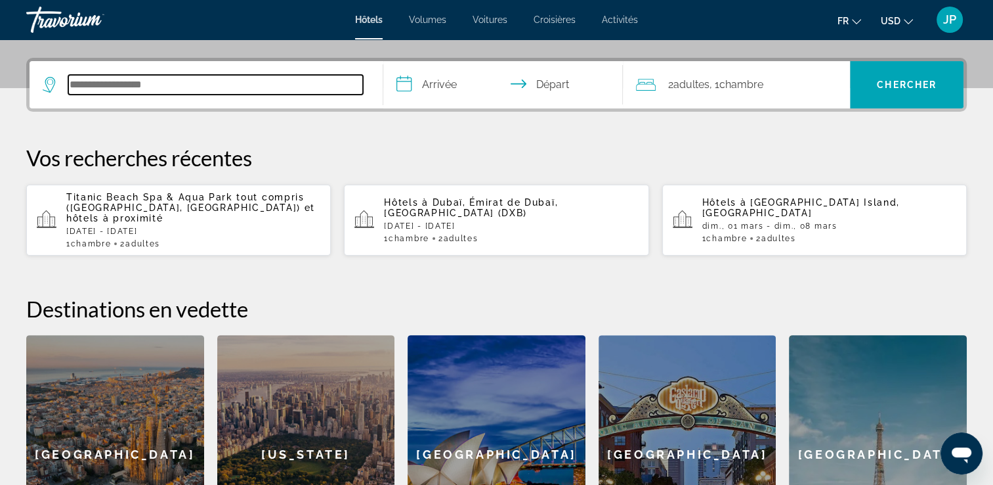
scroll to position [320, 0]
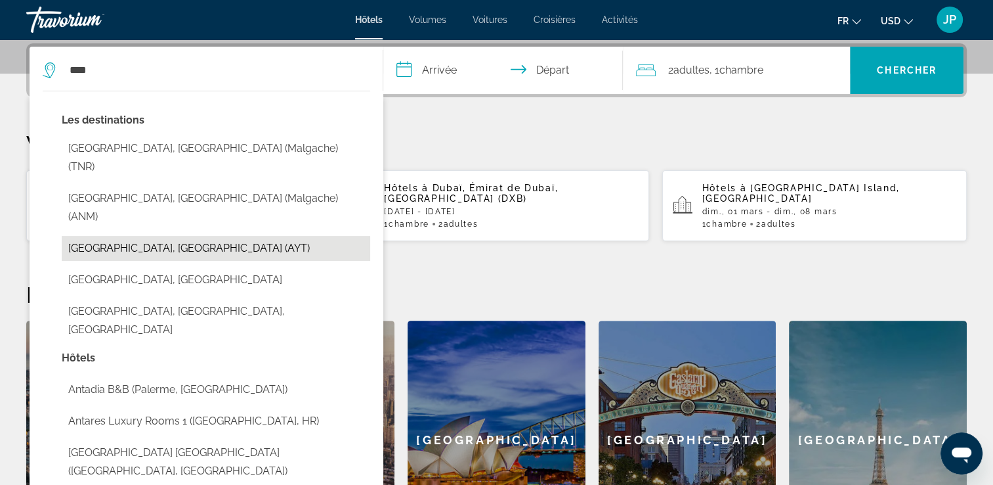
click at [139, 236] on button "[GEOGRAPHIC_DATA], [GEOGRAPHIC_DATA] (AYT)" at bounding box center [216, 248] width 309 height 25
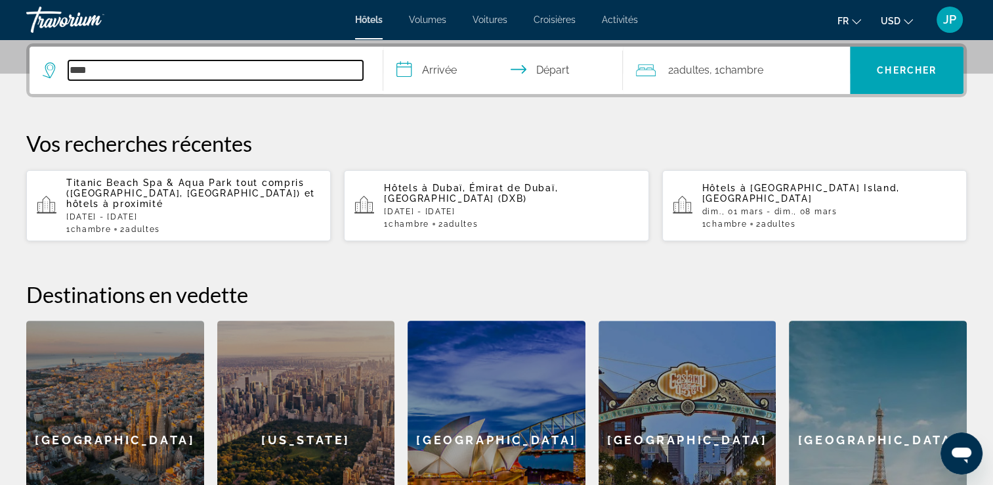
type input "**********"
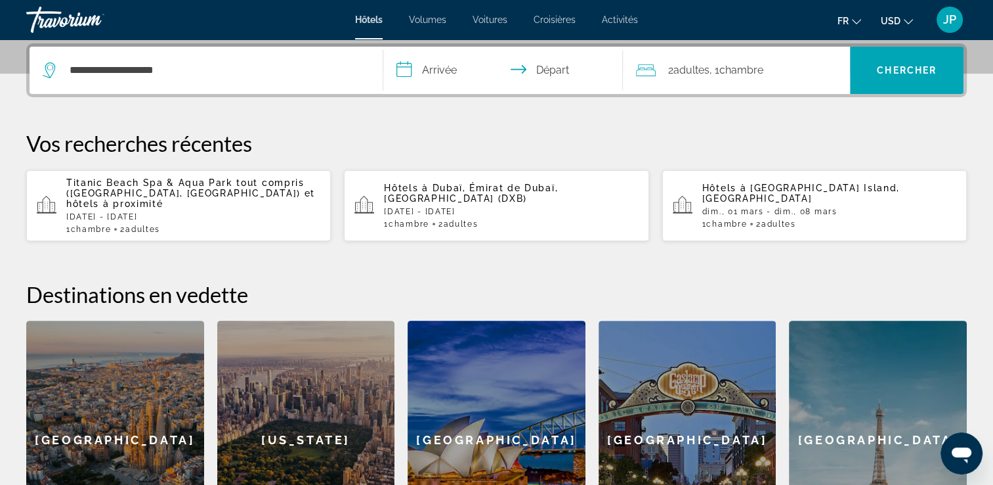
click at [439, 68] on input "**********" at bounding box center [506, 72] width 246 height 51
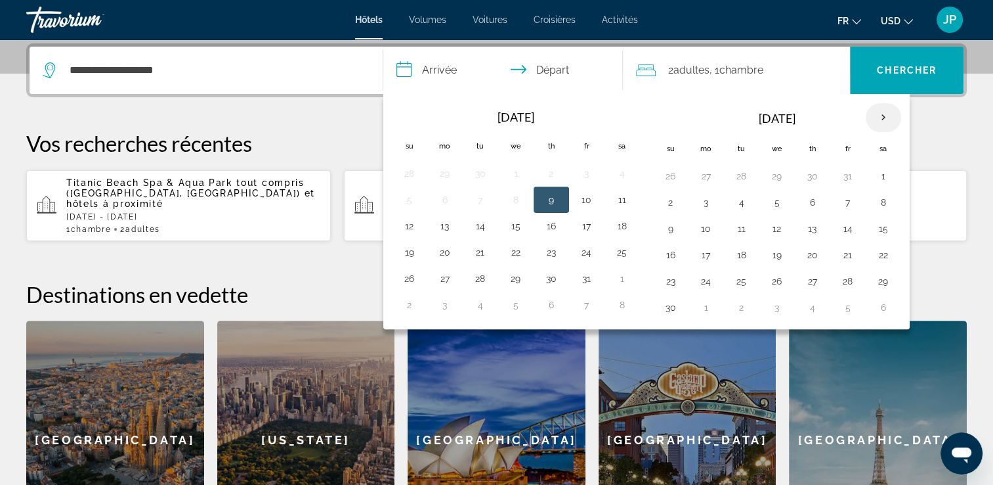
click at [880, 113] on th "Next month" at bounding box center [883, 117] width 35 height 29
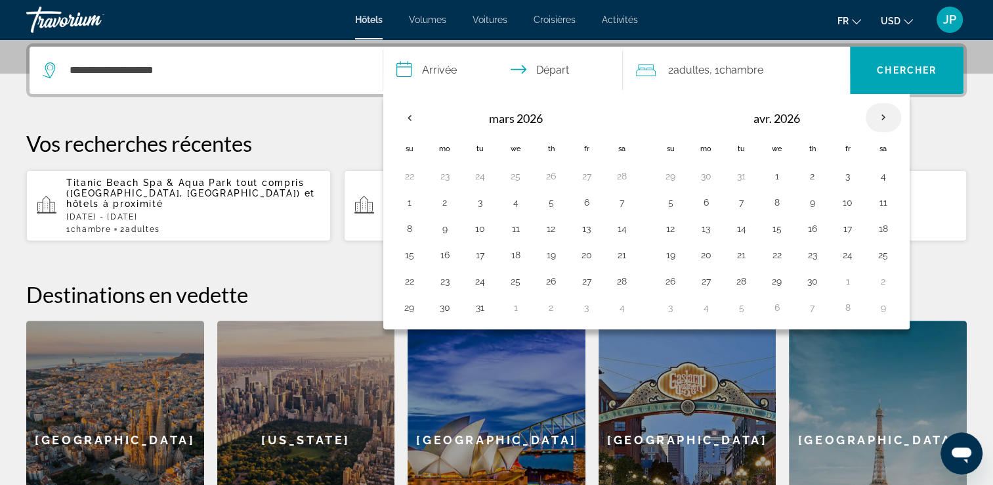
click at [880, 113] on th "Next month" at bounding box center [883, 117] width 35 height 29
click at [846, 175] on button "3" at bounding box center [848, 176] width 21 height 18
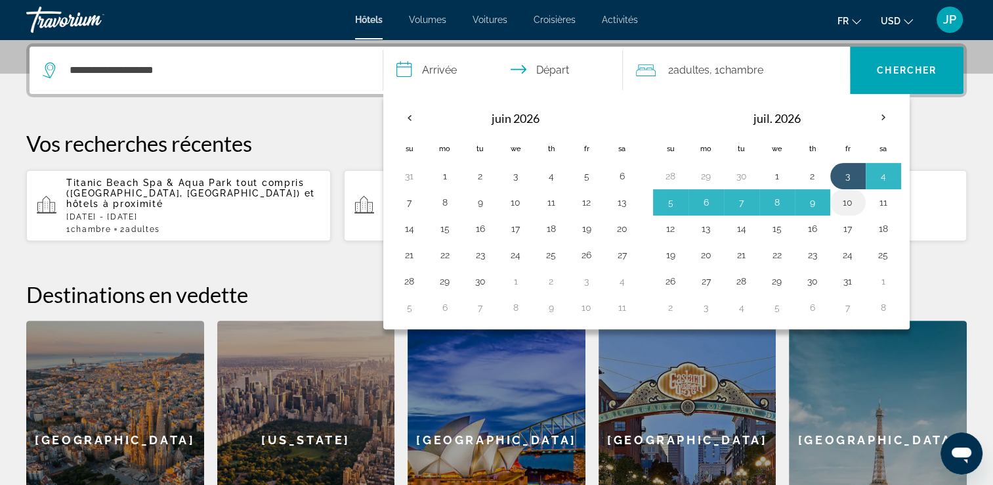
click at [846, 198] on button "10" at bounding box center [848, 202] width 21 height 18
type input "**********"
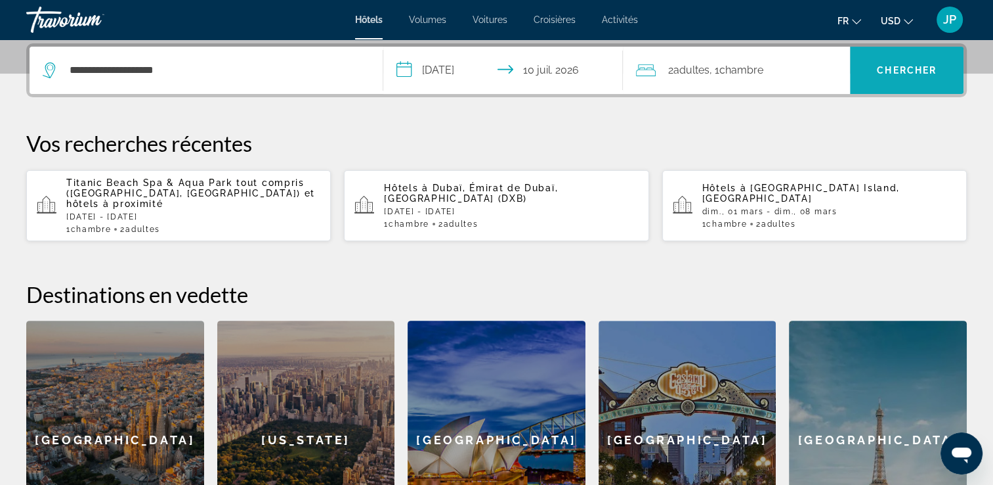
click at [887, 72] on span "Chercher" at bounding box center [907, 70] width 60 height 11
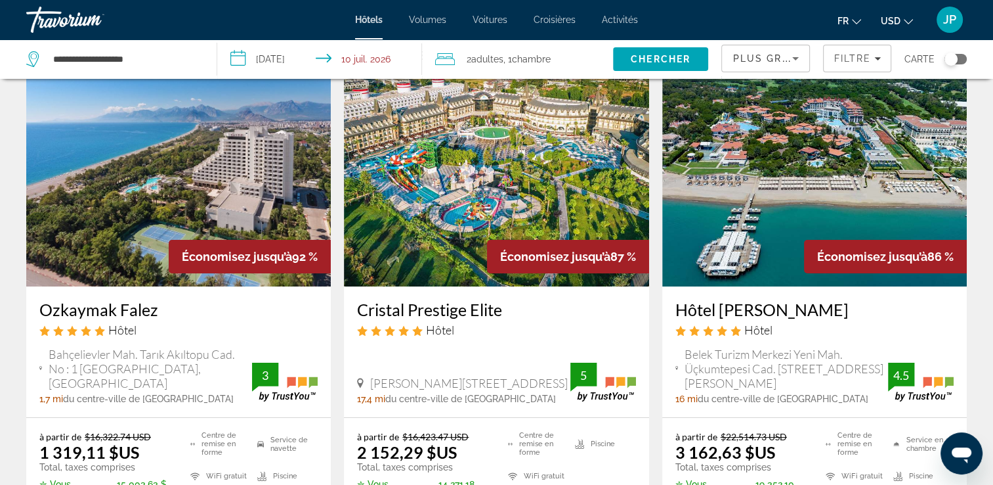
scroll to position [131, 0]
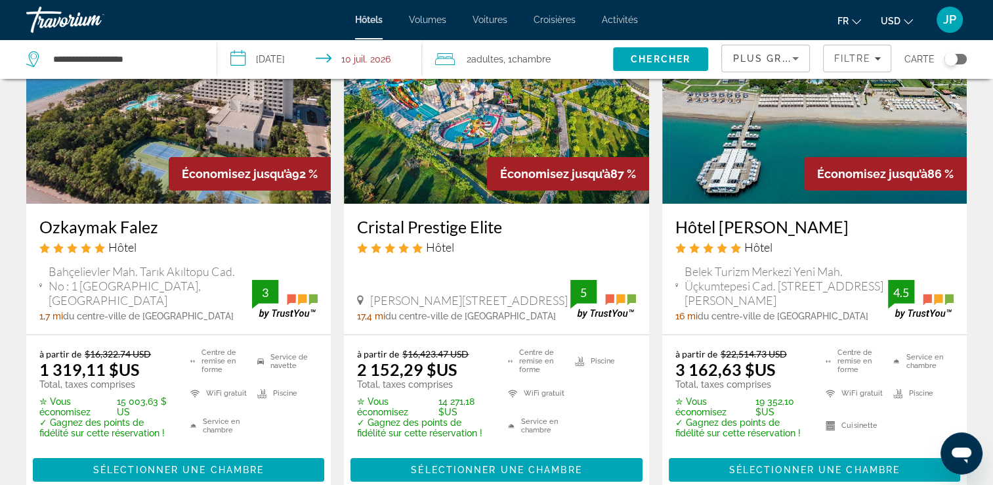
click at [889, 17] on span "USD" at bounding box center [891, 21] width 20 height 11
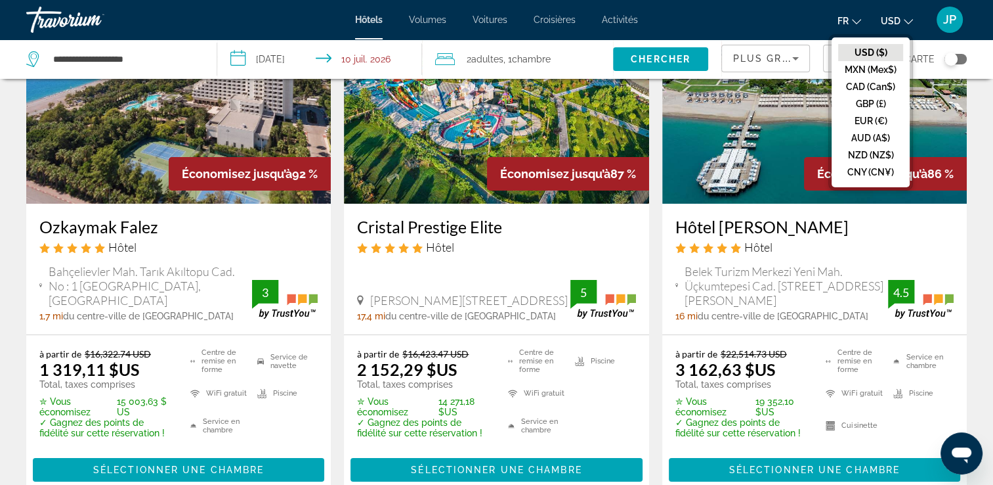
click at [867, 123] on button "EUR (€)" at bounding box center [870, 120] width 65 height 17
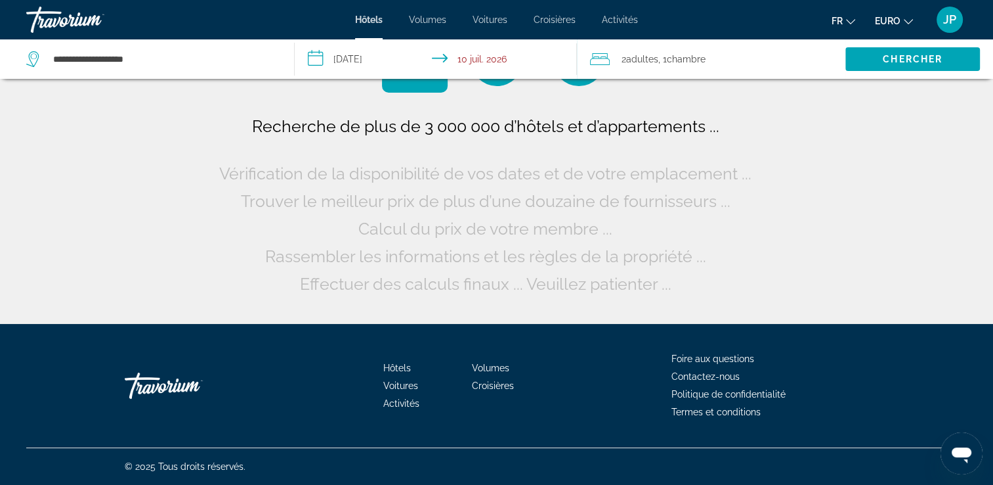
scroll to position [0, 0]
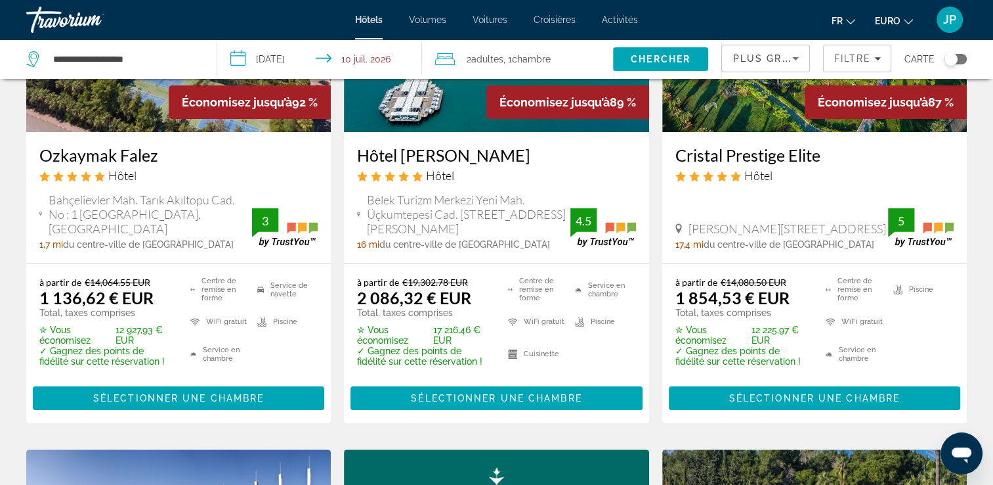
scroll to position [197, 0]
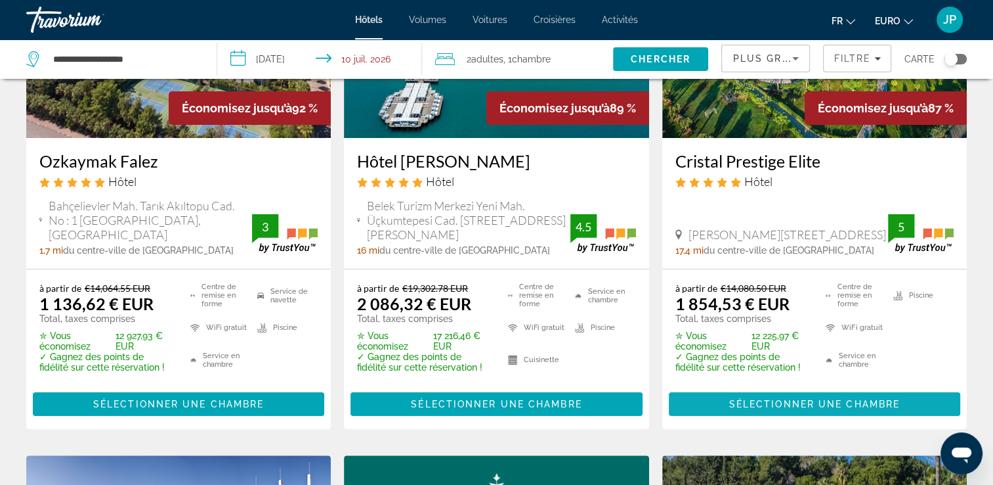
click at [760, 404] on span "Sélectionner une chambre" at bounding box center [814, 404] width 171 height 11
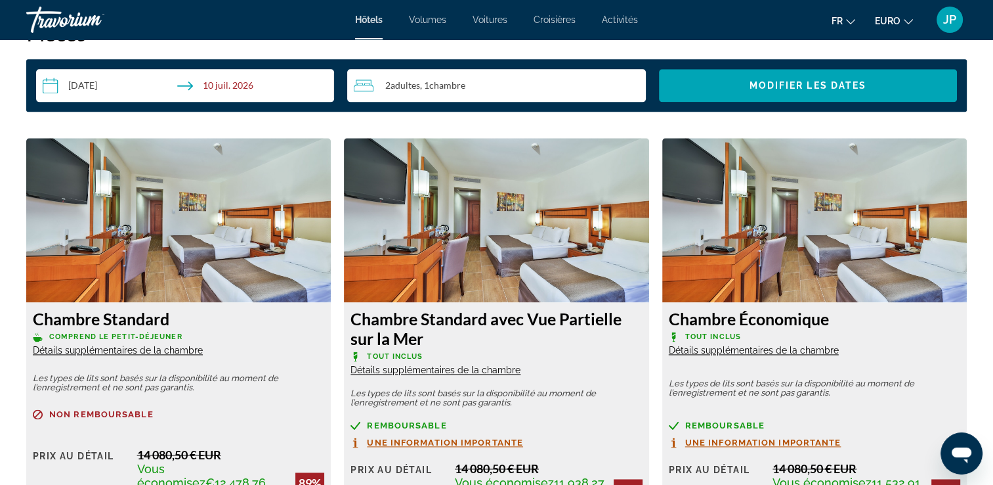
scroll to position [1707, 0]
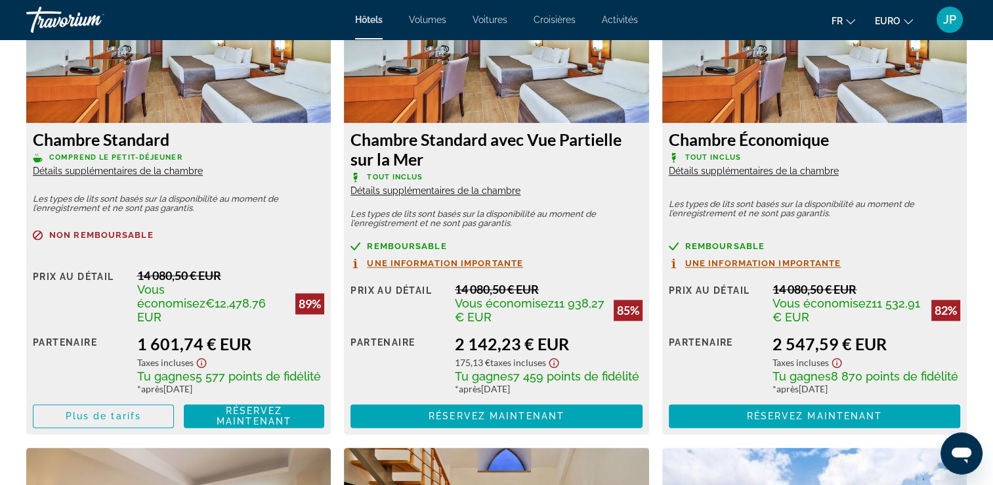
scroll to position [1970, 0]
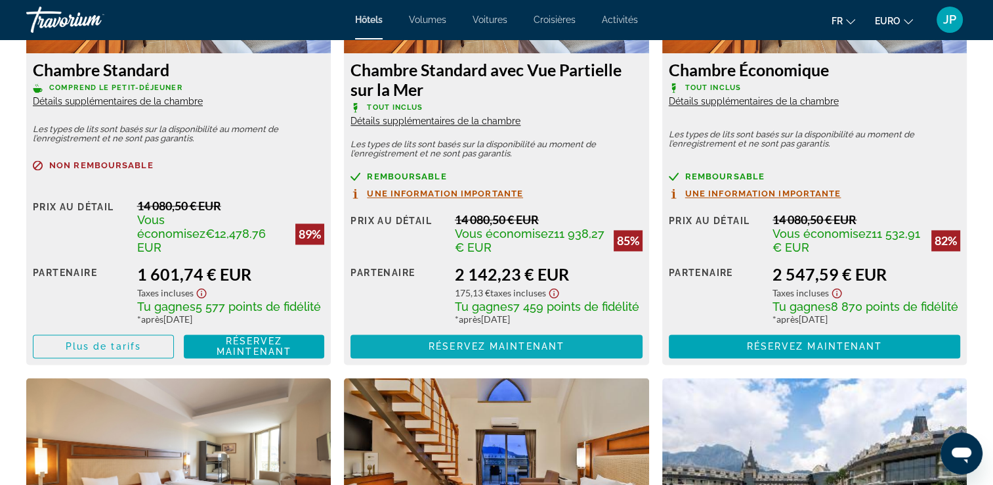
click at [522, 345] on span "Réservez maintenant" at bounding box center [497, 346] width 136 height 11
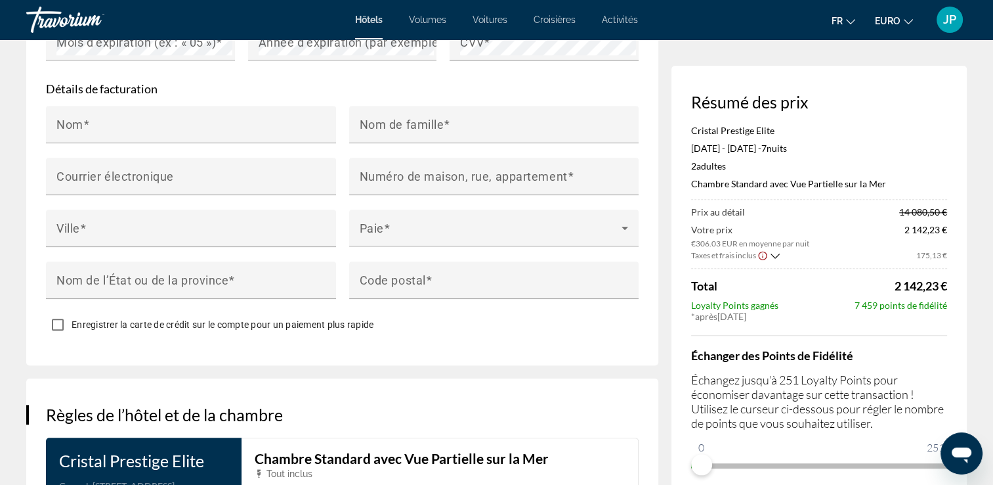
scroll to position [1287, 0]
drag, startPoint x: 705, startPoint y: 460, endPoint x: 693, endPoint y: 471, distance: 16.7
click at [688, 471] on div "Résumé des prix Cristal Prestige Elite 3 juil. 2026 - 10 juil. 2026 - 7 nuit nu…" at bounding box center [819, 284] width 295 height 436
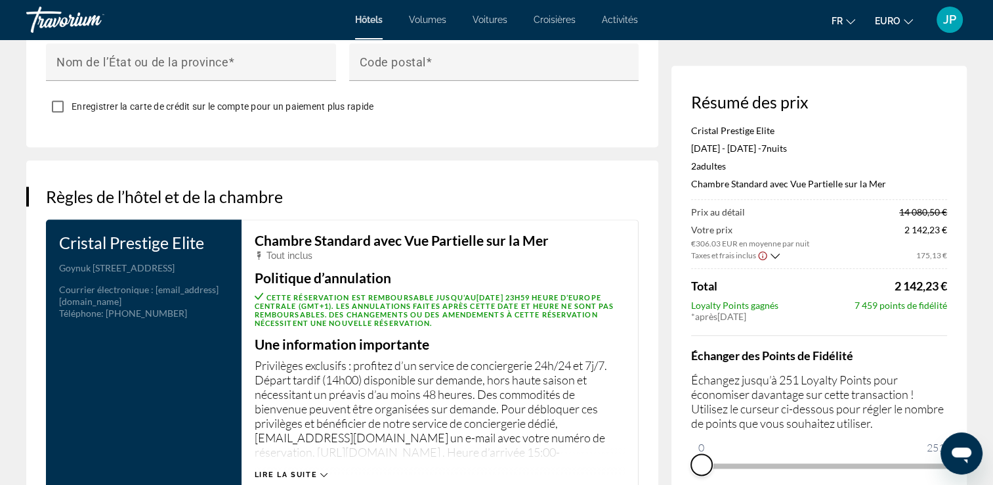
scroll to position [1615, 0]
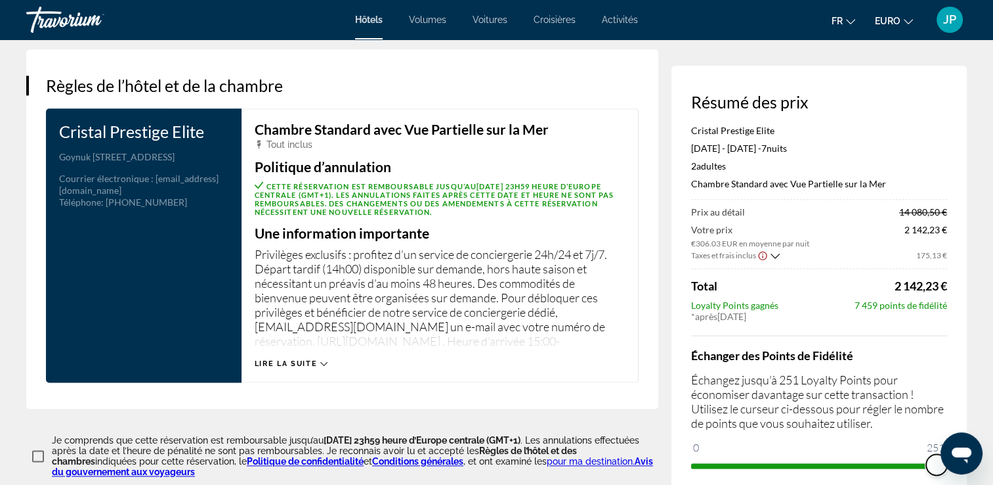
drag, startPoint x: 701, startPoint y: 464, endPoint x: 999, endPoint y: 443, distance: 298.8
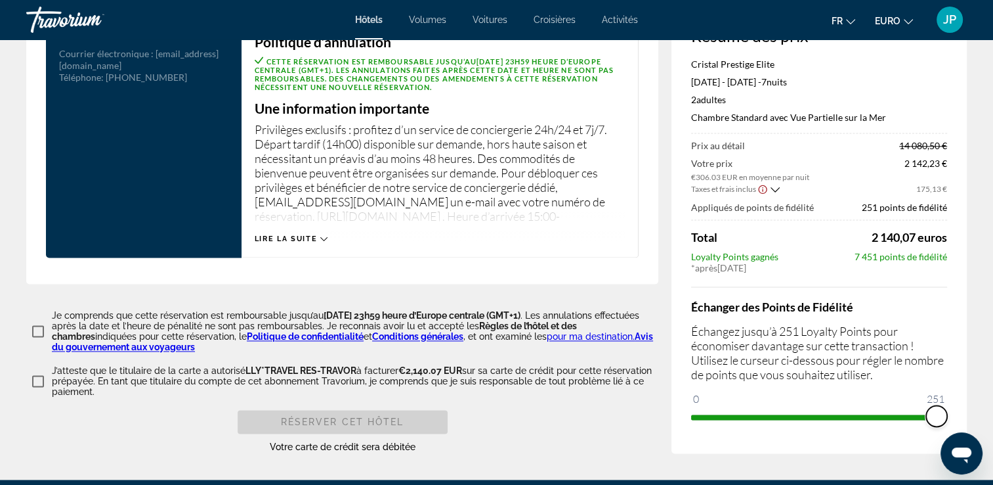
scroll to position [1746, 0]
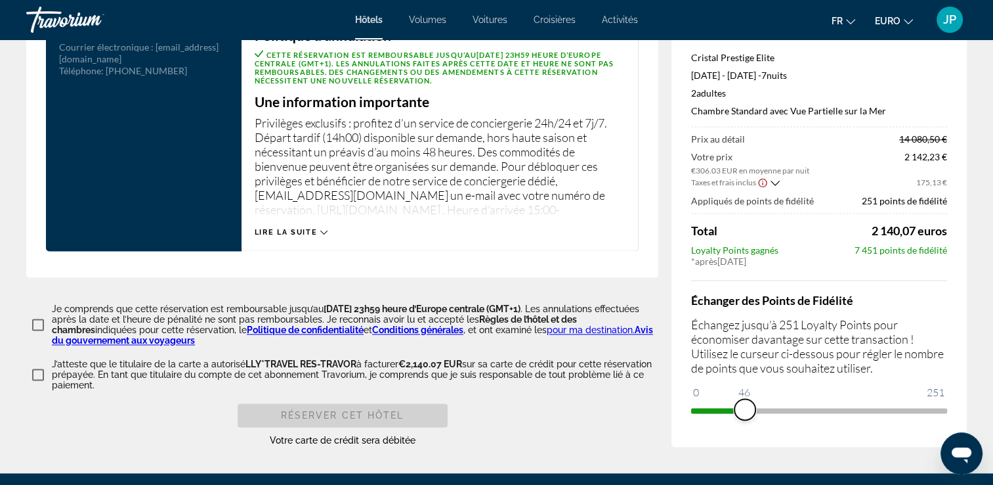
drag, startPoint x: 911, startPoint y: 408, endPoint x: 693, endPoint y: 429, distance: 218.3
click at [694, 430] on div "Résumé des prix Cristal Prestige Elite 3 juil. 2026 - 10 juil. 2026 - 7 nuit nu…" at bounding box center [819, 220] width 295 height 454
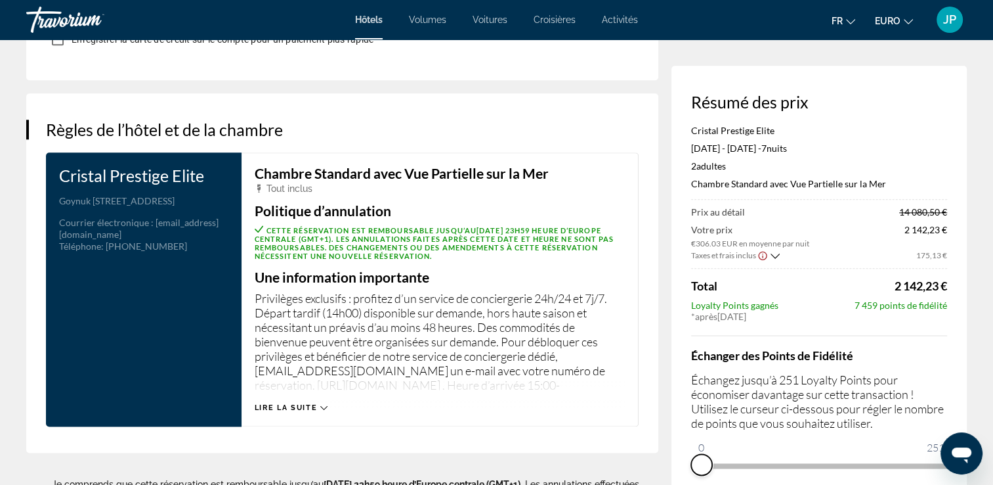
scroll to position [1418, 0]
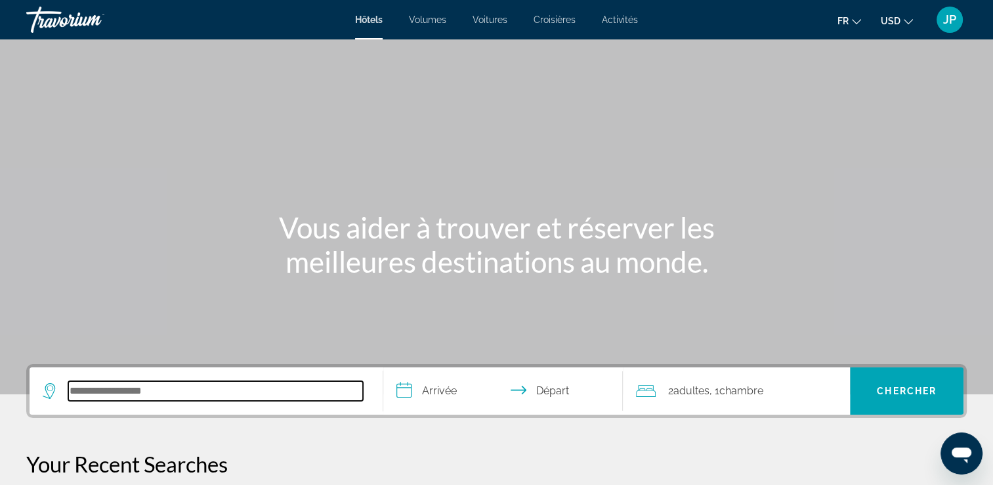
click at [137, 395] on input "Rechercher une destination hôtelière" at bounding box center [215, 391] width 295 height 20
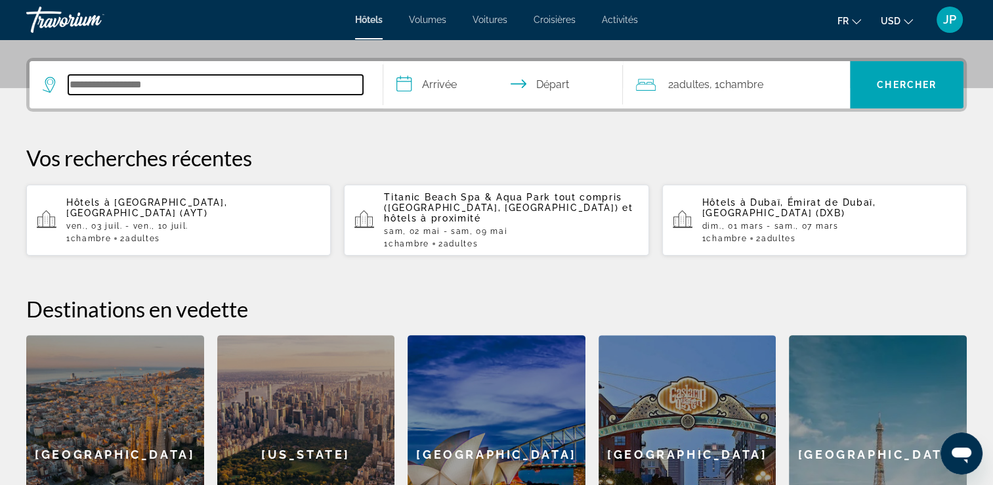
scroll to position [320, 0]
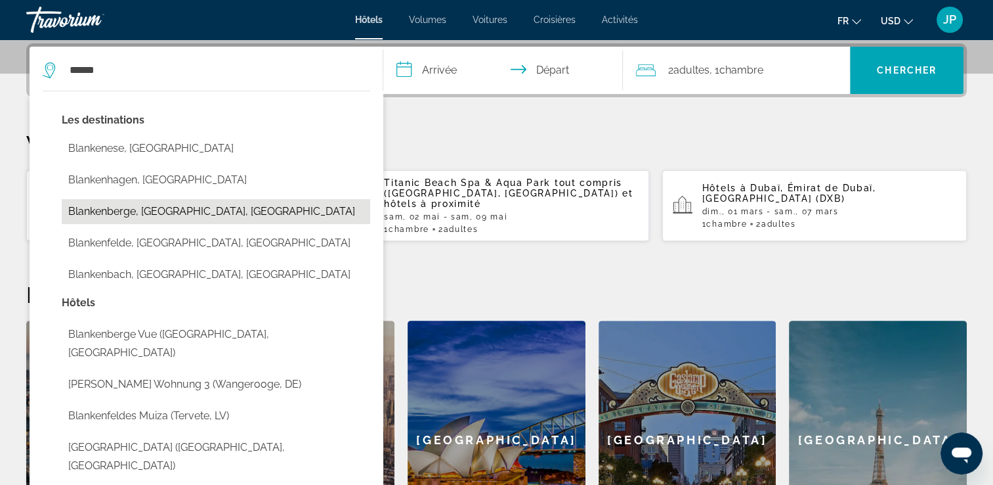
click at [144, 214] on button "Blankenberge, [GEOGRAPHIC_DATA], [GEOGRAPHIC_DATA]" at bounding box center [216, 211] width 309 height 25
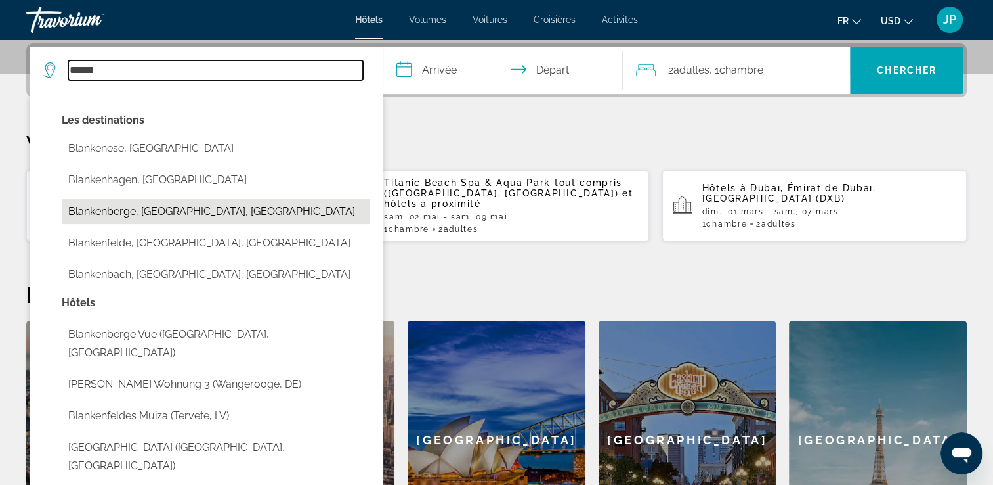
type input "**********"
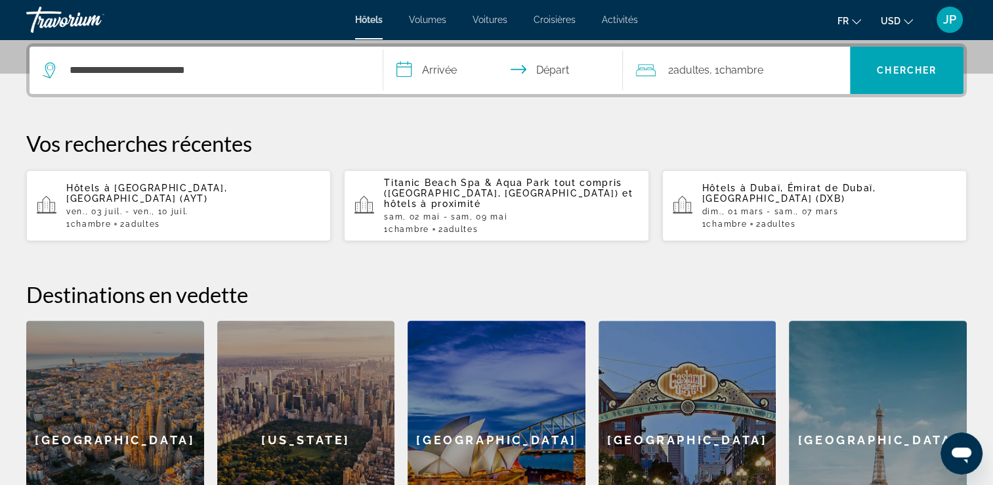
click at [437, 64] on input "**********" at bounding box center [506, 72] width 246 height 51
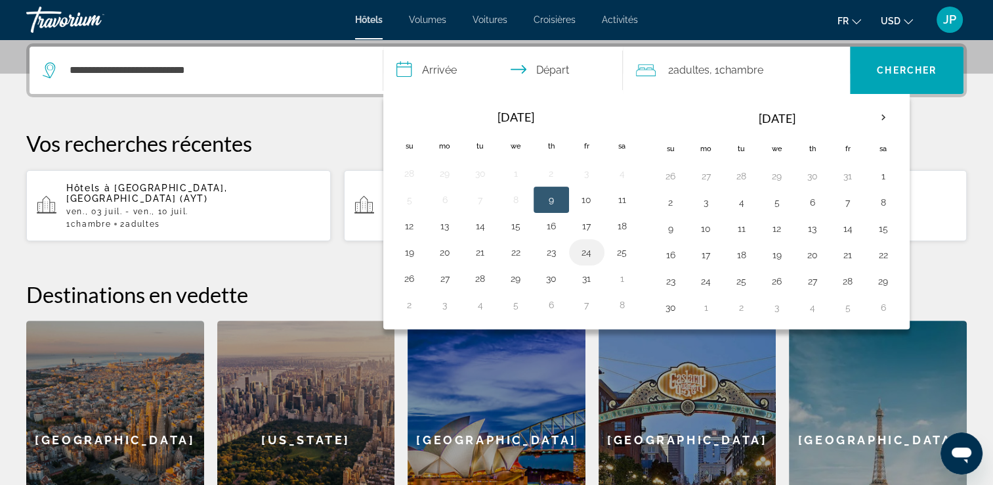
click at [584, 249] on button "24" at bounding box center [586, 252] width 21 height 18
click at [615, 249] on button "25" at bounding box center [622, 252] width 21 height 18
type input "**********"
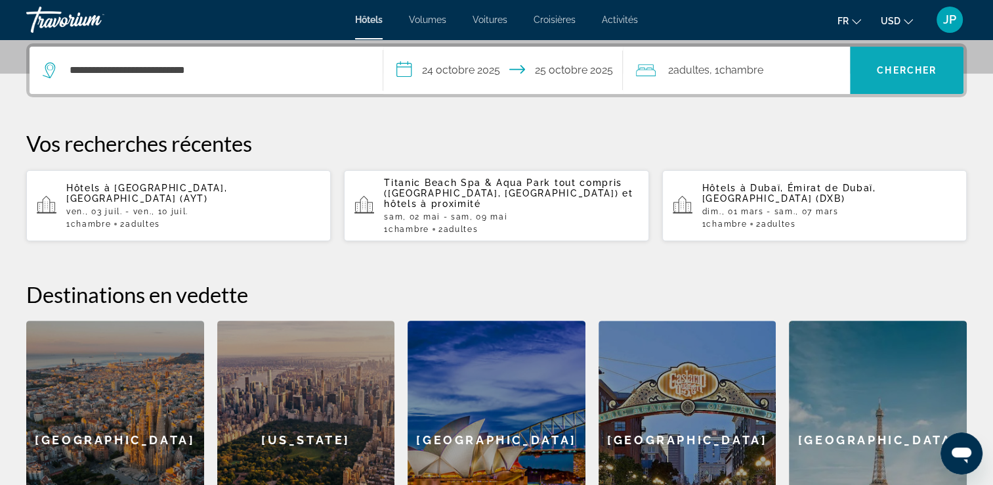
click at [934, 65] on span "Chercher" at bounding box center [907, 70] width 60 height 11
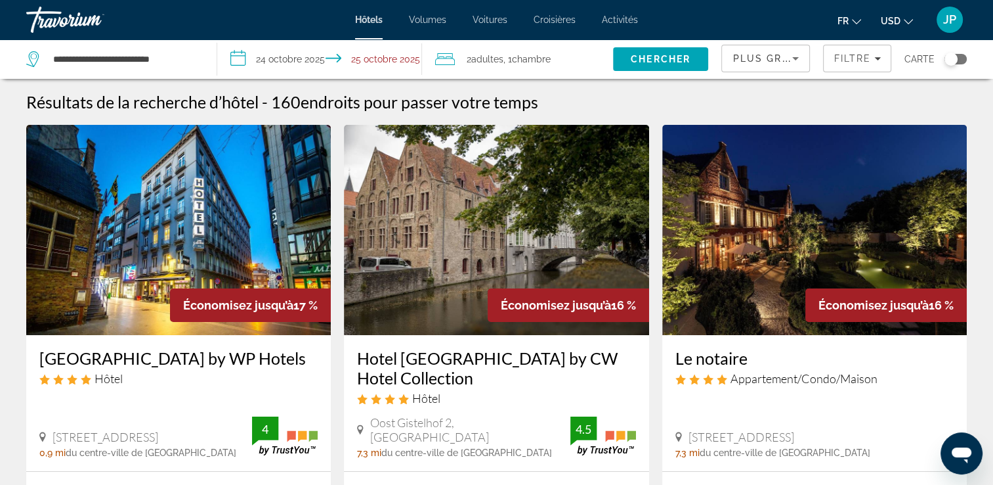
click at [887, 24] on span "USD" at bounding box center [891, 21] width 20 height 11
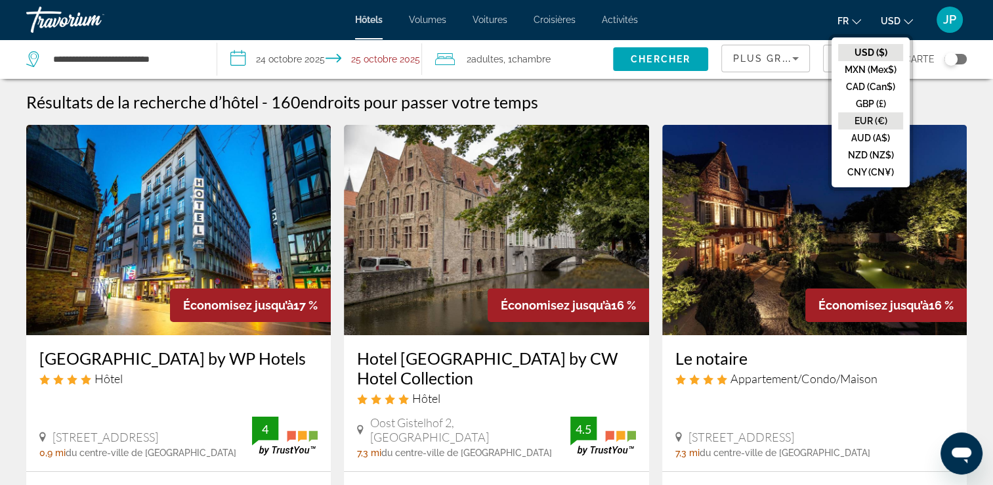
click at [878, 119] on button "EUR (€)" at bounding box center [870, 120] width 65 height 17
